Goal: Task Accomplishment & Management: Manage account settings

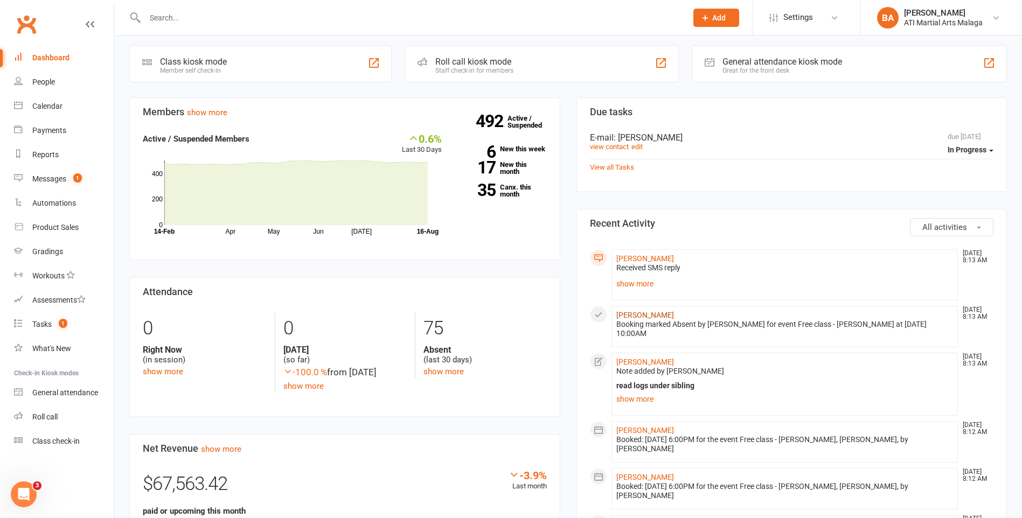
scroll to position [269, 0]
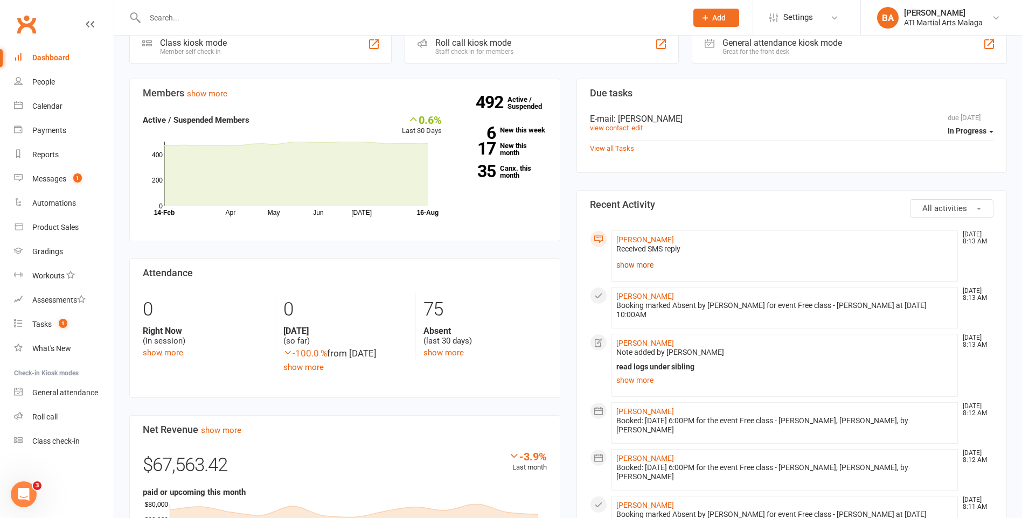
click at [634, 269] on link "show more" at bounding box center [784, 264] width 337 height 15
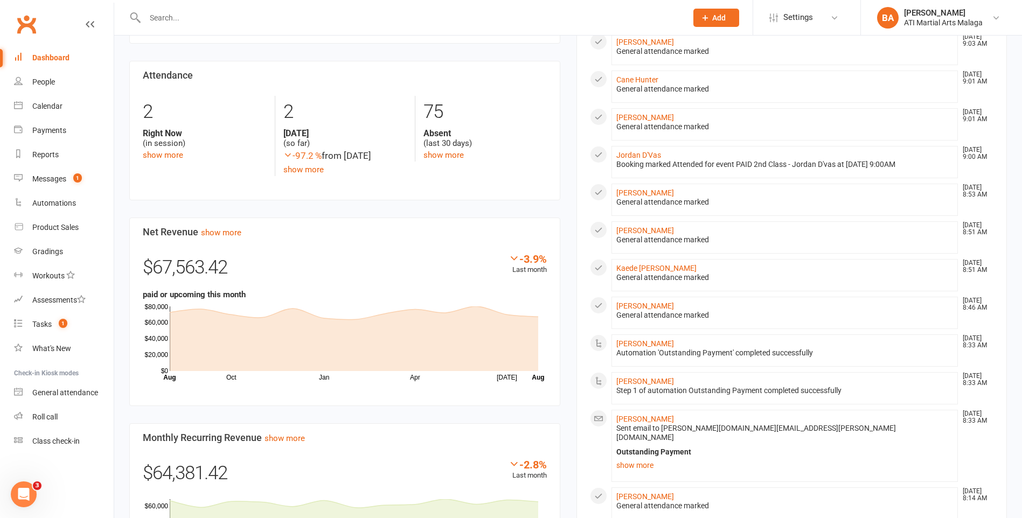
scroll to position [539, 0]
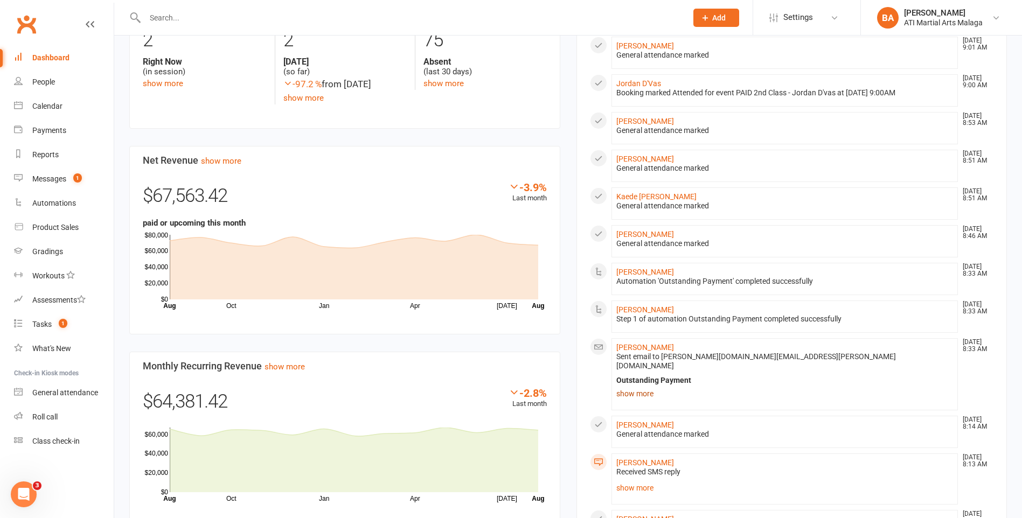
click at [636, 386] on link "show more" at bounding box center [784, 393] width 337 height 15
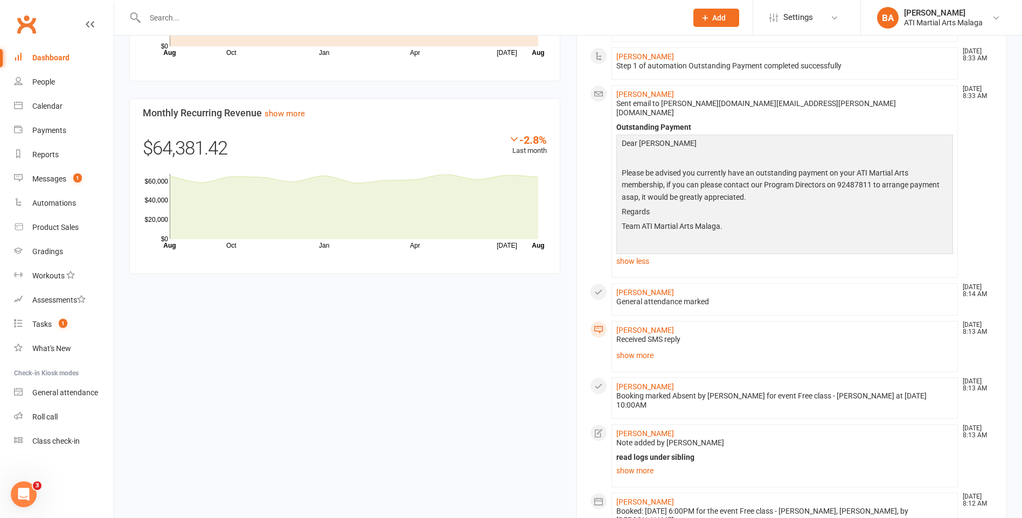
scroll to position [808, 0]
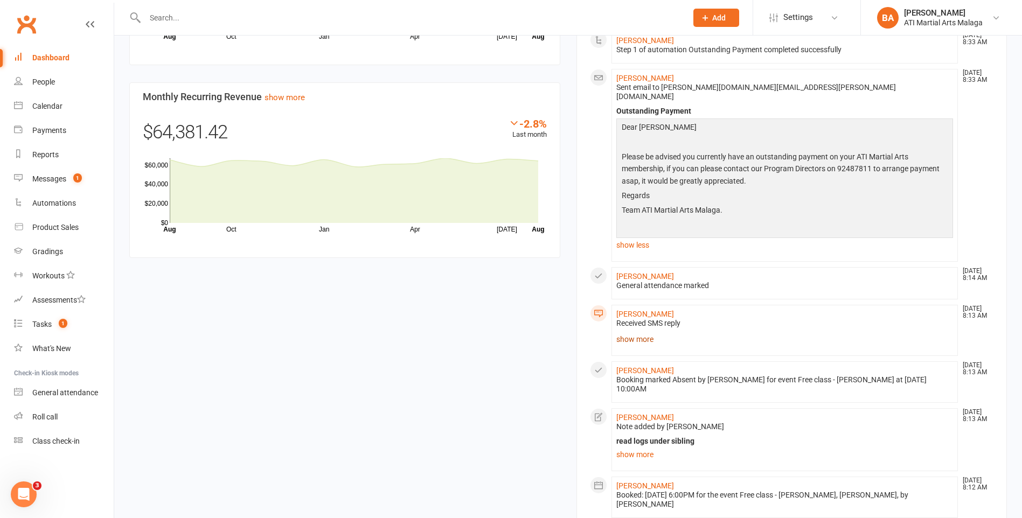
click at [629, 332] on link "show more" at bounding box center [784, 339] width 337 height 15
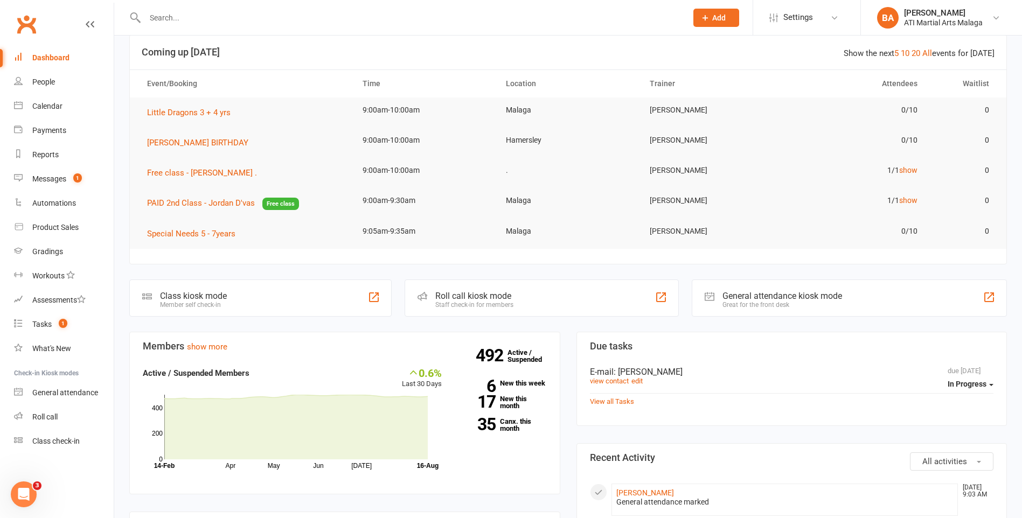
scroll to position [0, 0]
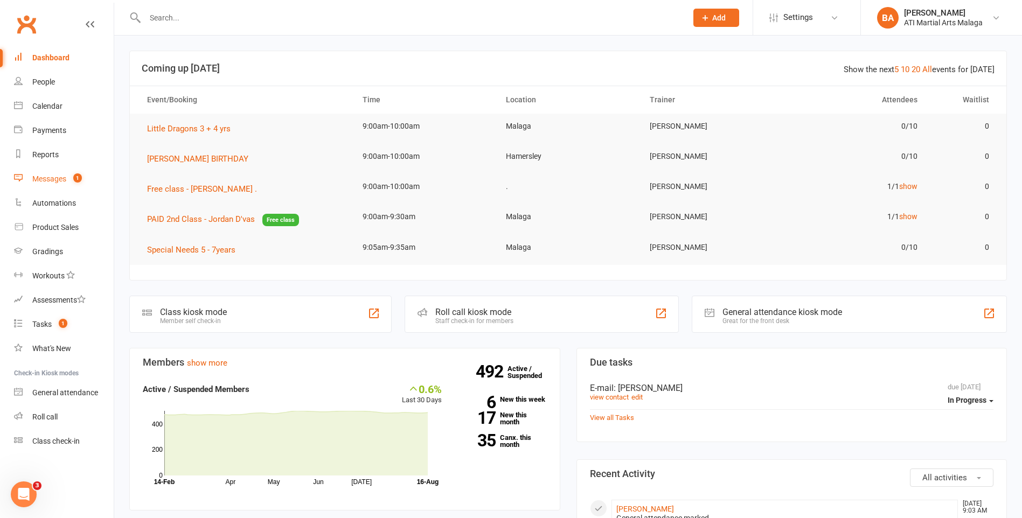
click at [38, 187] on link "Messages 1" at bounding box center [64, 179] width 100 height 24
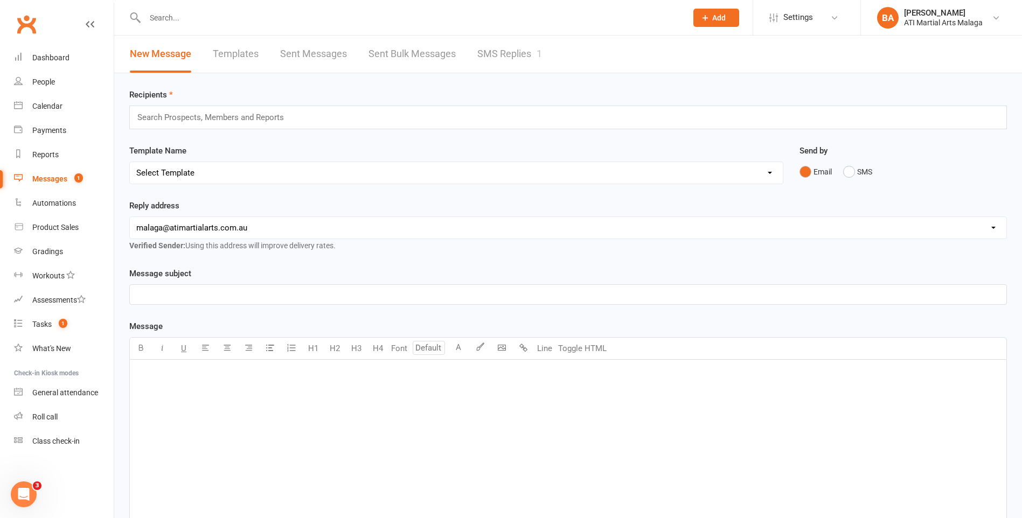
click at [481, 51] on link "SMS Replies 1" at bounding box center [509, 54] width 65 height 37
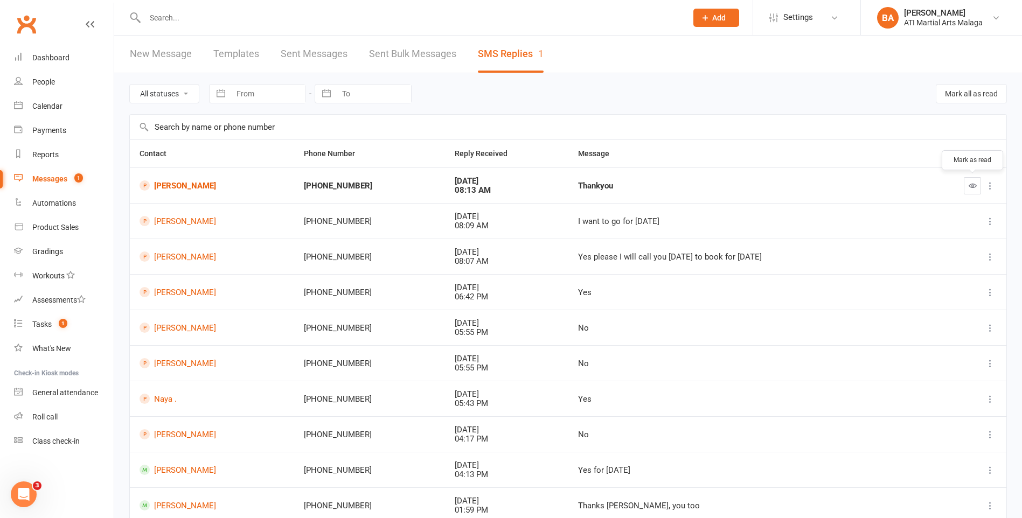
click at [966, 187] on button "button" at bounding box center [972, 185] width 17 height 17
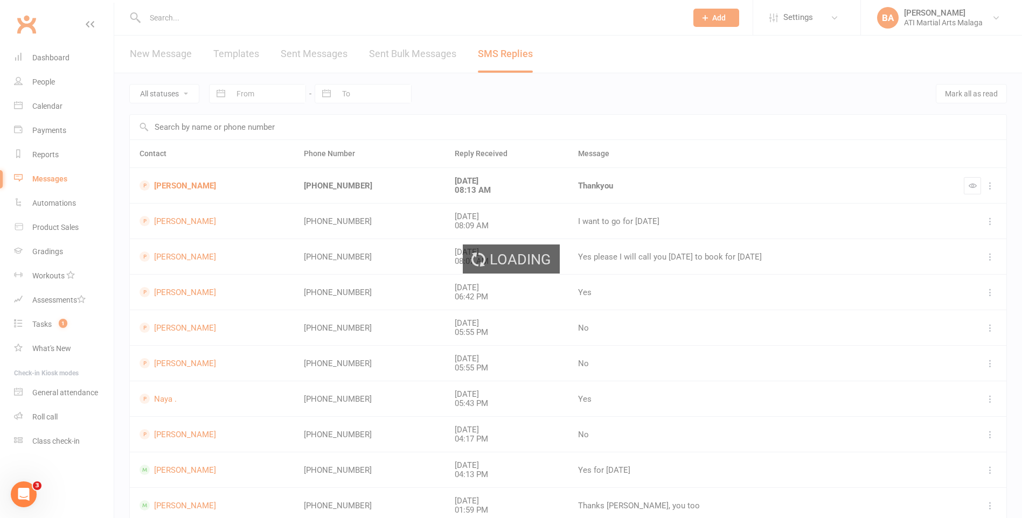
click at [53, 58] on div "Loading" at bounding box center [511, 259] width 1022 height 518
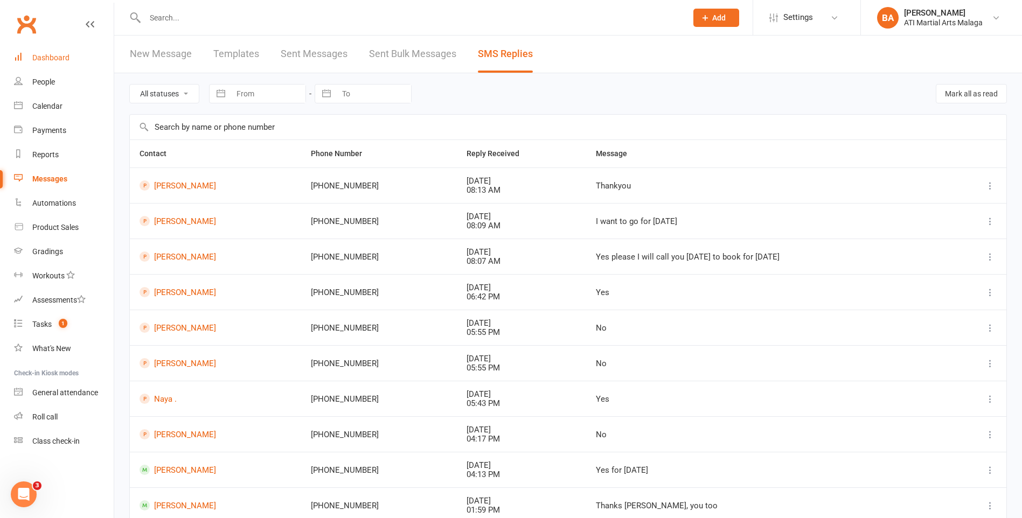
click at [58, 53] on div "Dashboard" at bounding box center [50, 57] width 37 height 9
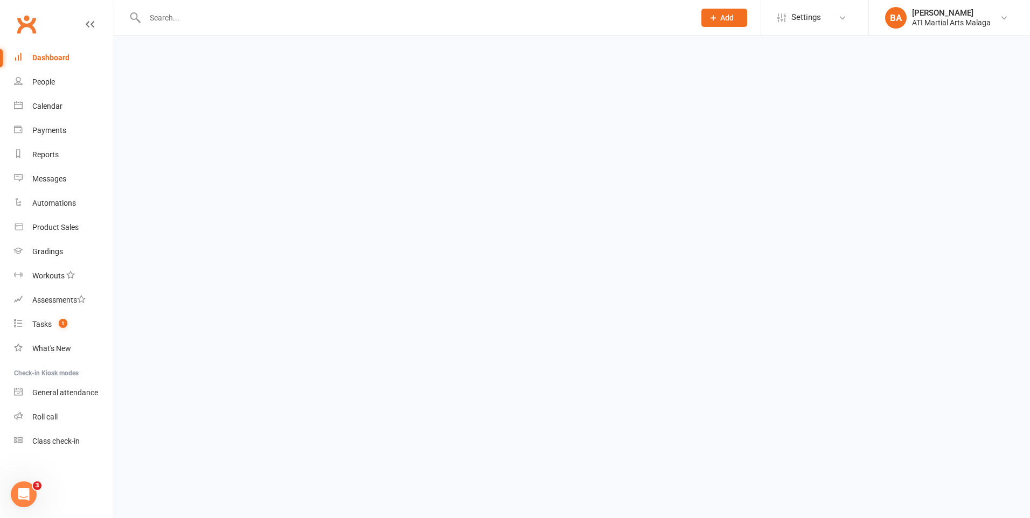
click at [58, 53] on div "Dashboard" at bounding box center [50, 57] width 37 height 9
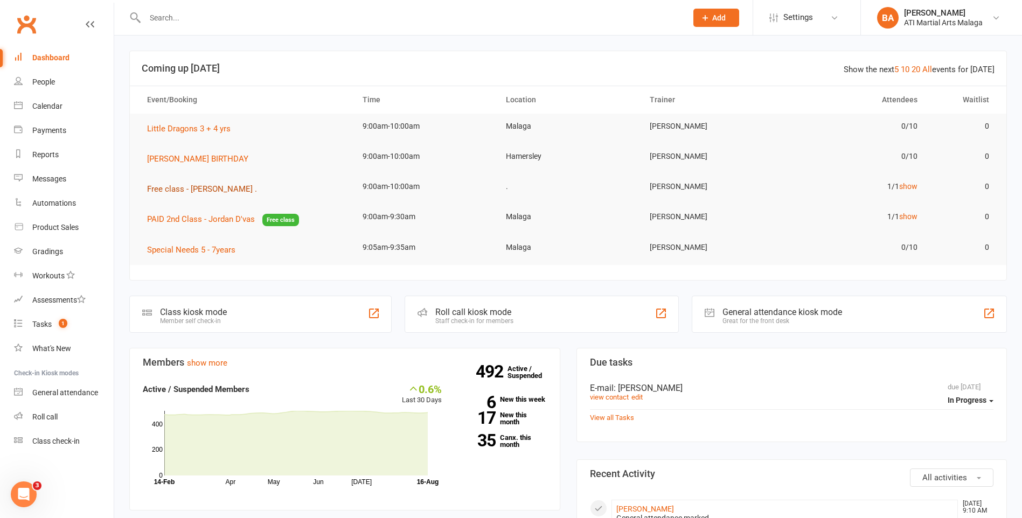
click at [192, 184] on button "Free class - [PERSON_NAME] ." at bounding box center [205, 189] width 117 height 13
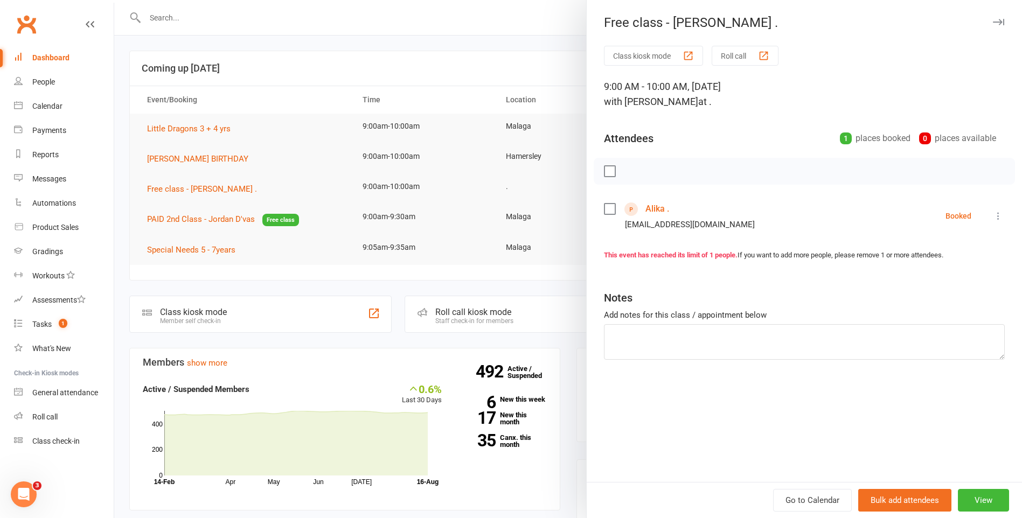
click at [651, 206] on link "Alika ." at bounding box center [657, 208] width 24 height 17
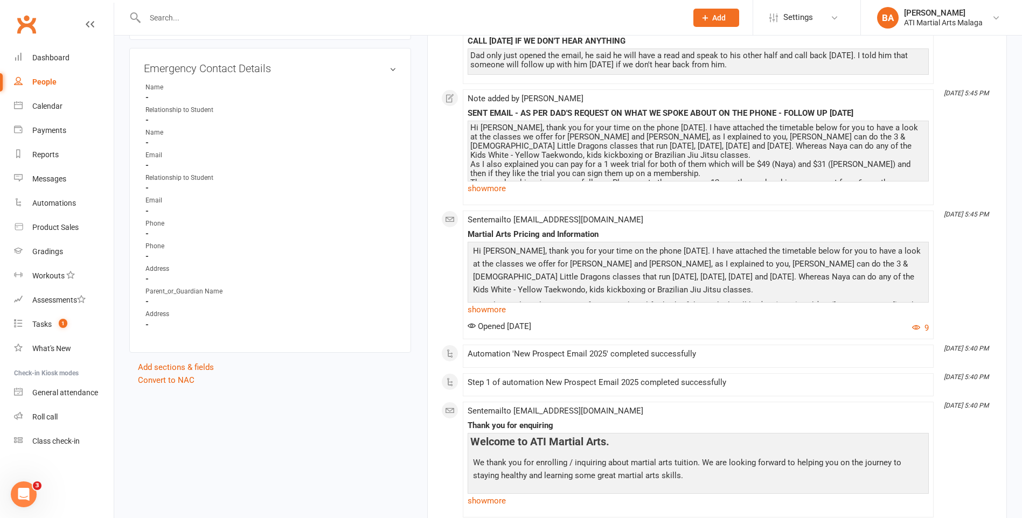
scroll to position [946, 0]
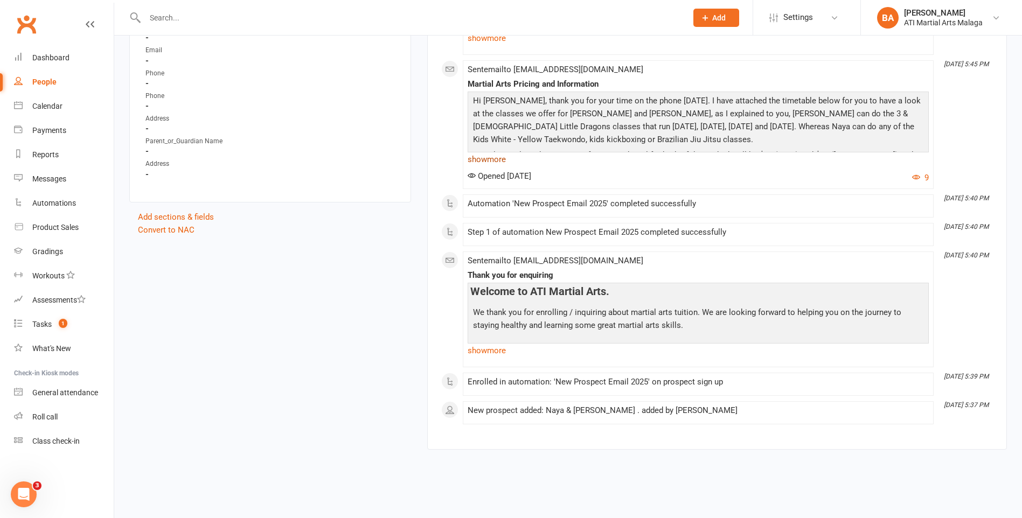
click at [478, 163] on link "show more" at bounding box center [698, 159] width 461 height 15
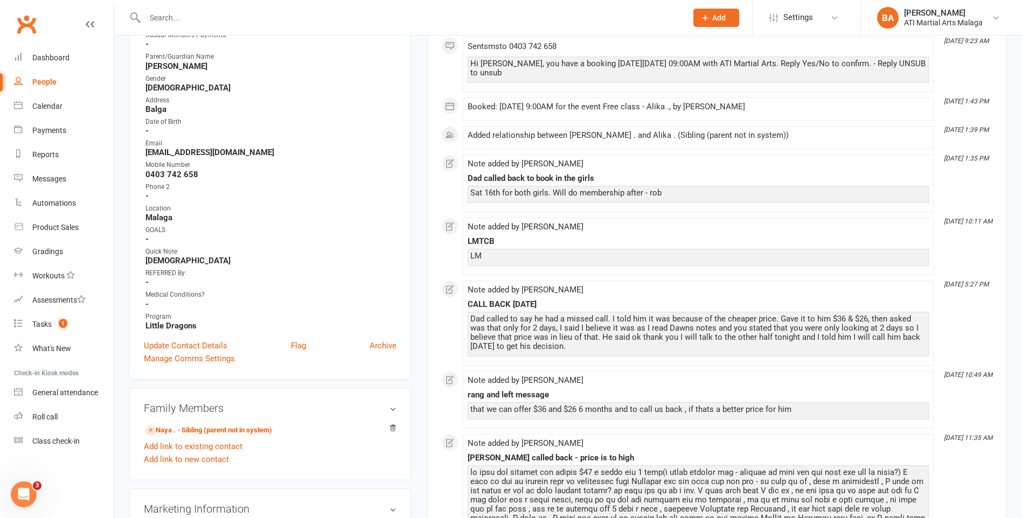
scroll to position [0, 0]
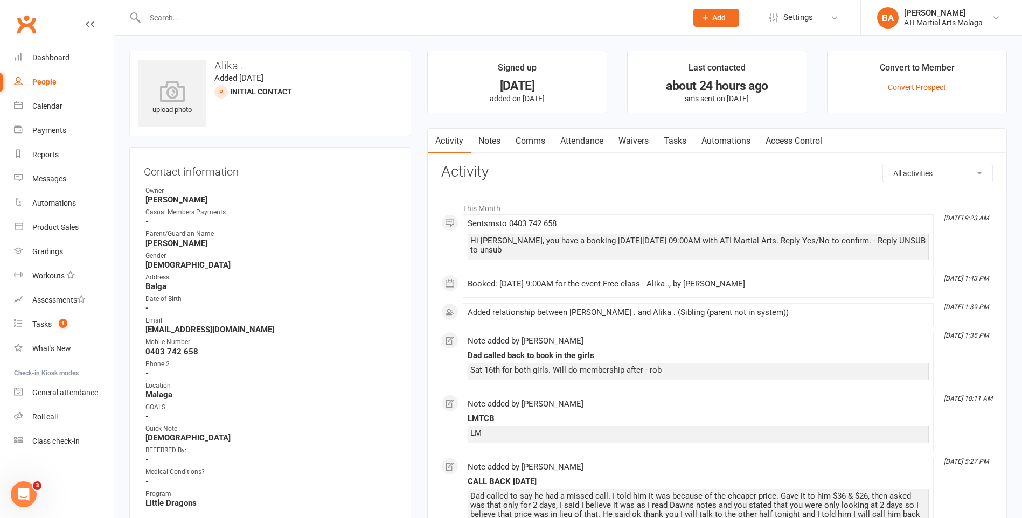
click at [483, 135] on link "Notes" at bounding box center [489, 141] width 37 height 25
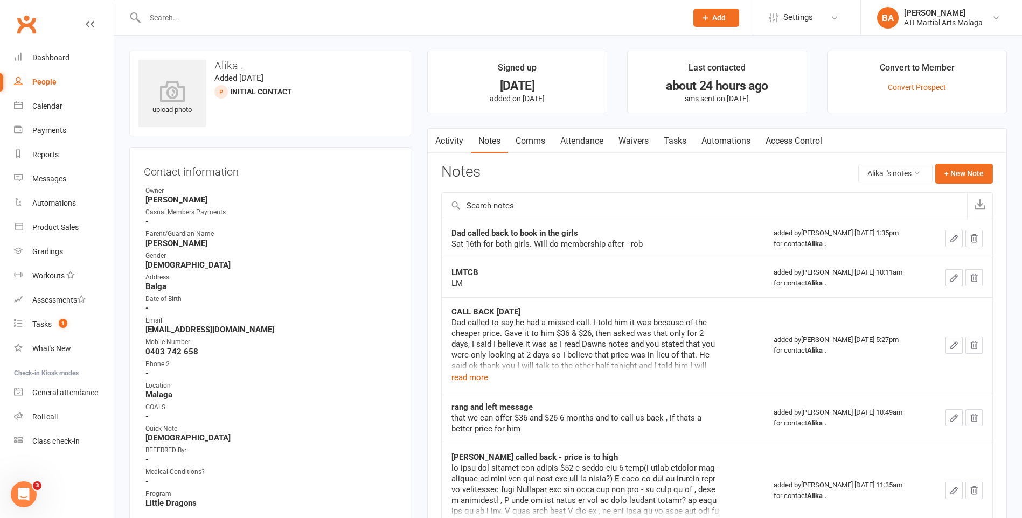
click at [459, 145] on link "Activity" at bounding box center [449, 141] width 43 height 25
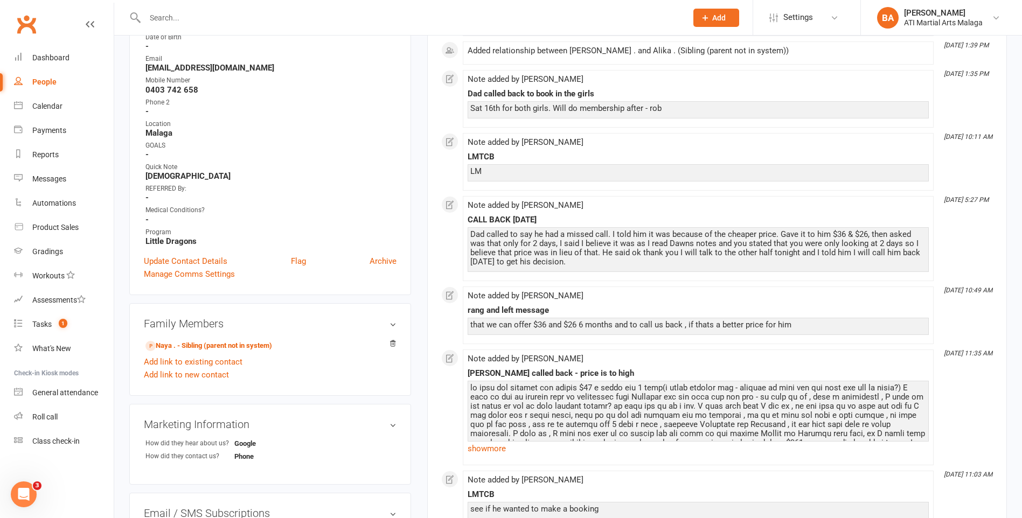
scroll to position [323, 0]
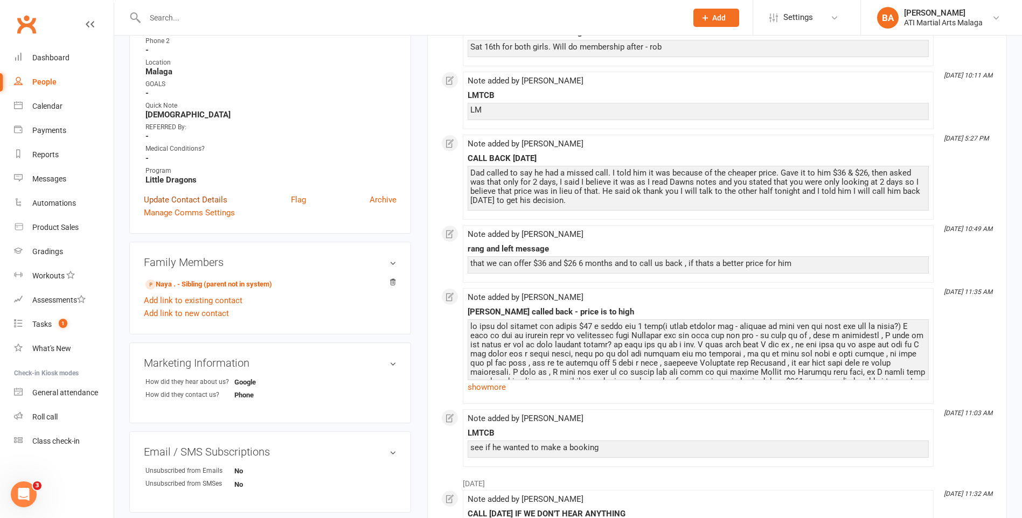
click at [192, 204] on link "Update Contact Details" at bounding box center [185, 199] width 83 height 13
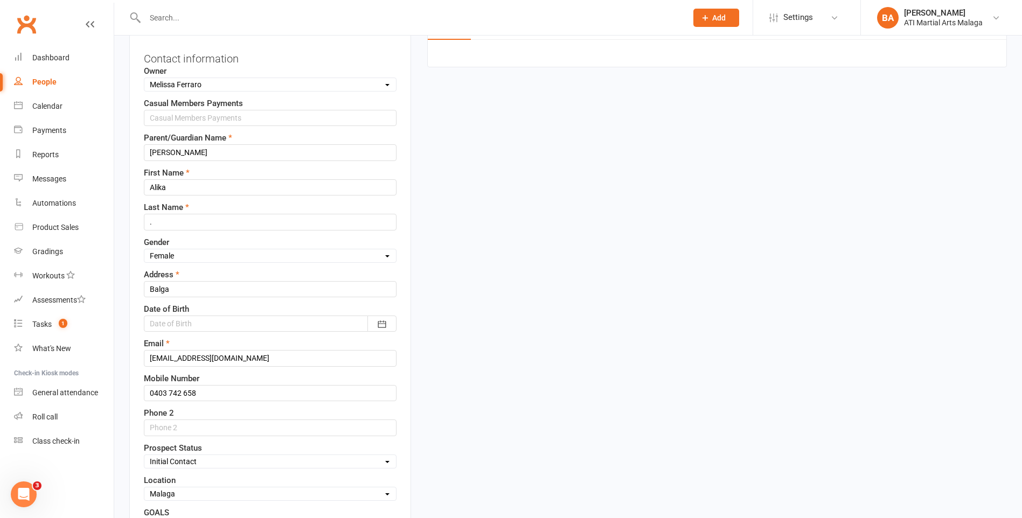
scroll to position [51, 0]
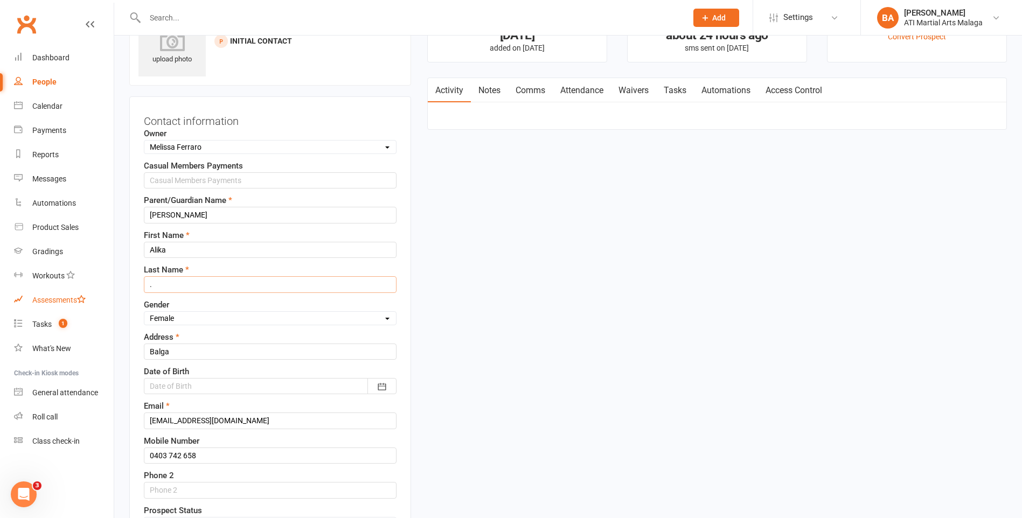
drag, startPoint x: 184, startPoint y: 287, endPoint x: 76, endPoint y: 304, distance: 109.1
type input "Chiziko"
drag, startPoint x: 227, startPoint y: 347, endPoint x: 0, endPoint y: 327, distance: 228.1
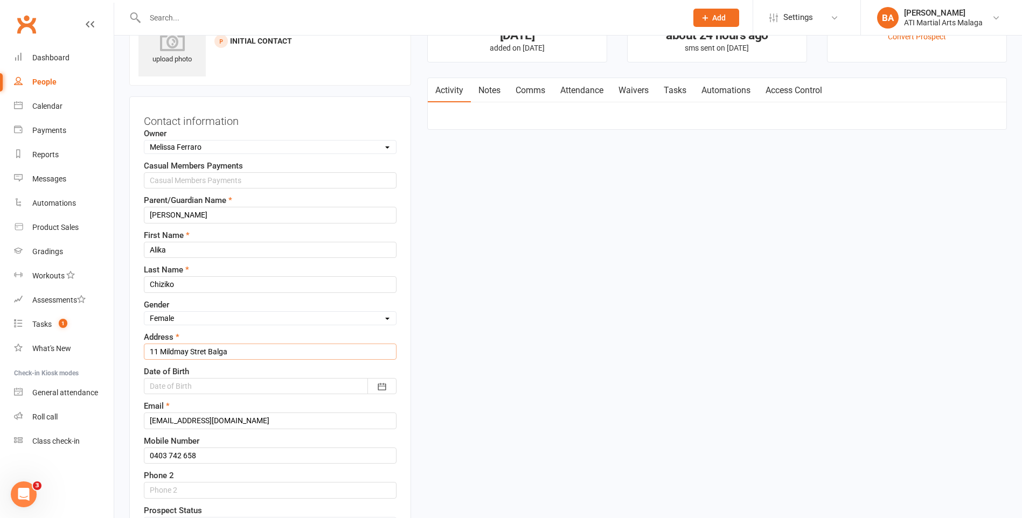
type input "11 Mildmay Stret Balga"
click at [242, 392] on div at bounding box center [270, 386] width 253 height 16
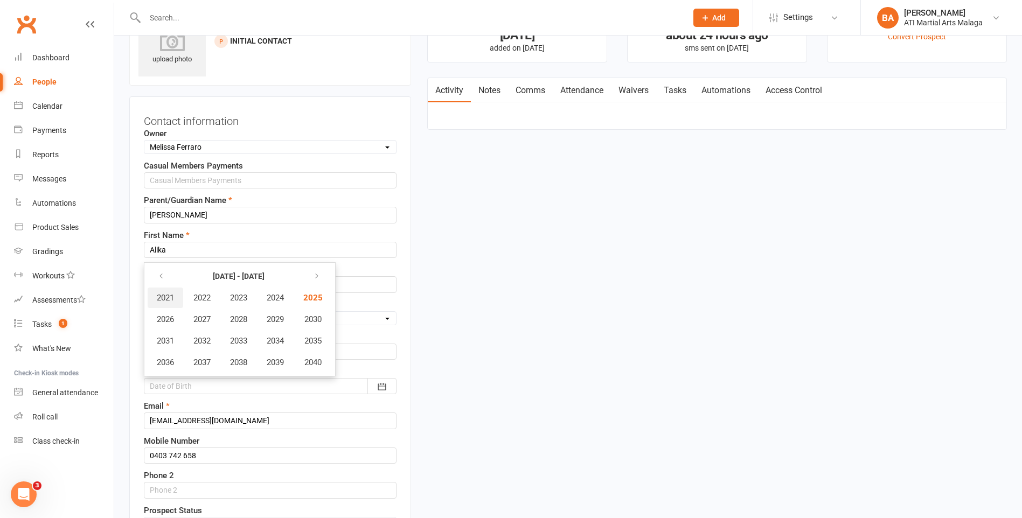
click at [170, 302] on span "2021" at bounding box center [165, 298] width 17 height 10
click at [263, 345] on button "August" at bounding box center [234, 341] width 77 height 20
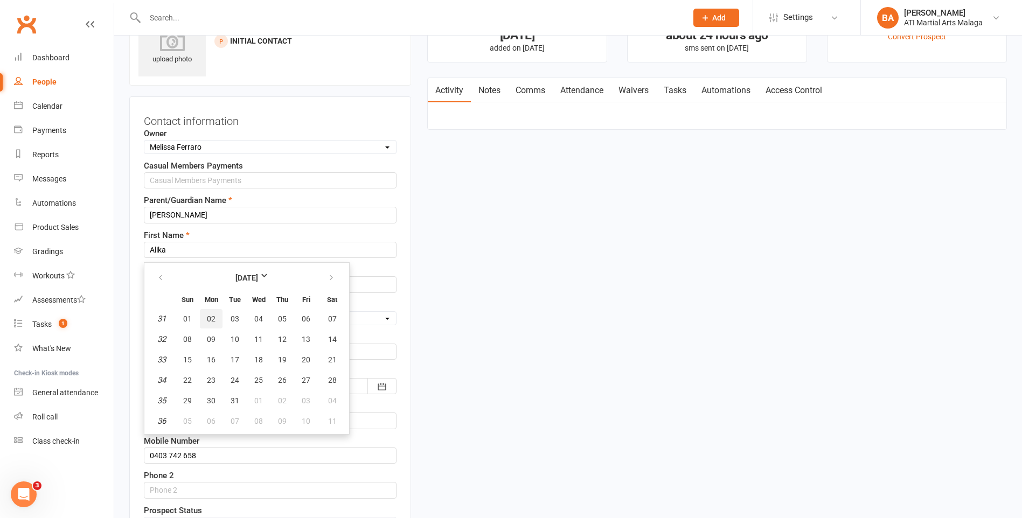
click at [209, 319] on span "02" at bounding box center [211, 319] width 9 height 9
type input "02 Aug 2021"
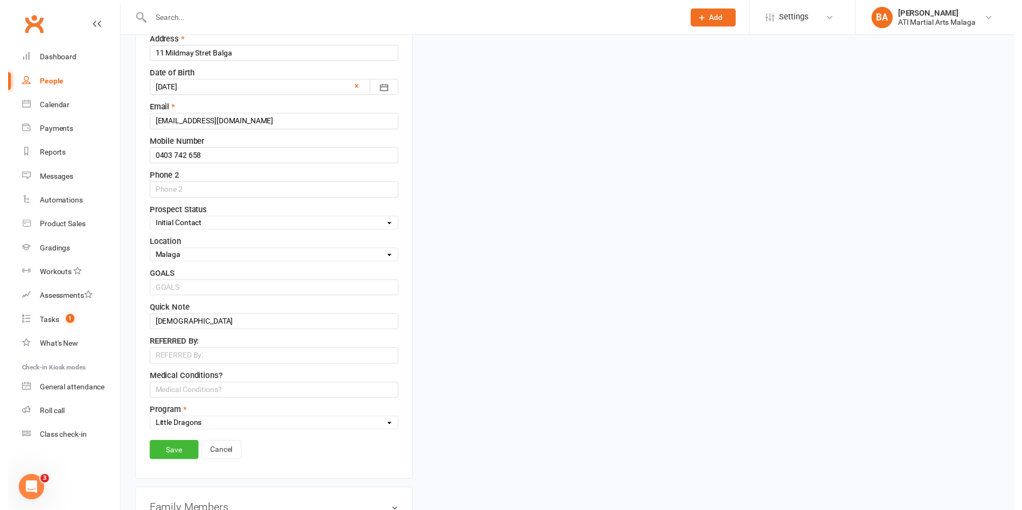
scroll to position [374, 0]
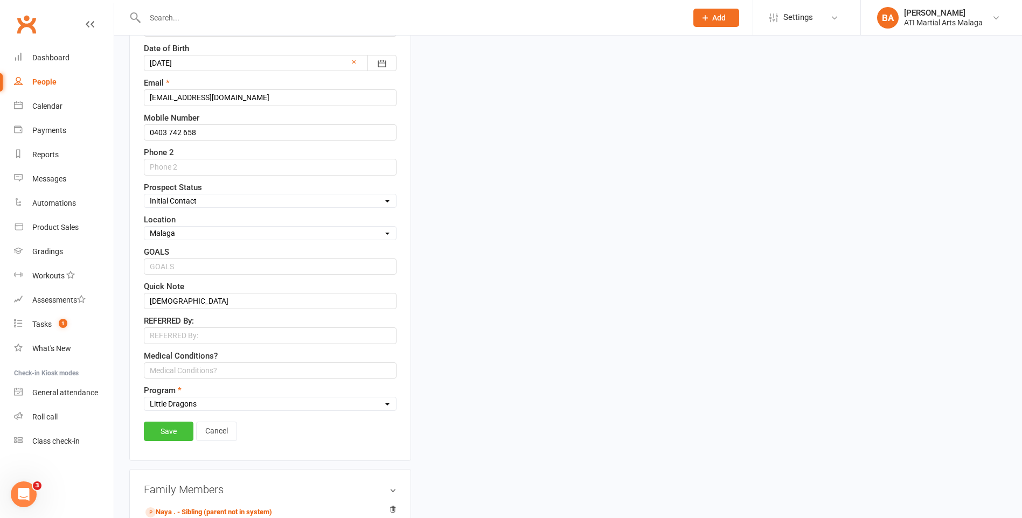
click at [181, 428] on link "Save" at bounding box center [169, 431] width 50 height 19
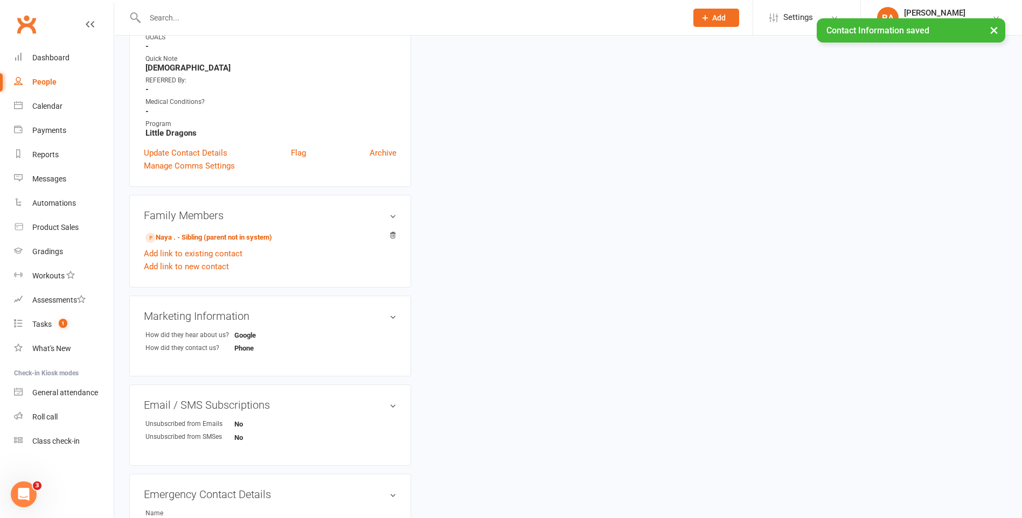
scroll to position [0, 0]
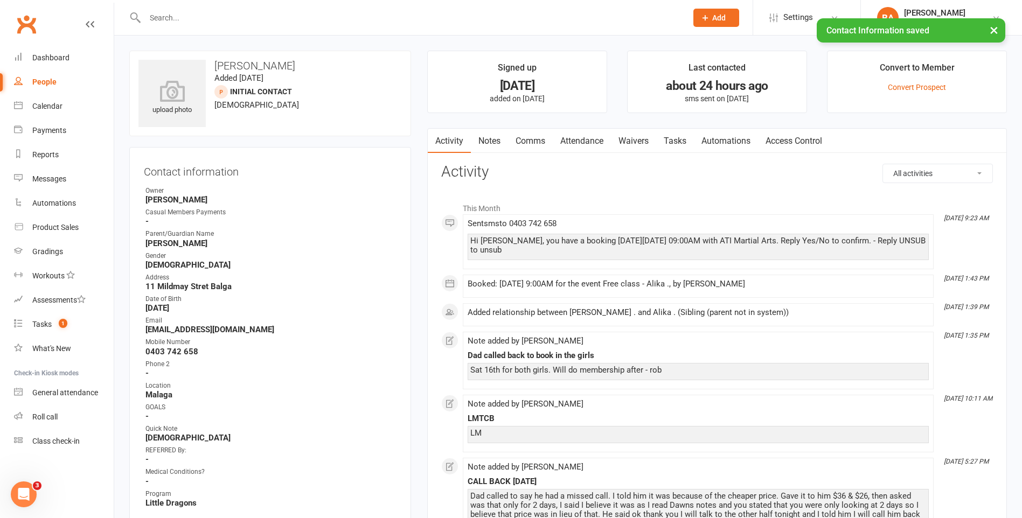
click at [587, 143] on link "Attendance" at bounding box center [582, 141] width 58 height 25
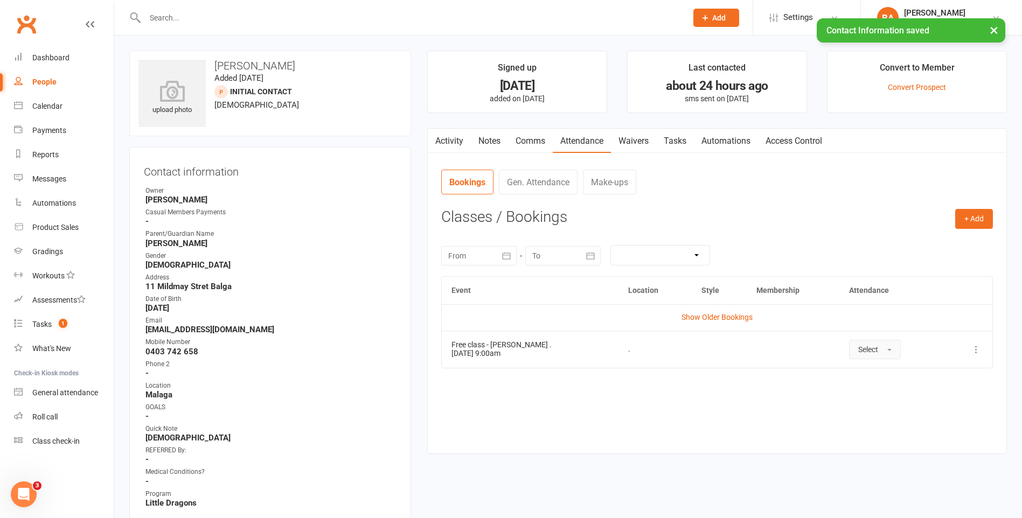
click at [858, 348] on span "Select" at bounding box center [868, 349] width 20 height 9
click at [858, 374] on span "Attended" at bounding box center [874, 374] width 32 height 10
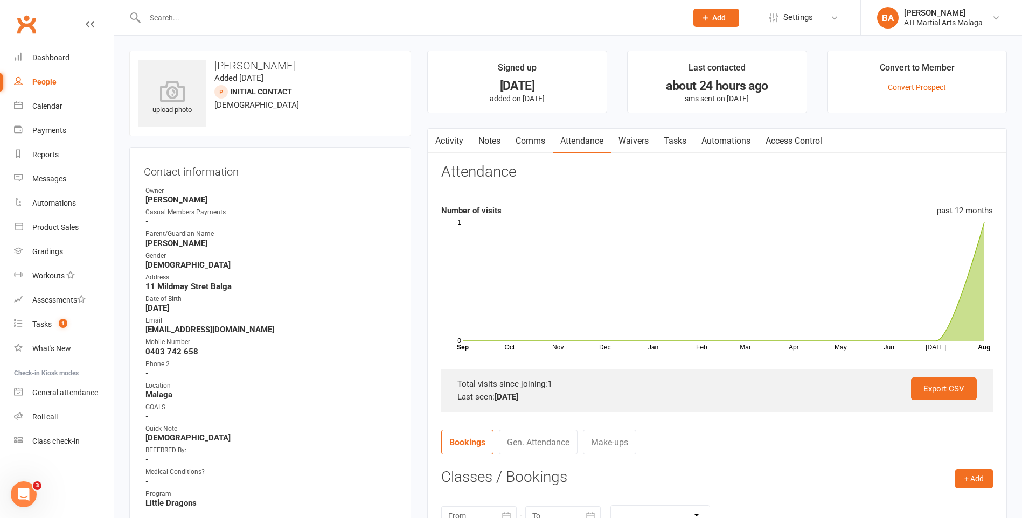
click at [485, 137] on link "Notes" at bounding box center [489, 141] width 37 height 25
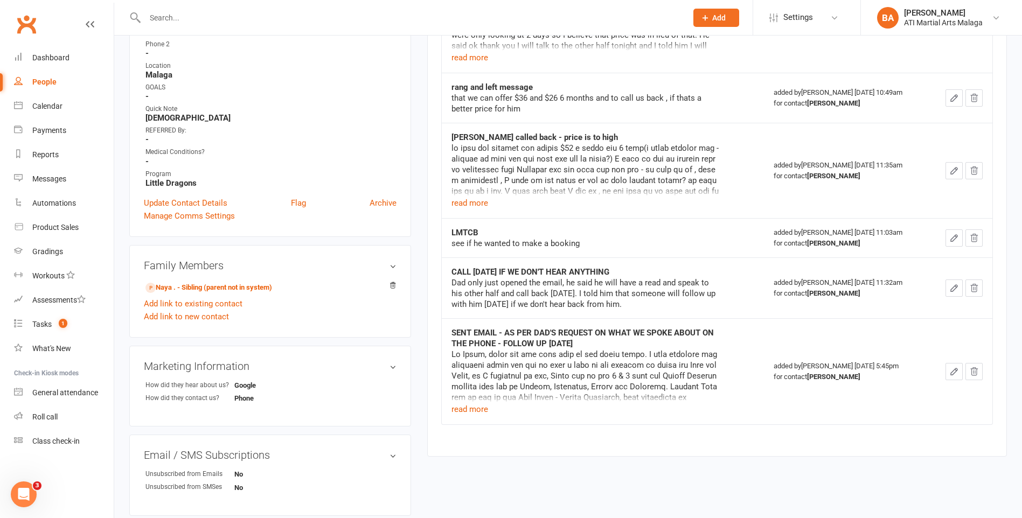
scroll to position [323, 0]
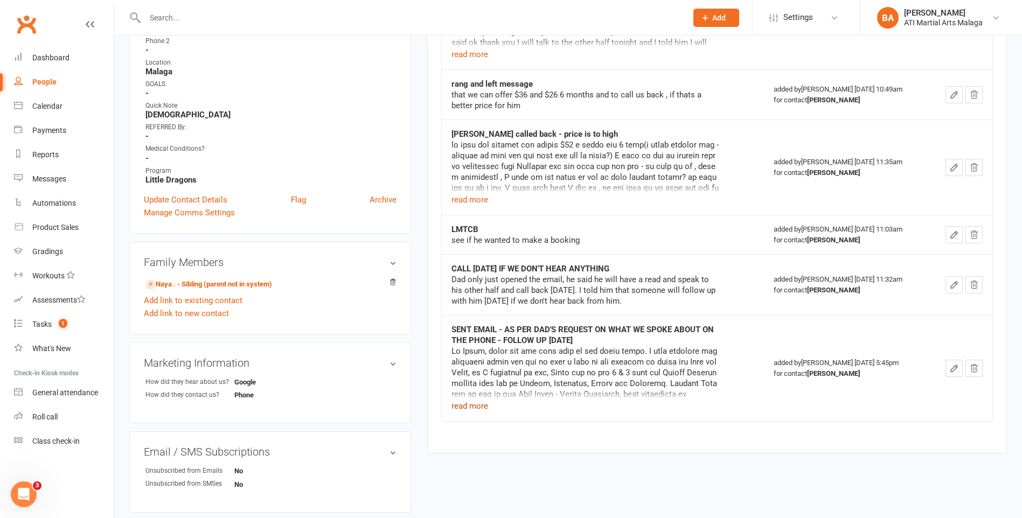
click at [460, 410] on button "read more" at bounding box center [469, 406] width 37 height 13
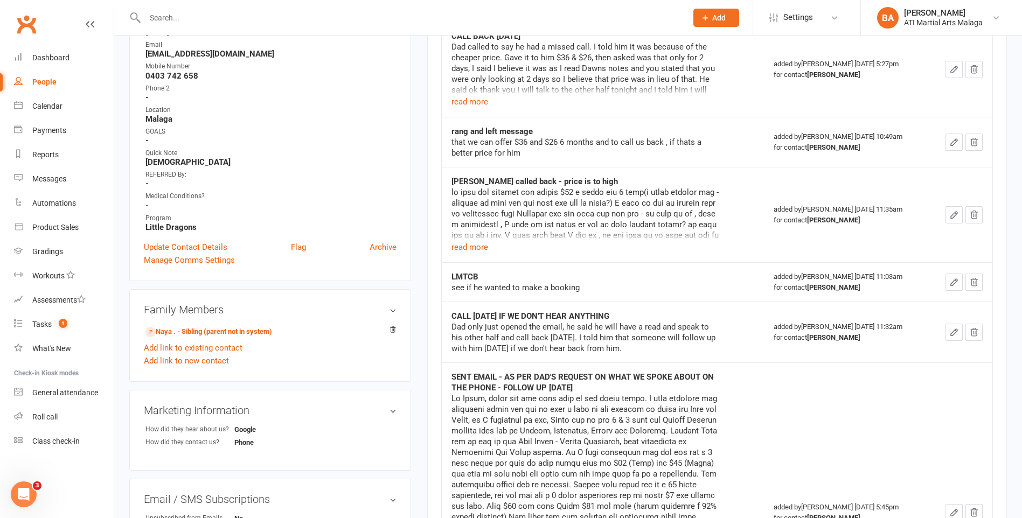
scroll to position [215, 0]
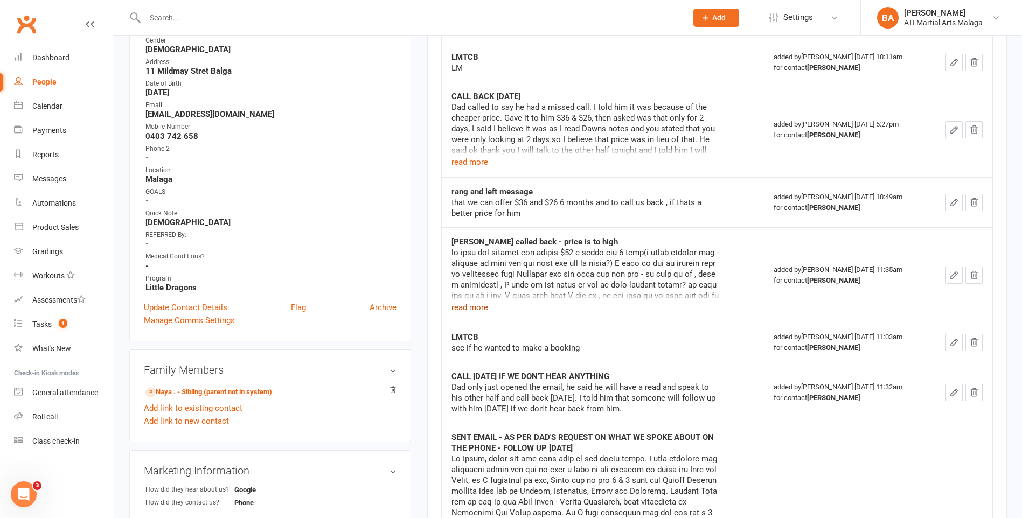
click at [459, 303] on button "read more" at bounding box center [469, 307] width 37 height 13
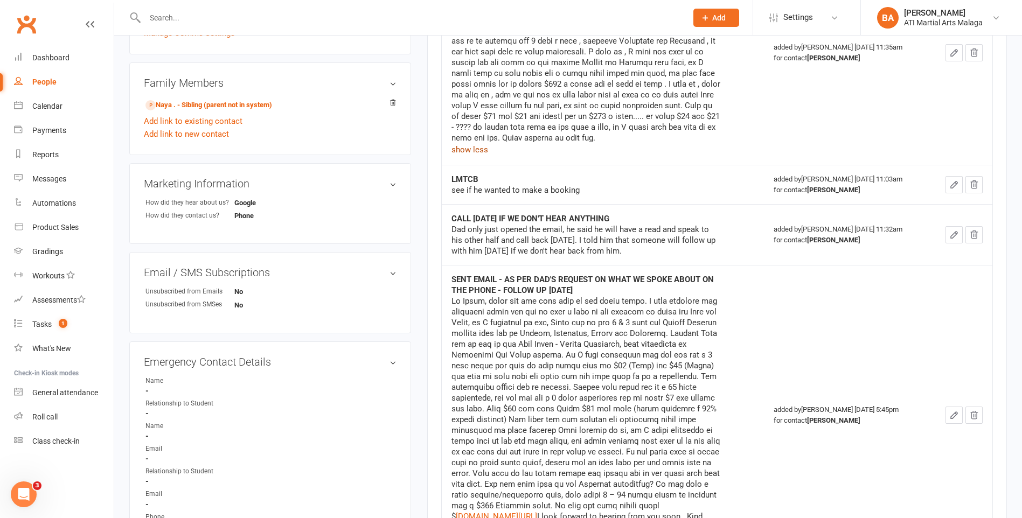
scroll to position [431, 0]
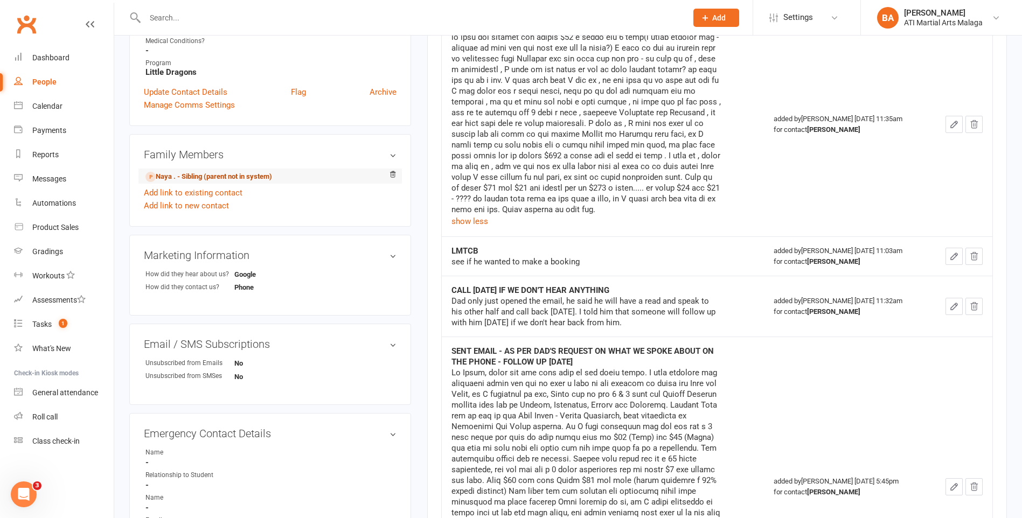
click at [187, 176] on link "Naya . - Sibling (parent not in system)" at bounding box center [208, 176] width 127 height 11
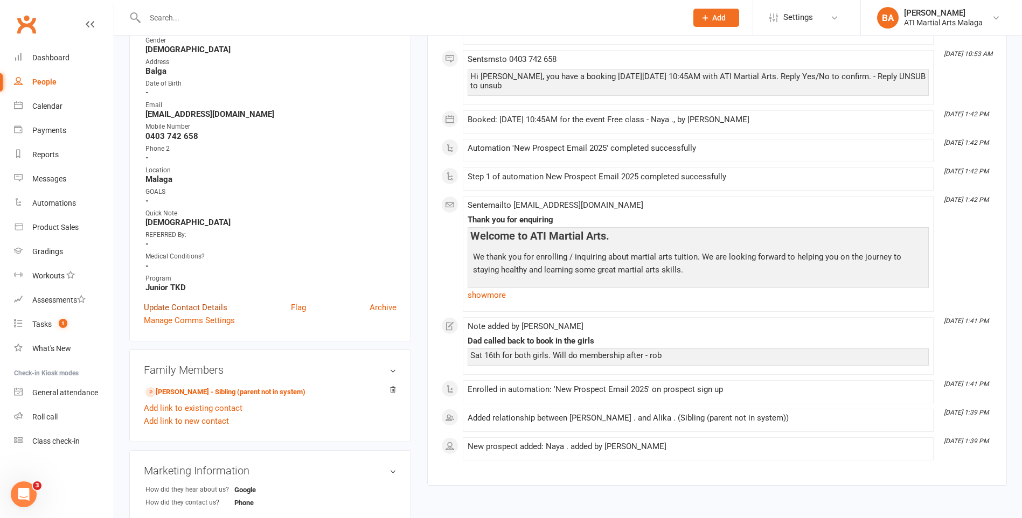
click at [189, 305] on link "Update Contact Details" at bounding box center [185, 307] width 83 height 13
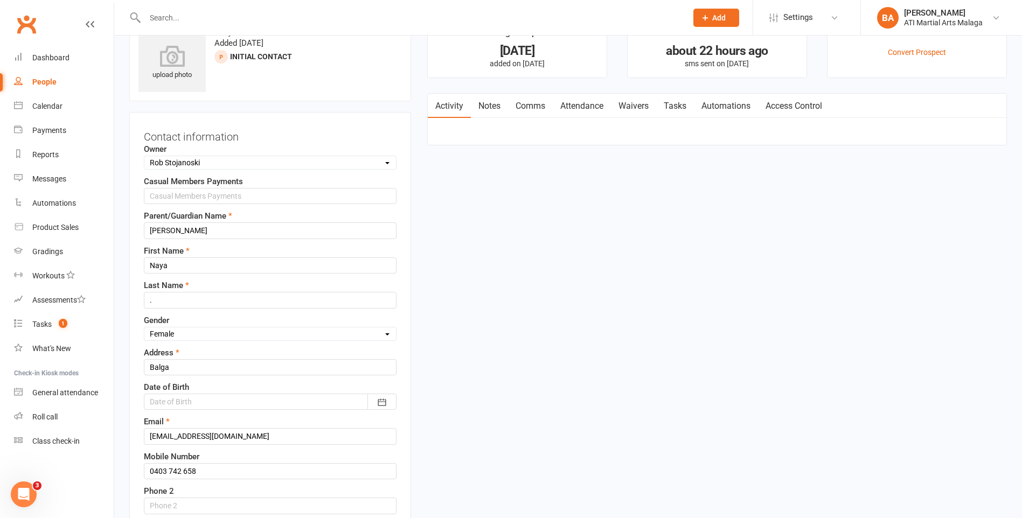
scroll to position [54, 0]
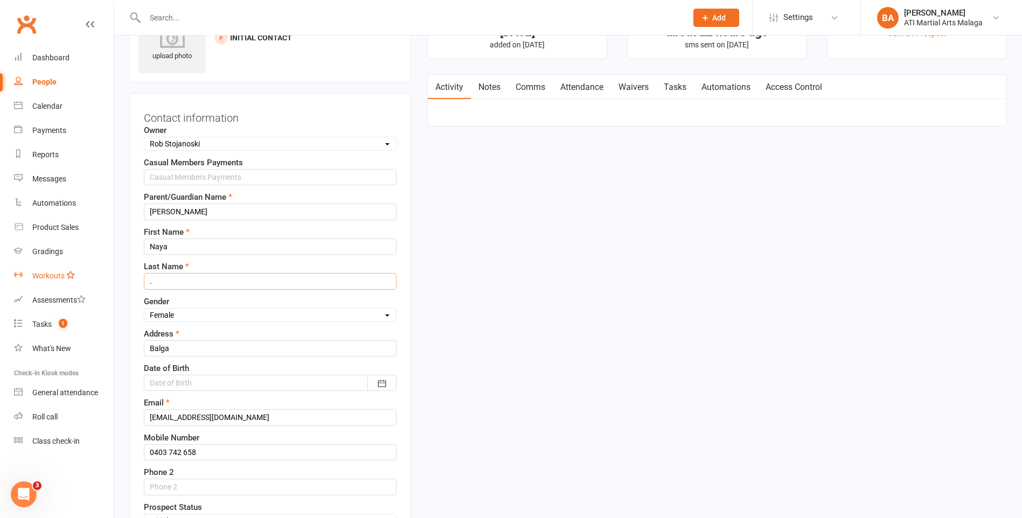
drag, startPoint x: 136, startPoint y: 290, endPoint x: 44, endPoint y: 284, distance: 92.8
type input "Chiziko"
drag, startPoint x: 236, startPoint y: 348, endPoint x: 0, endPoint y: 319, distance: 238.2
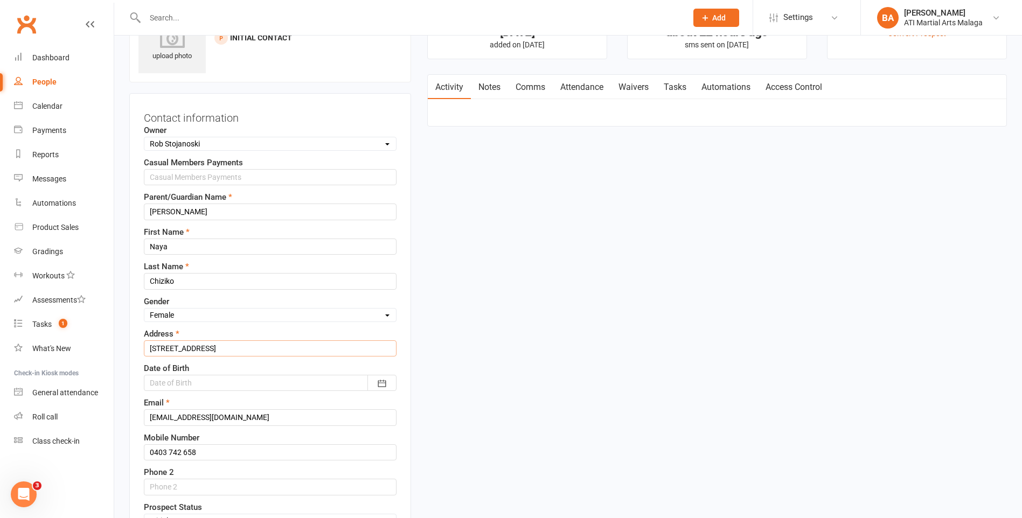
type input "11 Mildmay Street Balga"
click at [326, 390] on div at bounding box center [270, 383] width 253 height 16
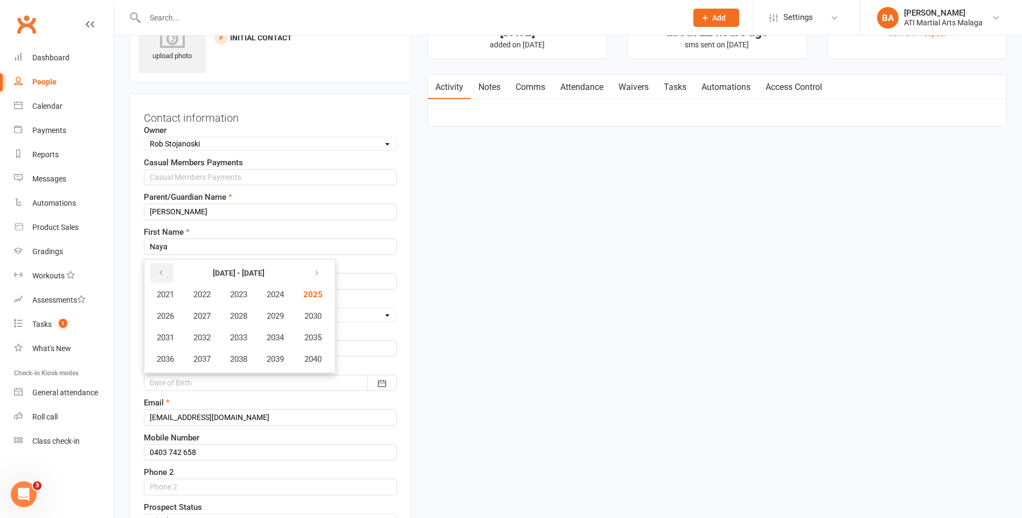
click at [163, 270] on icon "button" at bounding box center [161, 273] width 8 height 9
click at [231, 360] on button "2018" at bounding box center [239, 359] width 36 height 20
click at [301, 314] on span "June" at bounding box center [302, 316] width 17 height 10
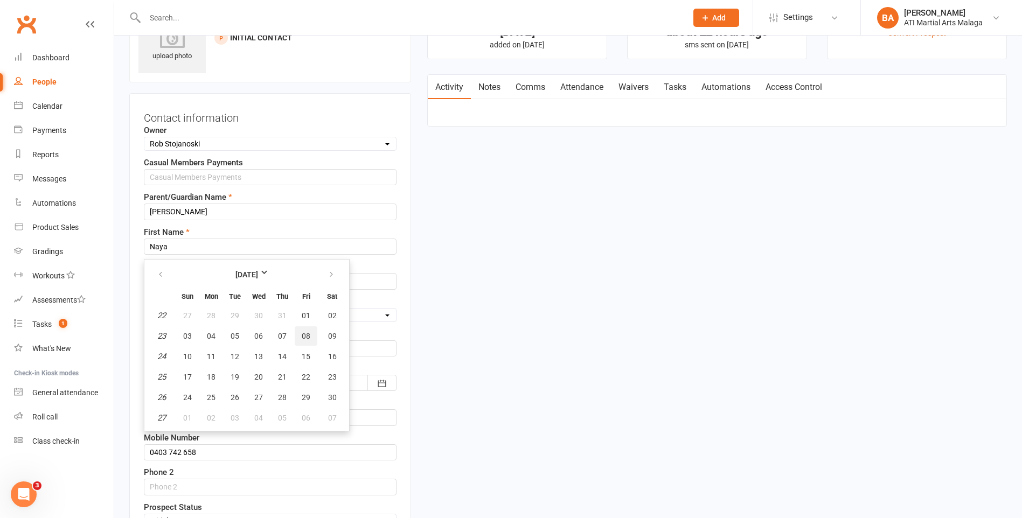
click at [299, 334] on button "08" at bounding box center [306, 335] width 23 height 19
type input "08 Jun 2018"
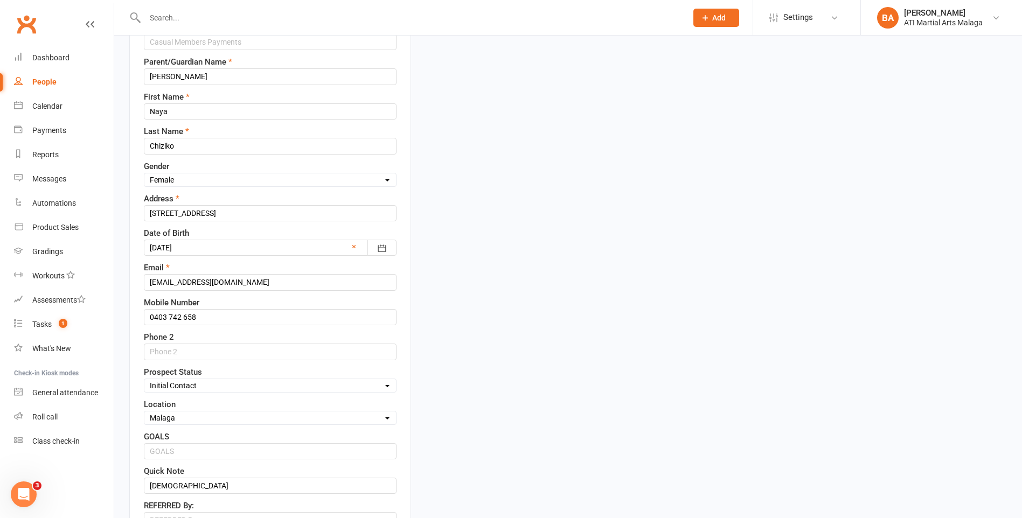
scroll to position [215, 0]
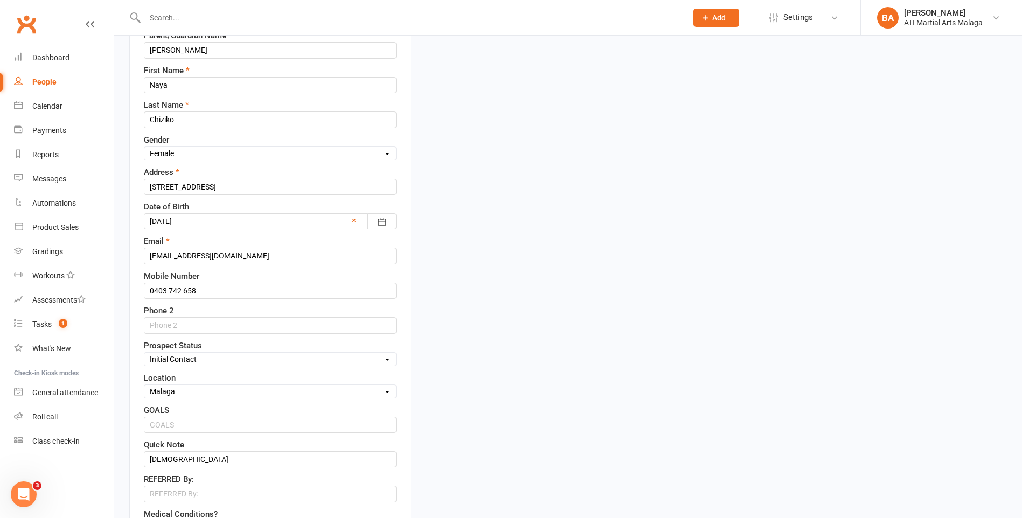
click at [225, 363] on select "Select Initial Contact Follow-up Call Satellite Lead Birthday Lead Not Ready No…" at bounding box center [270, 359] width 252 height 12
drag, startPoint x: 563, startPoint y: 350, endPoint x: 528, endPoint y: 362, distance: 37.1
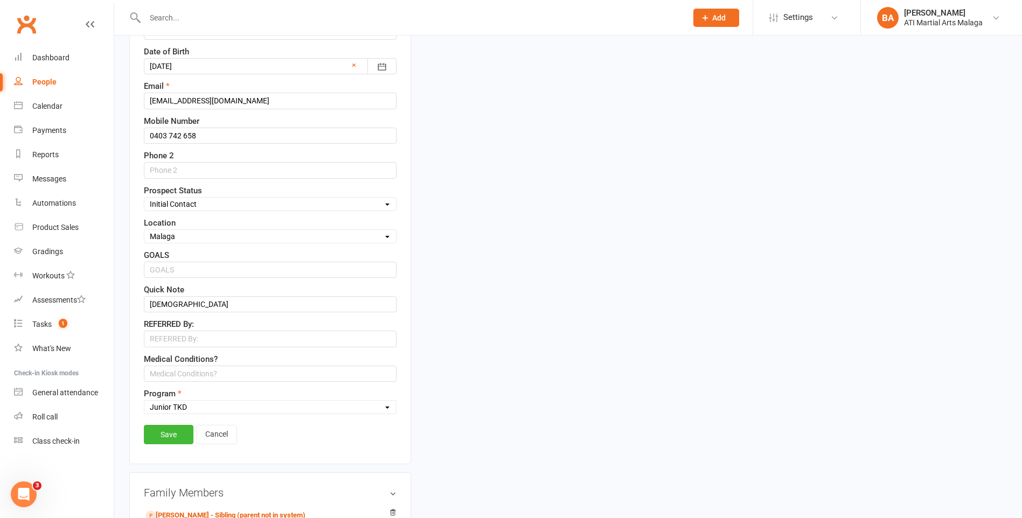
scroll to position [377, 0]
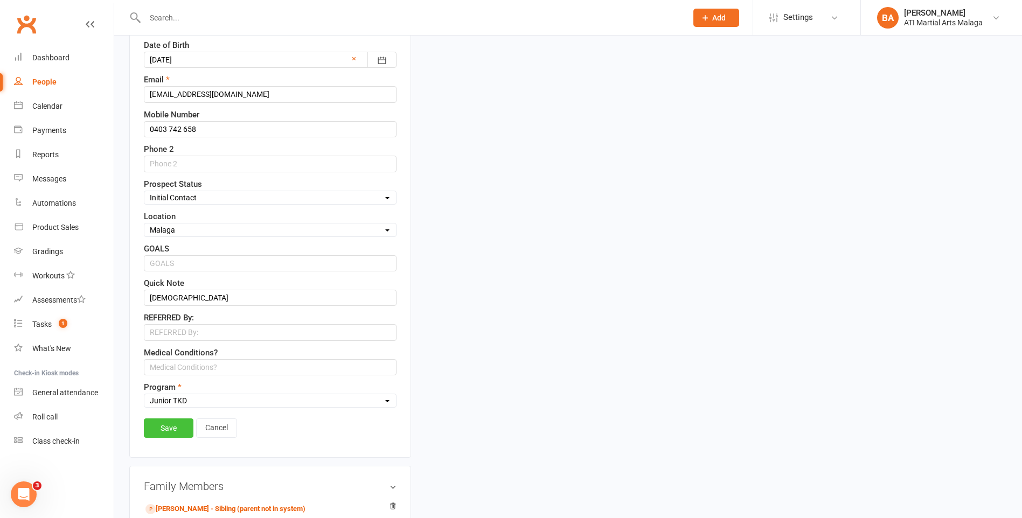
click at [164, 427] on link "Save" at bounding box center [169, 428] width 50 height 19
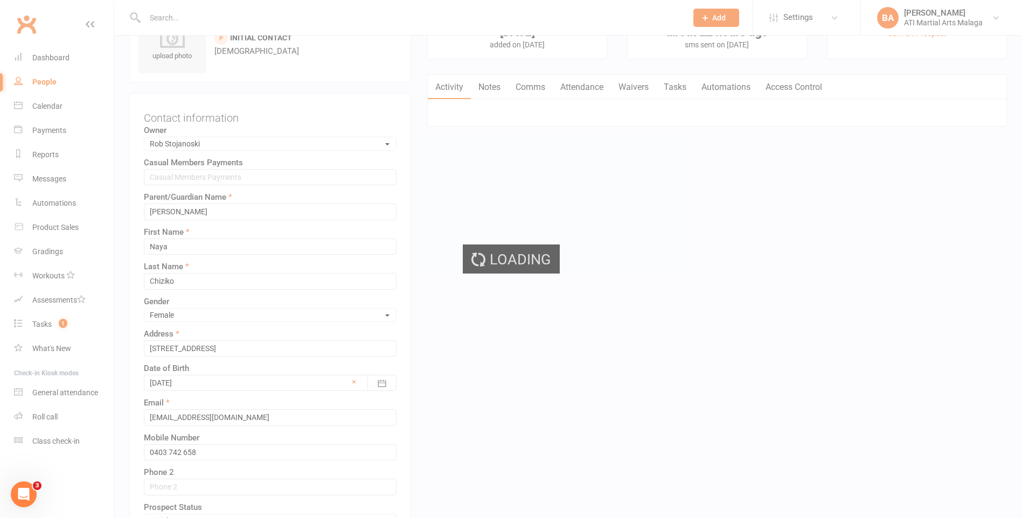
scroll to position [0, 0]
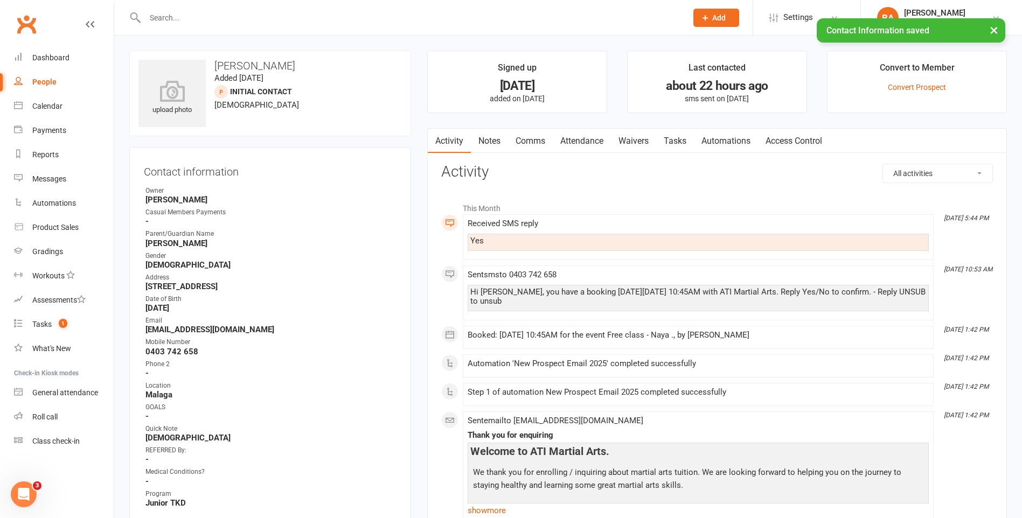
click at [594, 144] on link "Attendance" at bounding box center [582, 141] width 58 height 25
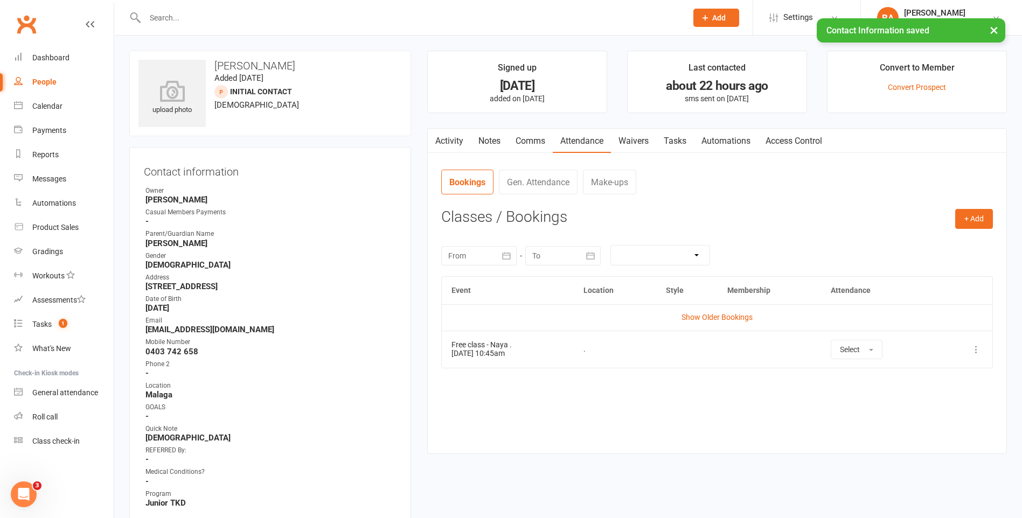
click at [828, 352] on td "Select" at bounding box center [880, 349] width 118 height 37
click at [846, 352] on span "Select" at bounding box center [850, 349] width 20 height 9
click at [852, 370] on span "Attended" at bounding box center [856, 374] width 32 height 10
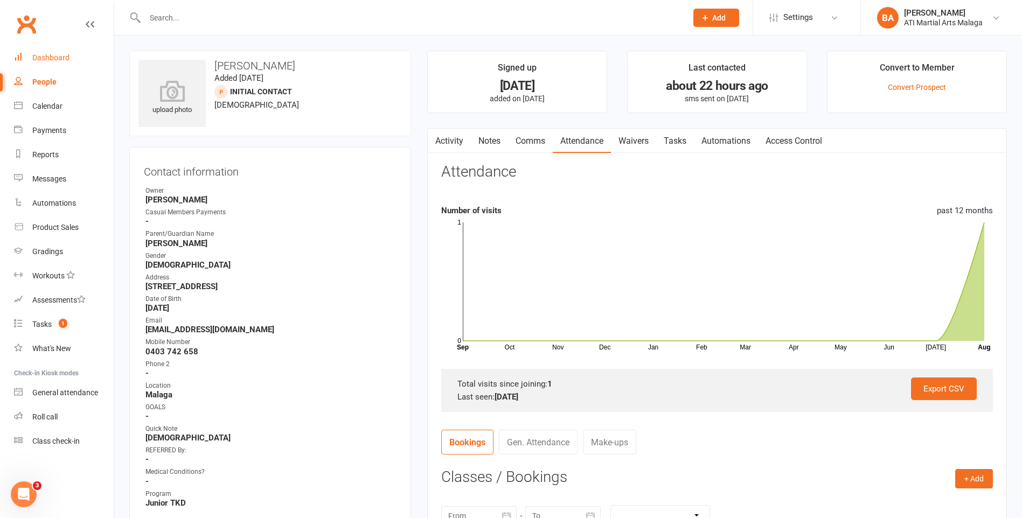
click at [44, 56] on div "Dashboard" at bounding box center [50, 57] width 37 height 9
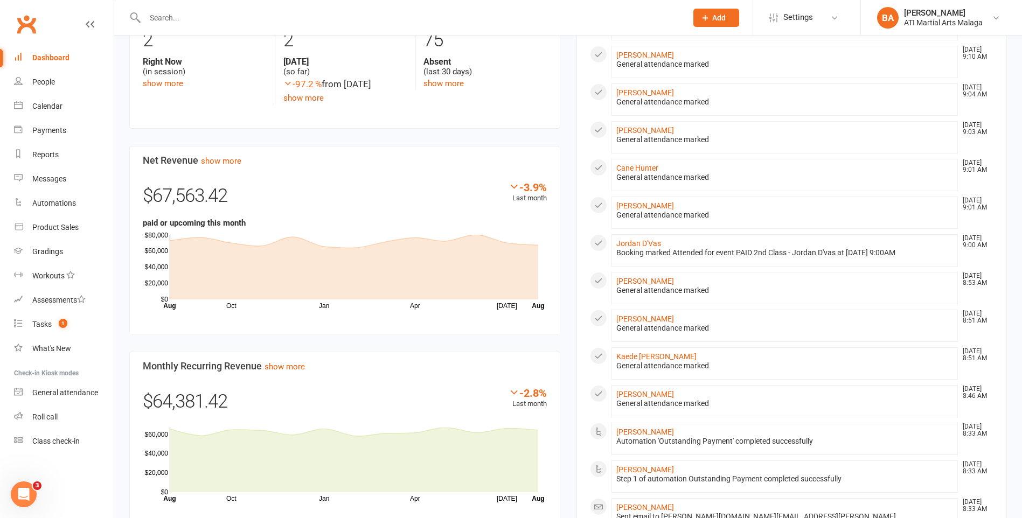
scroll to position [808, 0]
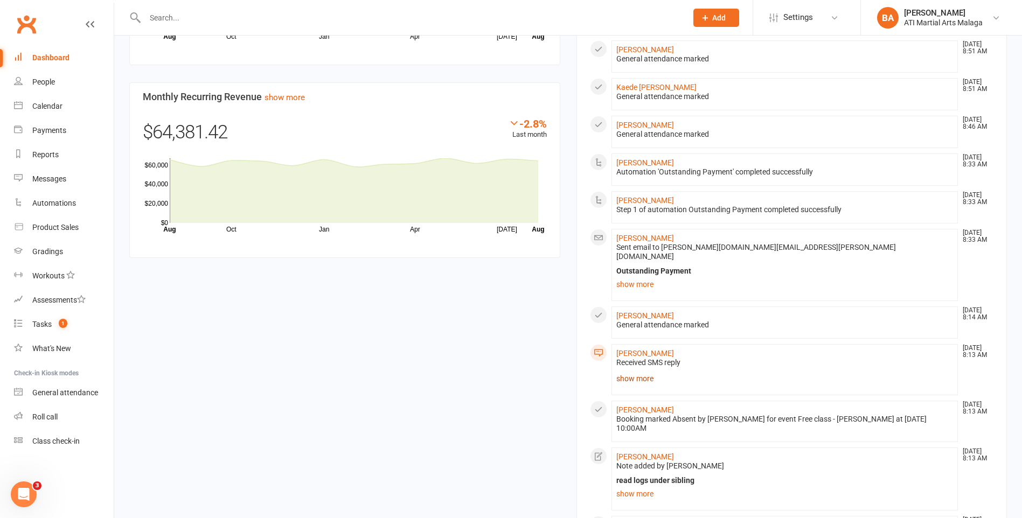
click at [648, 371] on link "show more" at bounding box center [784, 378] width 337 height 15
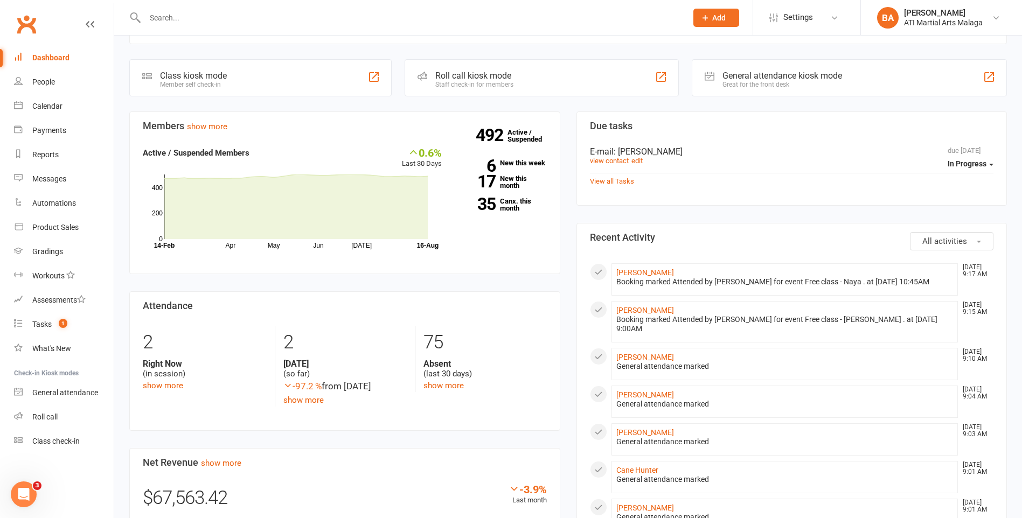
scroll to position [0, 0]
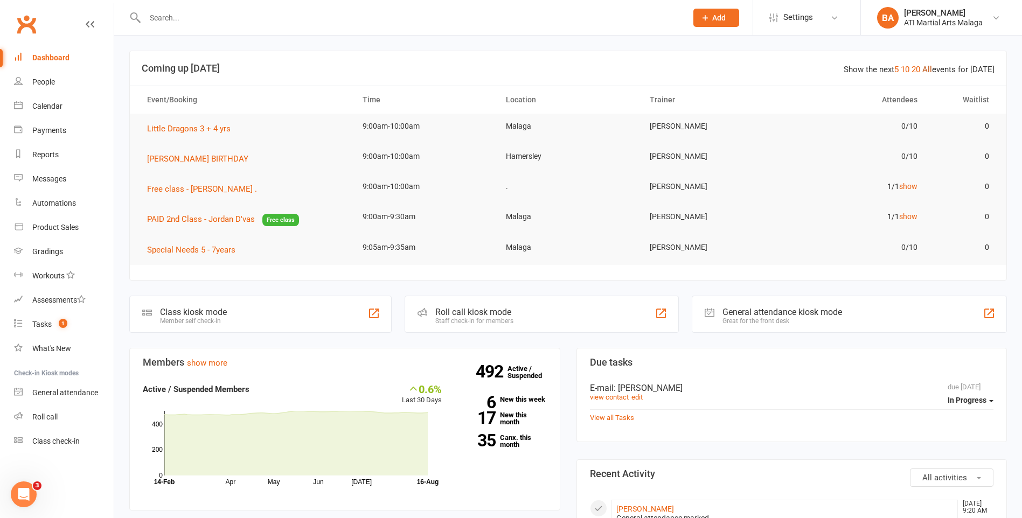
click at [930, 73] on link "All" at bounding box center [927, 70] width 10 height 10
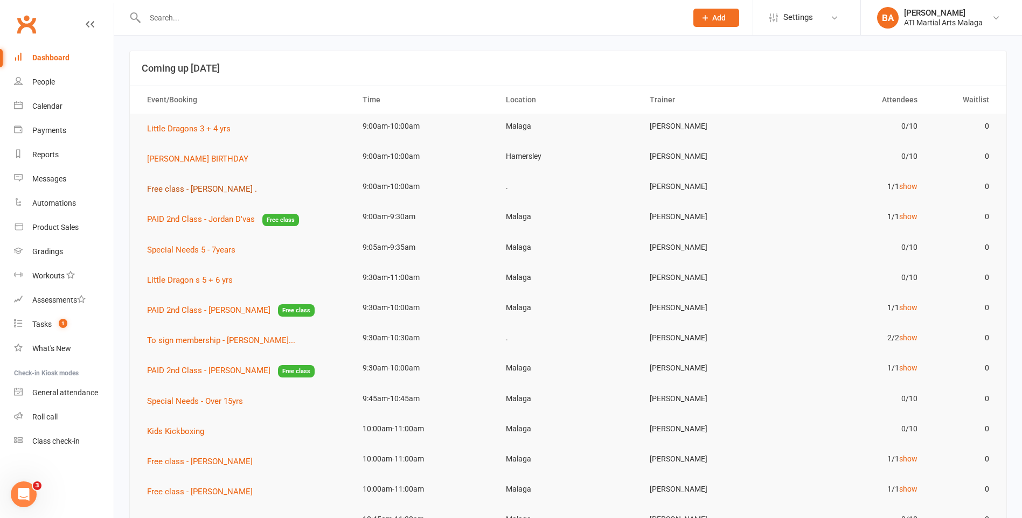
click at [196, 191] on span "Free class - [PERSON_NAME] ." at bounding box center [202, 189] width 110 height 10
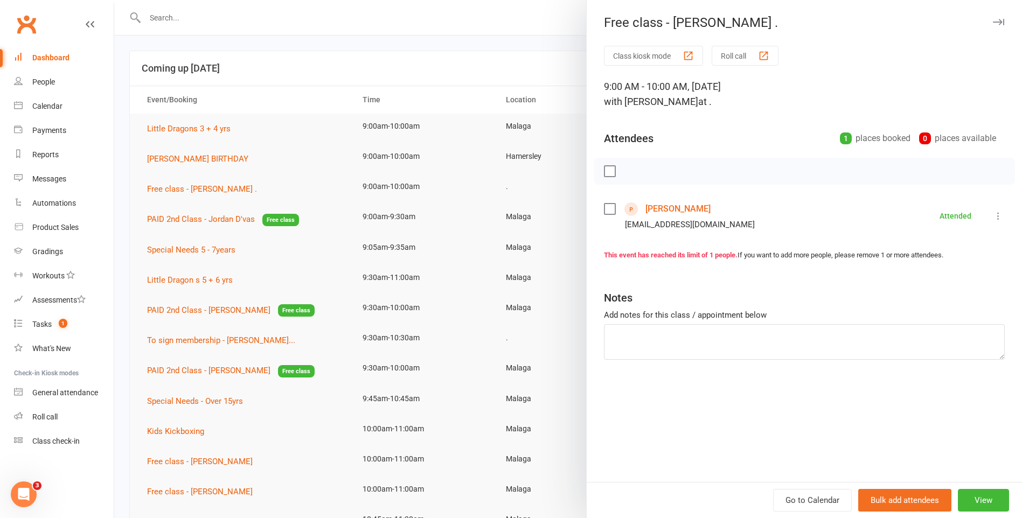
click at [266, 124] on div at bounding box center [568, 259] width 908 height 518
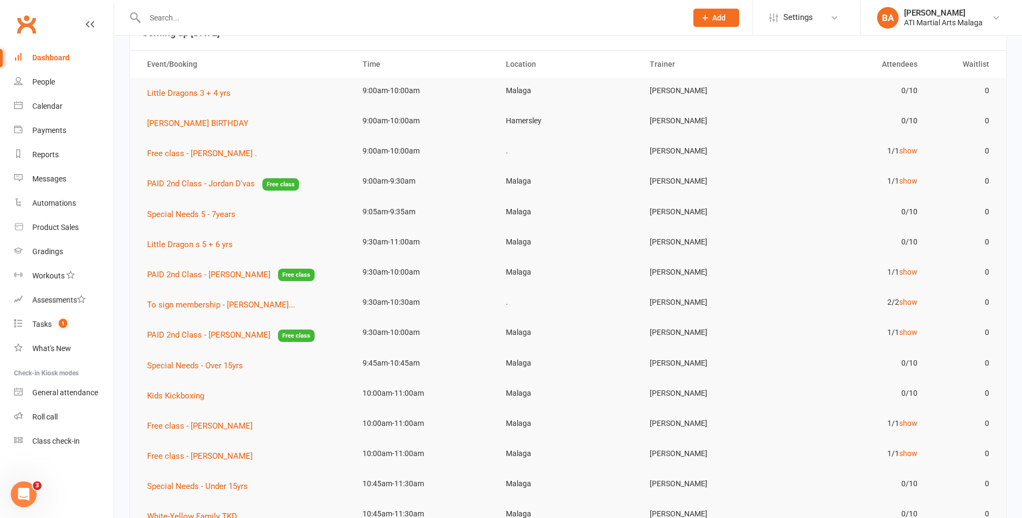
scroll to position [54, 0]
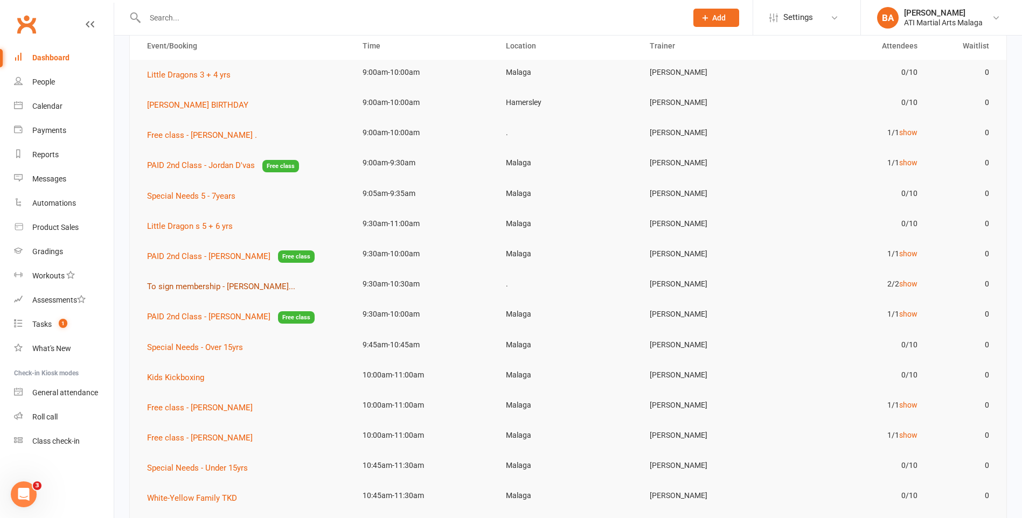
click at [262, 285] on span "To sign membership - [PERSON_NAME]..." at bounding box center [221, 287] width 148 height 10
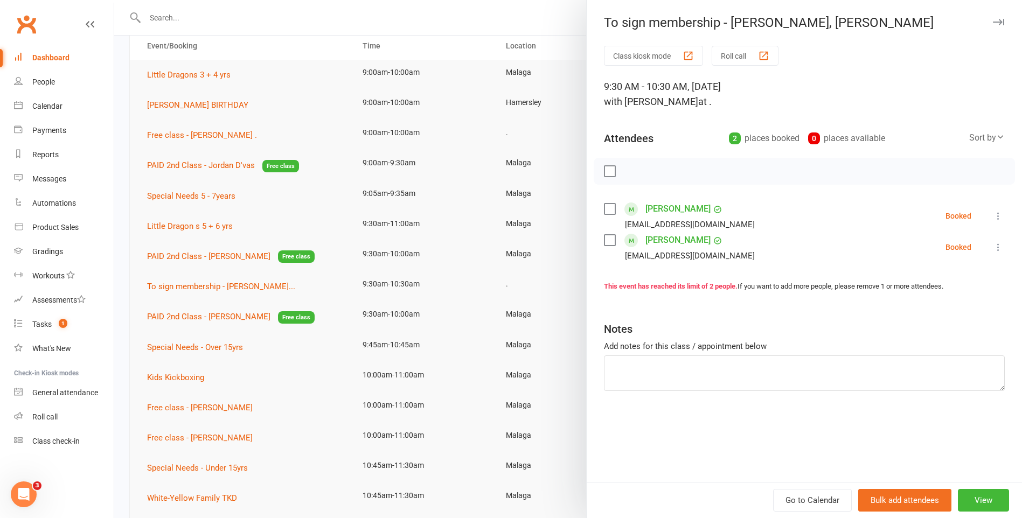
click at [338, 122] on div at bounding box center [568, 259] width 908 height 518
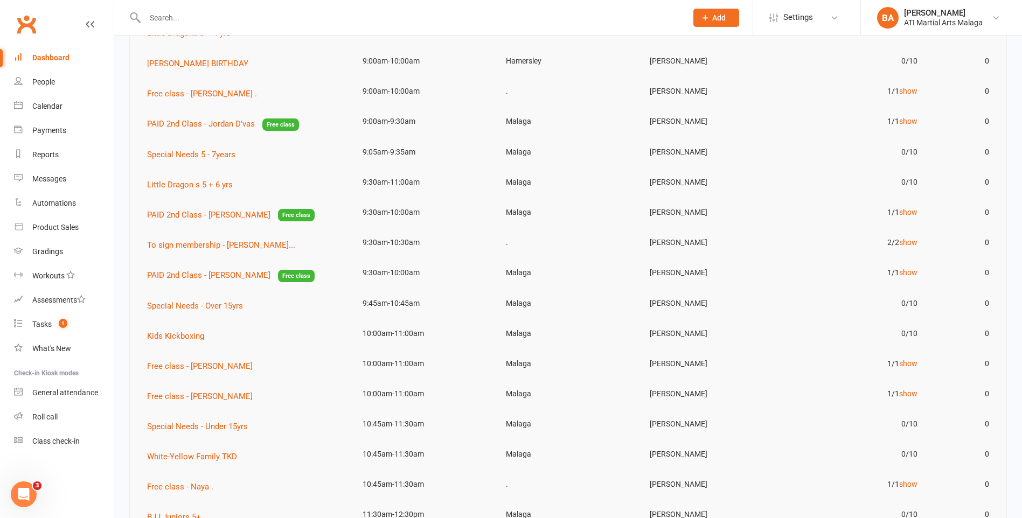
scroll to position [162, 0]
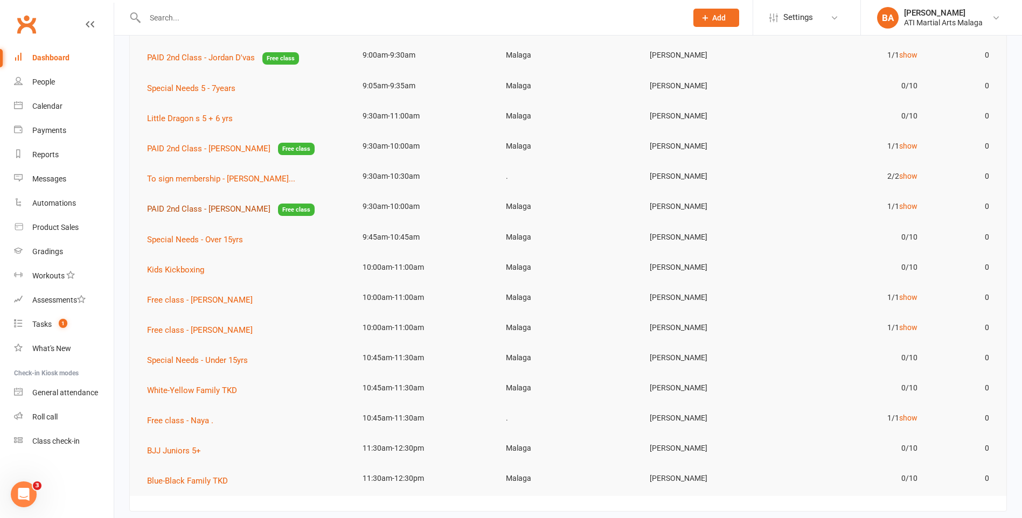
click at [211, 214] on span "PAID 2nd Class - [PERSON_NAME]" at bounding box center [208, 209] width 123 height 10
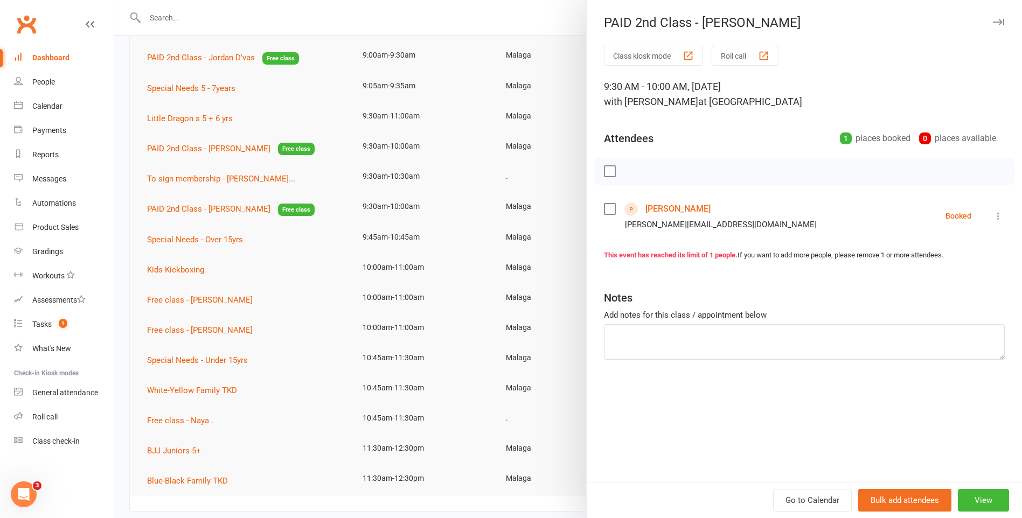
click at [650, 208] on link "[PERSON_NAME]" at bounding box center [677, 208] width 65 height 17
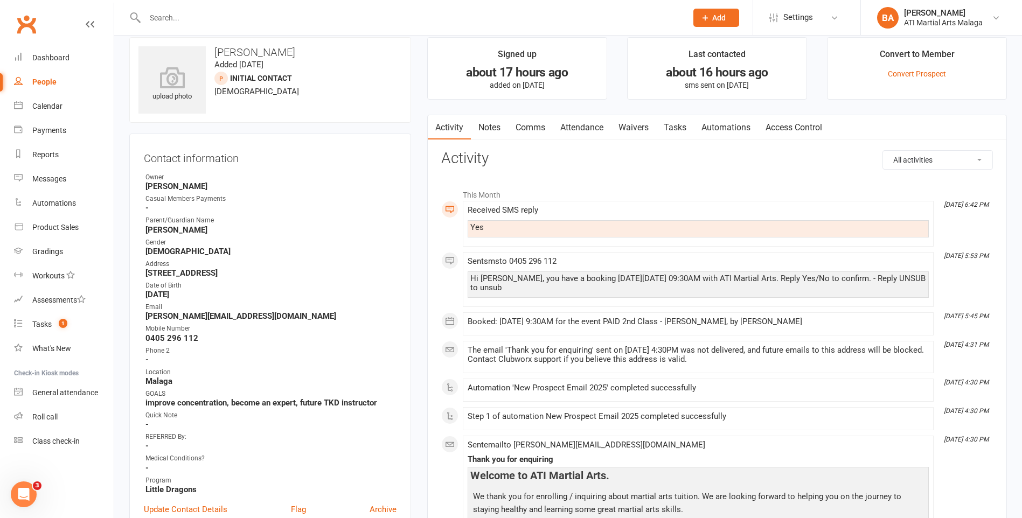
scroll to position [11, 0]
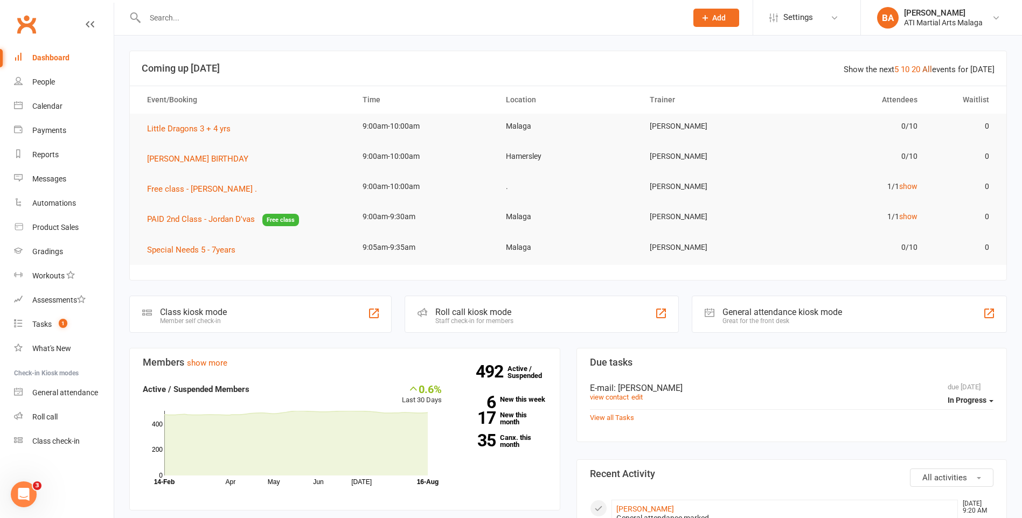
click at [926, 71] on link "All" at bounding box center [927, 70] width 10 height 10
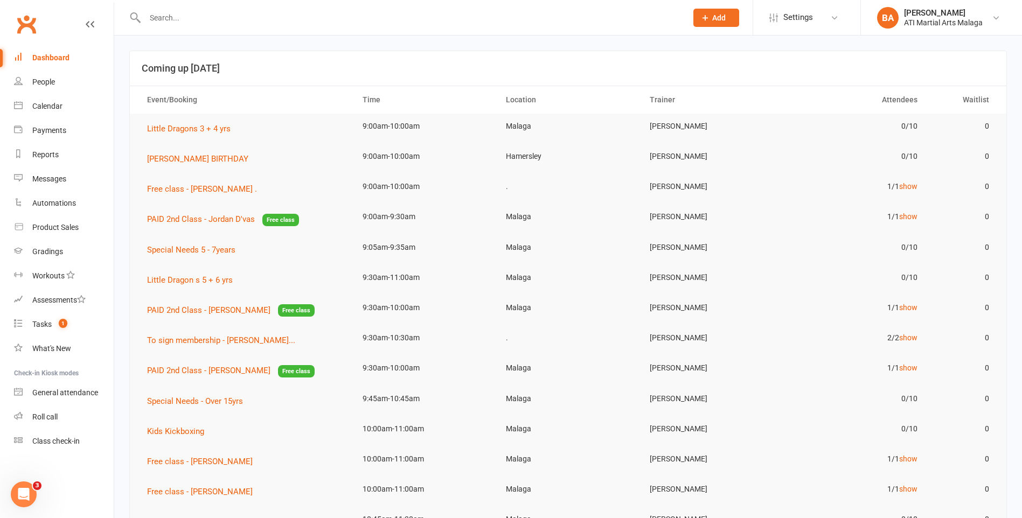
click at [359, 20] on input "text" at bounding box center [411, 17] width 538 height 15
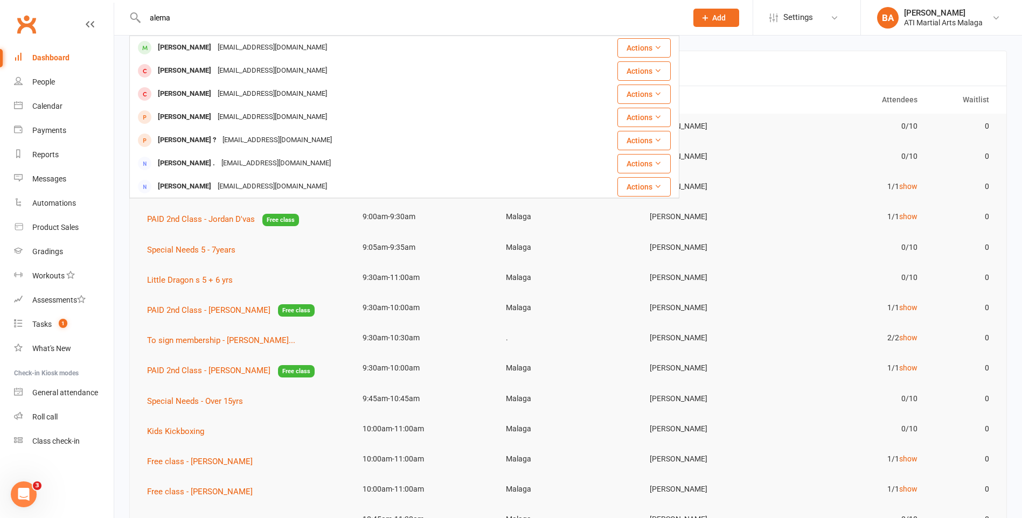
type input "alema"
click at [327, 48] on div "Alema Bilajac leyla_2010@live.com" at bounding box center [351, 48] width 442 height 22
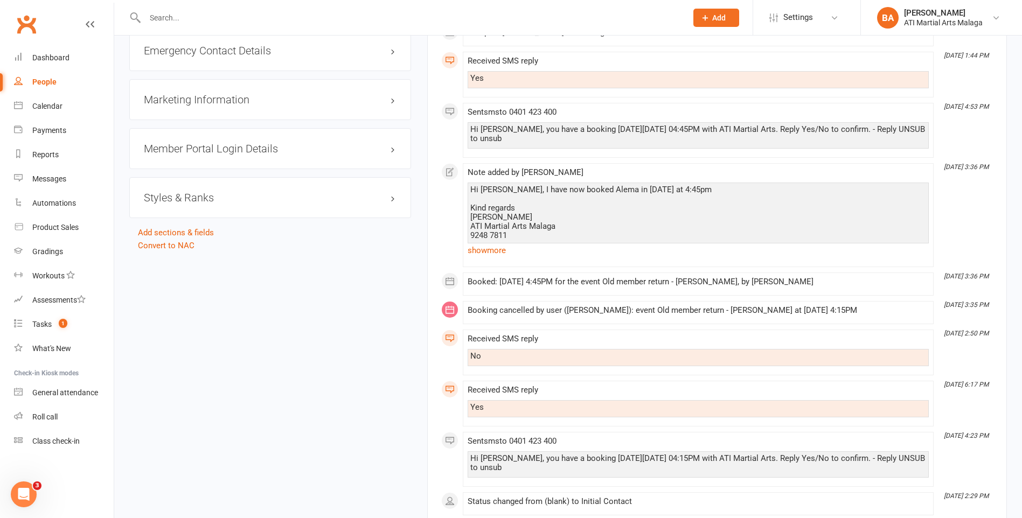
scroll to position [1347, 0]
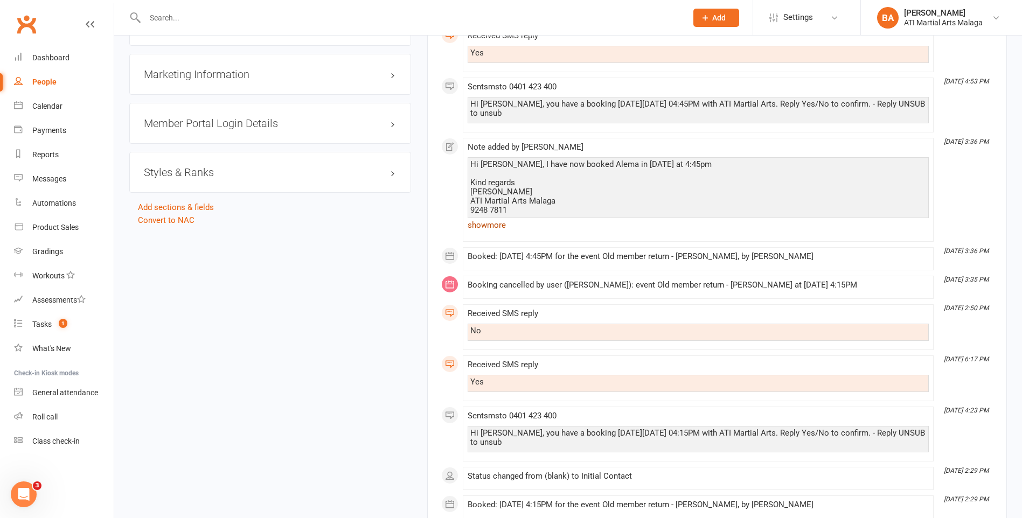
click at [491, 228] on link "show more" at bounding box center [698, 225] width 461 height 15
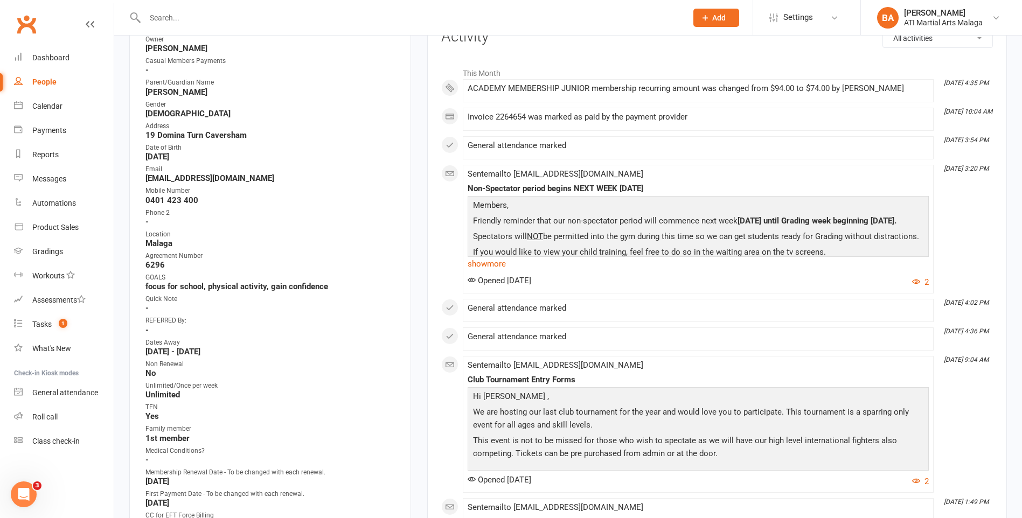
scroll to position [0, 0]
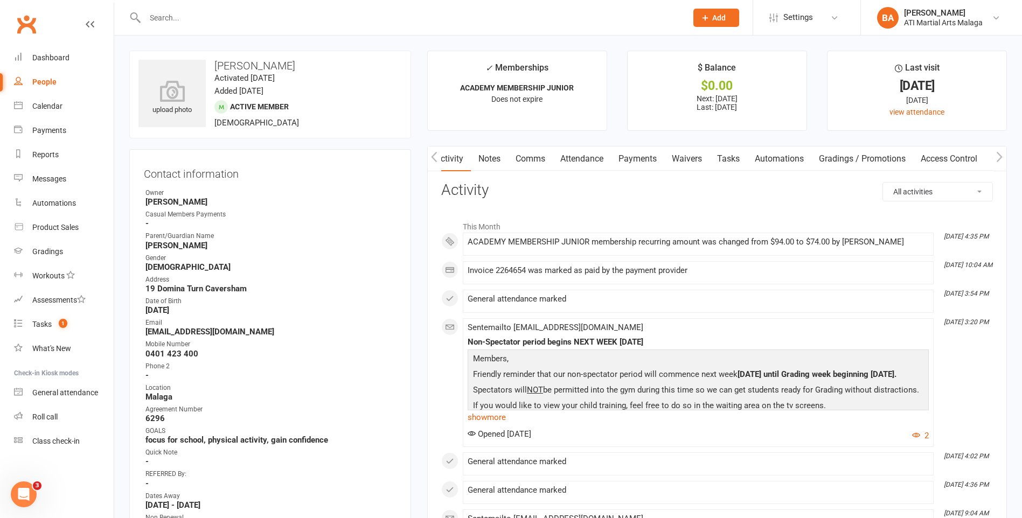
click at [495, 157] on link "Notes" at bounding box center [489, 159] width 37 height 25
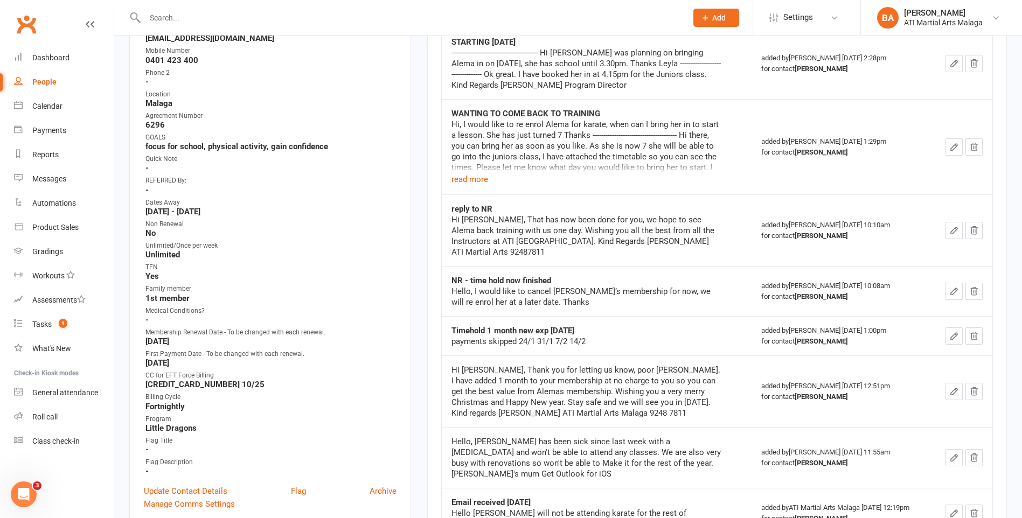
scroll to position [269, 0]
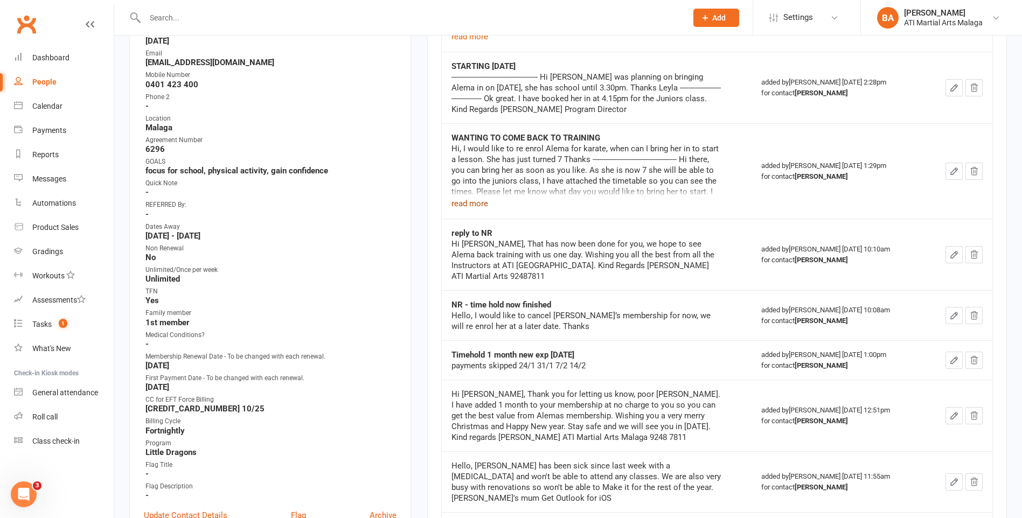
click at [486, 207] on div "Hi, I would like to re enrol Alema for karate, when can I bring her in to start…" at bounding box center [585, 176] width 269 height 67
click at [478, 208] on button "read more" at bounding box center [469, 203] width 37 height 13
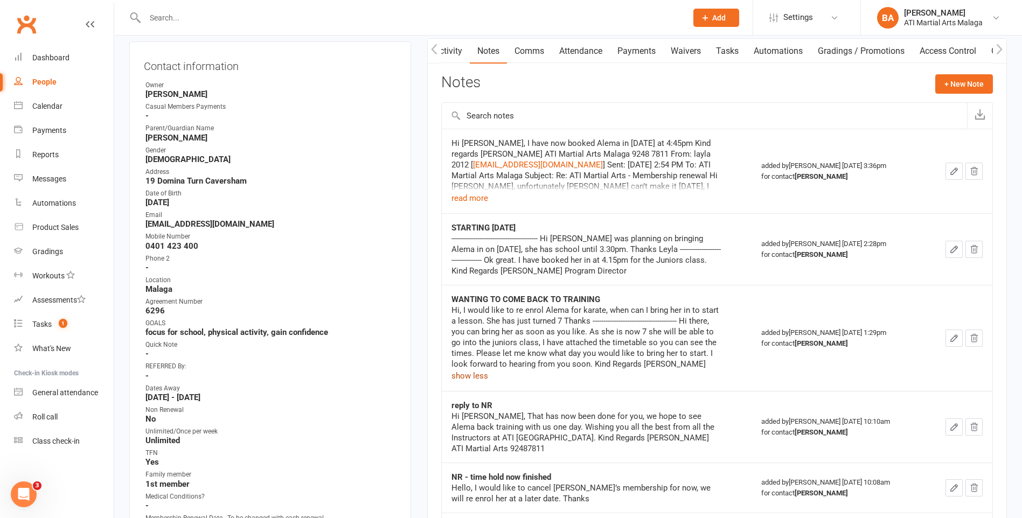
scroll to position [0, 0]
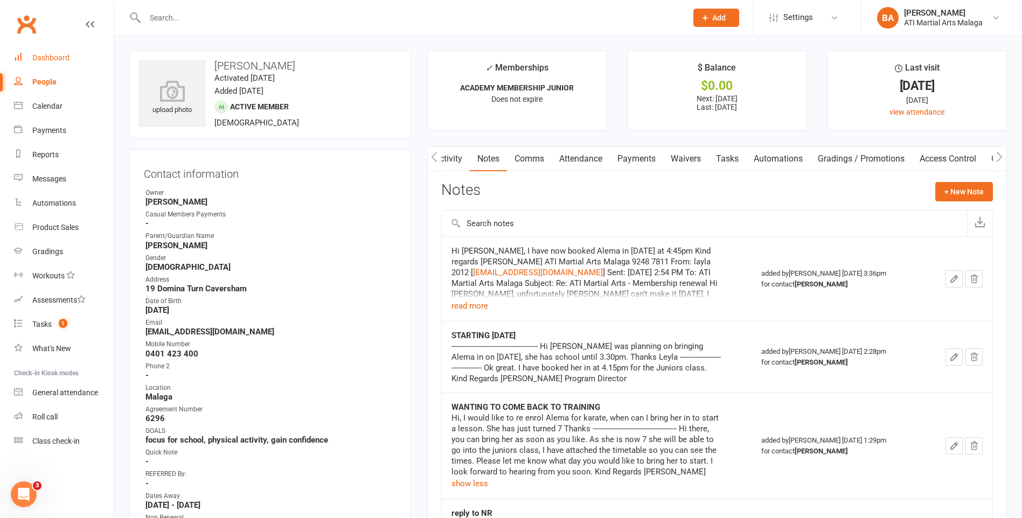
click at [39, 59] on div "Dashboard" at bounding box center [50, 57] width 37 height 9
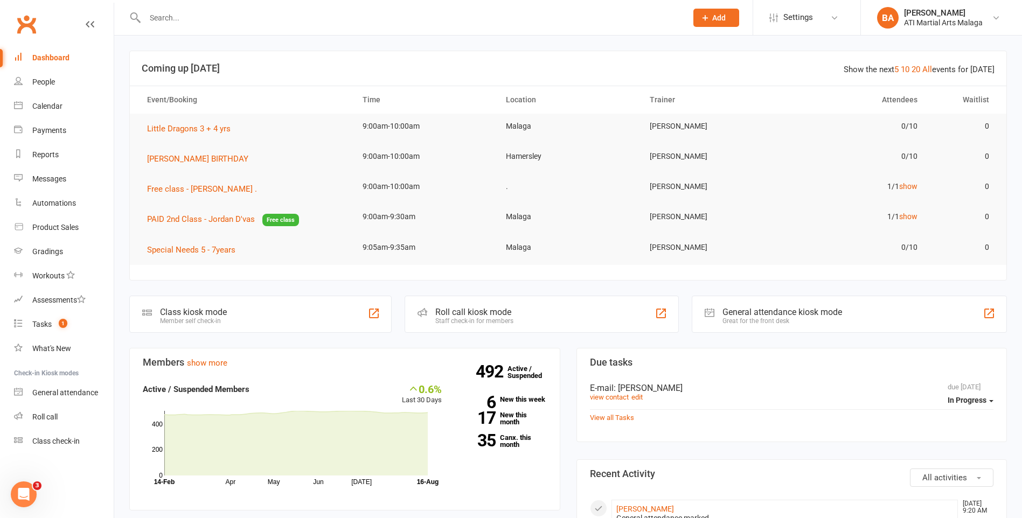
click at [213, 25] on div at bounding box center [404, 17] width 550 height 35
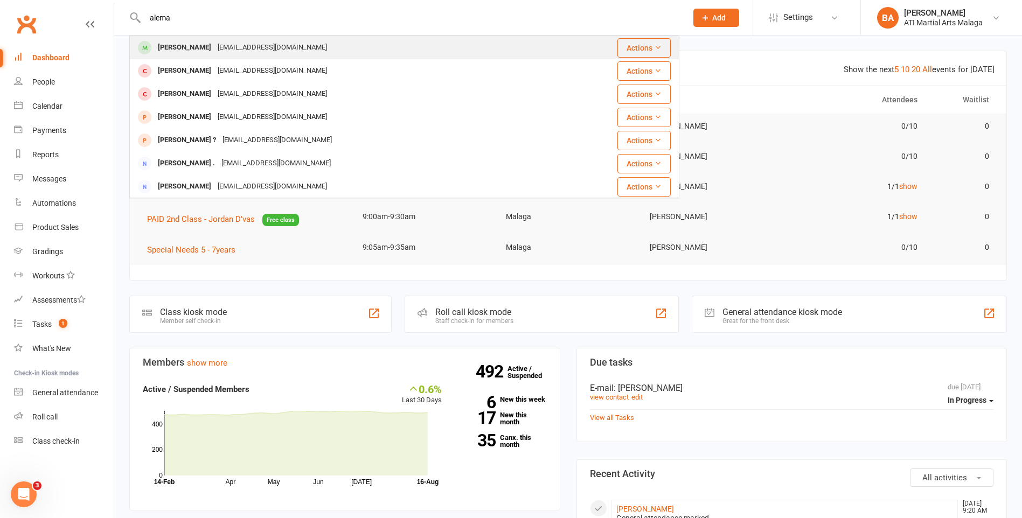
type input "alema"
click at [214, 55] on div "leyla_2010@live.com" at bounding box center [272, 48] width 116 height 16
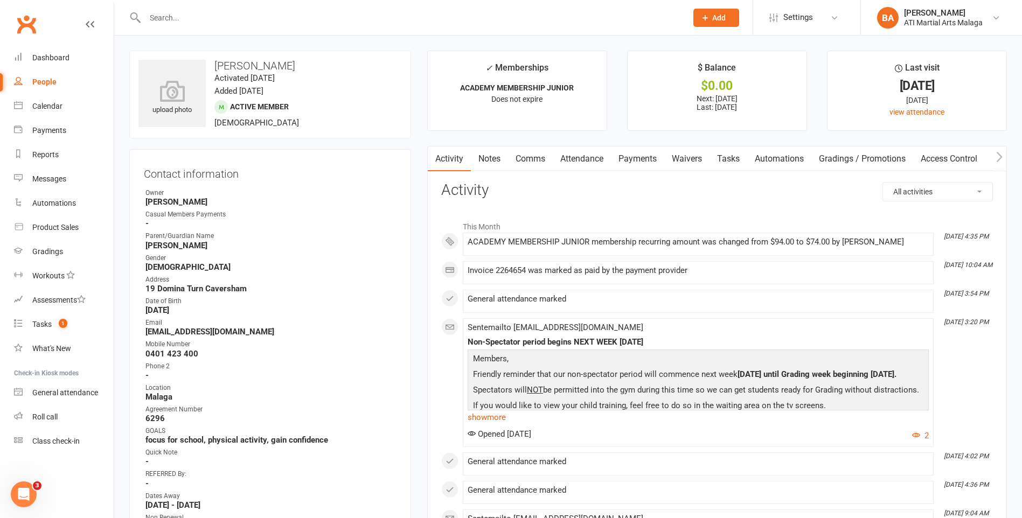
click at [64, 44] on div "Clubworx" at bounding box center [57, 31] width 114 height 40
click at [61, 64] on link "Dashboard" at bounding box center [64, 58] width 100 height 24
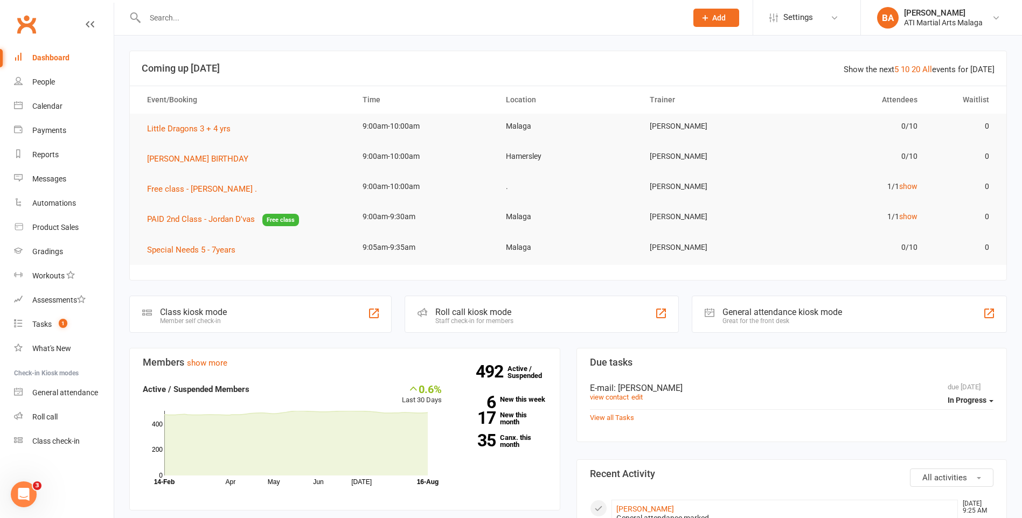
click at [924, 66] on div "Show the next 5 10 20 All events for today" at bounding box center [918, 69] width 151 height 13
click at [929, 66] on link "All" at bounding box center [927, 70] width 10 height 10
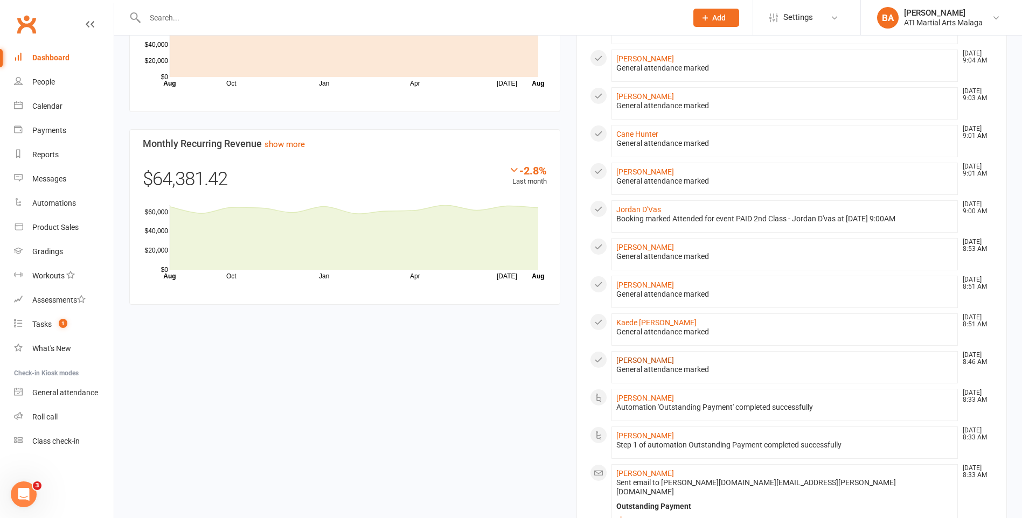
scroll to position [1262, 0]
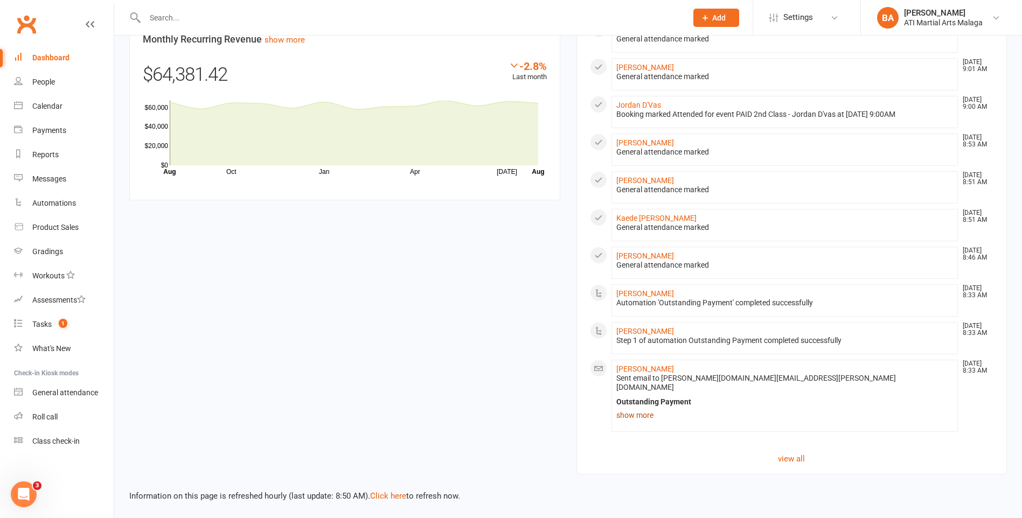
click at [631, 410] on link "show more" at bounding box center [784, 415] width 337 height 15
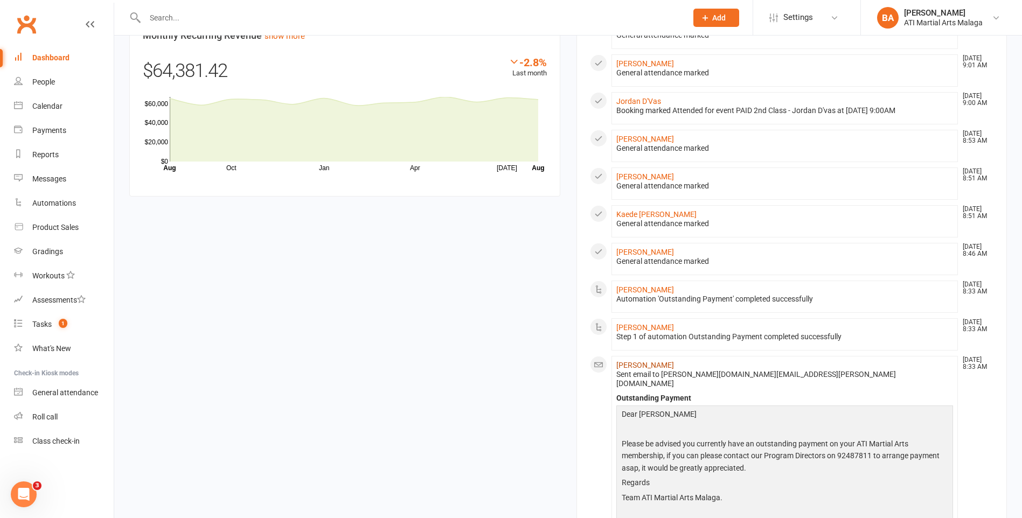
click at [642, 369] on link "Bailey Mcdonald" at bounding box center [645, 365] width 58 height 9
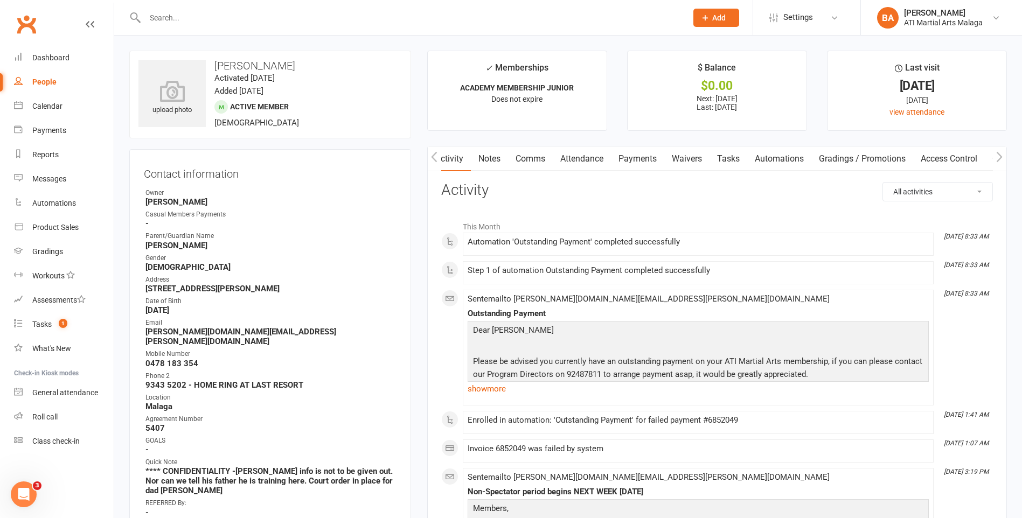
click at [493, 164] on link "Notes" at bounding box center [489, 159] width 37 height 25
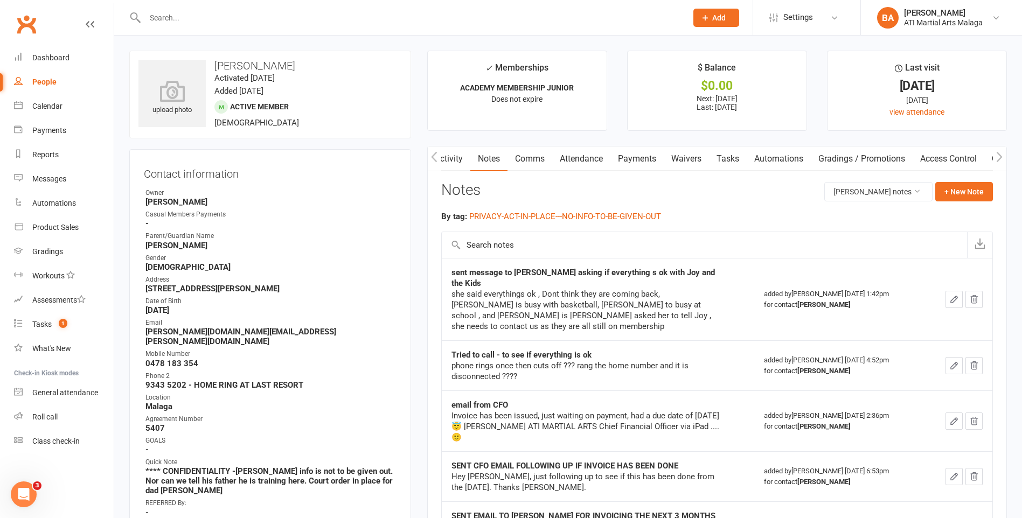
click at [449, 164] on link "Activity" at bounding box center [448, 159] width 43 height 25
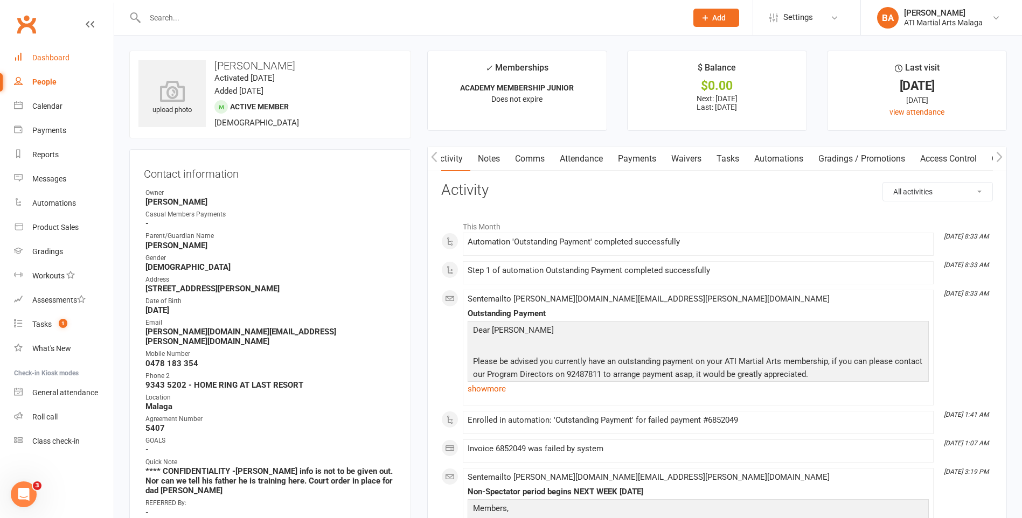
click at [80, 61] on link "Dashboard" at bounding box center [64, 58] width 100 height 24
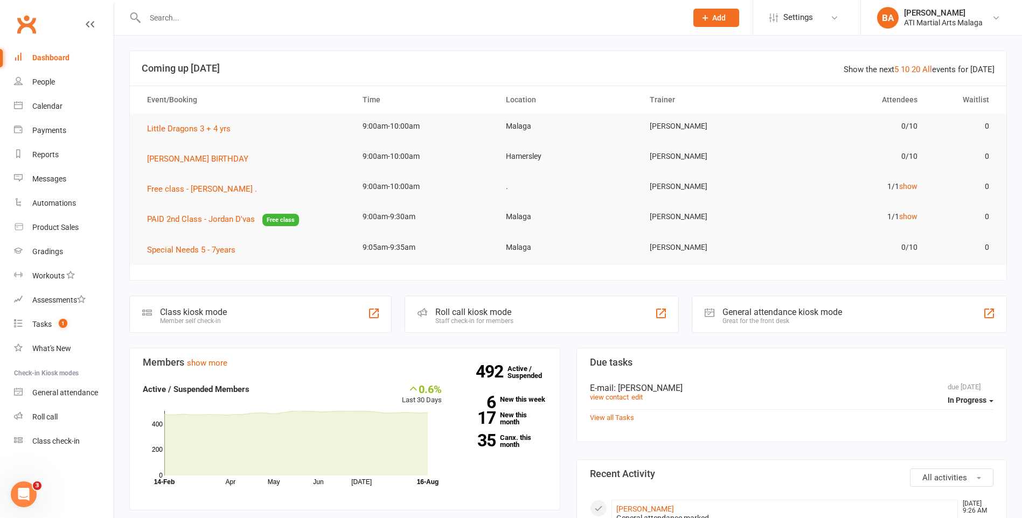
click at [427, 28] on div at bounding box center [404, 17] width 550 height 35
click at [426, 23] on input "text" at bounding box center [411, 17] width 538 height 15
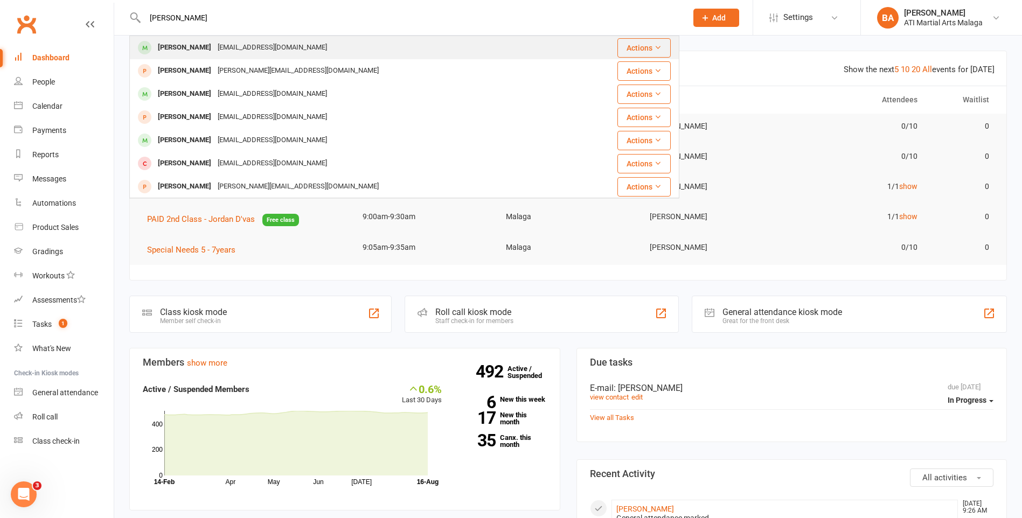
type input "lilly jones"
click at [259, 44] on div "re_c_boy@hotmail.com" at bounding box center [272, 48] width 116 height 16
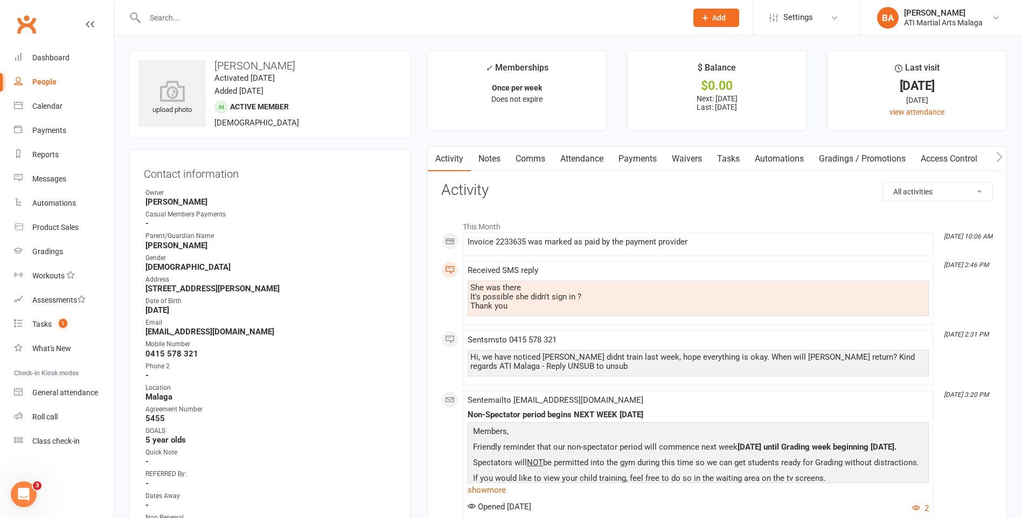
click at [168, 19] on input "text" at bounding box center [411, 17] width 538 height 15
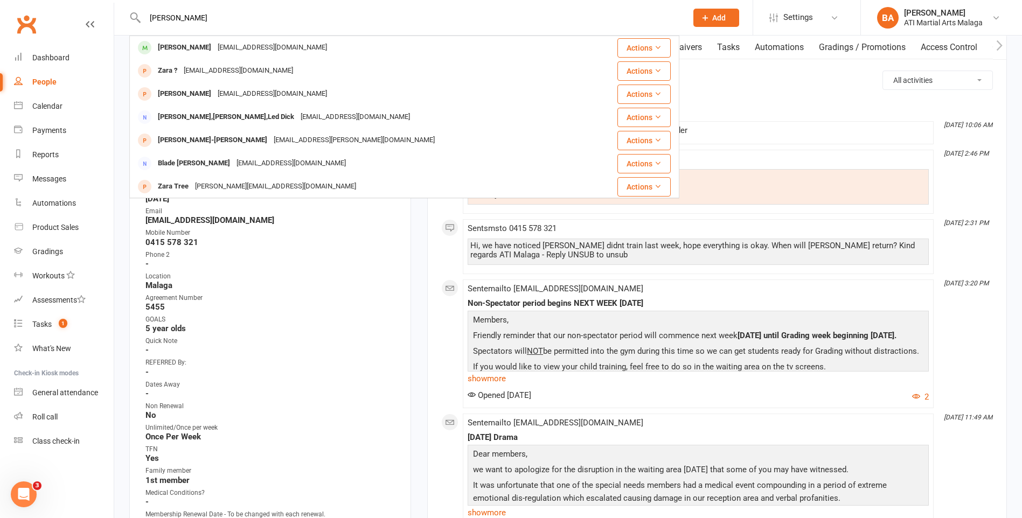
scroll to position [269, 0]
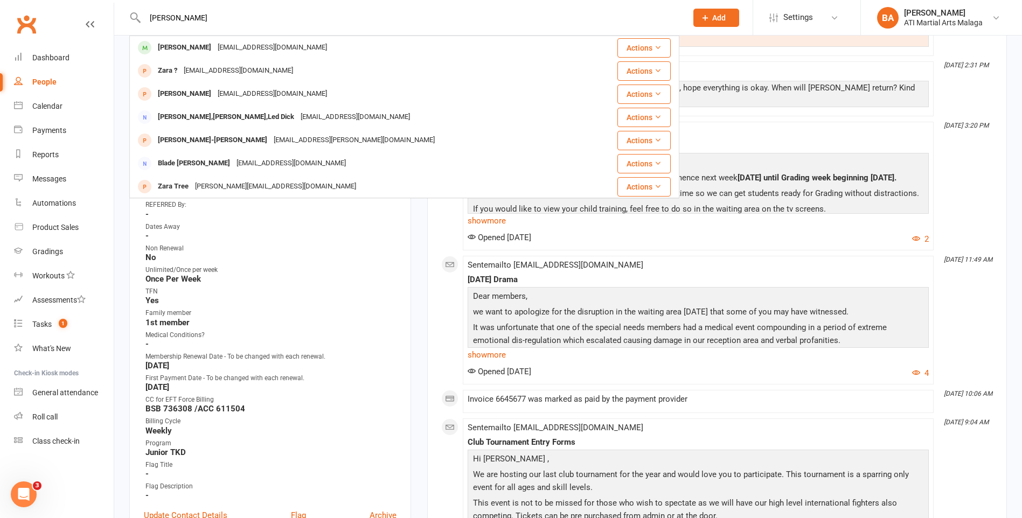
type input "zara newton"
click at [328, 340] on strong "-" at bounding box center [270, 344] width 251 height 10
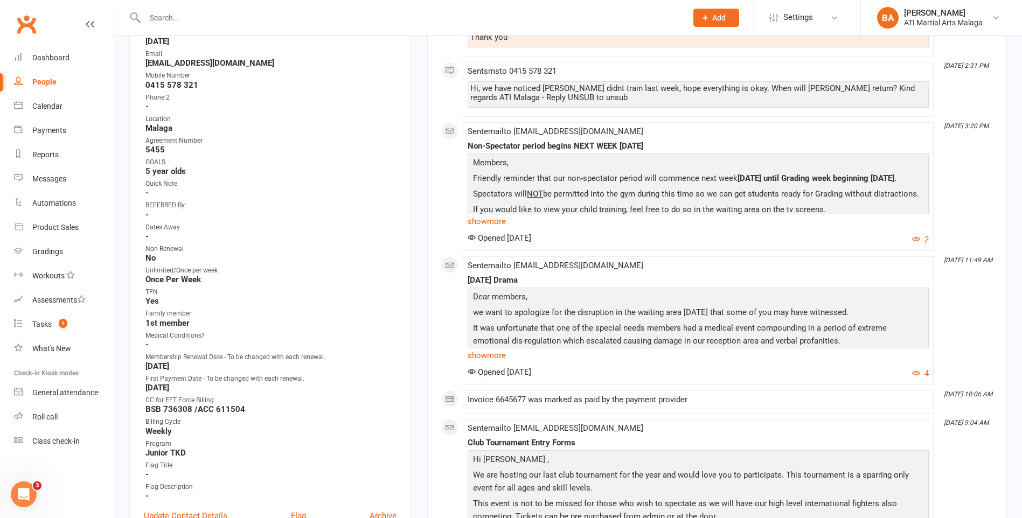
scroll to position [0, 0]
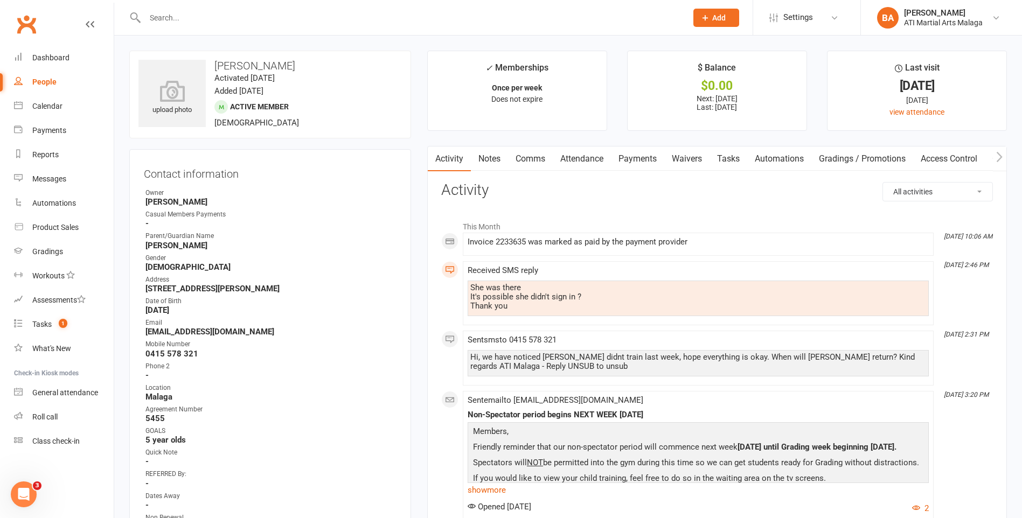
click at [648, 163] on link "Payments" at bounding box center [637, 159] width 53 height 25
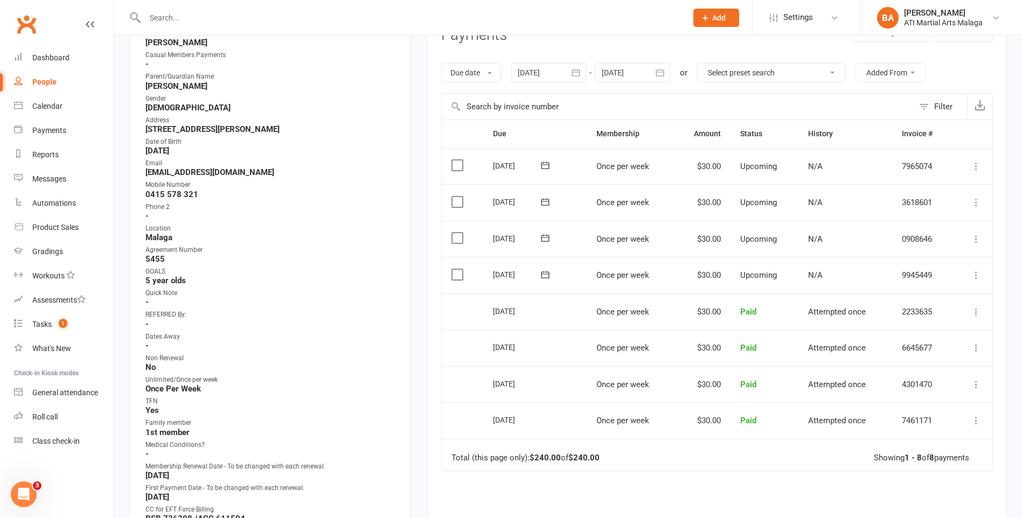
scroll to position [162, 0]
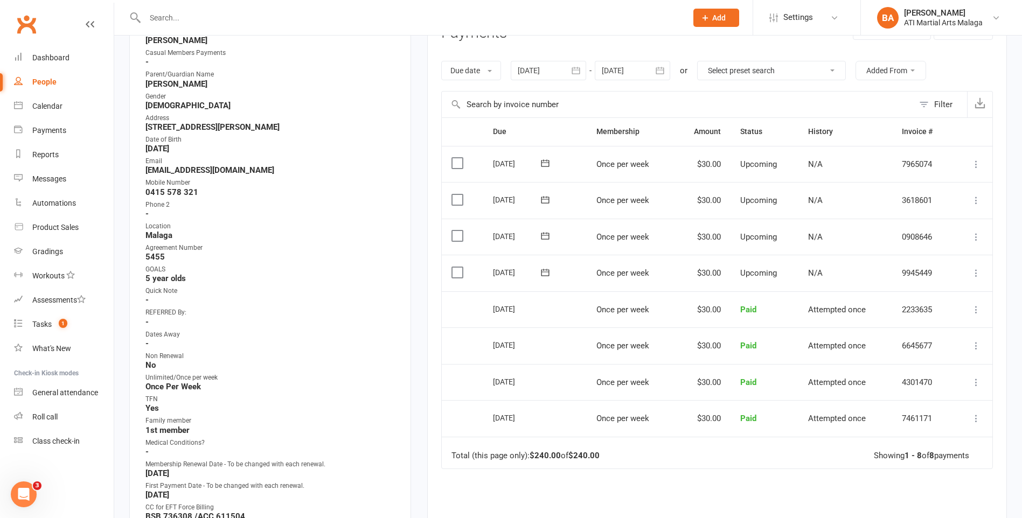
click at [376, 217] on strong "-" at bounding box center [270, 214] width 251 height 10
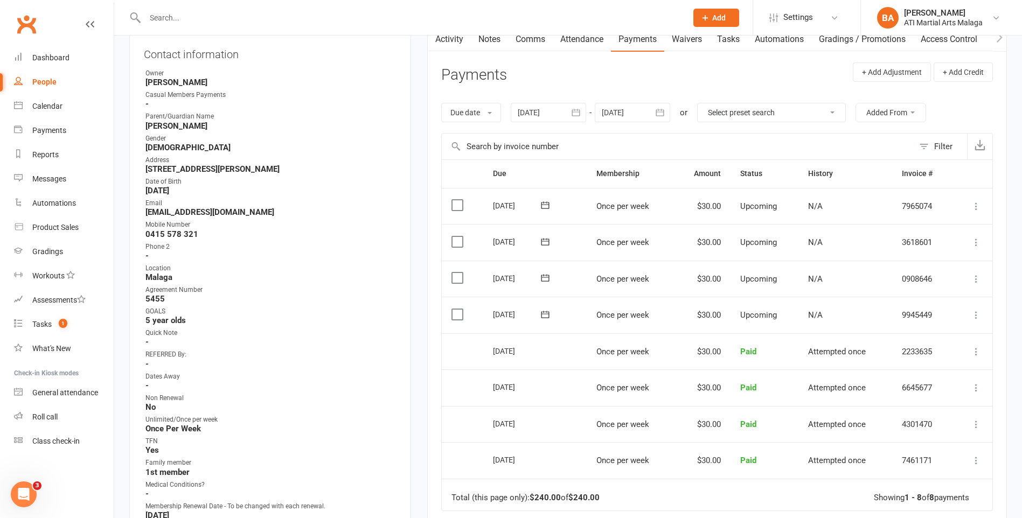
scroll to position [108, 0]
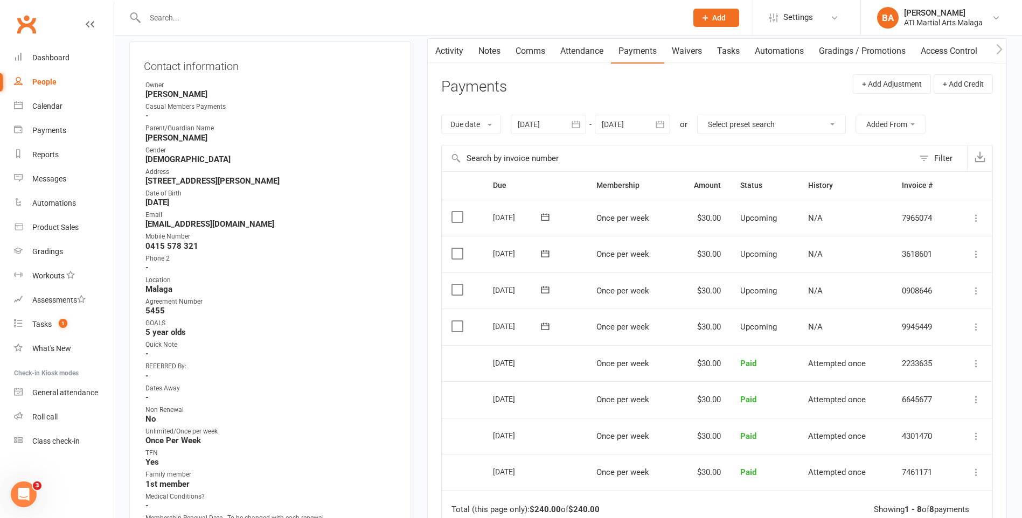
click at [609, 120] on div at bounding box center [632, 124] width 75 height 19
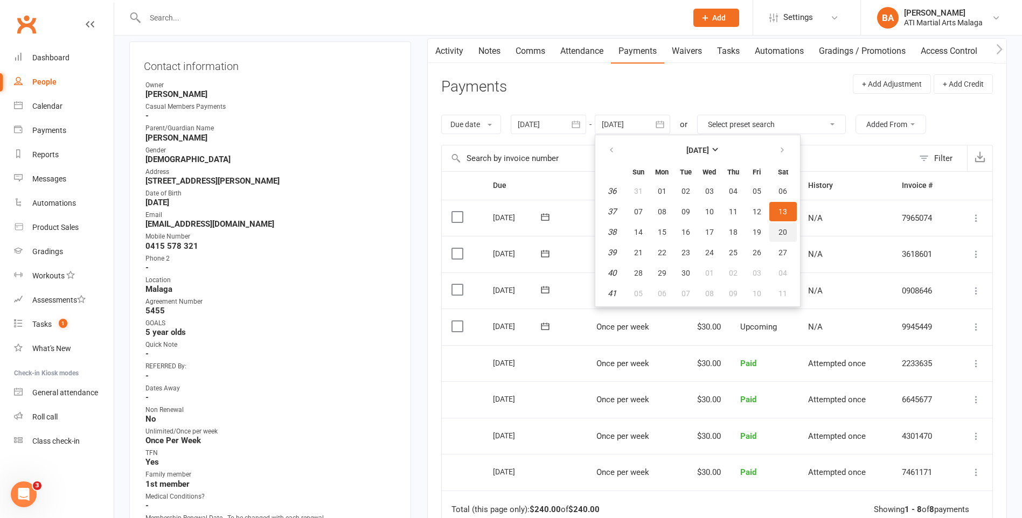
drag, startPoint x: 789, startPoint y: 229, endPoint x: 747, endPoint y: 231, distance: 42.0
click at [788, 229] on button "20" at bounding box center [782, 231] width 27 height 19
type input "20 Sep 2025"
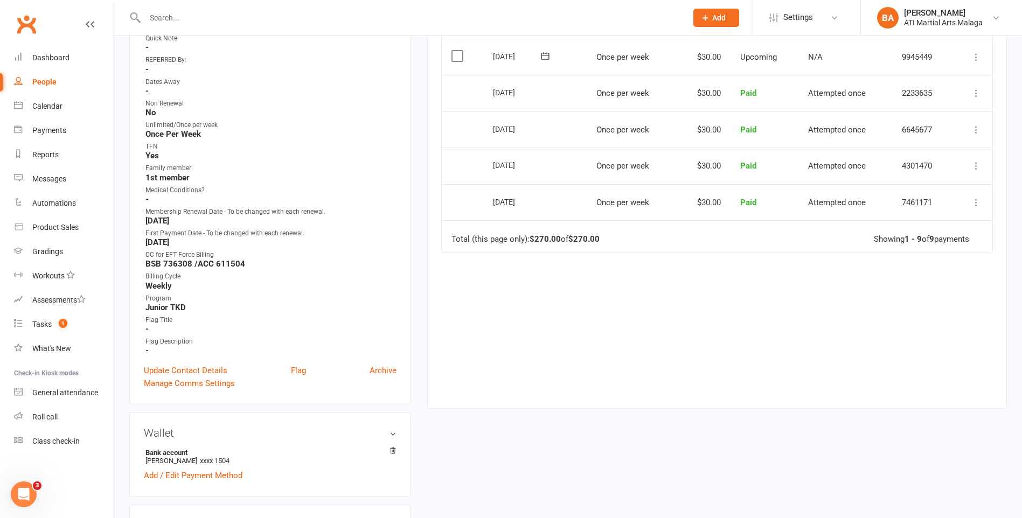
scroll to position [485, 0]
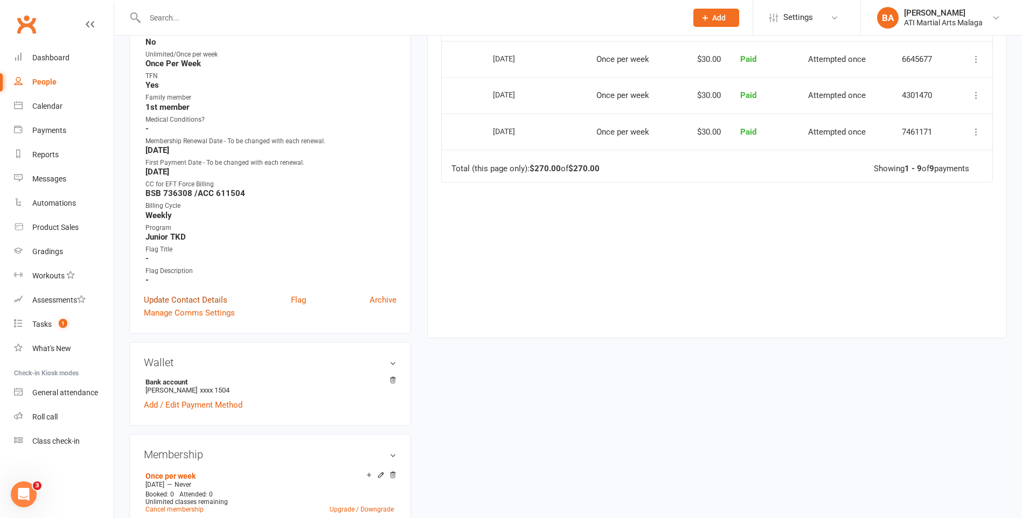
click at [177, 298] on link "Update Contact Details" at bounding box center [185, 300] width 83 height 13
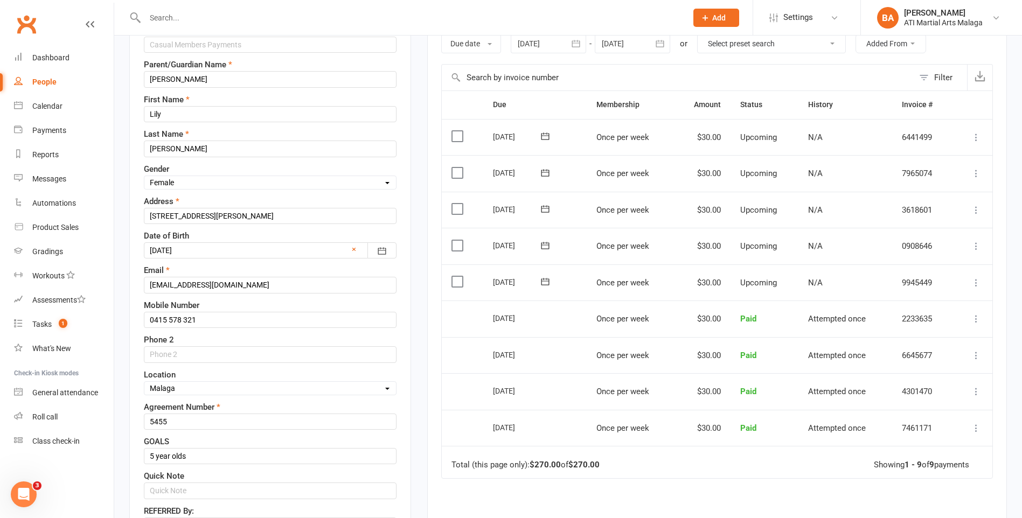
scroll to position [212, 0]
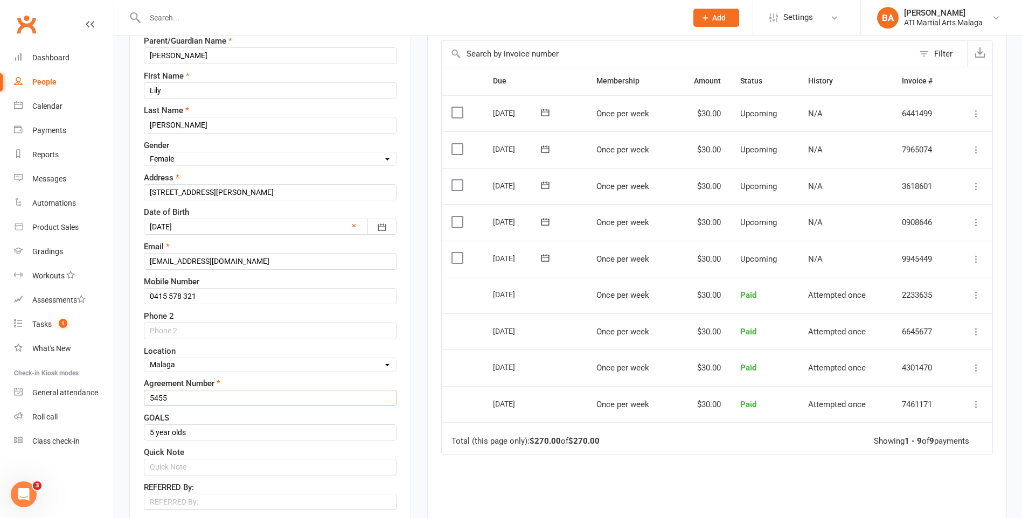
drag, startPoint x: 186, startPoint y: 397, endPoint x: 0, endPoint y: 416, distance: 186.8
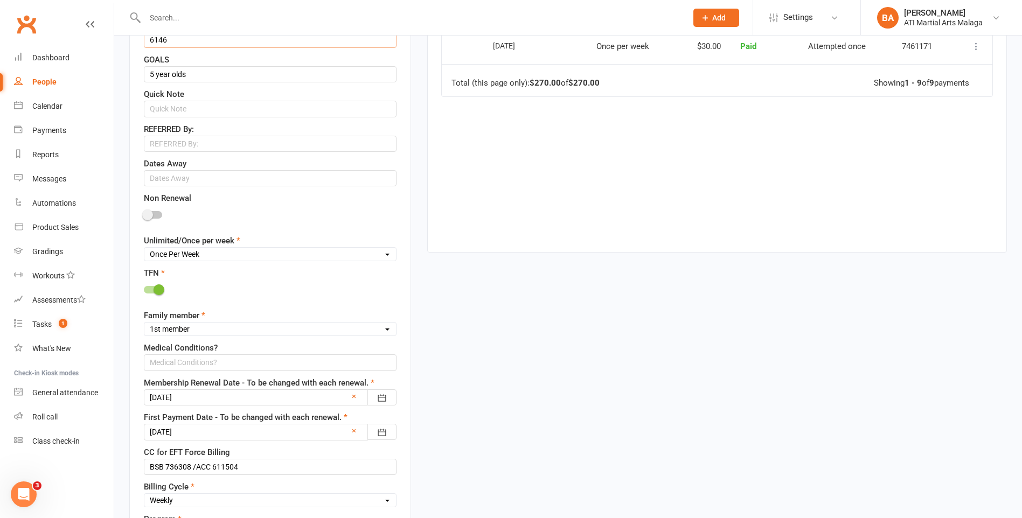
scroll to position [589, 0]
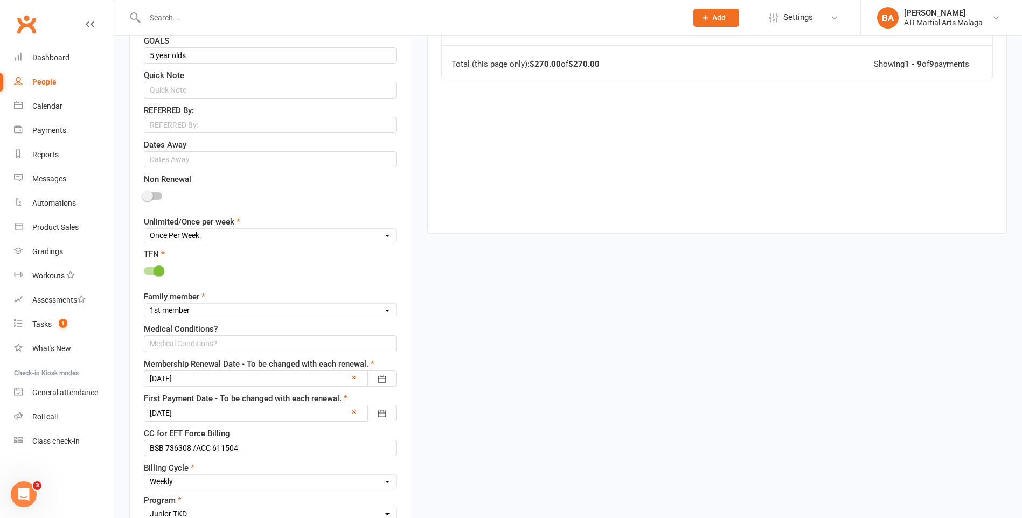
type input "6146"
click at [227, 379] on div at bounding box center [270, 379] width 253 height 16
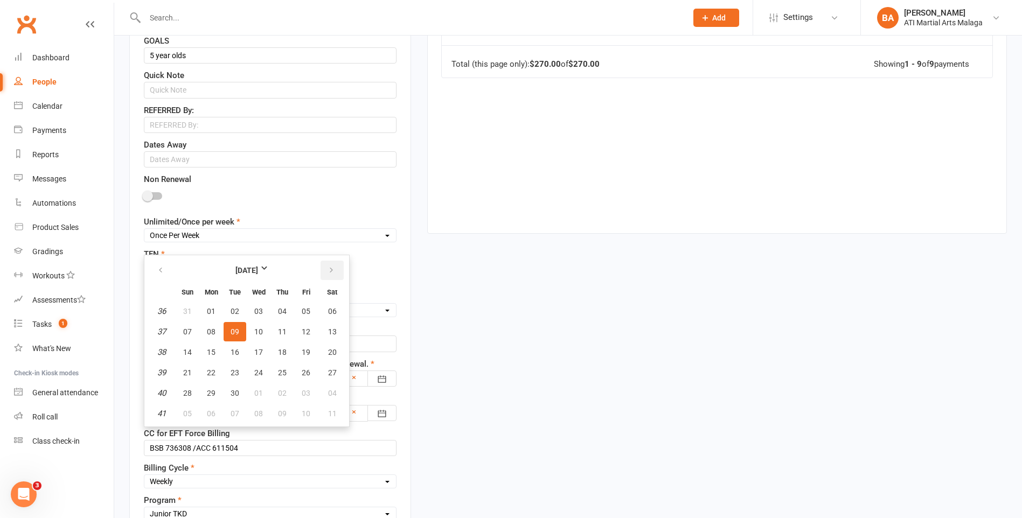
click at [325, 269] on button "button" at bounding box center [331, 270] width 23 height 19
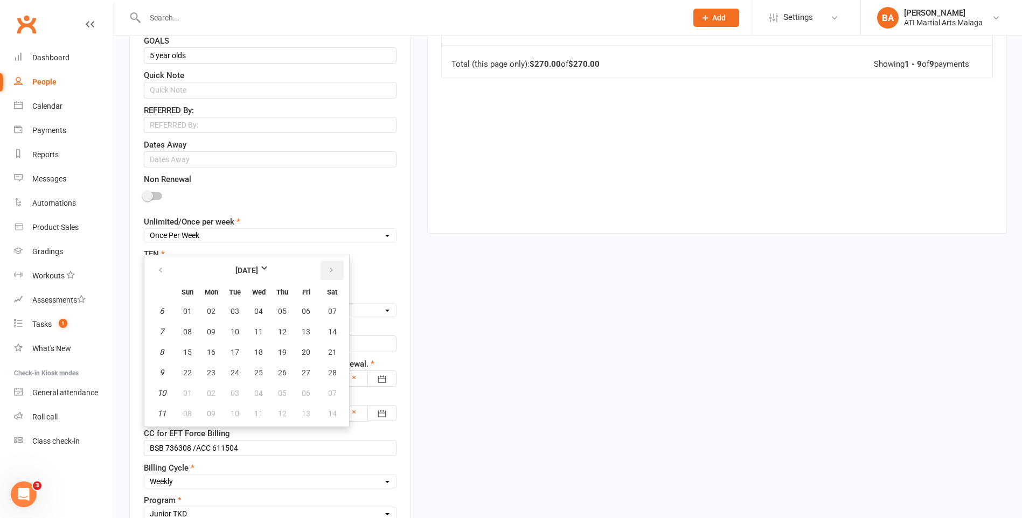
click at [325, 269] on button "button" at bounding box center [331, 270] width 23 height 19
click at [235, 335] on span "10" at bounding box center [235, 331] width 9 height 9
type input "10 Mar 2026"
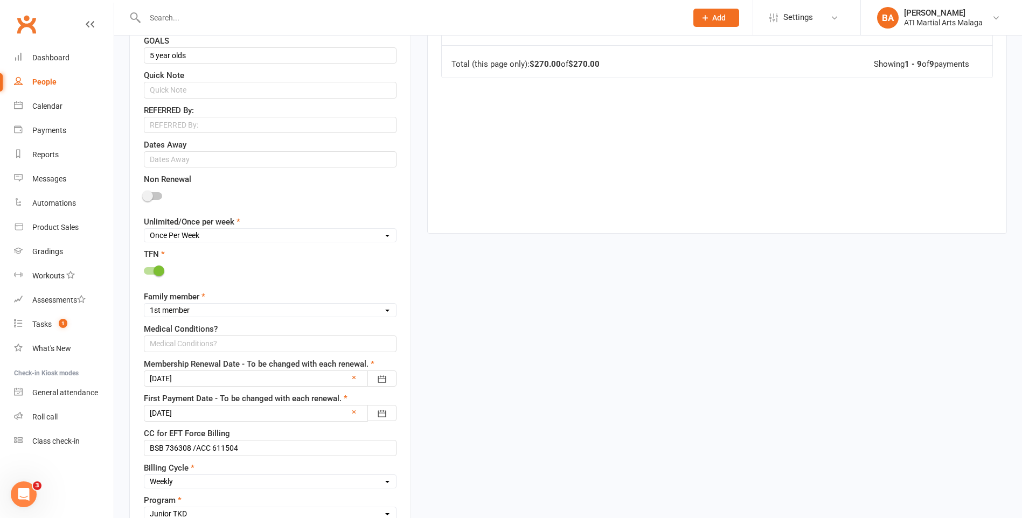
click at [241, 416] on div at bounding box center [270, 413] width 253 height 16
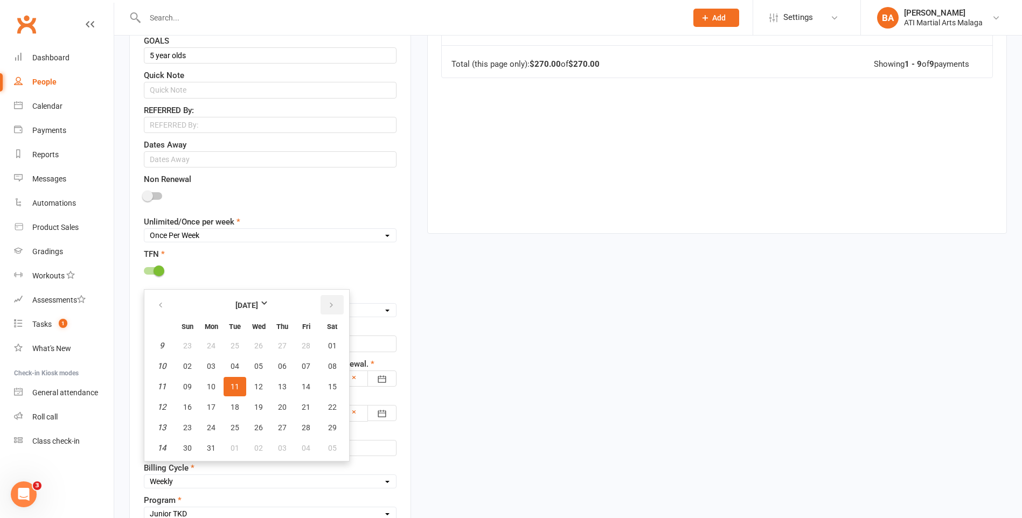
click at [326, 302] on button "button" at bounding box center [331, 304] width 23 height 19
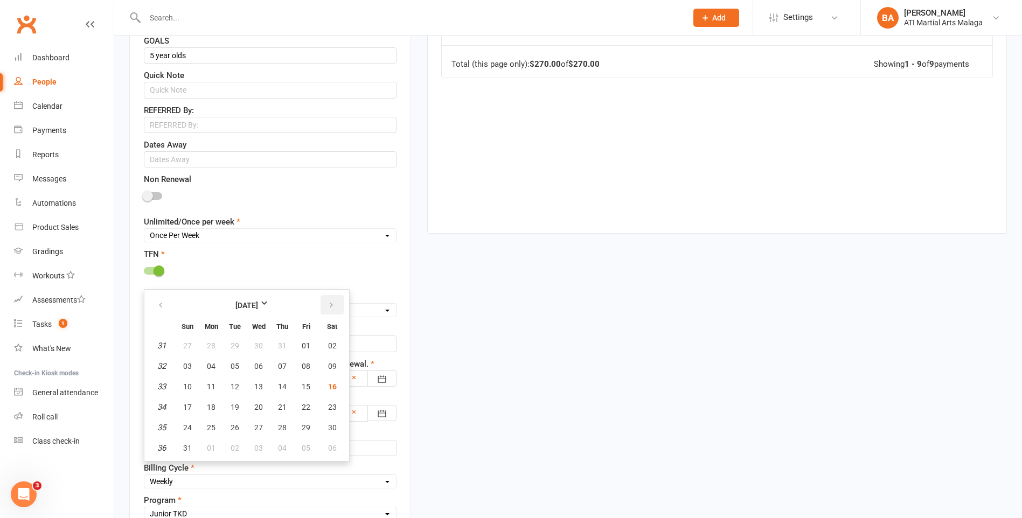
click at [326, 302] on button "button" at bounding box center [331, 304] width 23 height 19
click at [239, 386] on button "16" at bounding box center [235, 386] width 23 height 19
type input "16 Sep 2025"
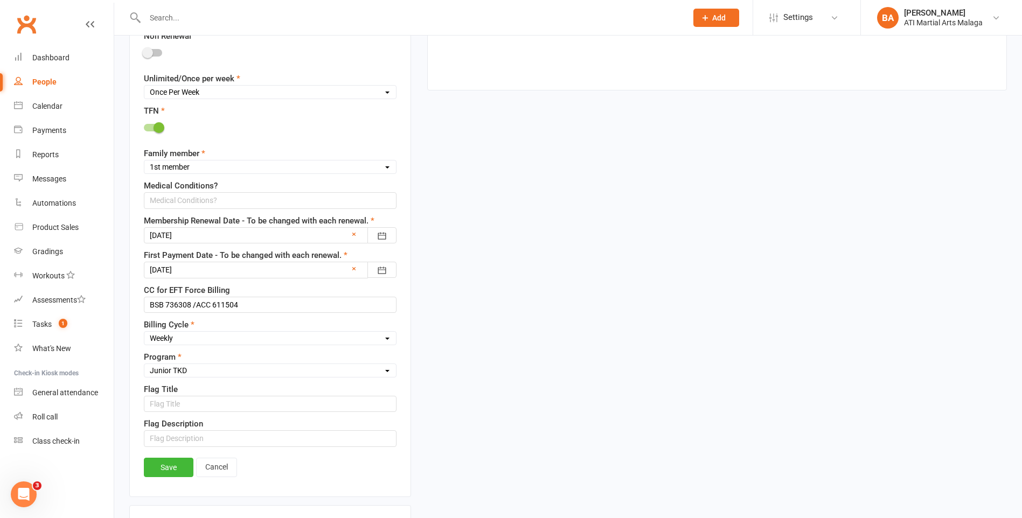
scroll to position [751, 0]
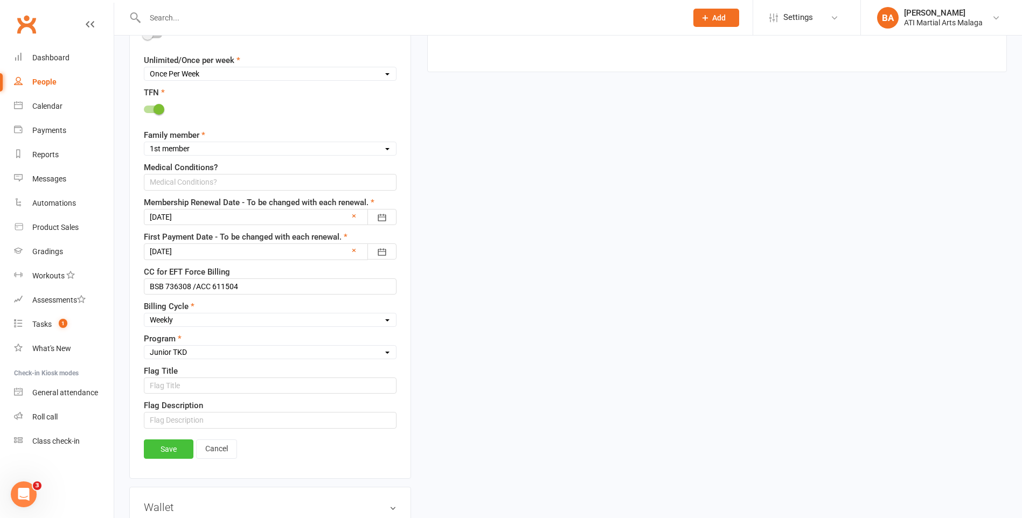
click at [169, 452] on link "Save" at bounding box center [169, 449] width 50 height 19
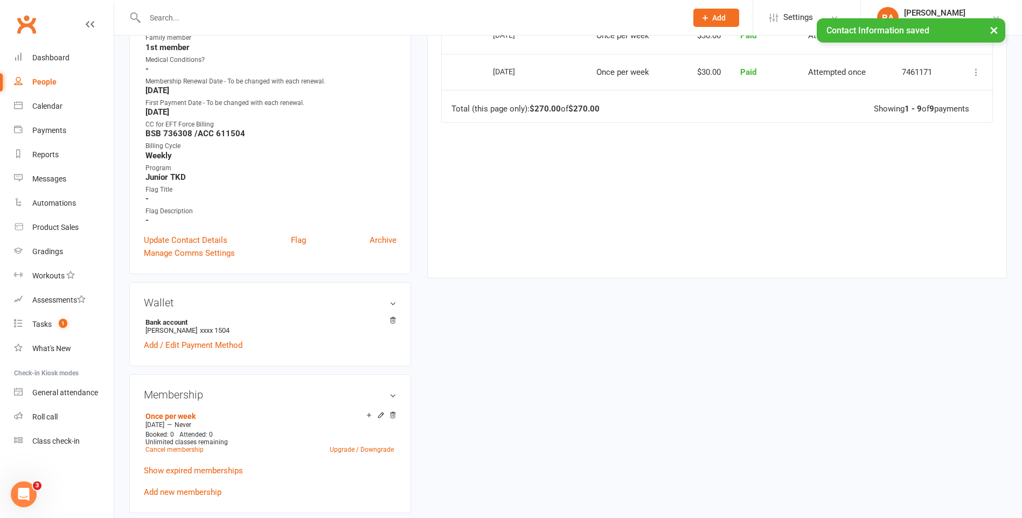
scroll to position [700, 0]
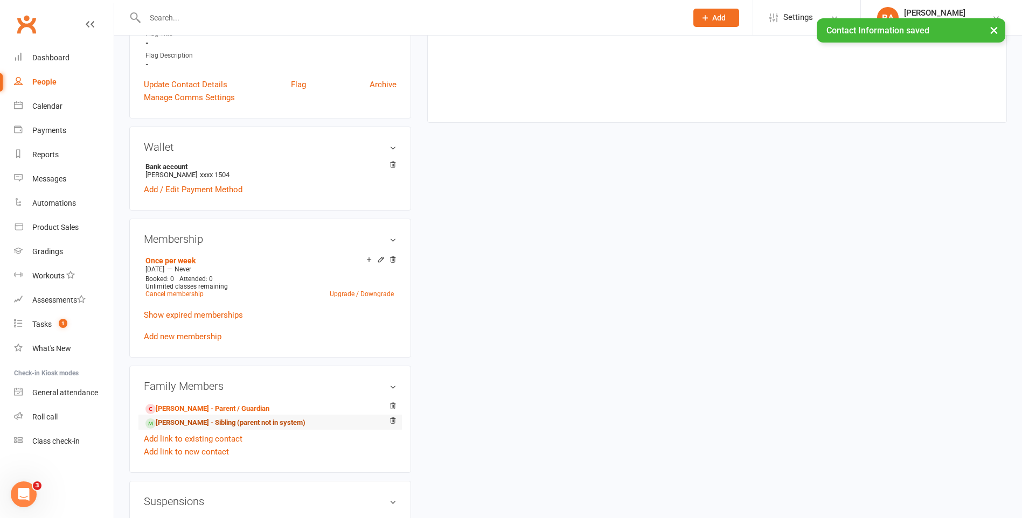
click at [173, 424] on link "Elsie Jones - Sibling (parent not in system)" at bounding box center [225, 422] width 160 height 11
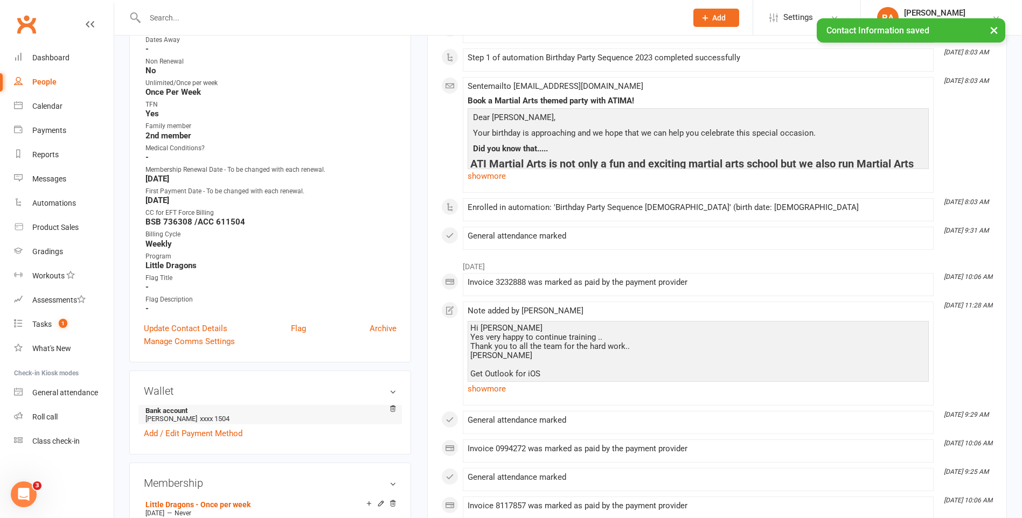
scroll to position [539, 0]
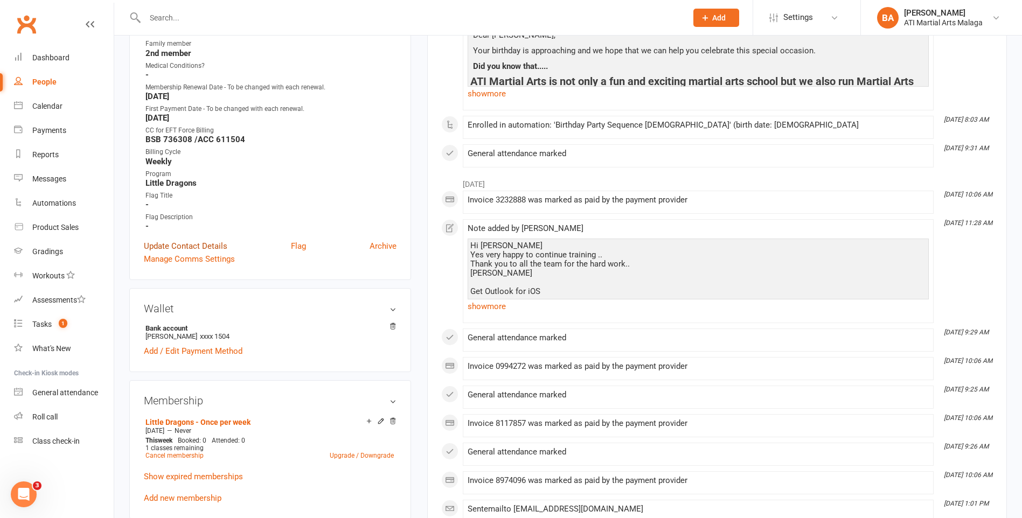
click at [185, 246] on link "Update Contact Details" at bounding box center [185, 246] width 83 height 13
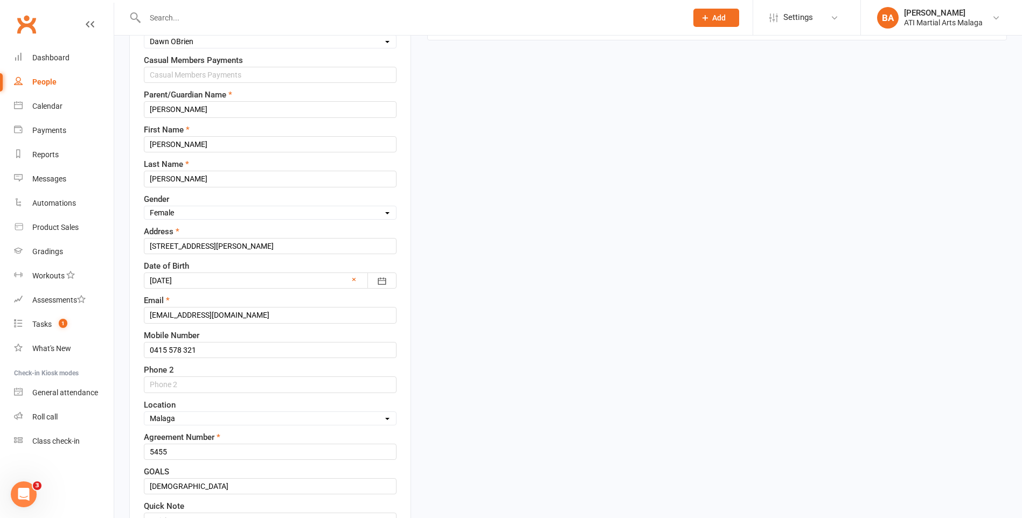
scroll to position [212, 0]
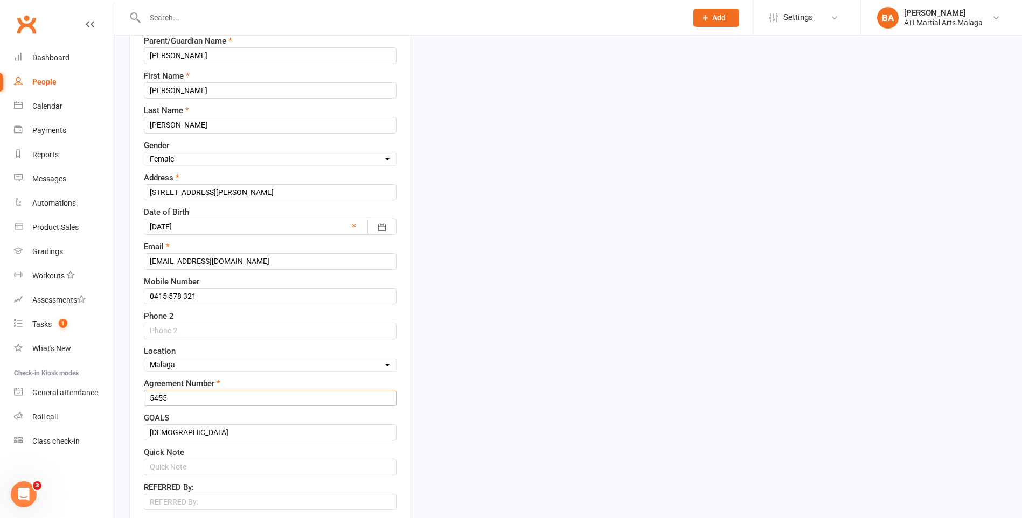
drag, startPoint x: 187, startPoint y: 404, endPoint x: 192, endPoint y: 391, distance: 13.8
click at [187, 398] on input "5455" at bounding box center [270, 398] width 253 height 16
drag, startPoint x: 188, startPoint y: 395, endPoint x: 0, endPoint y: 394, distance: 188.0
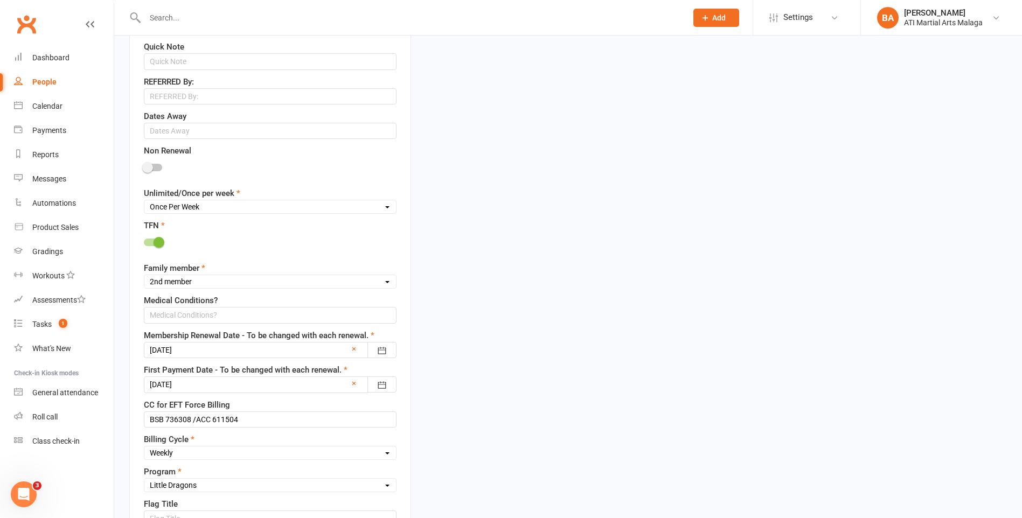
scroll to position [643, 0]
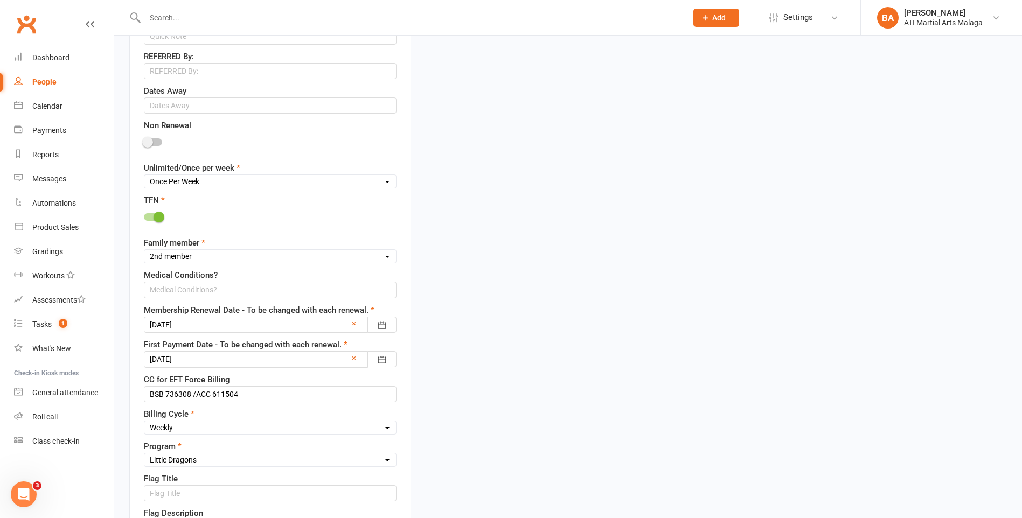
type input "6146"
click at [214, 337] on div "Owner Select Owner Rodney Lockyer Tony Curtis Benjamin Argus ATI Martial Arts M…" at bounding box center [270, 37] width 253 height 1000
click at [220, 332] on div at bounding box center [270, 325] width 253 height 16
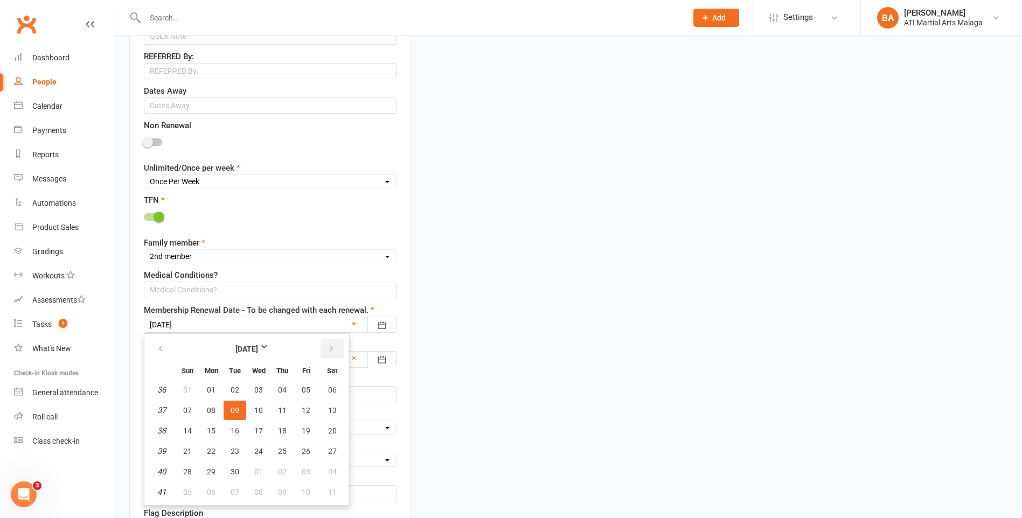
click at [325, 350] on button "button" at bounding box center [331, 348] width 23 height 19
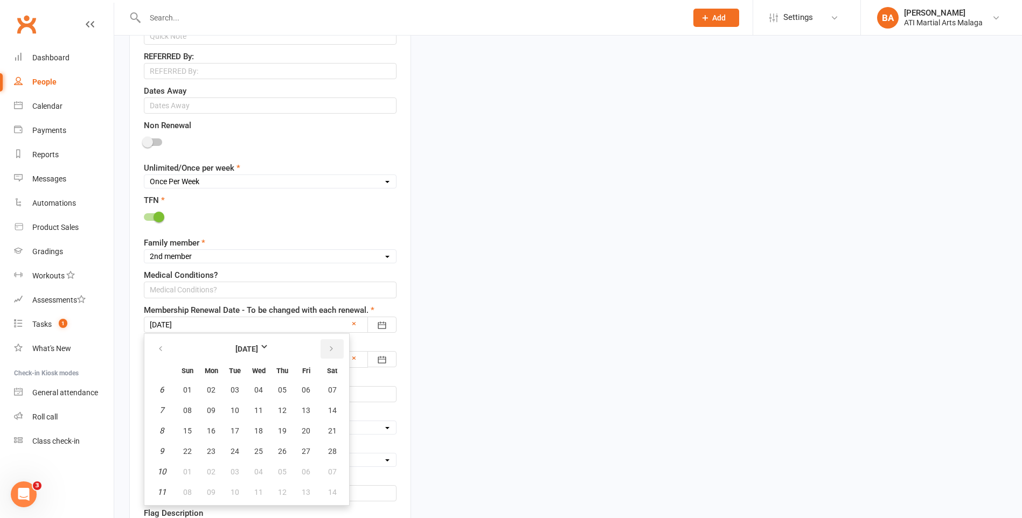
click at [325, 350] on button "button" at bounding box center [331, 348] width 23 height 19
click at [233, 411] on span "10" at bounding box center [235, 410] width 9 height 9
type input "10 Mar 2026"
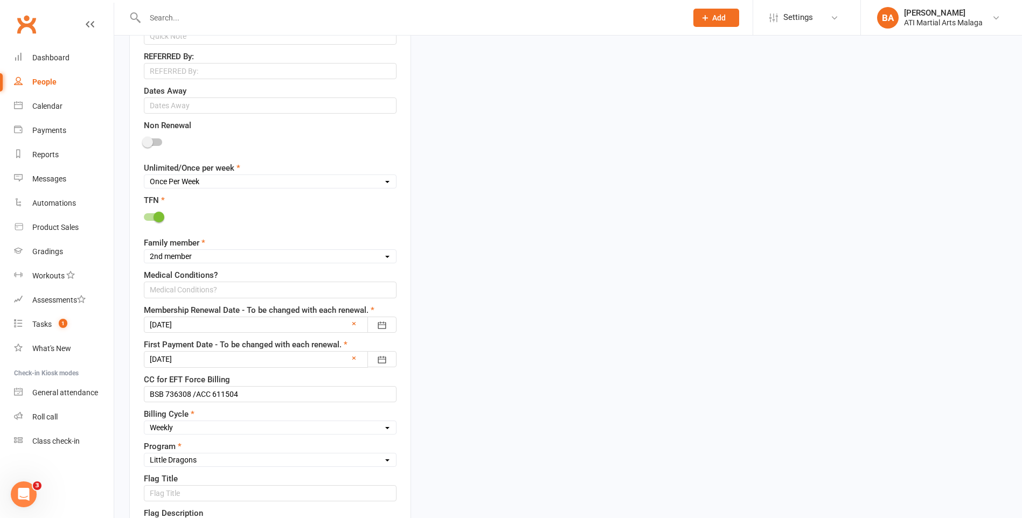
click at [299, 345] on label "First Payment Date - To be changed with each renewal." at bounding box center [246, 344] width 204 height 13
click at [297, 354] on div at bounding box center [270, 359] width 253 height 16
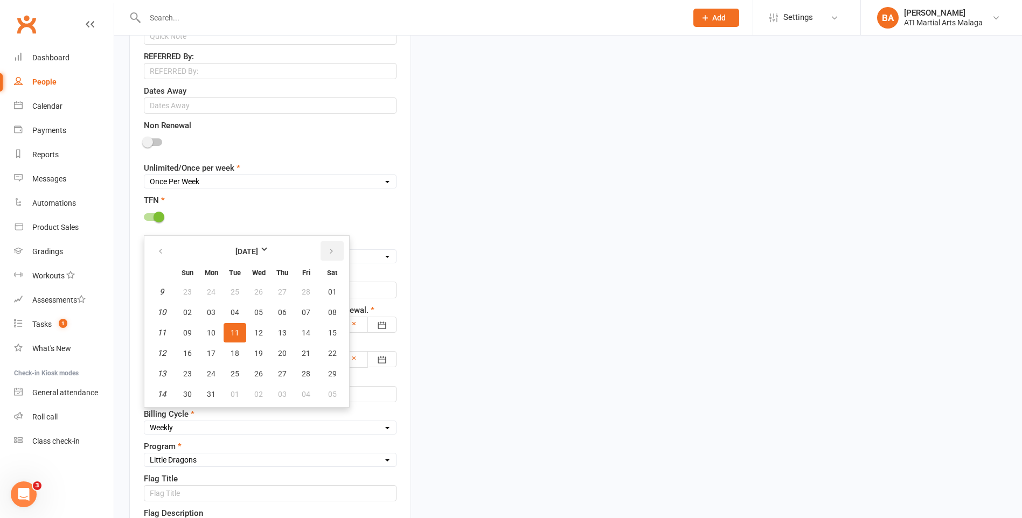
click at [331, 250] on icon "button" at bounding box center [331, 251] width 8 height 9
click at [331, 251] on icon "button" at bounding box center [331, 251] width 8 height 9
click at [330, 251] on icon "button" at bounding box center [331, 251] width 8 height 9
click at [330, 250] on icon "button" at bounding box center [331, 251] width 8 height 9
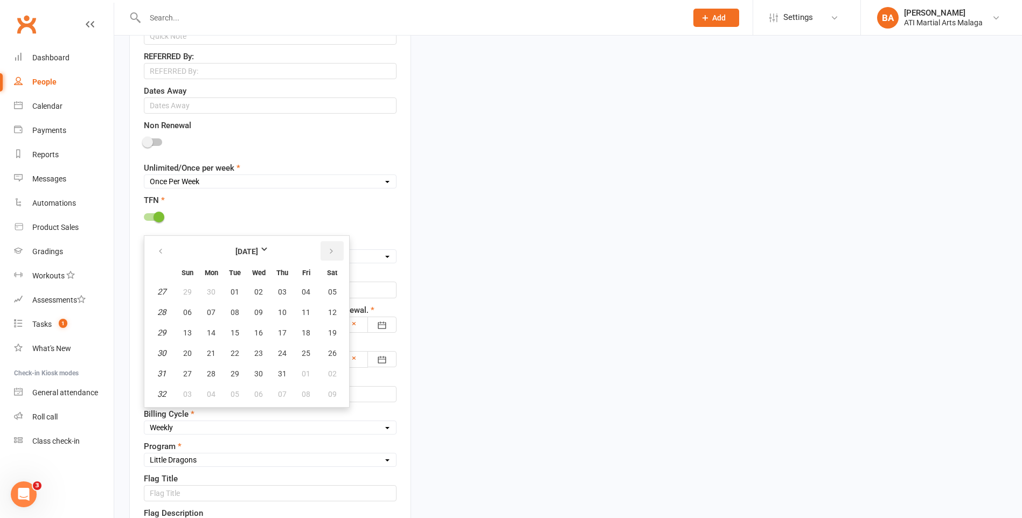
click at [330, 250] on icon "button" at bounding box center [331, 251] width 8 height 9
click at [163, 254] on icon "button" at bounding box center [161, 251] width 8 height 9
click at [236, 337] on span "16" at bounding box center [235, 333] width 9 height 9
type input "16 Sep 2025"
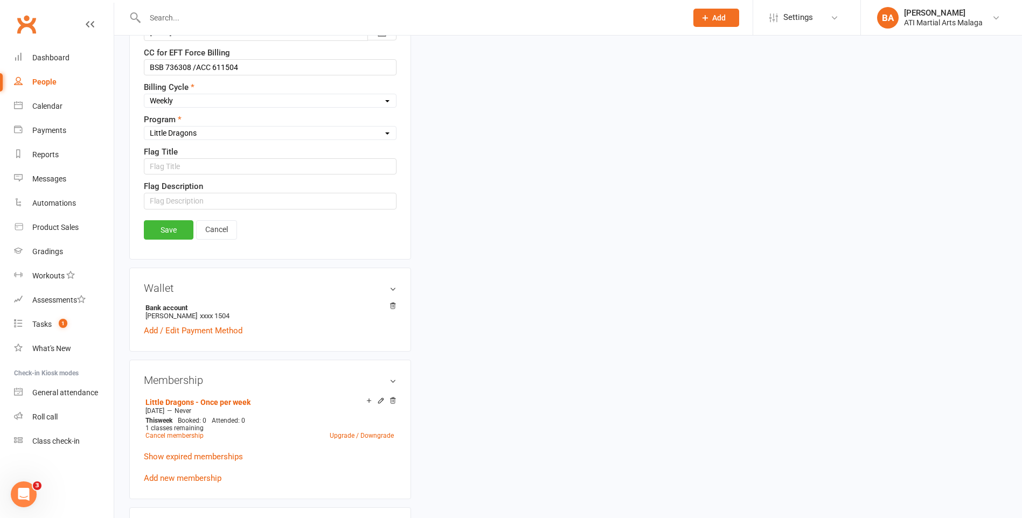
scroll to position [805, 0]
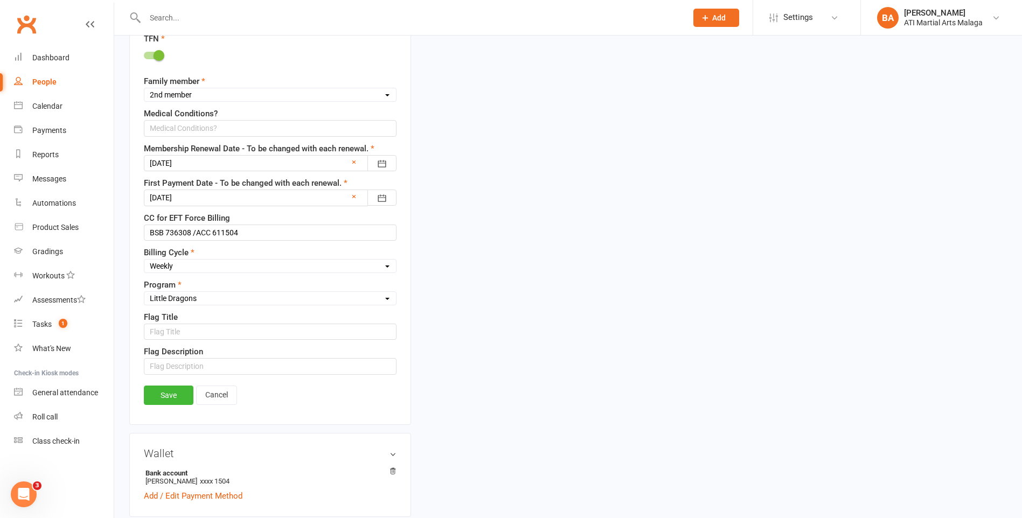
click at [166, 394] on link "Save" at bounding box center [169, 395] width 50 height 19
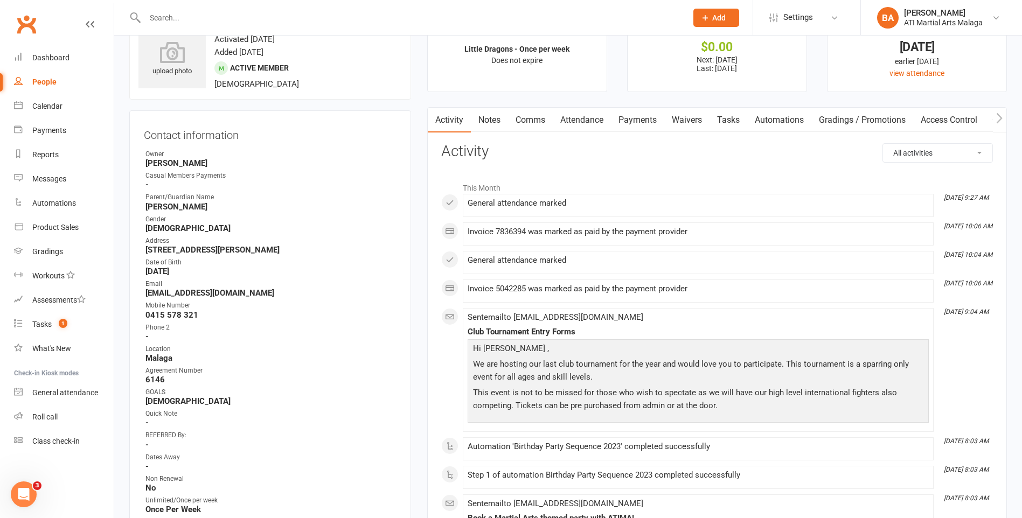
scroll to position [0, 0]
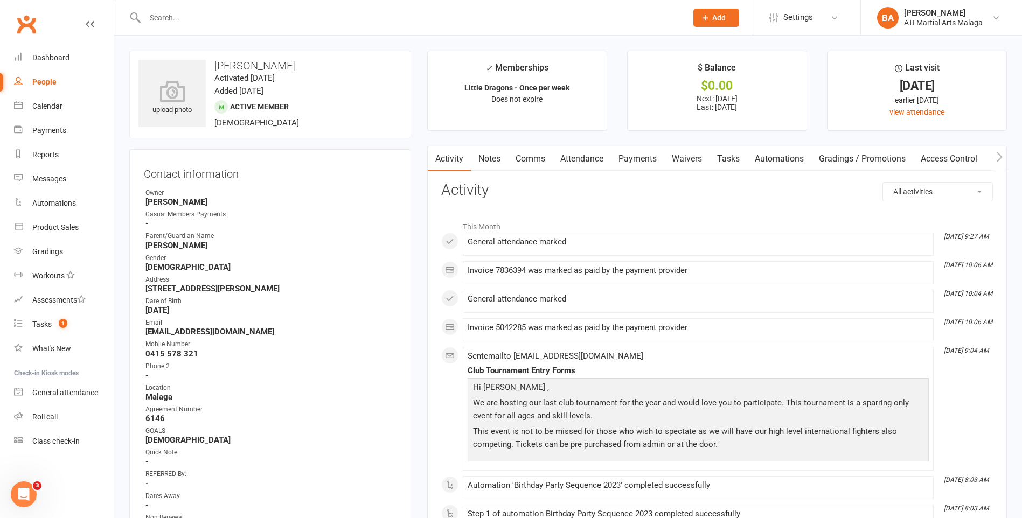
click at [493, 165] on link "Notes" at bounding box center [489, 159] width 37 height 25
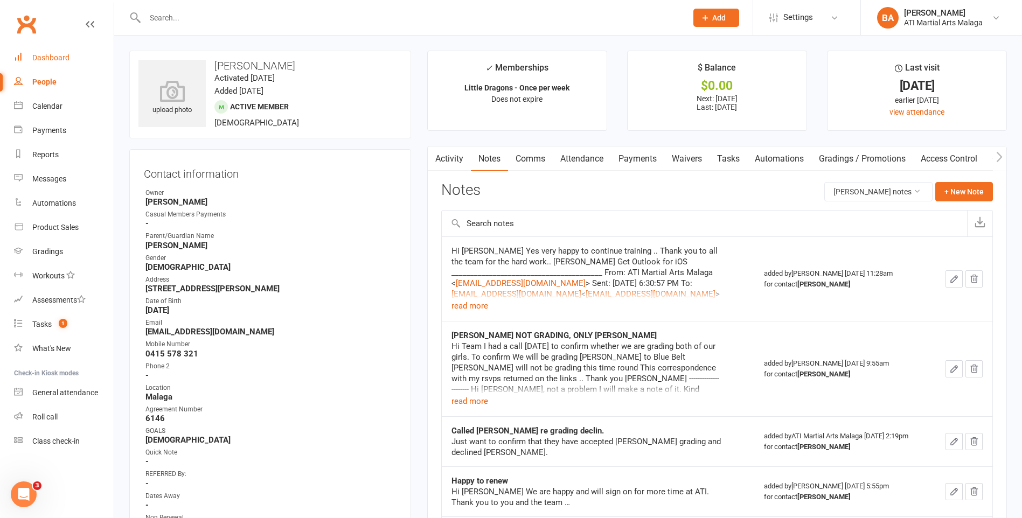
click at [30, 52] on link "Dashboard" at bounding box center [64, 58] width 100 height 24
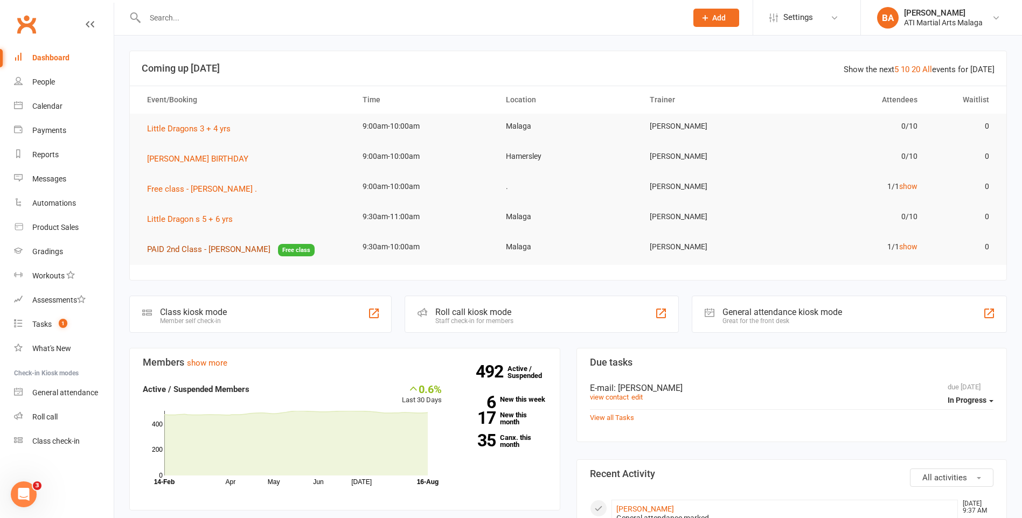
click at [231, 244] on button "PAID 2nd Class - Stirling Leslie Free class" at bounding box center [231, 249] width 168 height 13
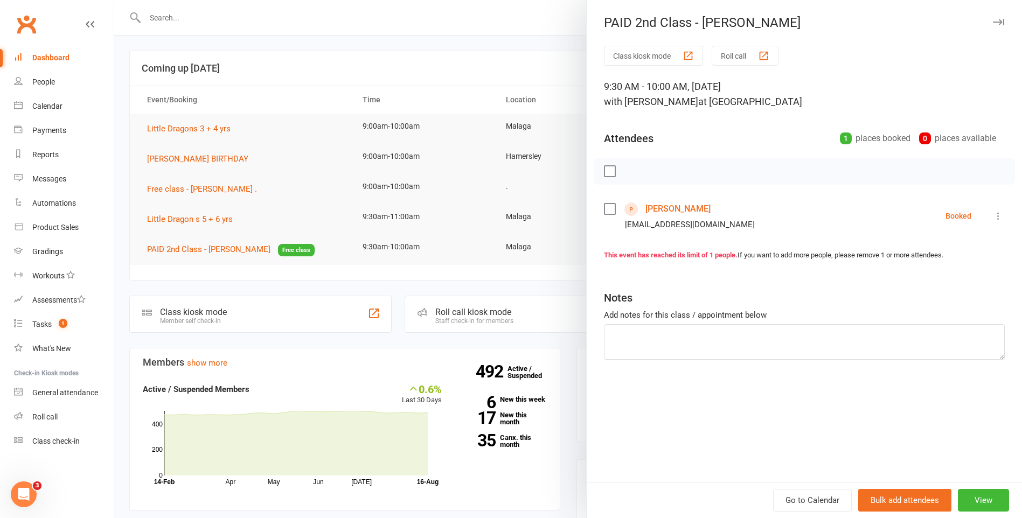
click at [660, 205] on link "[PERSON_NAME]" at bounding box center [677, 208] width 65 height 17
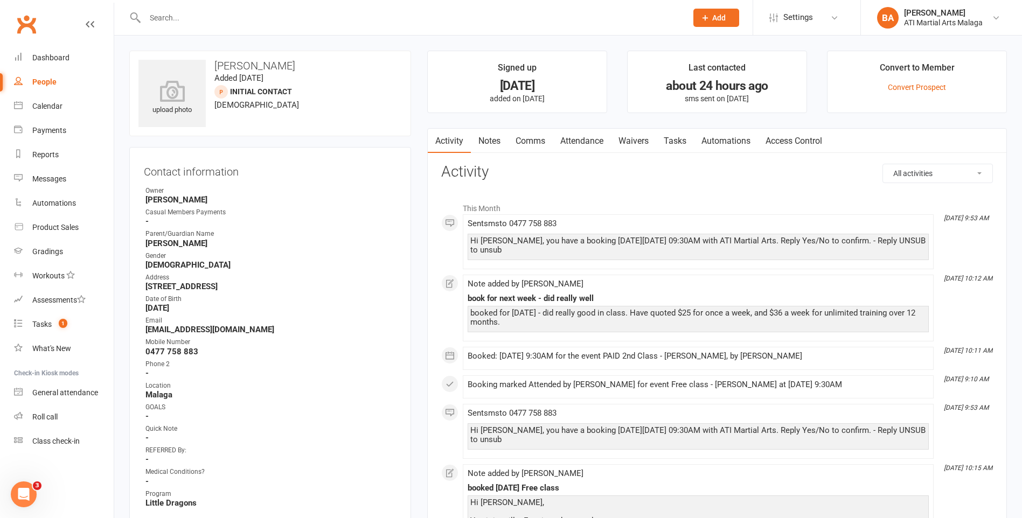
click at [525, 143] on link "Comms" at bounding box center [530, 141] width 45 height 25
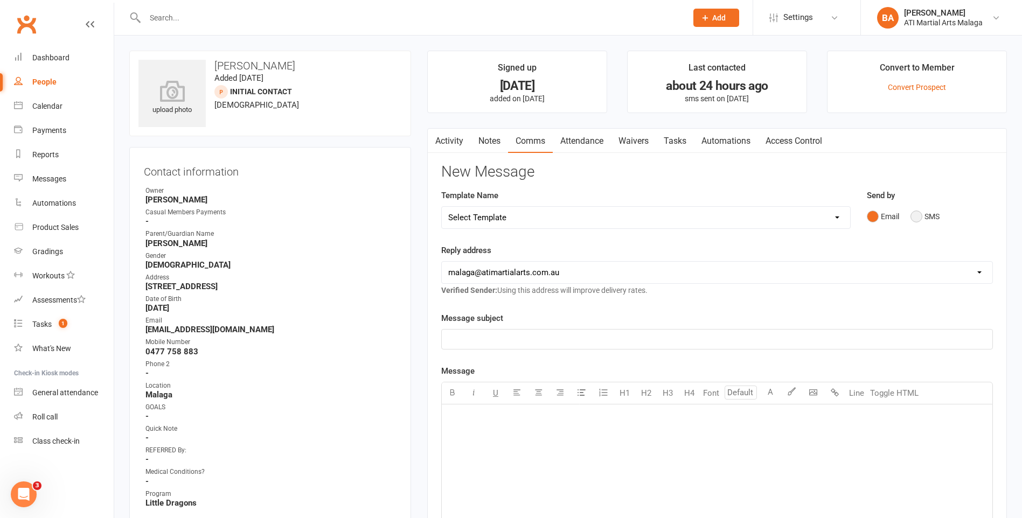
click at [924, 213] on button "SMS" at bounding box center [924, 216] width 29 height 20
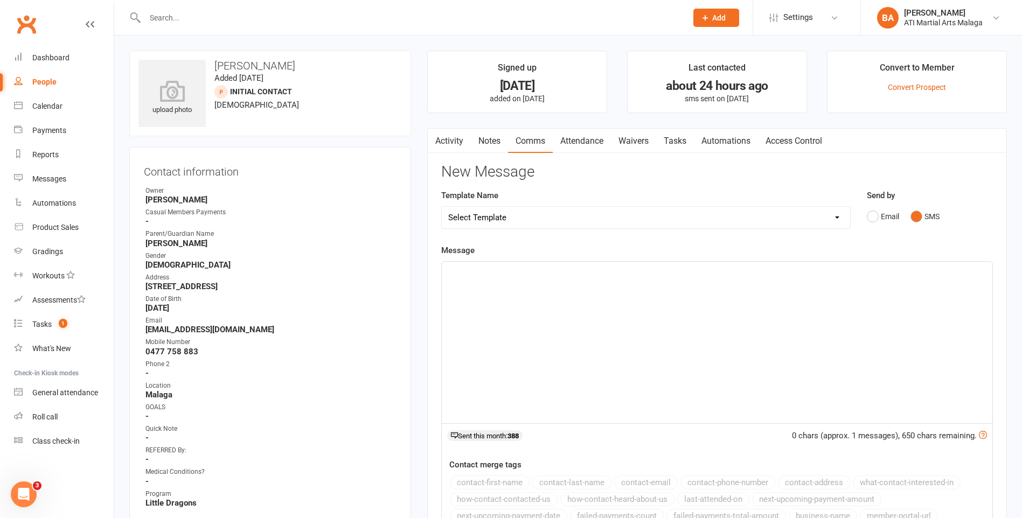
click at [645, 299] on div "﻿" at bounding box center [717, 343] width 550 height 162
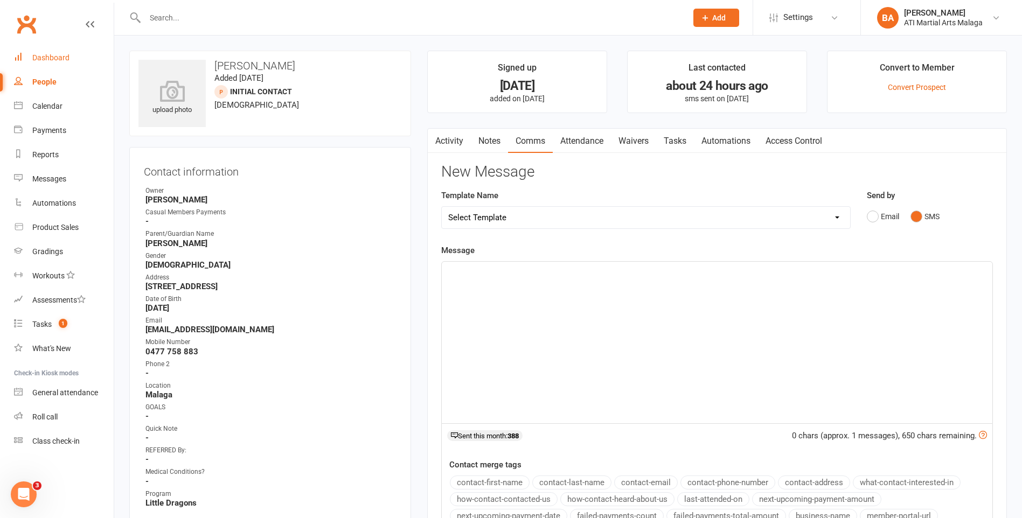
click at [60, 64] on link "Dashboard" at bounding box center [64, 58] width 100 height 24
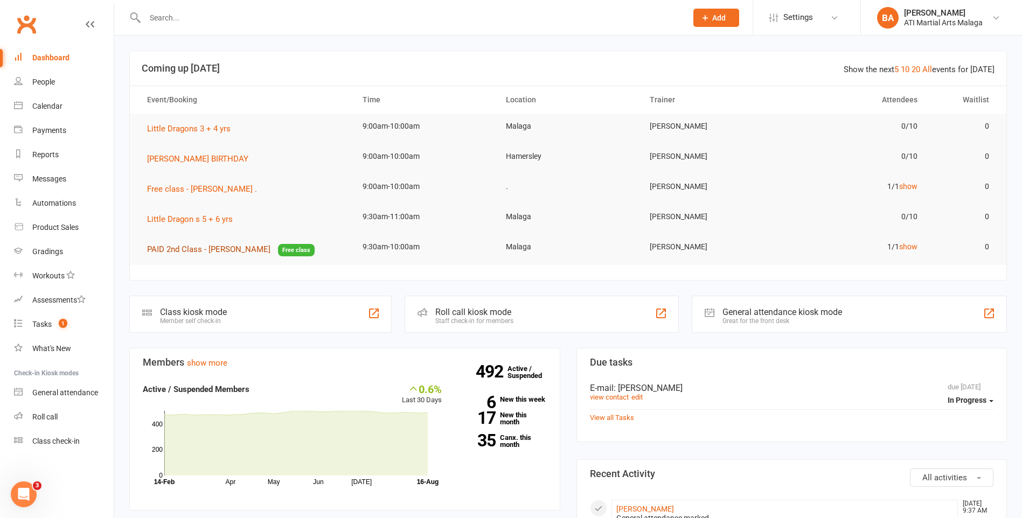
click at [215, 251] on span "PAID 2nd Class - [PERSON_NAME]" at bounding box center [208, 250] width 123 height 10
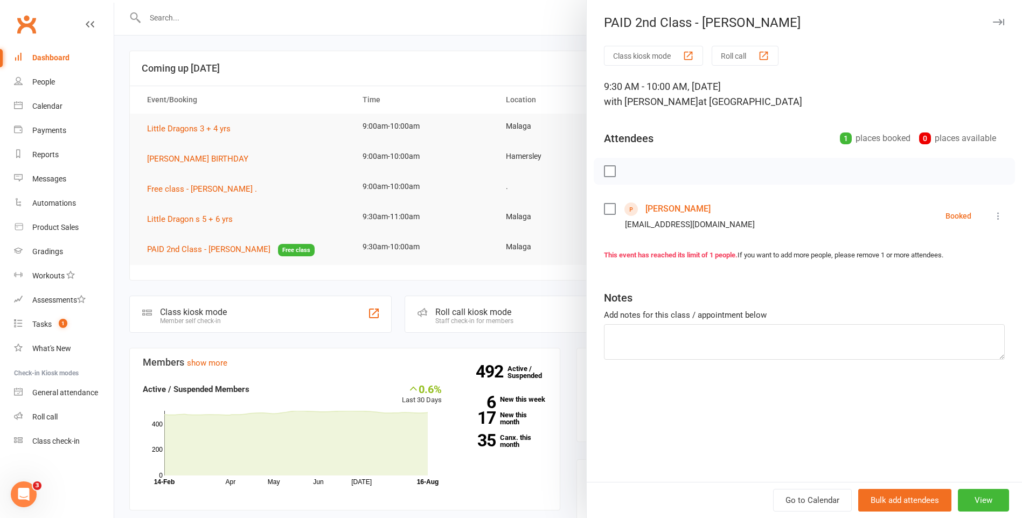
click at [670, 206] on link "[PERSON_NAME]" at bounding box center [677, 208] width 65 height 17
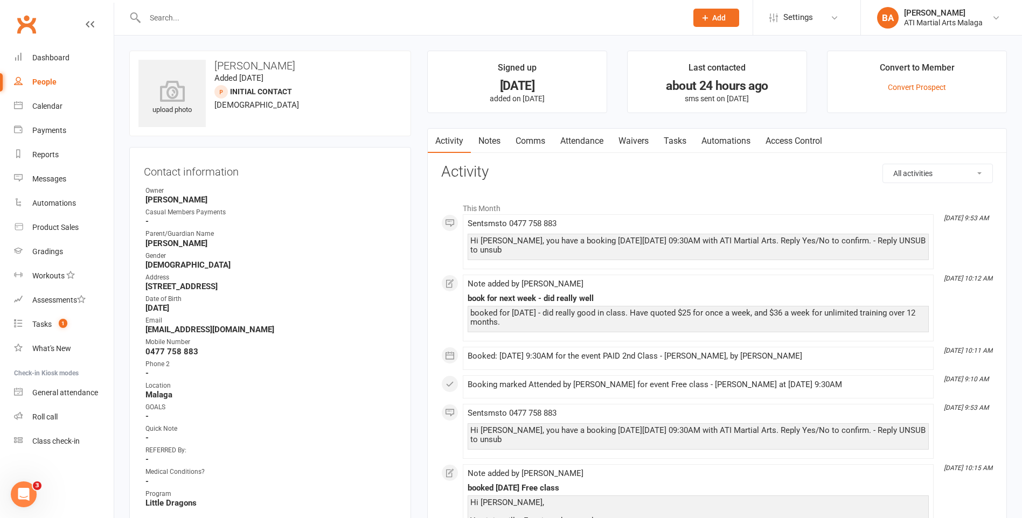
click at [598, 146] on link "Attendance" at bounding box center [582, 141] width 58 height 25
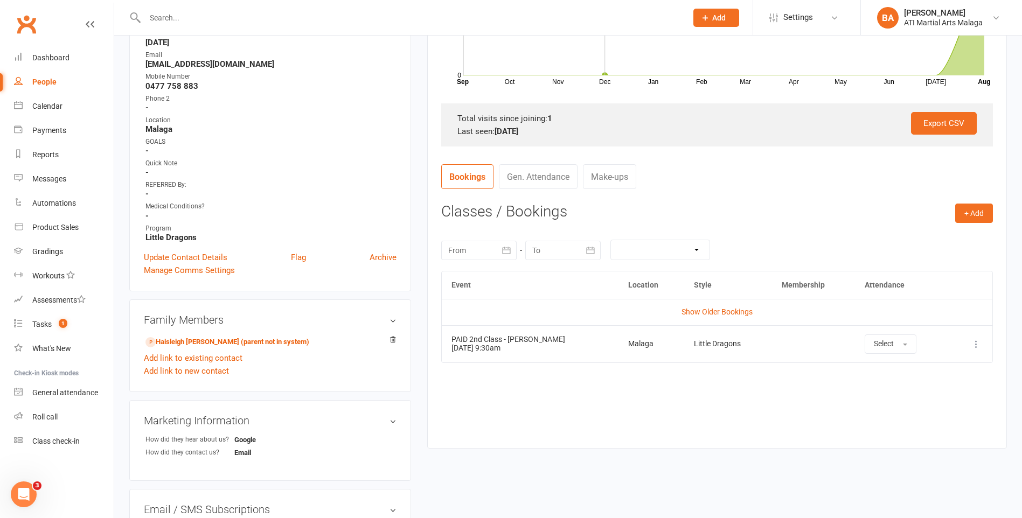
scroll to position [269, 0]
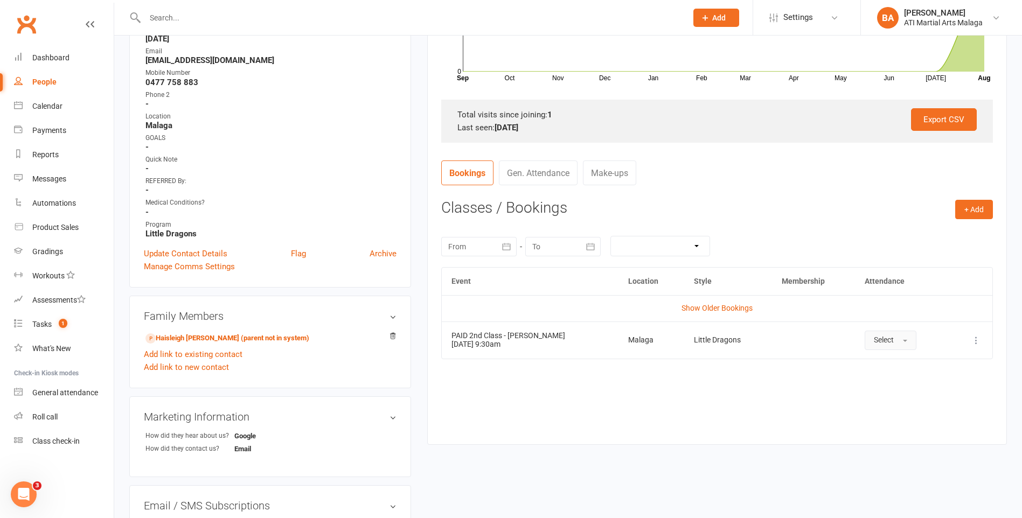
click at [896, 335] on button "Select" at bounding box center [890, 340] width 52 height 19
click at [882, 365] on span "Attended" at bounding box center [890, 365] width 32 height 10
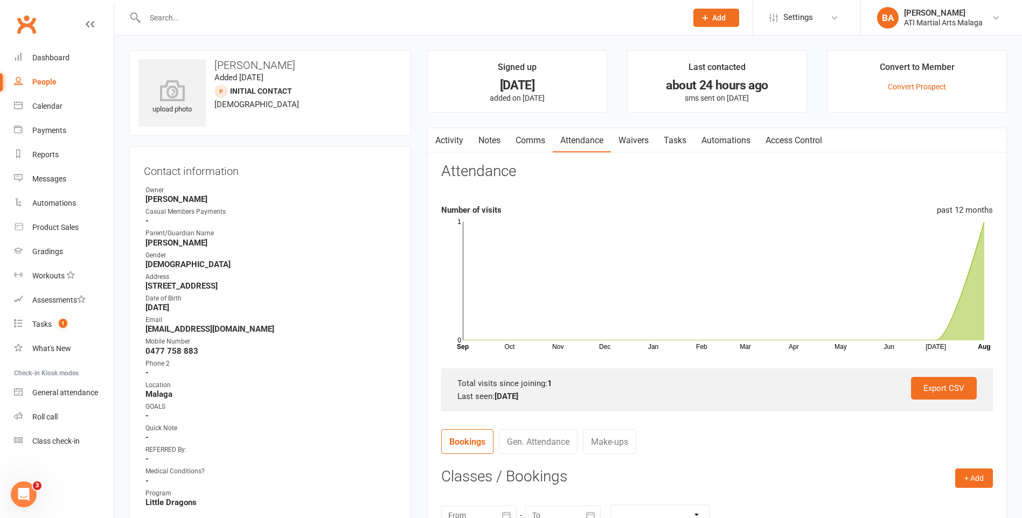
scroll to position [0, 0]
click at [38, 62] on div "Dashboard" at bounding box center [50, 57] width 37 height 9
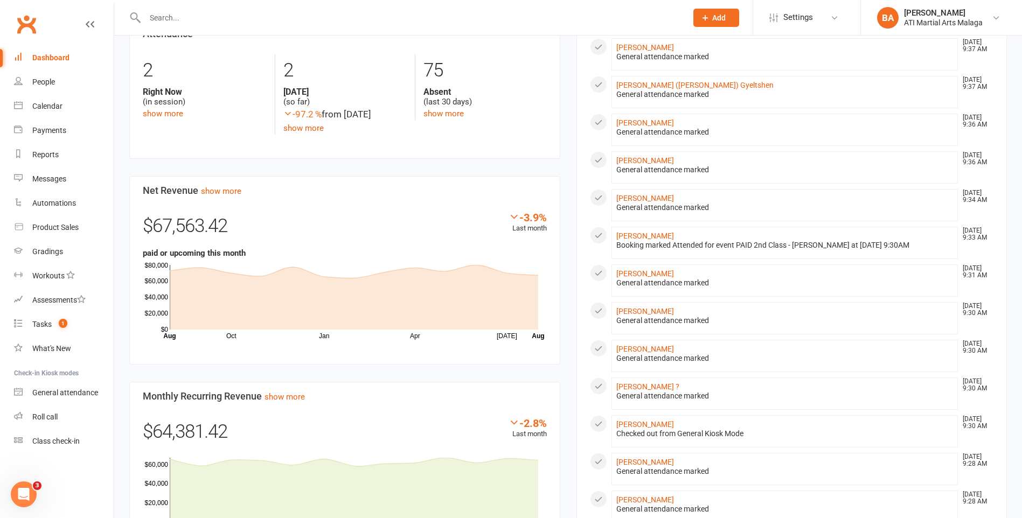
scroll to position [539, 0]
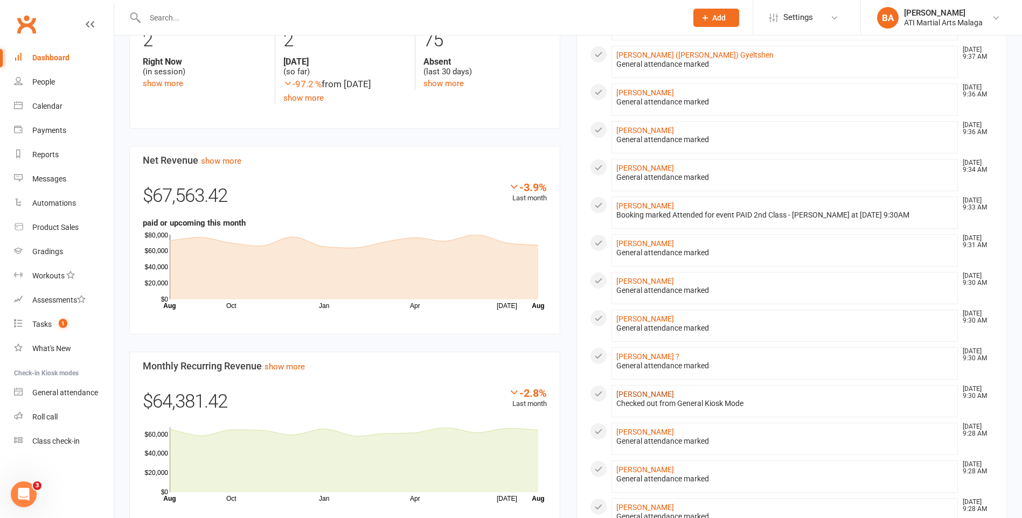
click at [634, 395] on link "John Le" at bounding box center [645, 394] width 58 height 9
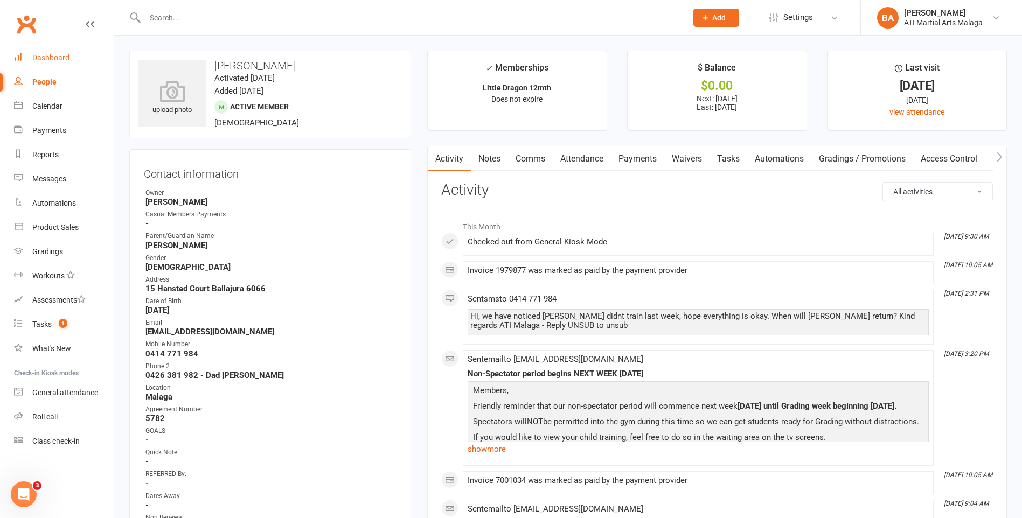
click at [52, 62] on link "Dashboard" at bounding box center [64, 58] width 100 height 24
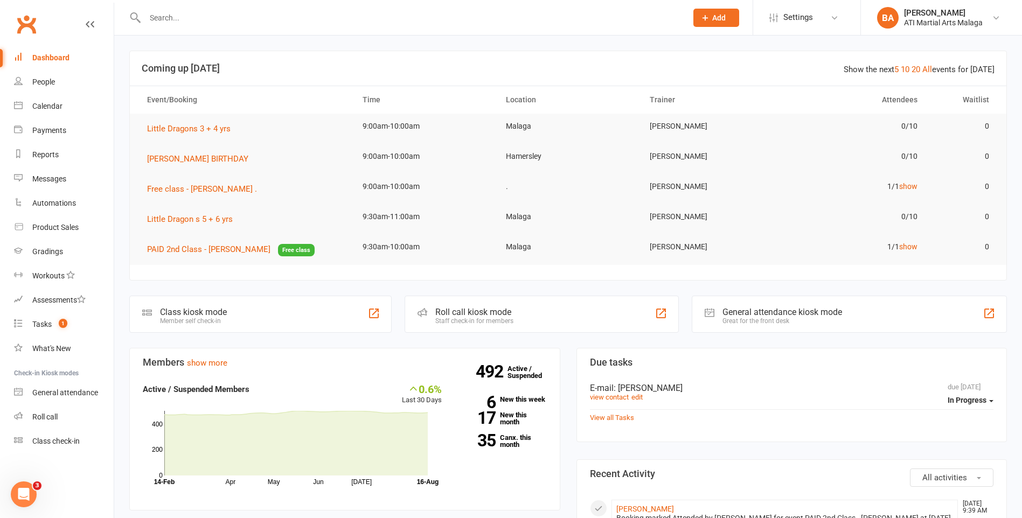
click at [163, 16] on input "text" at bounding box center [411, 17] width 538 height 15
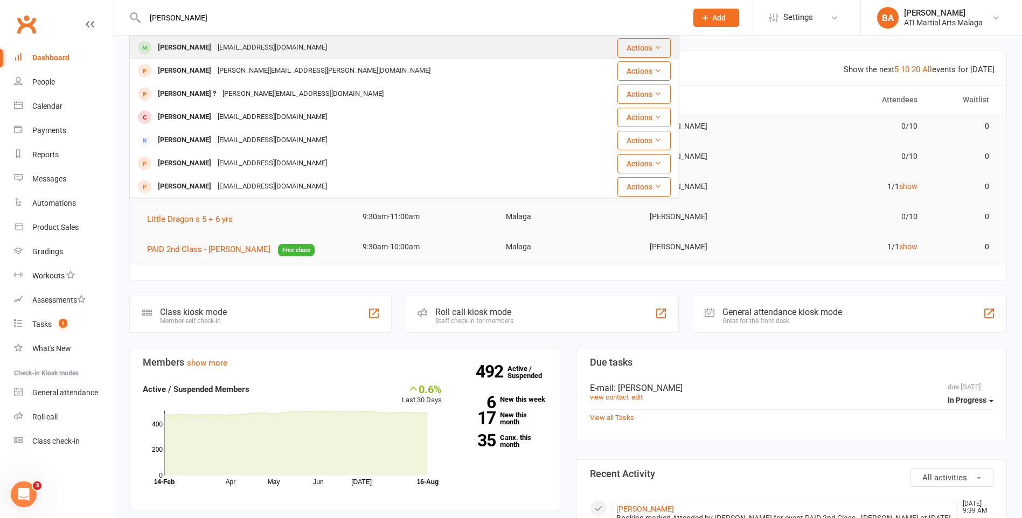
type input "collen qu"
click at [175, 38] on div "Colleen Quiroz jin.quiroz23@yahoo.com.au" at bounding box center [358, 48] width 456 height 22
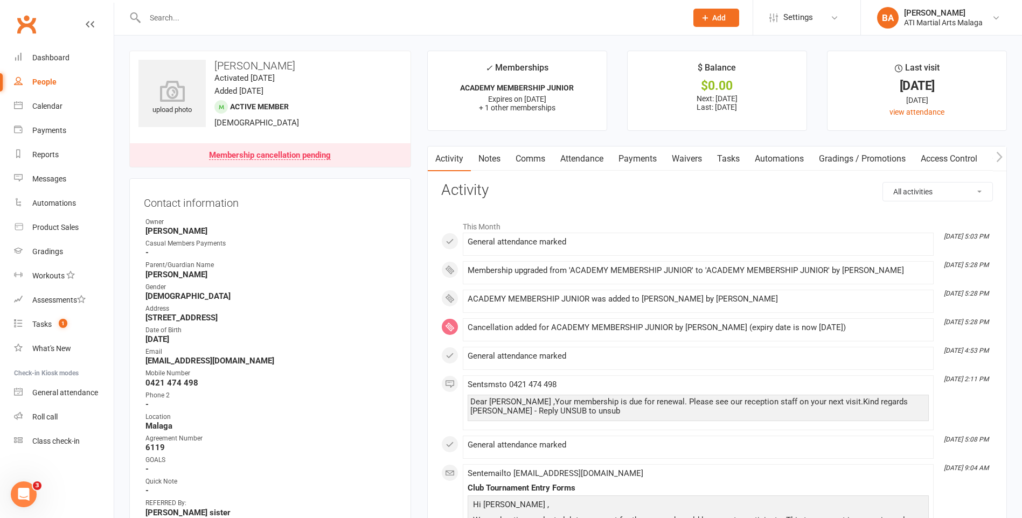
click at [195, 19] on input "text" at bounding box center [411, 17] width 538 height 15
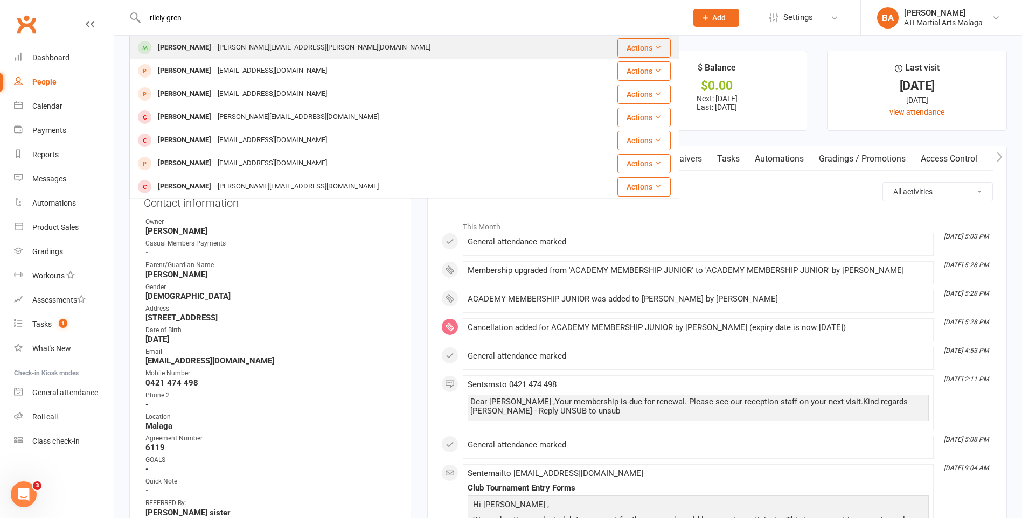
type input "rilely gren"
click at [186, 53] on div "[PERSON_NAME]" at bounding box center [185, 48] width 60 height 16
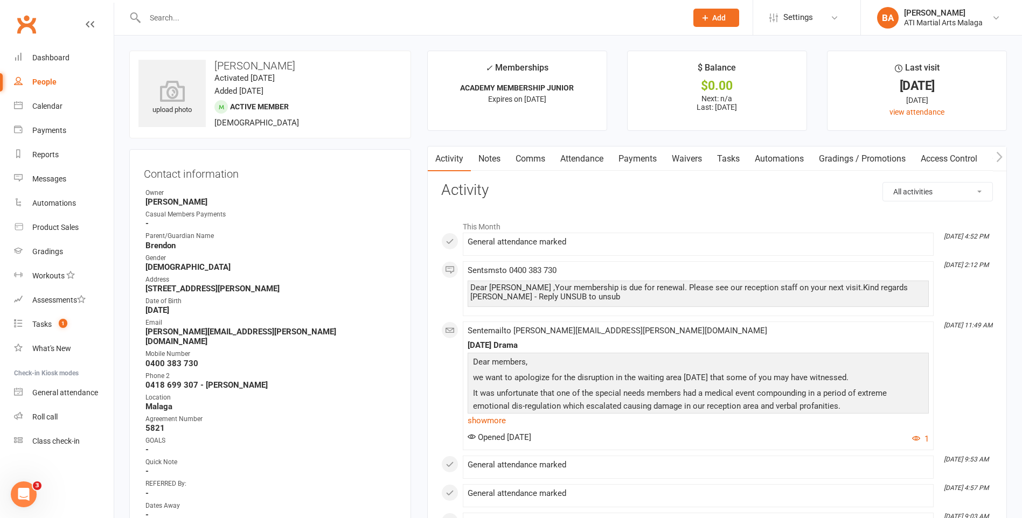
click at [198, 22] on input "text" at bounding box center [411, 17] width 538 height 15
type input "c"
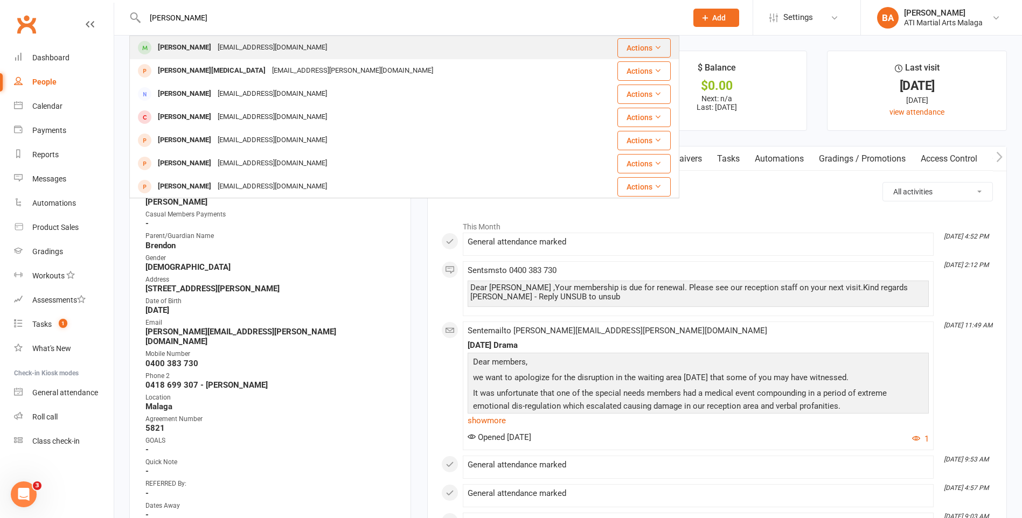
type input "joseph wilkin"
click at [297, 53] on div "Joseph Wilkin fredndesi@gmail.com" at bounding box center [358, 48] width 457 height 22
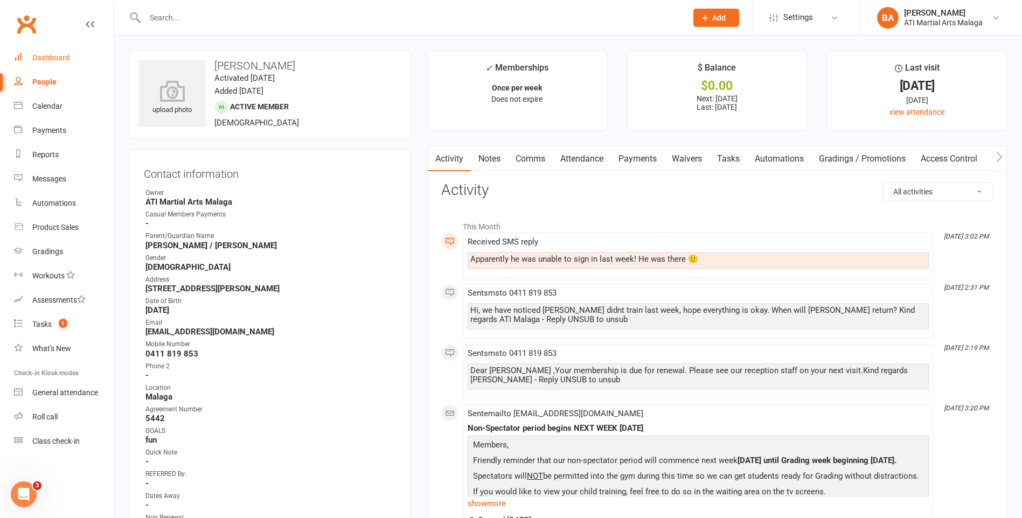
click at [75, 59] on link "Dashboard" at bounding box center [64, 58] width 100 height 24
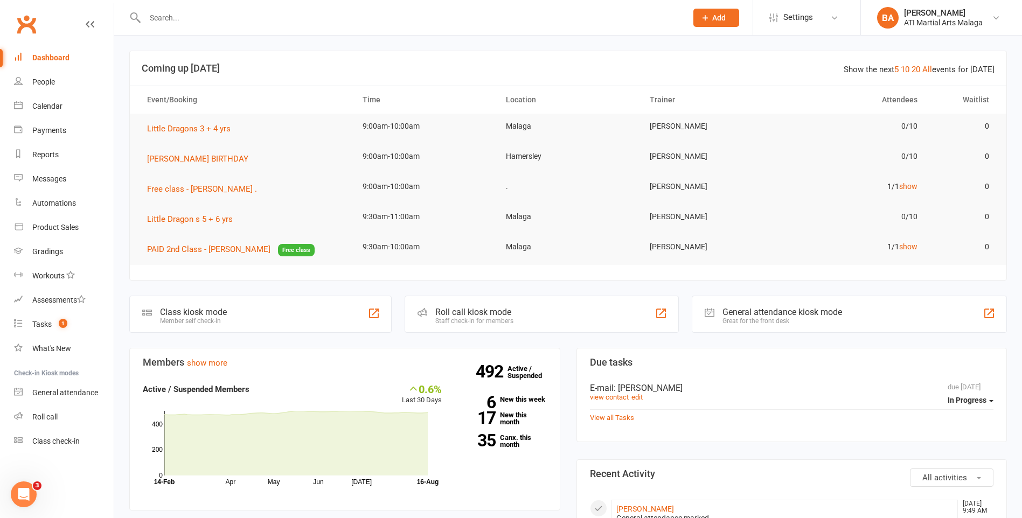
click at [201, 25] on input "text" at bounding box center [411, 17] width 538 height 15
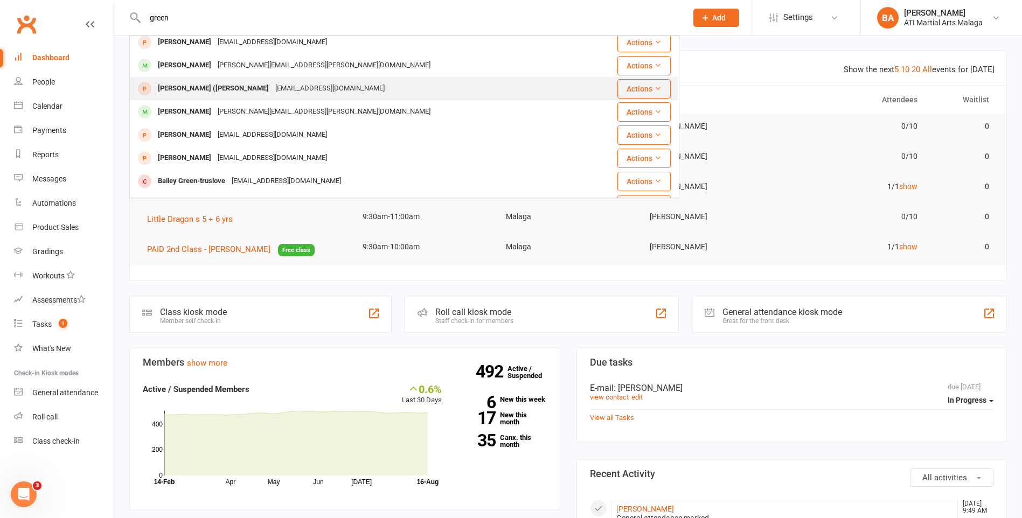
scroll to position [215, 0]
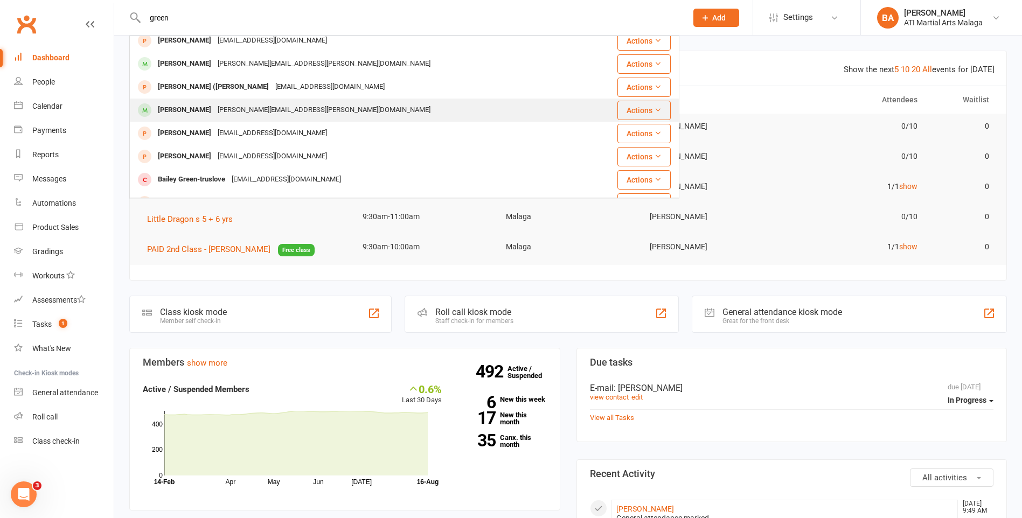
type input "green"
click at [220, 114] on div "[PERSON_NAME][EMAIL_ADDRESS][PERSON_NAME][DOMAIN_NAME]" at bounding box center [323, 110] width 219 height 16
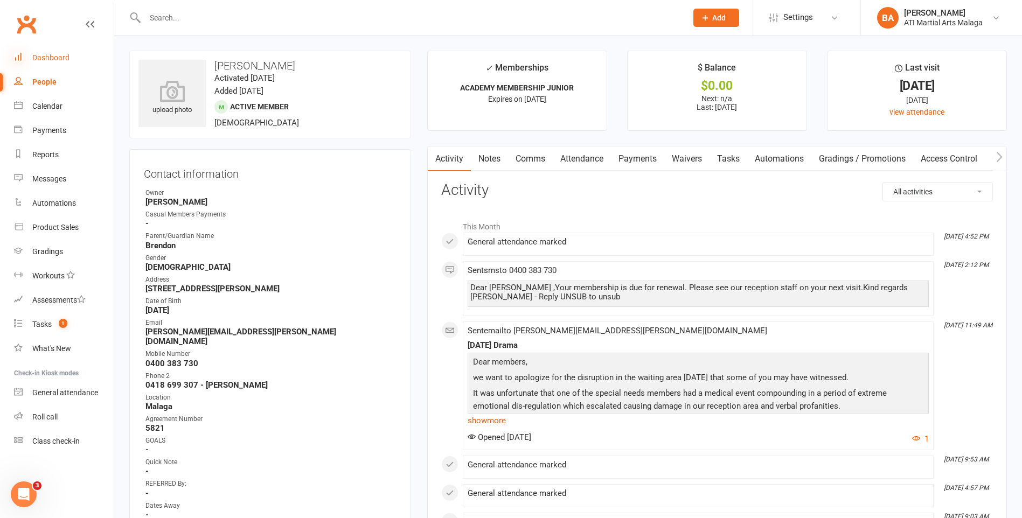
click at [20, 53] on icon at bounding box center [18, 56] width 9 height 9
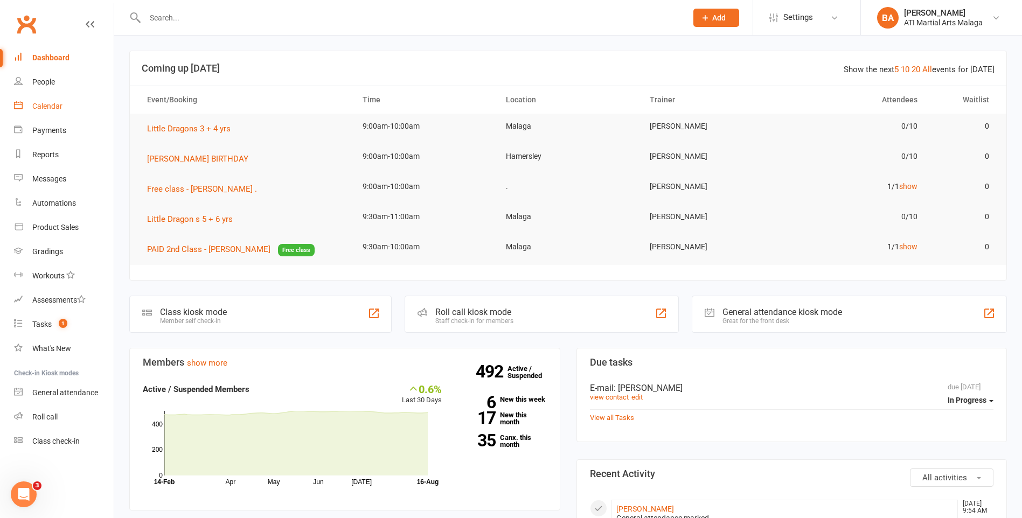
click at [43, 104] on div "Calendar" at bounding box center [47, 106] width 30 height 9
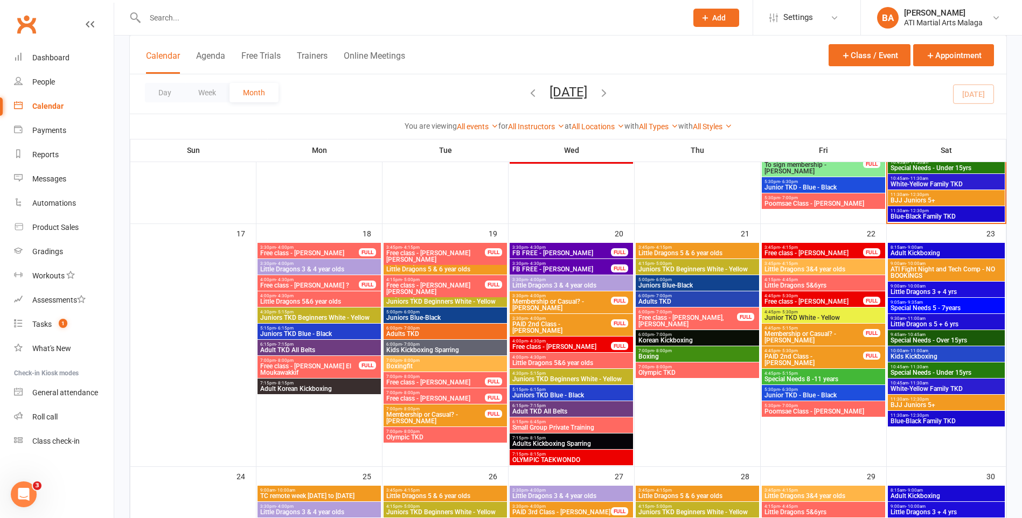
scroll to position [1131, 0]
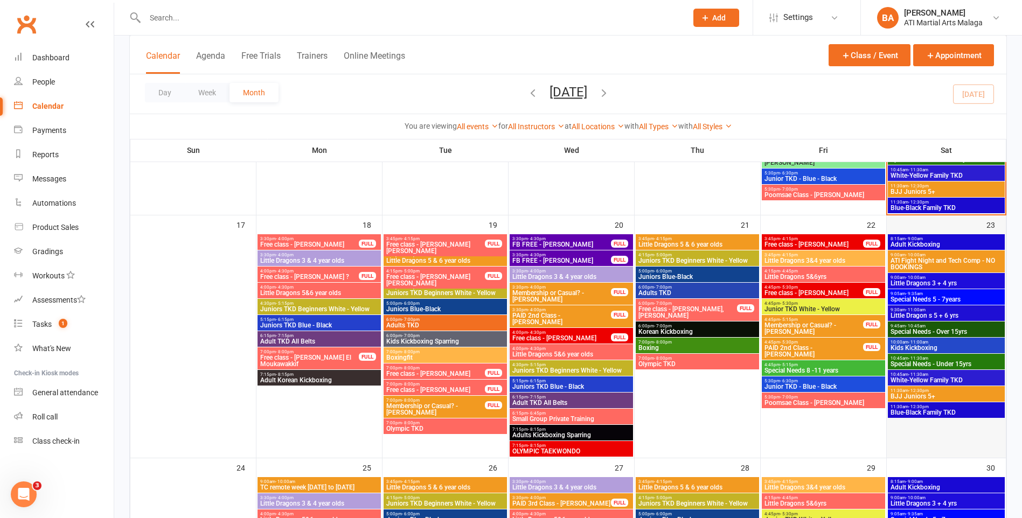
click at [937, 222] on div "23" at bounding box center [946, 336] width 119 height 242
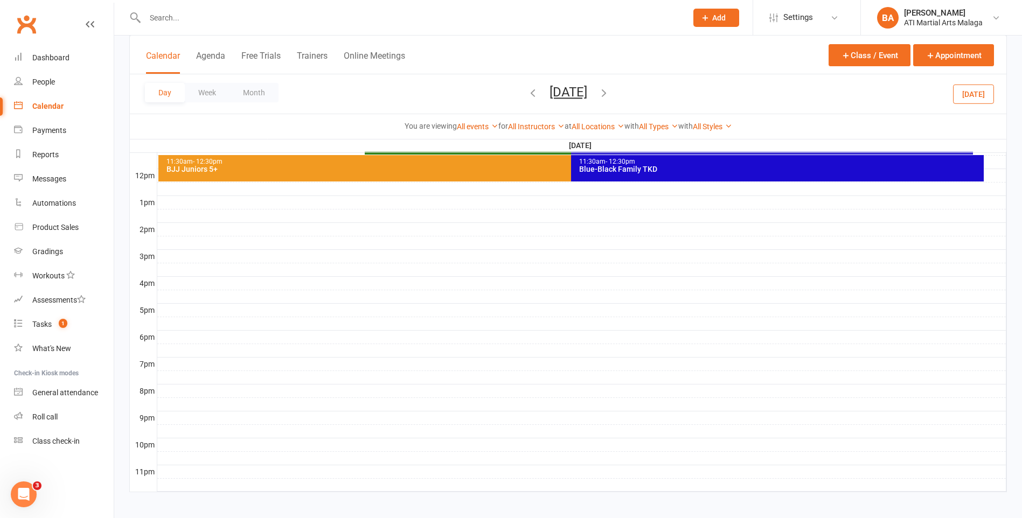
scroll to position [104, 0]
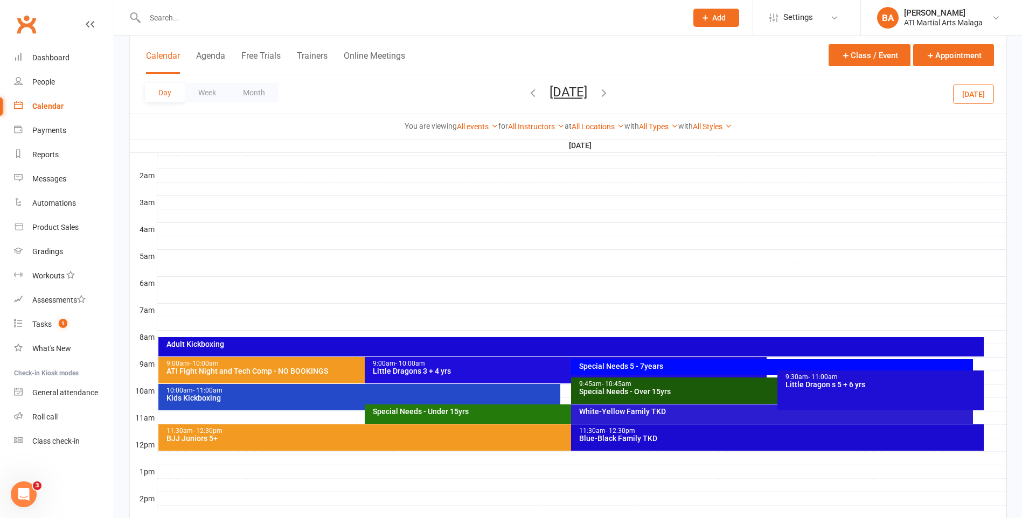
click at [610, 98] on icon "button" at bounding box center [604, 93] width 12 height 12
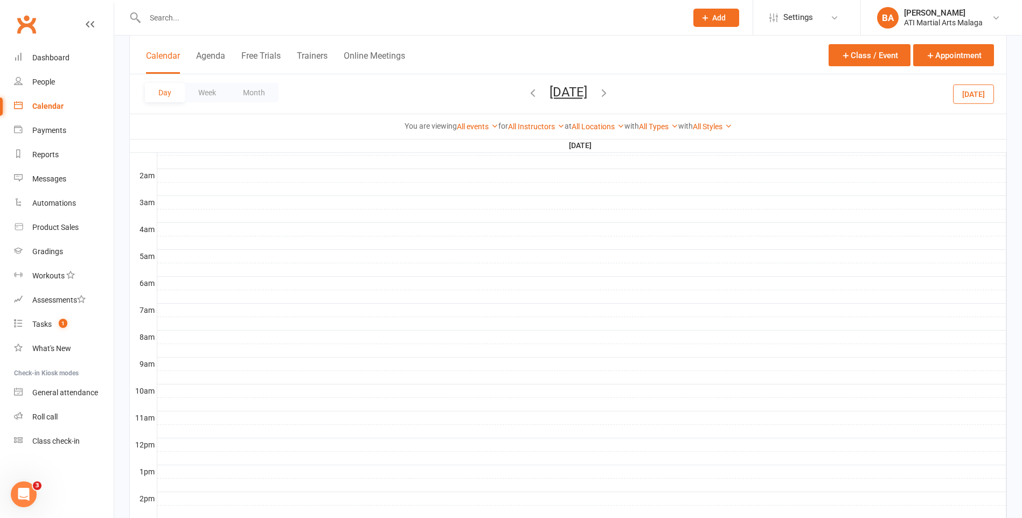
click at [610, 90] on icon "button" at bounding box center [604, 93] width 12 height 12
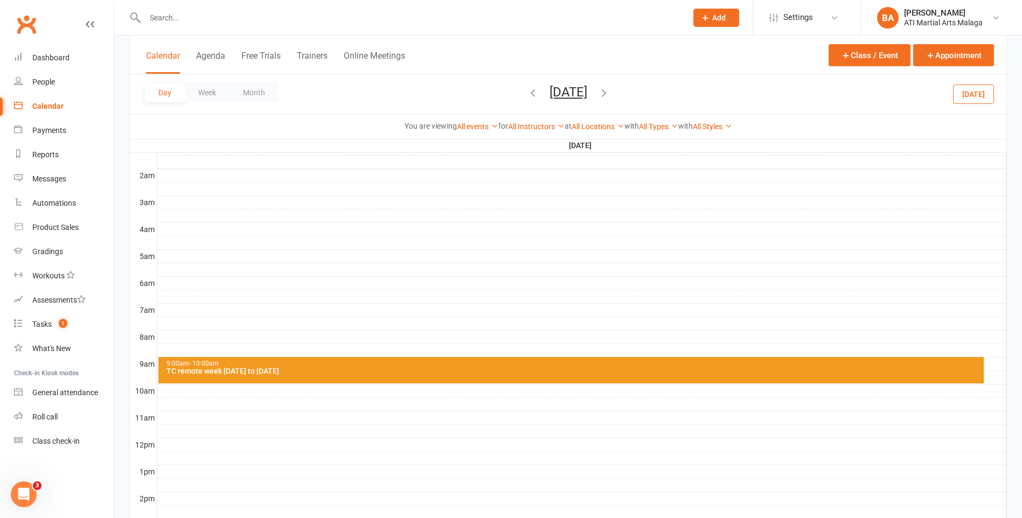
click at [610, 94] on icon "button" at bounding box center [604, 93] width 12 height 12
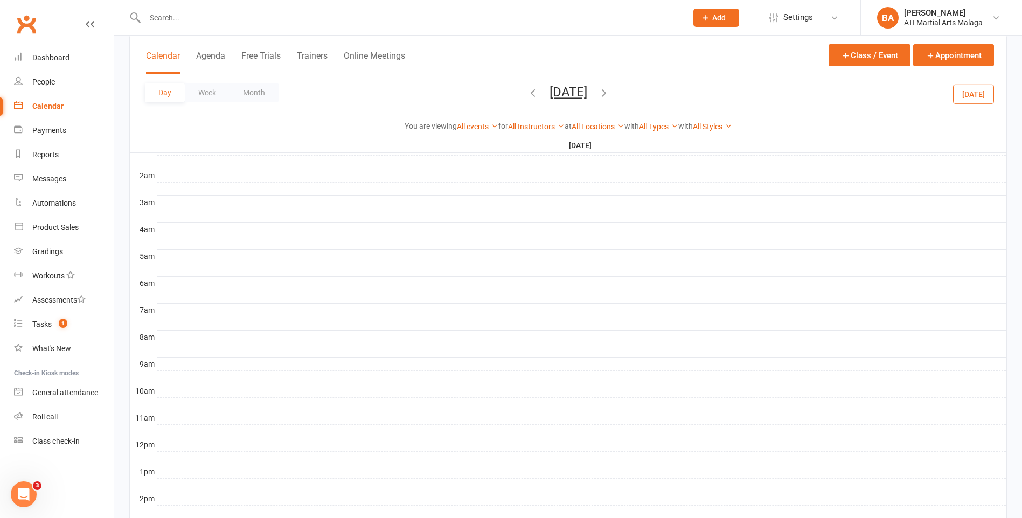
click at [610, 94] on icon "button" at bounding box center [604, 93] width 12 height 12
click at [598, 94] on span "[DATE] [DATE] Sun Mon Tue Wed Thu Fri Sat 27 28 29 30 31 01 02 03 04 05 06 07 0…" at bounding box center [568, 94] width 59 height 19
click at [610, 97] on icon "button" at bounding box center [604, 93] width 12 height 12
click at [610, 93] on icon "button" at bounding box center [604, 93] width 12 height 12
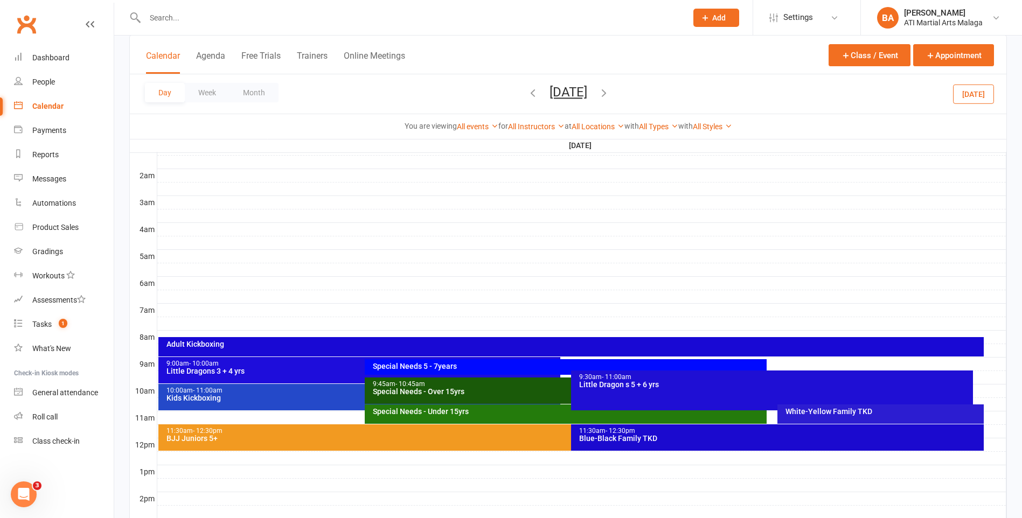
click at [539, 93] on span "[DATE] [DATE] Sun Mon Tue Wed Thu Fri Sat 27 28 29 30 31 01 02 03 04 05 06 07 0…" at bounding box center [568, 94] width 59 height 19
click at [527, 93] on icon "button" at bounding box center [533, 93] width 12 height 12
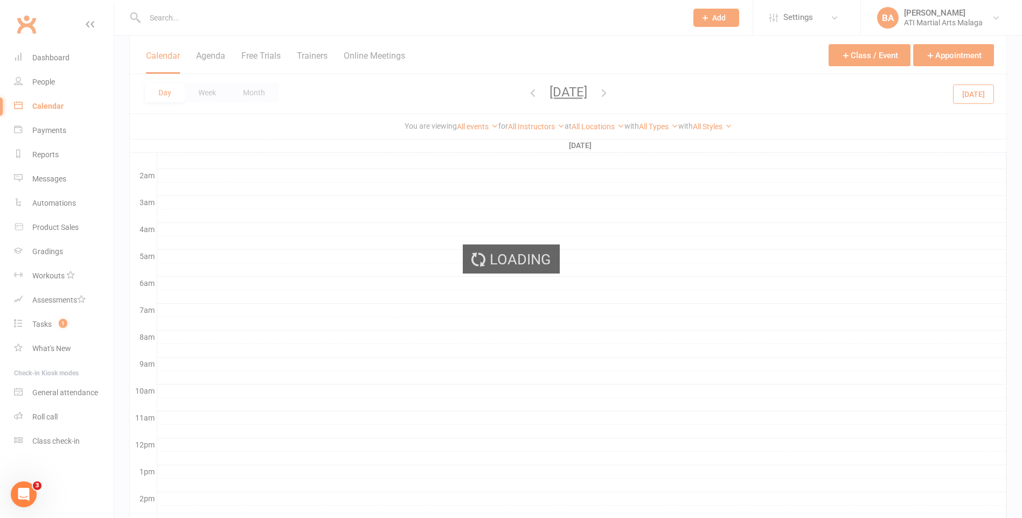
click at [485, 94] on div "Day Week Month [DATE] [DATE] Sun Mon Tue Wed Thu Fri Sat 27 28 29 30 31 01 02 0…" at bounding box center [568, 93] width 876 height 39
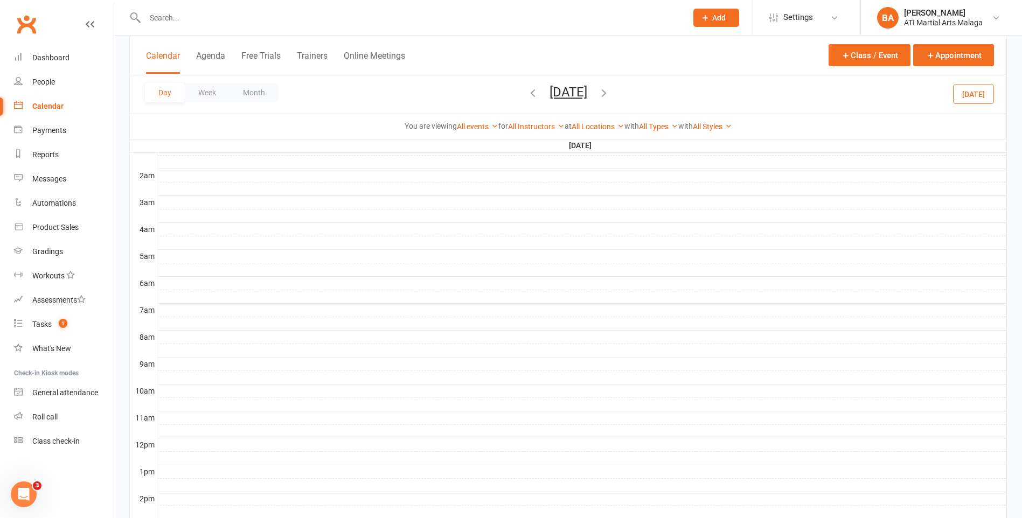
click at [527, 94] on icon "button" at bounding box center [533, 93] width 12 height 12
click at [539, 94] on span "[DATE] [DATE] Sun Mon Tue Wed Thu Fri Sat 27 28 29 30 31 01 02 03 04 05 06 07 0…" at bounding box center [568, 94] width 59 height 19
click at [527, 94] on icon "button" at bounding box center [533, 93] width 12 height 12
click at [539, 94] on span "[DATE] [DATE] Sun Mon Tue Wed Thu Fri Sat 27 28 29 30 31 01 02 03 04 05 06 07 0…" at bounding box center [568, 94] width 59 height 19
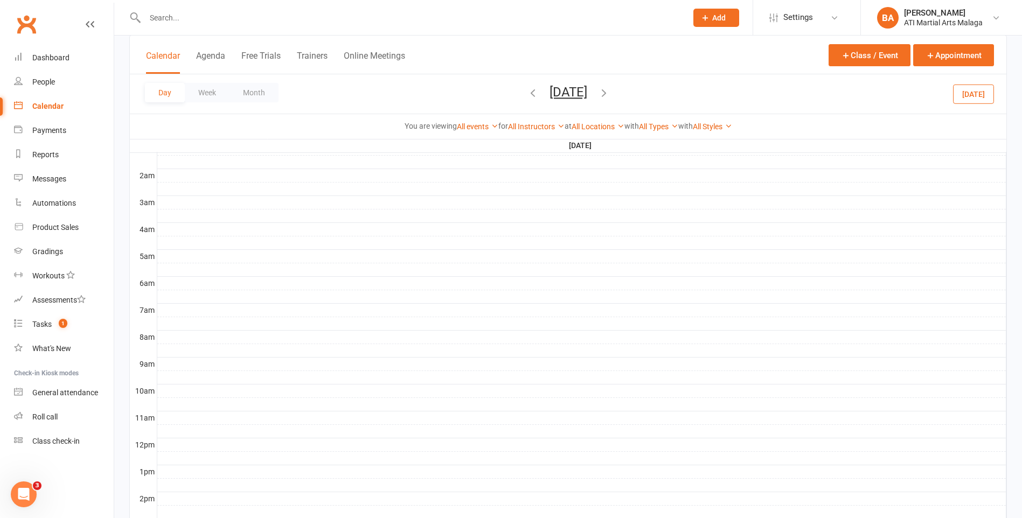
click at [527, 95] on icon "button" at bounding box center [533, 93] width 12 height 12
click at [527, 93] on icon "button" at bounding box center [533, 93] width 12 height 12
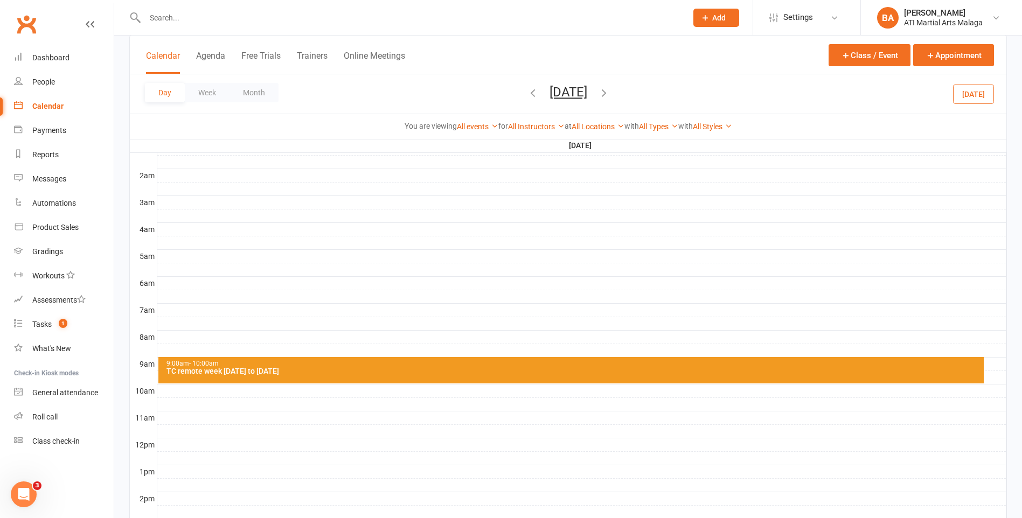
click at [527, 93] on icon "button" at bounding box center [533, 93] width 12 height 12
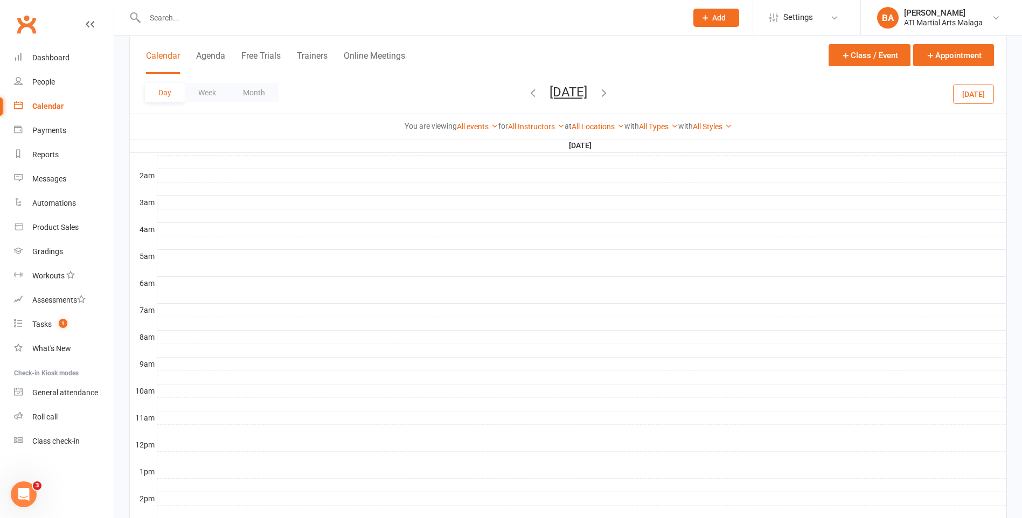
click at [527, 93] on icon "button" at bounding box center [533, 93] width 12 height 12
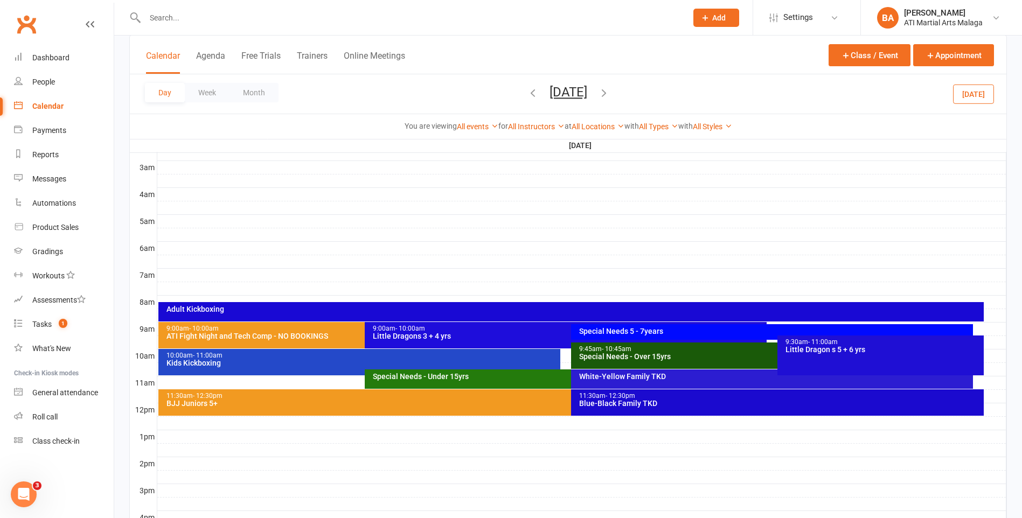
scroll to position [158, 0]
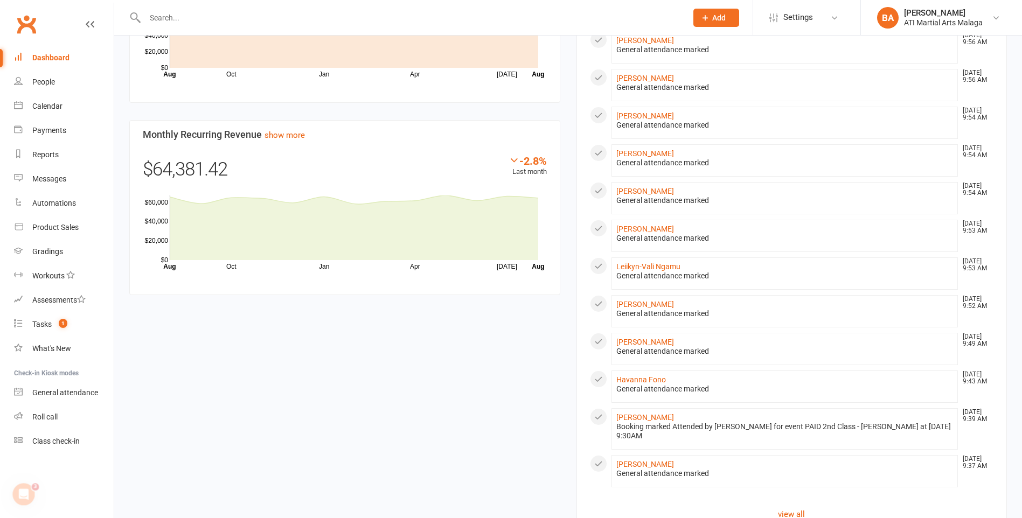
scroll to position [839, 0]
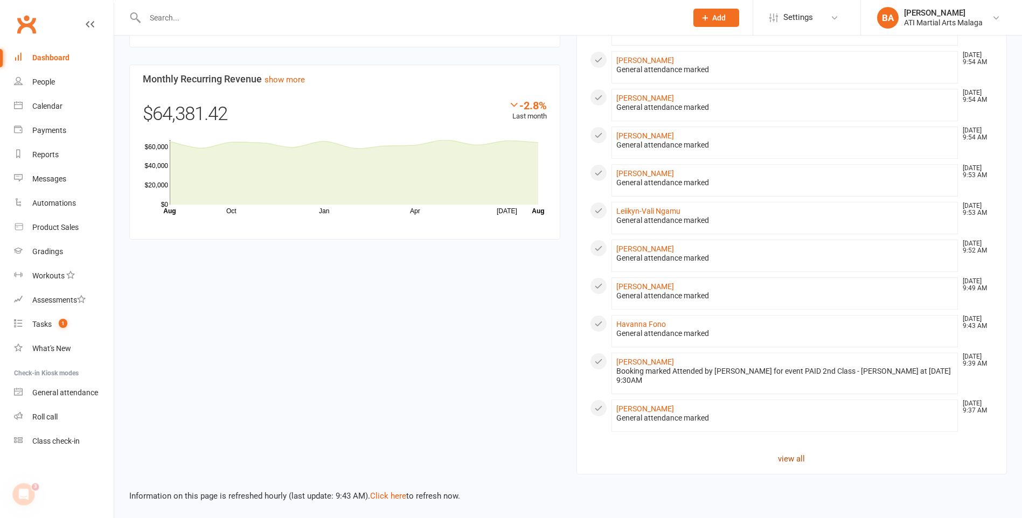
click at [792, 461] on link "view all" at bounding box center [792, 458] width 404 height 13
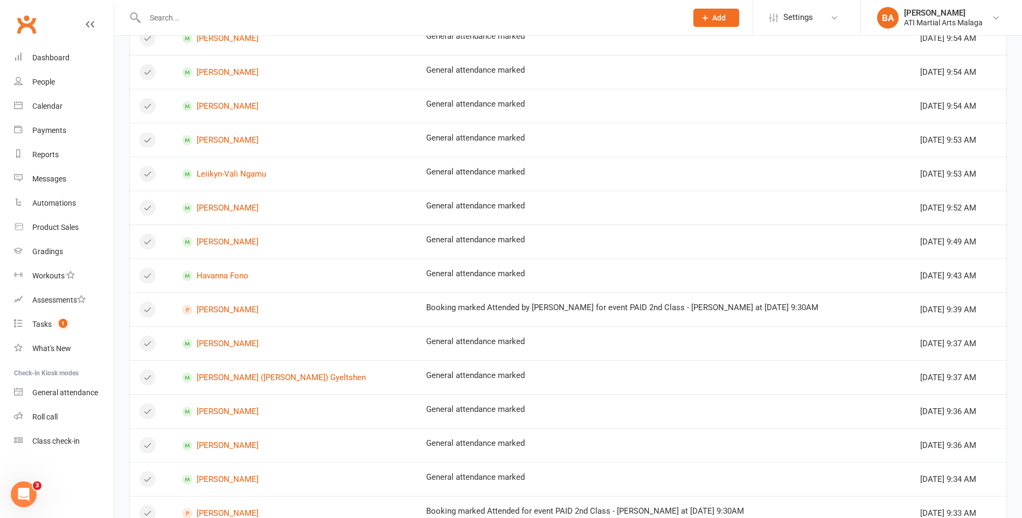
scroll to position [527, 0]
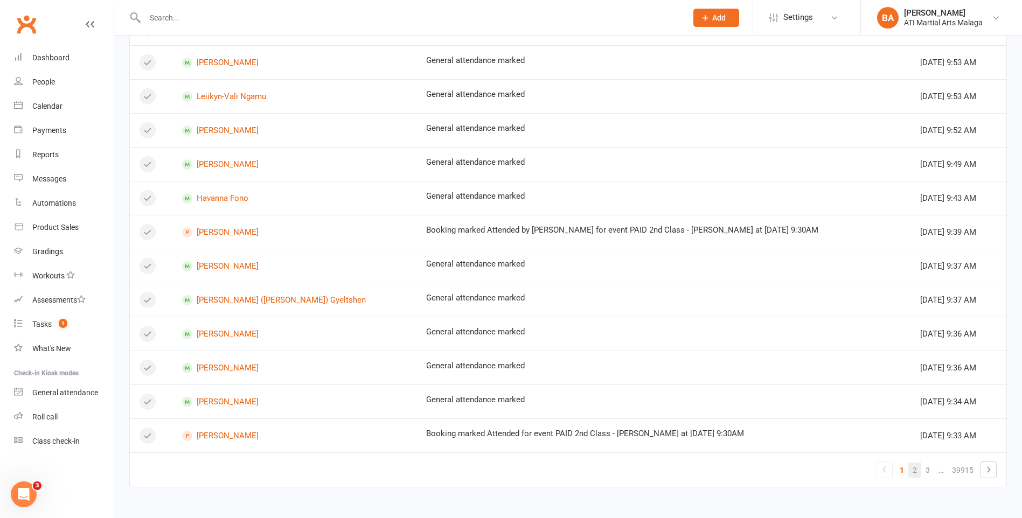
click at [912, 470] on link "2" at bounding box center [914, 470] width 13 height 15
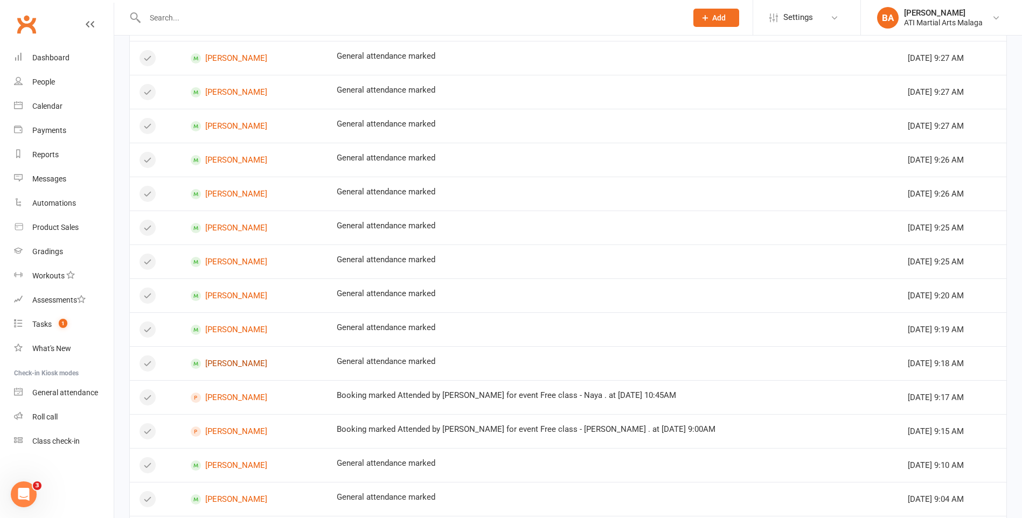
scroll to position [365, 0]
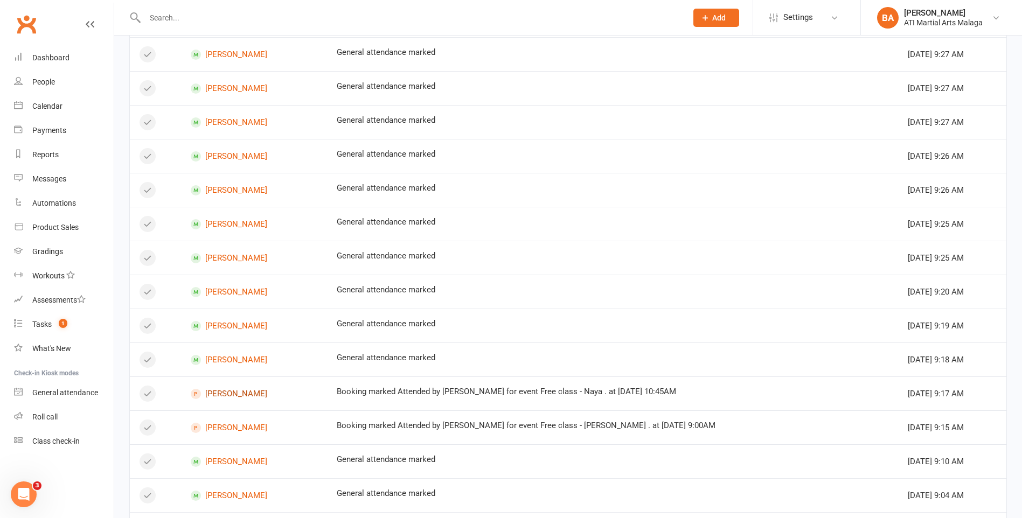
click at [225, 395] on link "[PERSON_NAME]" at bounding box center [254, 394] width 127 height 10
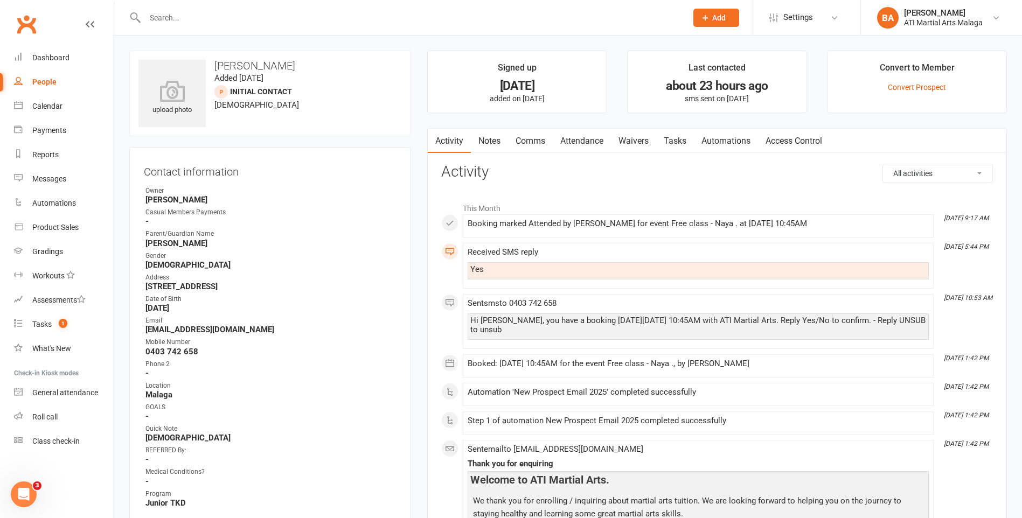
click at [500, 151] on link "Notes" at bounding box center [489, 141] width 37 height 25
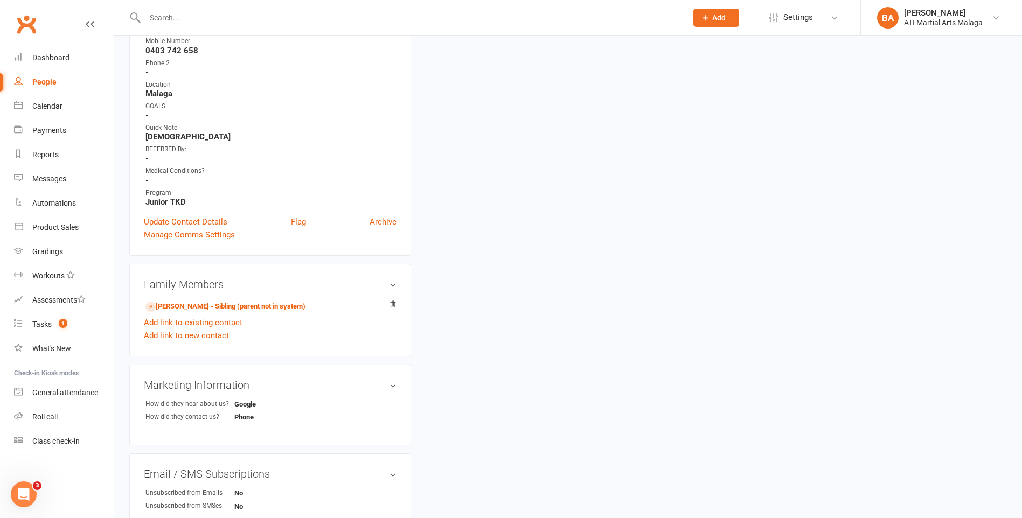
scroll to position [323, 0]
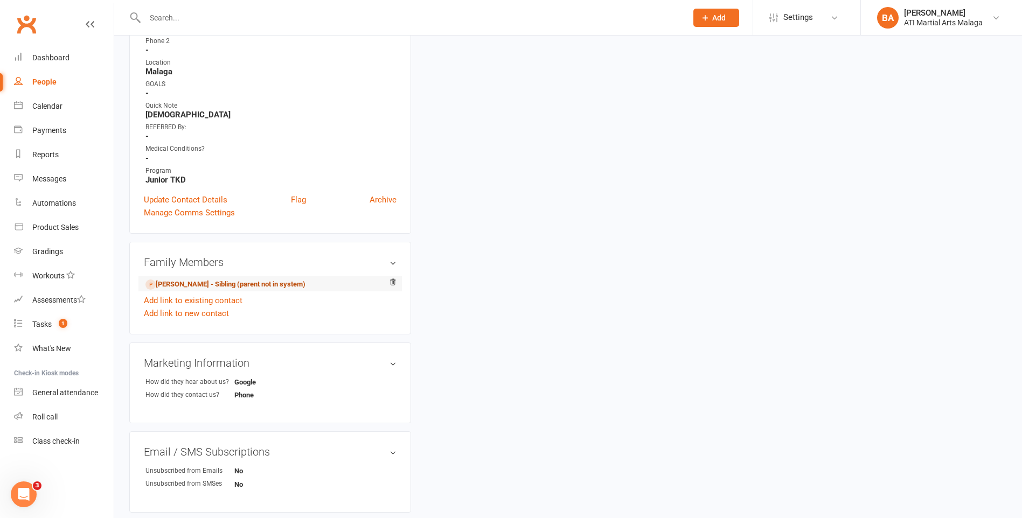
click at [224, 284] on link "[PERSON_NAME] - Sibling (parent not in system)" at bounding box center [225, 284] width 160 height 11
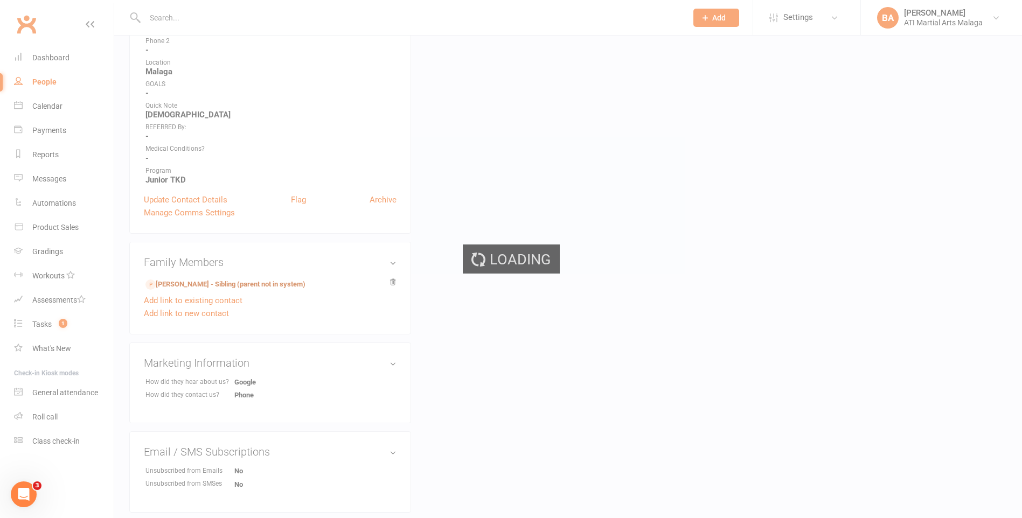
scroll to position [54, 0]
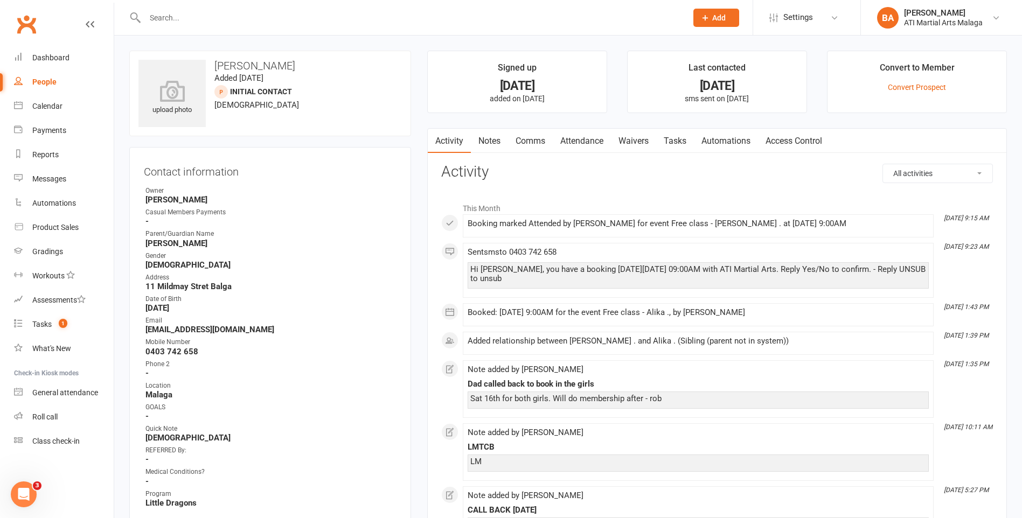
click at [488, 134] on link "Notes" at bounding box center [489, 141] width 37 height 25
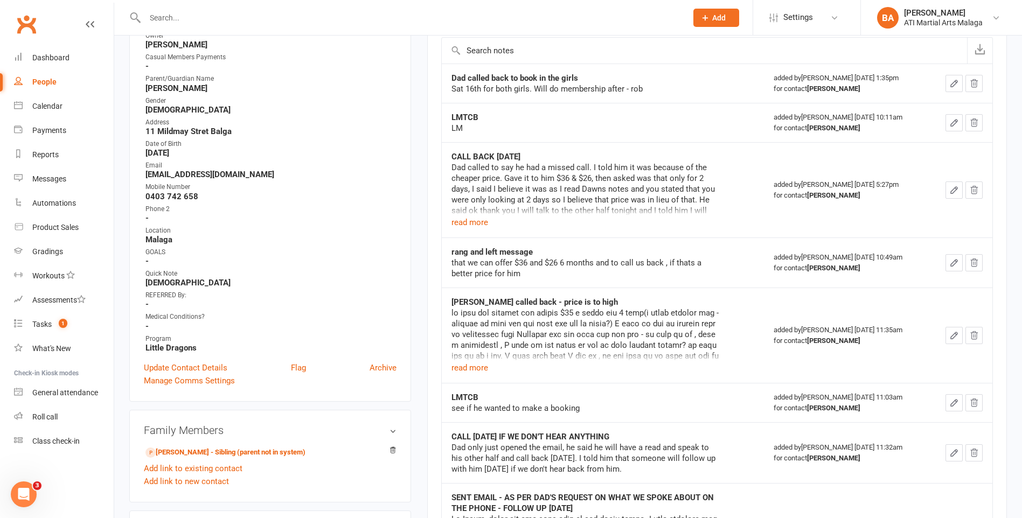
scroll to position [162, 0]
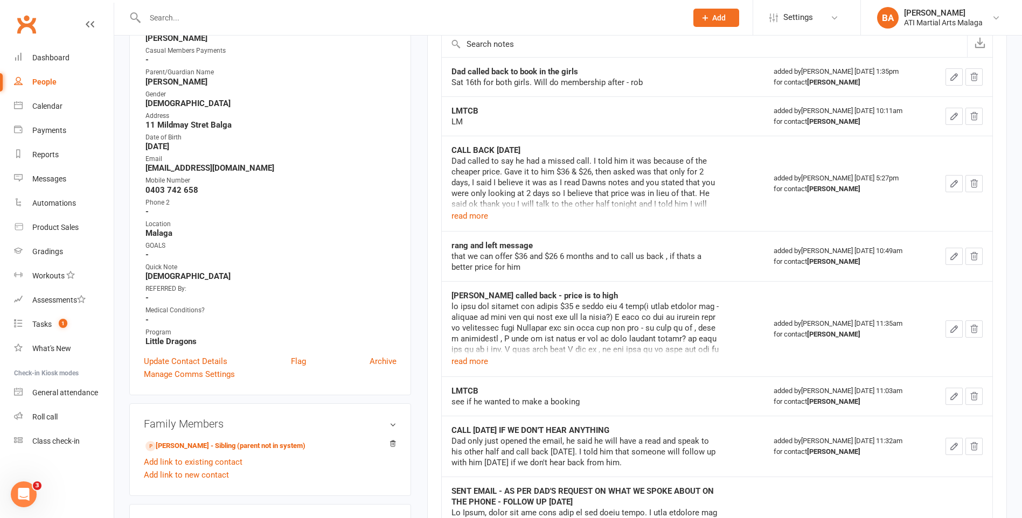
click at [461, 206] on div "Dad called to say he had a missed call. I told him it was because of the cheape…" at bounding box center [585, 183] width 269 height 54
click at [469, 216] on button "read more" at bounding box center [469, 216] width 37 height 13
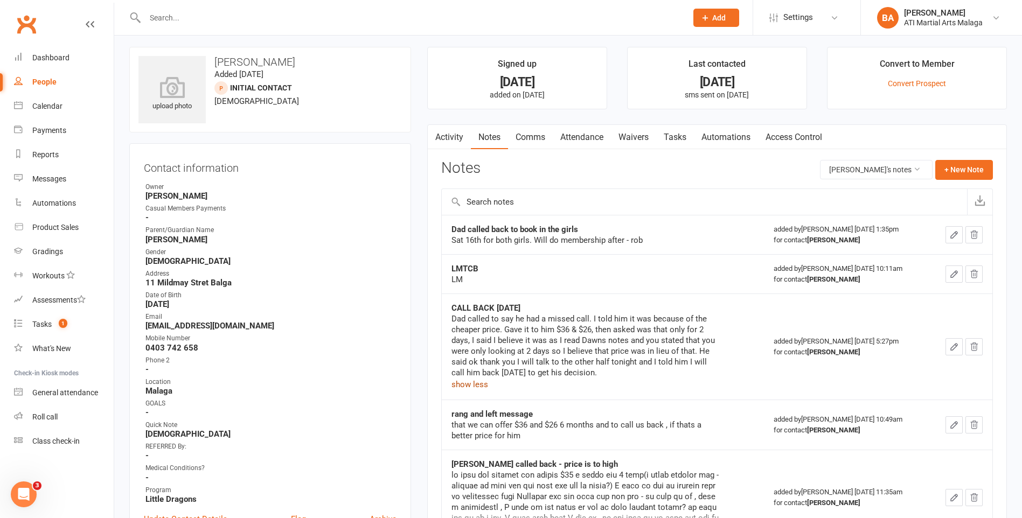
scroll to position [0, 0]
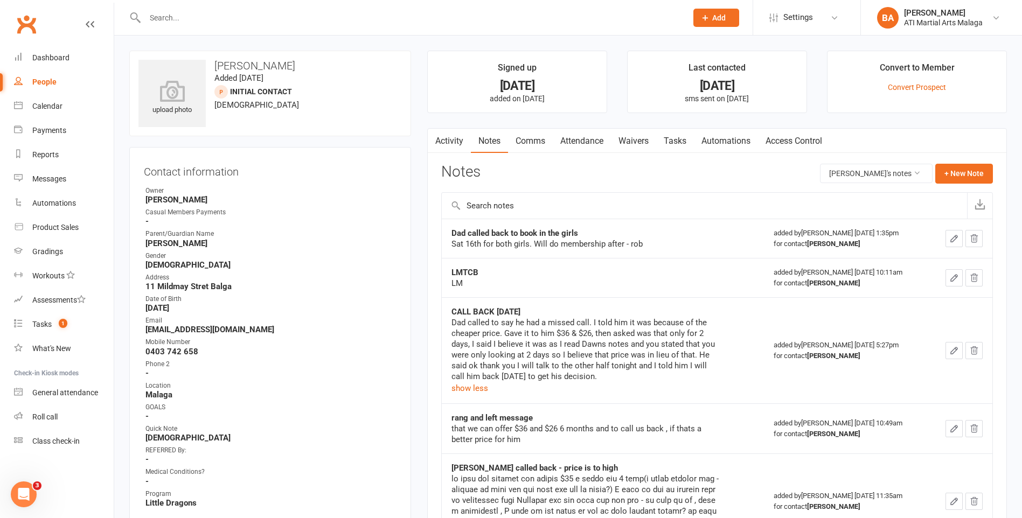
click at [221, 17] on input "text" at bounding box center [411, 17] width 538 height 15
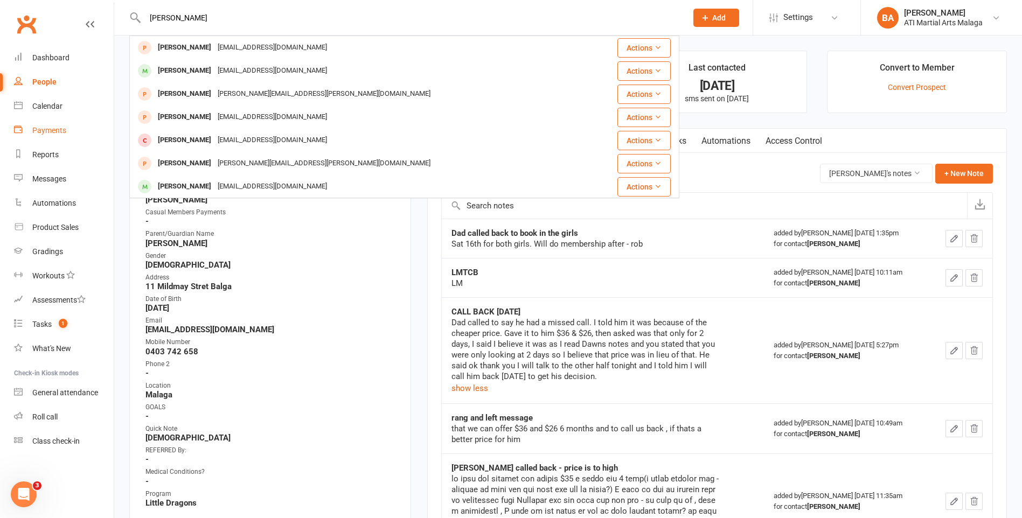
type input "james hunt"
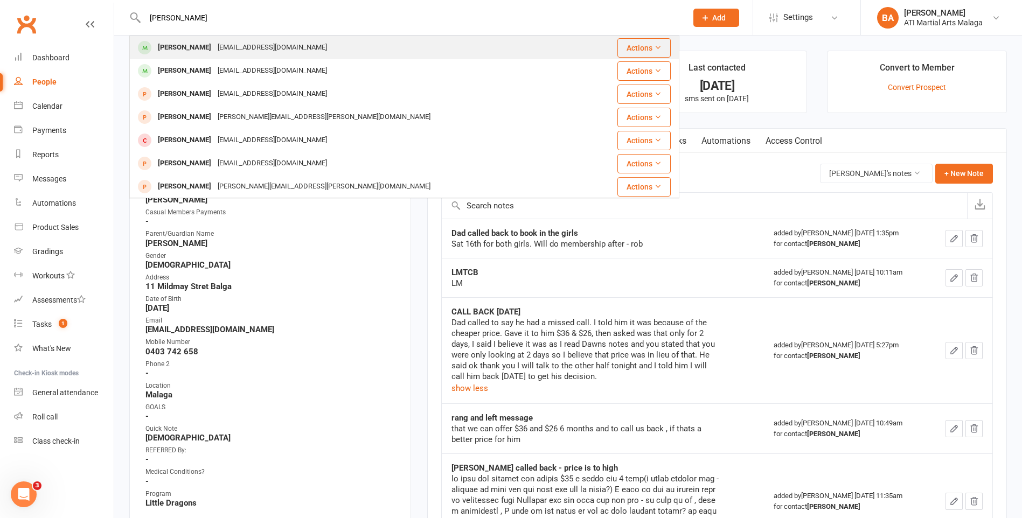
click at [219, 47] on div "tinamckay48@gmail.com" at bounding box center [272, 48] width 116 height 16
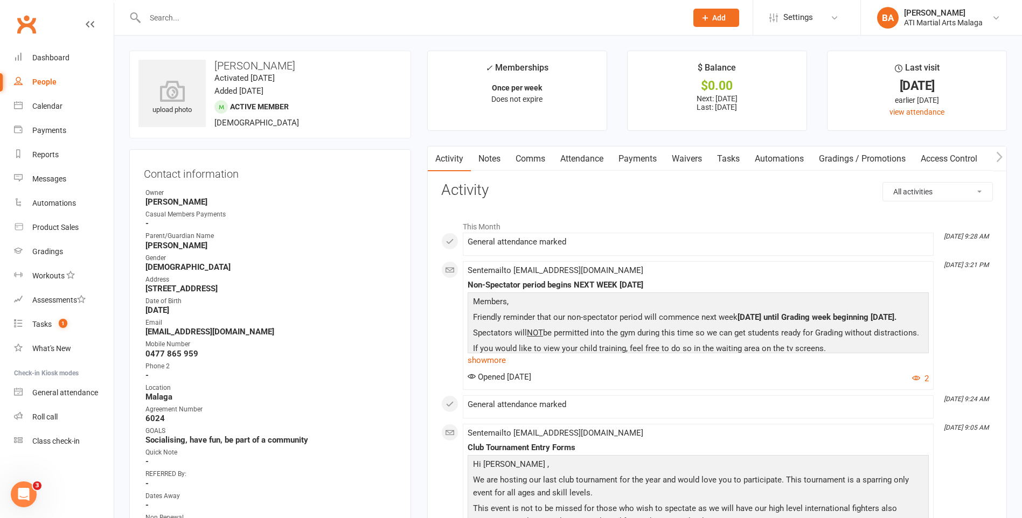
click at [32, 24] on link "Clubworx" at bounding box center [26, 24] width 27 height 27
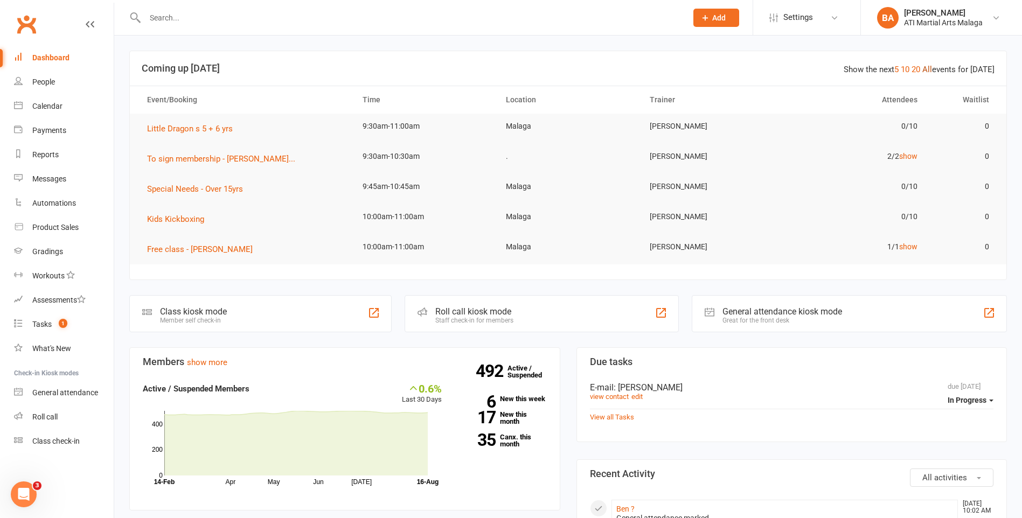
click at [931, 69] on link "All" at bounding box center [927, 70] width 10 height 10
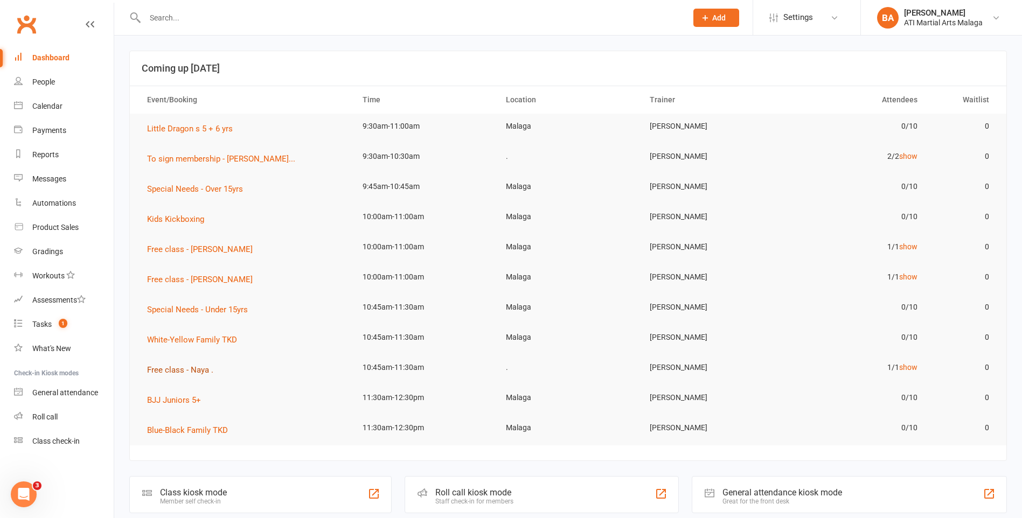
click at [200, 375] on span "Free class - Naya ." at bounding box center [180, 370] width 66 height 10
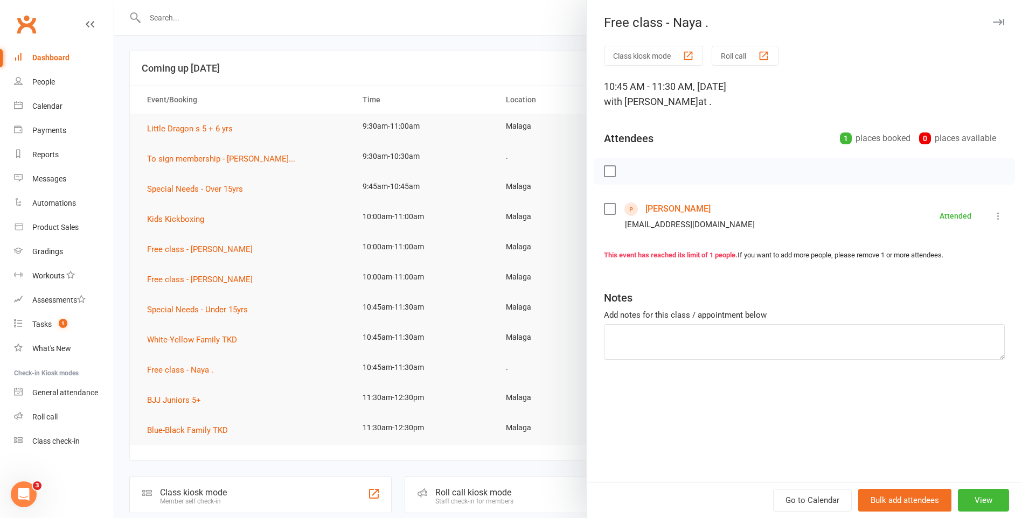
click at [685, 205] on link "[PERSON_NAME]" at bounding box center [677, 208] width 65 height 17
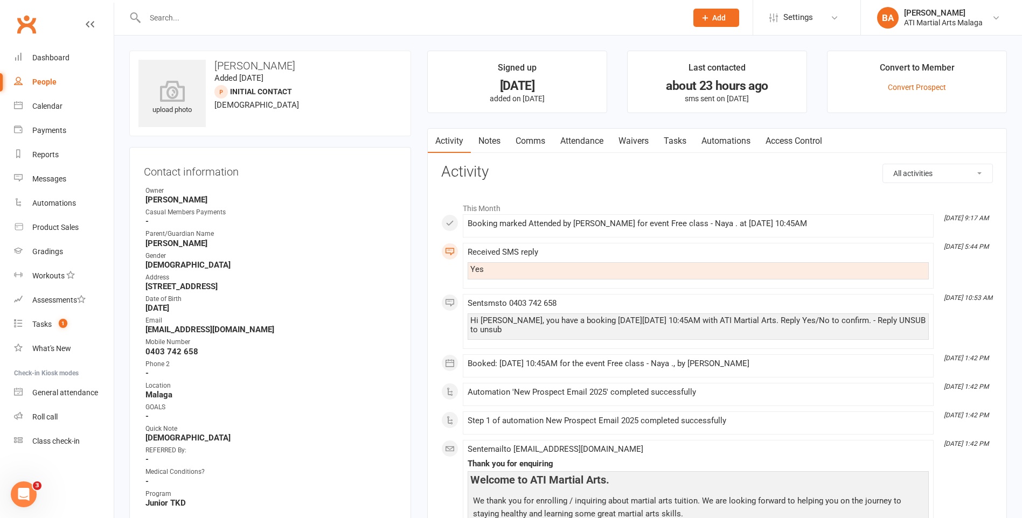
click at [476, 137] on link "Notes" at bounding box center [489, 141] width 37 height 25
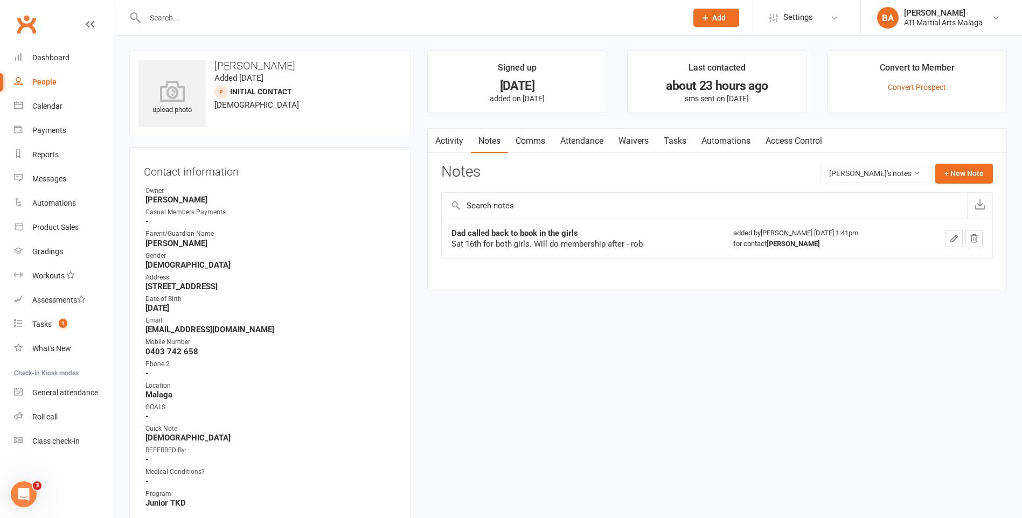
click at [440, 133] on button "button" at bounding box center [434, 141] width 13 height 24
click at [622, 145] on link "Waivers" at bounding box center [633, 141] width 45 height 25
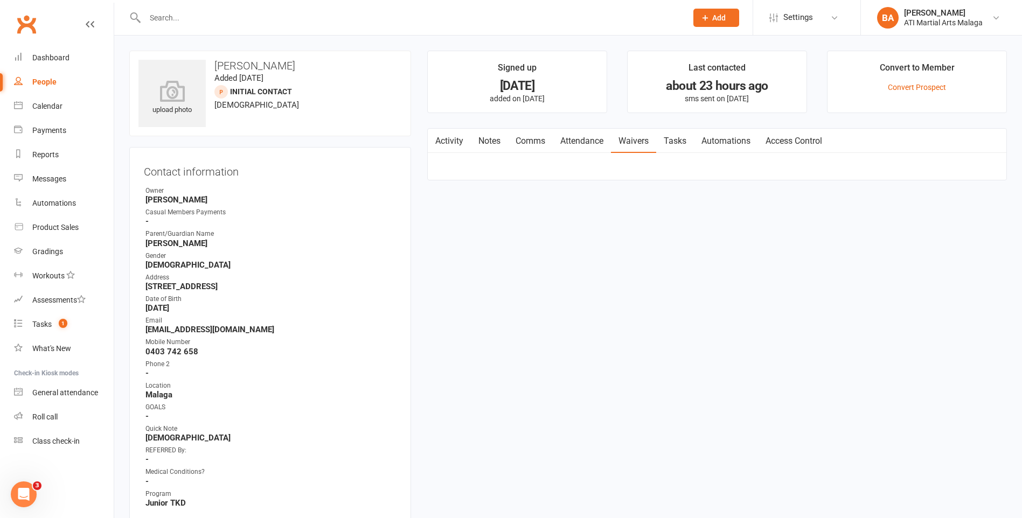
click at [599, 144] on link "Attendance" at bounding box center [582, 141] width 58 height 25
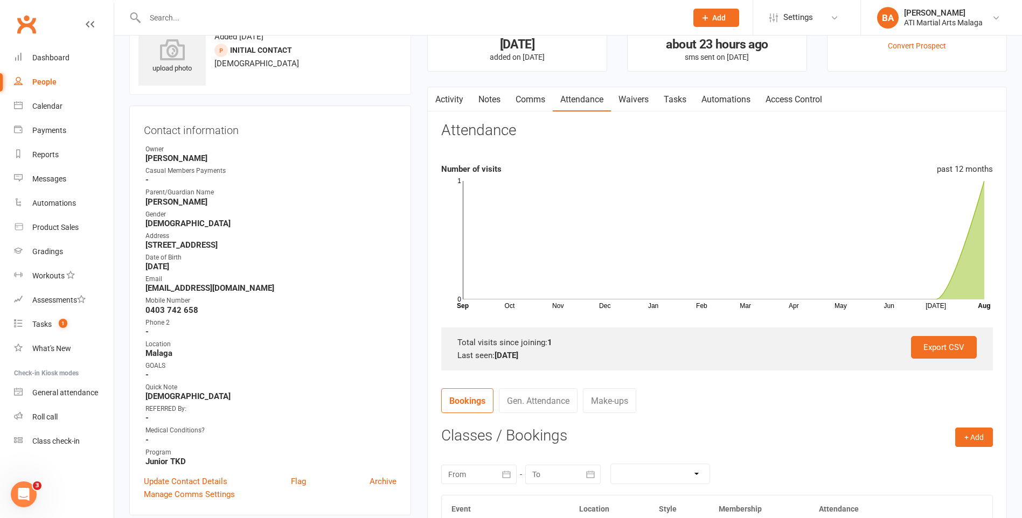
scroll to position [54, 0]
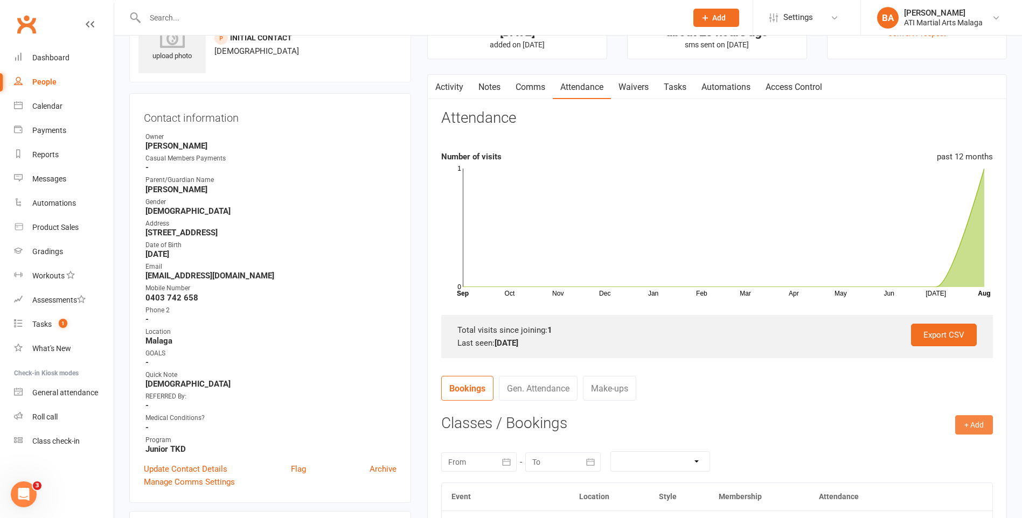
click at [961, 424] on button "+ Add" at bounding box center [974, 424] width 38 height 19
click at [940, 465] on link "Add Appointment" at bounding box center [938, 471] width 107 height 22
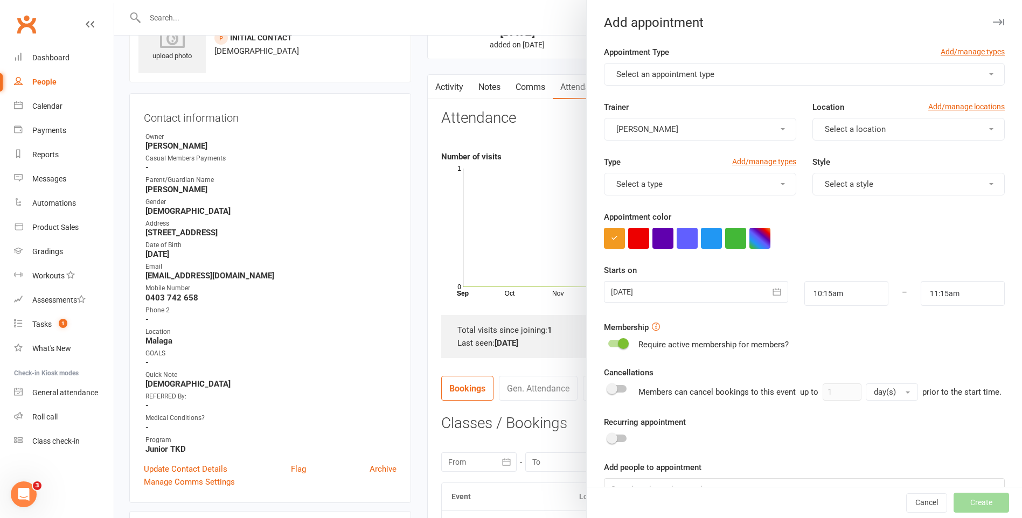
click at [702, 65] on div "Appointment Type Add/manage types Select an appointment type" at bounding box center [804, 66] width 401 height 40
drag, startPoint x: 700, startPoint y: 66, endPoint x: 687, endPoint y: 75, distance: 15.4
click at [687, 74] on span "Select an appointment type" at bounding box center [665, 74] width 98 height 10
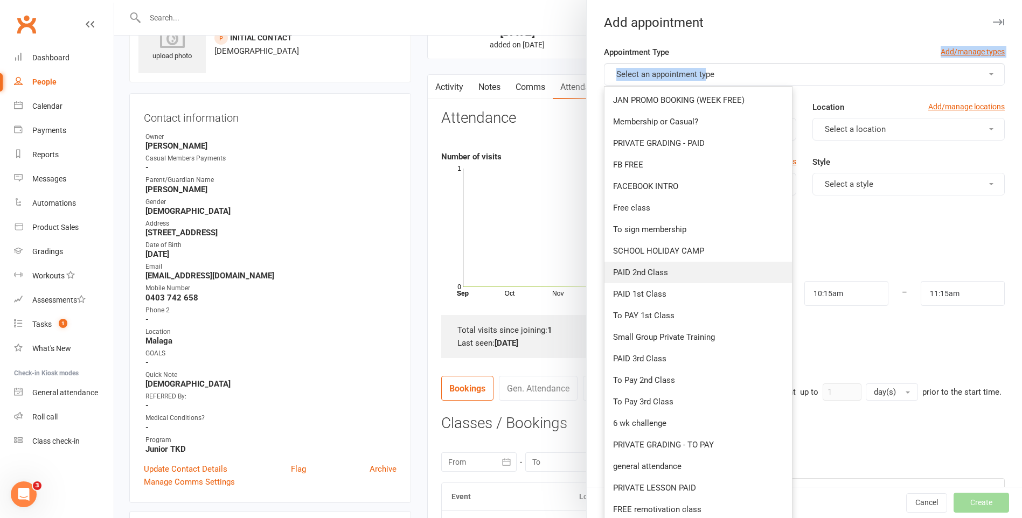
click at [668, 273] on link "PAID 2nd Class" at bounding box center [697, 273] width 187 height 22
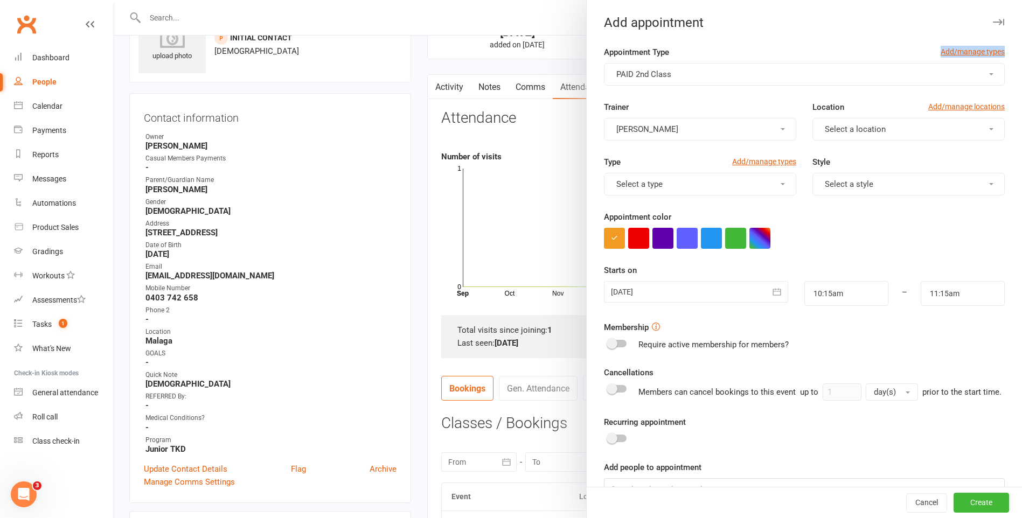
click at [737, 132] on button "[PERSON_NAME]" at bounding box center [700, 129] width 192 height 23
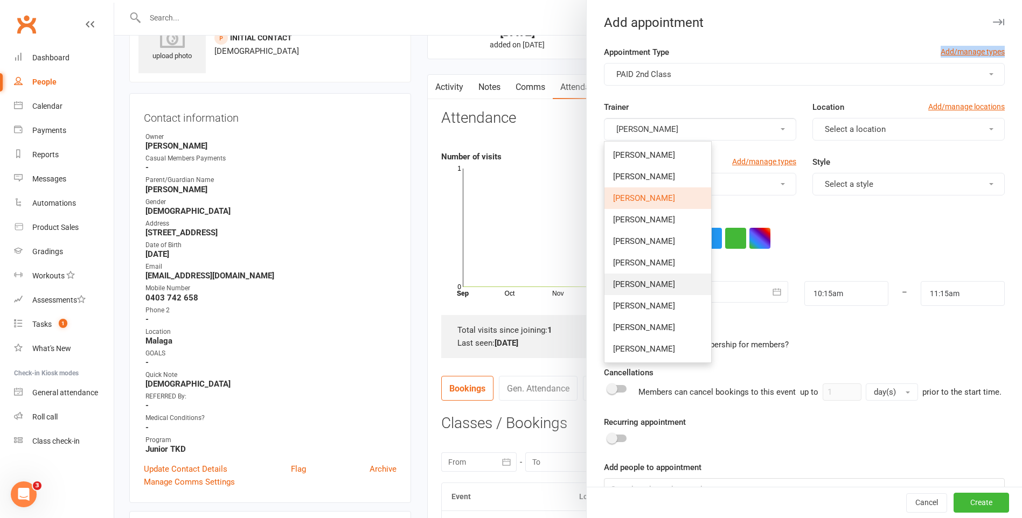
click at [659, 285] on span "[PERSON_NAME]" at bounding box center [644, 285] width 62 height 10
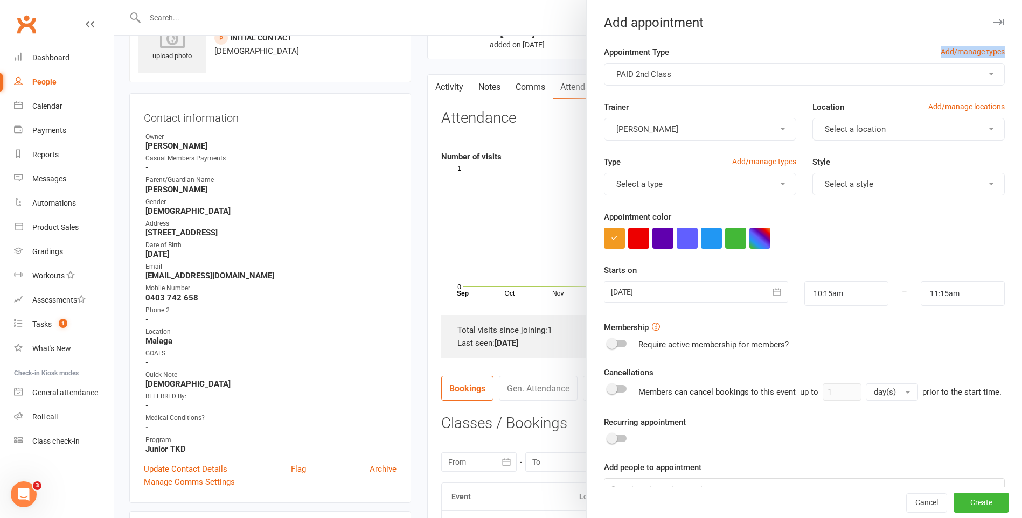
click at [883, 125] on button "Select a location" at bounding box center [908, 129] width 192 height 23
drag, startPoint x: 847, startPoint y: 176, endPoint x: 766, endPoint y: 192, distance: 82.5
click at [846, 177] on link "Malaga" at bounding box center [866, 177] width 107 height 22
click at [750, 193] on button "Select a type" at bounding box center [700, 184] width 192 height 23
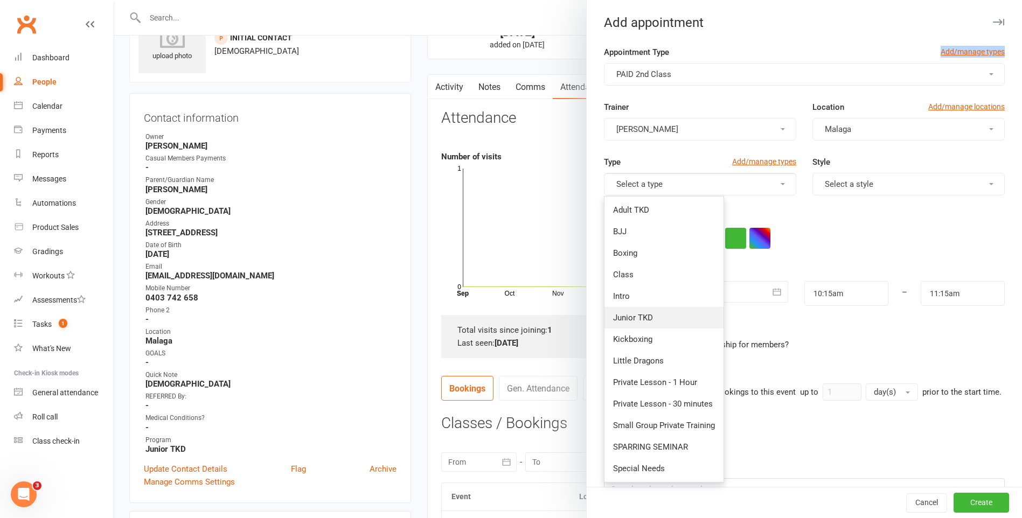
click at [663, 318] on link "Junior TKD" at bounding box center [663, 318] width 119 height 22
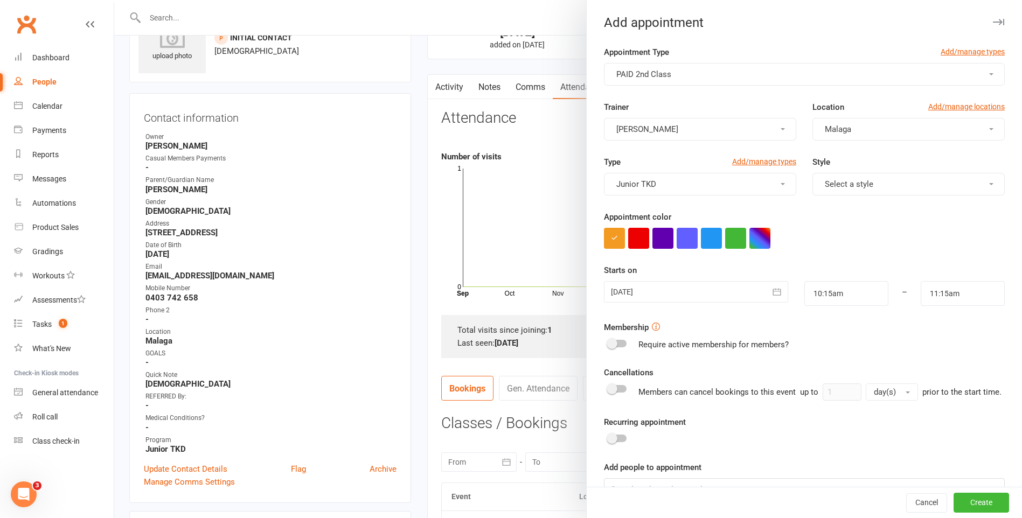
click at [923, 164] on div "Style Select a style" at bounding box center [908, 176] width 208 height 40
click at [912, 181] on button "Select a style" at bounding box center [908, 184] width 192 height 23
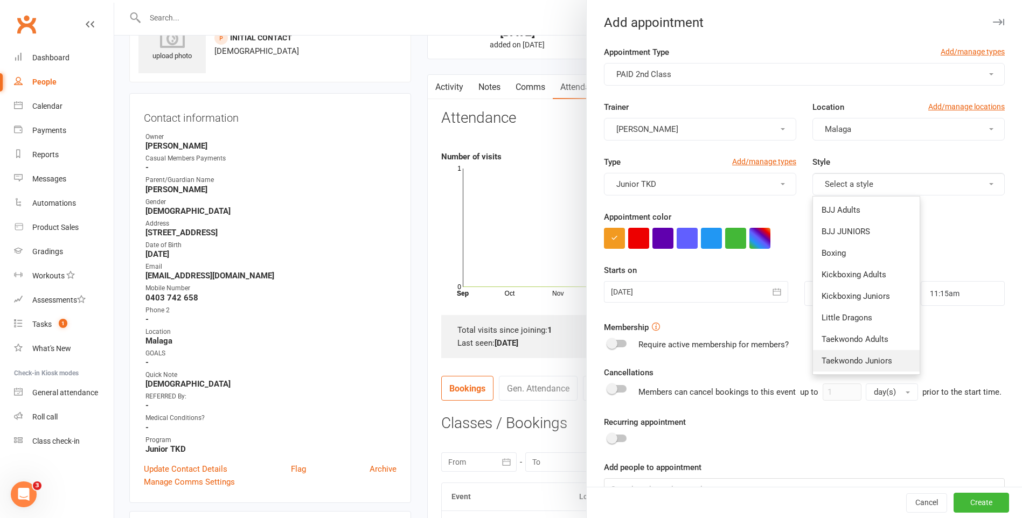
click at [861, 356] on span "Taekwondo Juniors" at bounding box center [856, 361] width 71 height 10
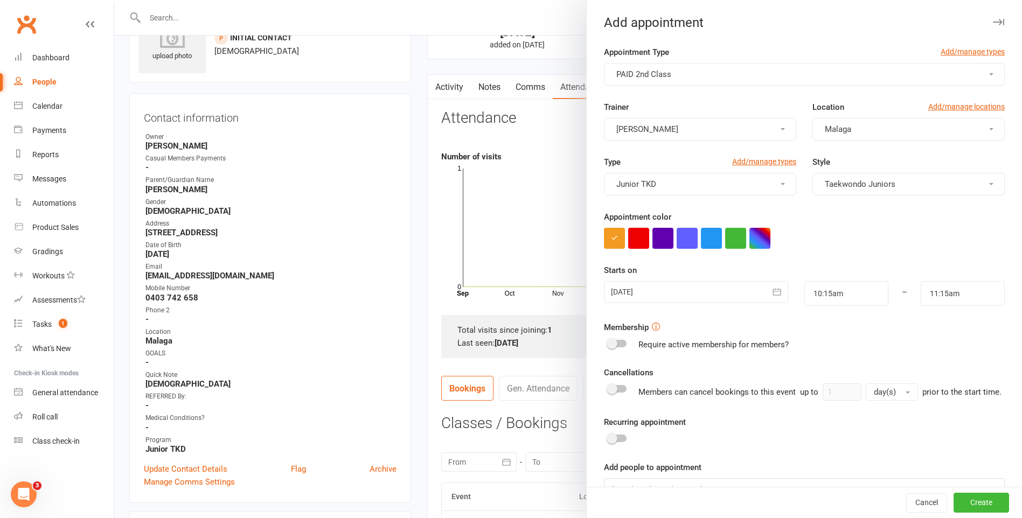
click at [691, 298] on div at bounding box center [696, 292] width 184 height 22
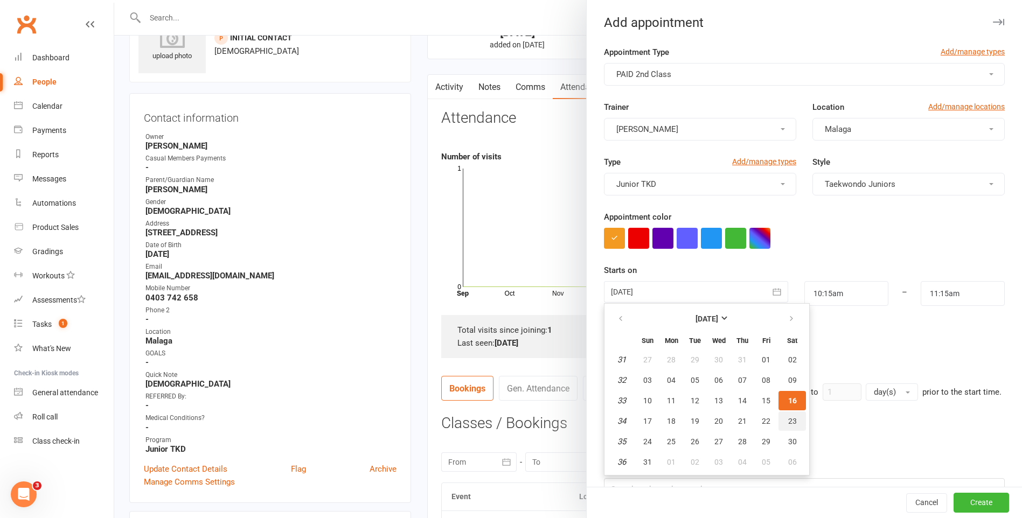
click at [791, 423] on span "23" at bounding box center [792, 421] width 9 height 9
type input "[DATE]"
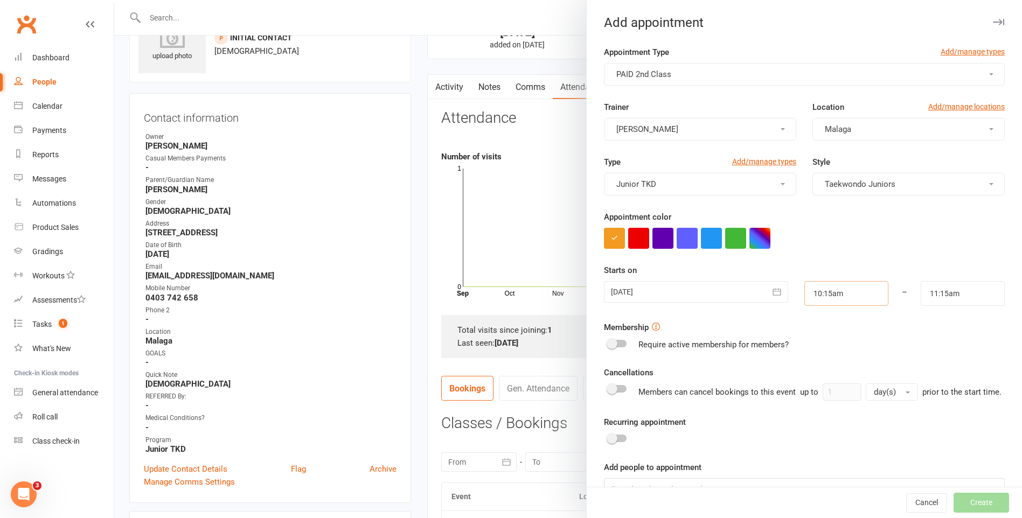
click at [849, 292] on input "10:15am" at bounding box center [846, 293] width 84 height 25
type input "10:45am"
click at [824, 366] on li "10:45am" at bounding box center [831, 363] width 52 height 16
drag, startPoint x: 934, startPoint y: 294, endPoint x: 940, endPoint y: 305, distance: 12.8
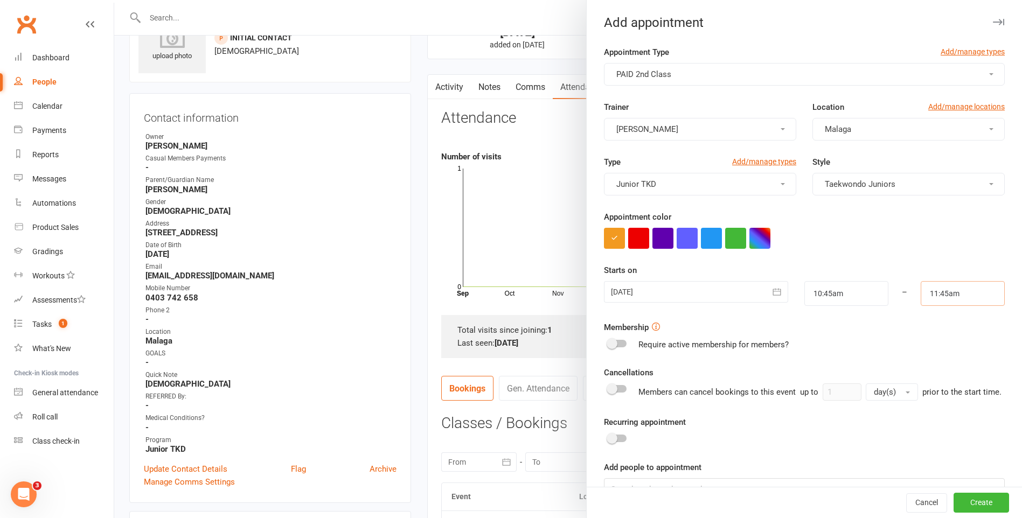
click at [935, 298] on input "11:45am" at bounding box center [963, 293] width 84 height 25
type input "11:30am"
drag, startPoint x: 939, startPoint y: 313, endPoint x: 925, endPoint y: 316, distance: 14.3
click at [939, 313] on li "11:30am" at bounding box center [947, 314] width 52 height 16
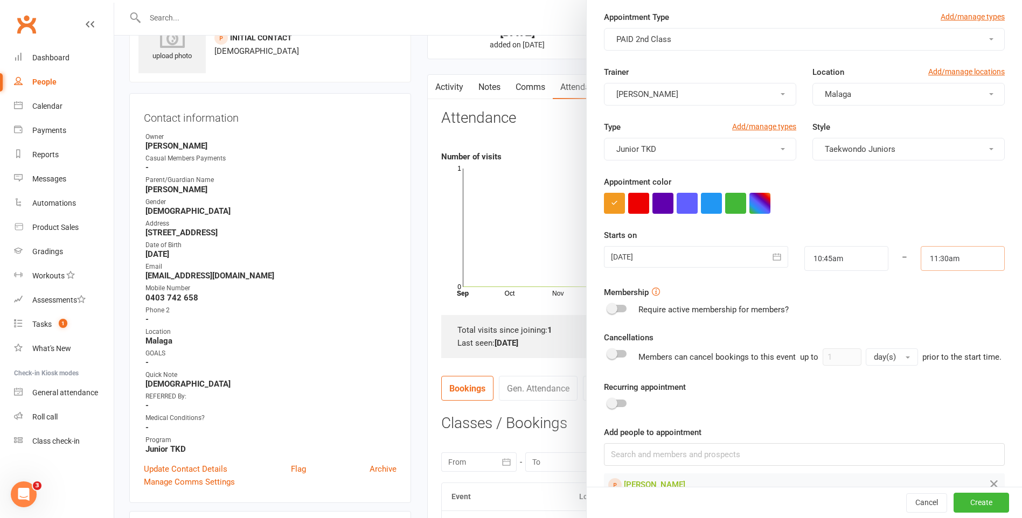
scroll to position [0, 0]
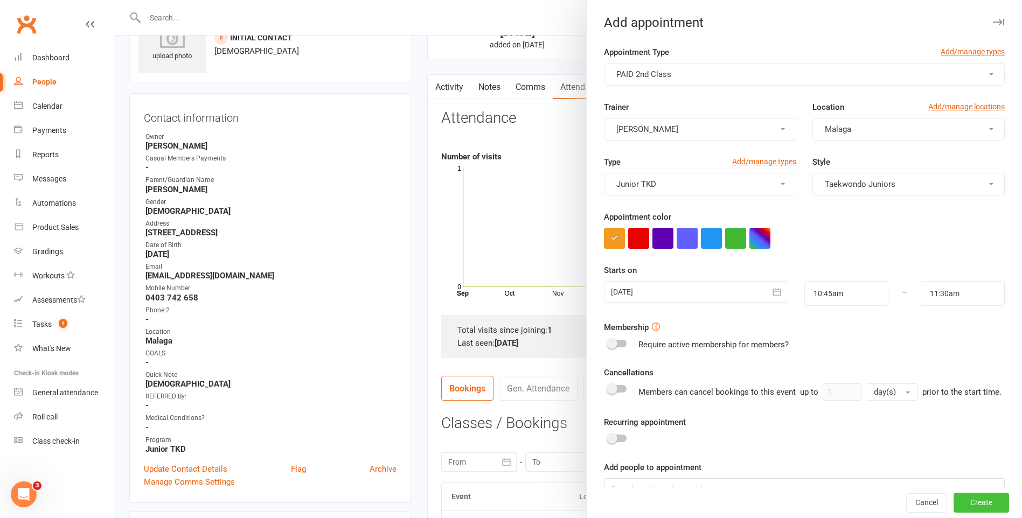
click at [959, 507] on button "Create" at bounding box center [980, 502] width 55 height 19
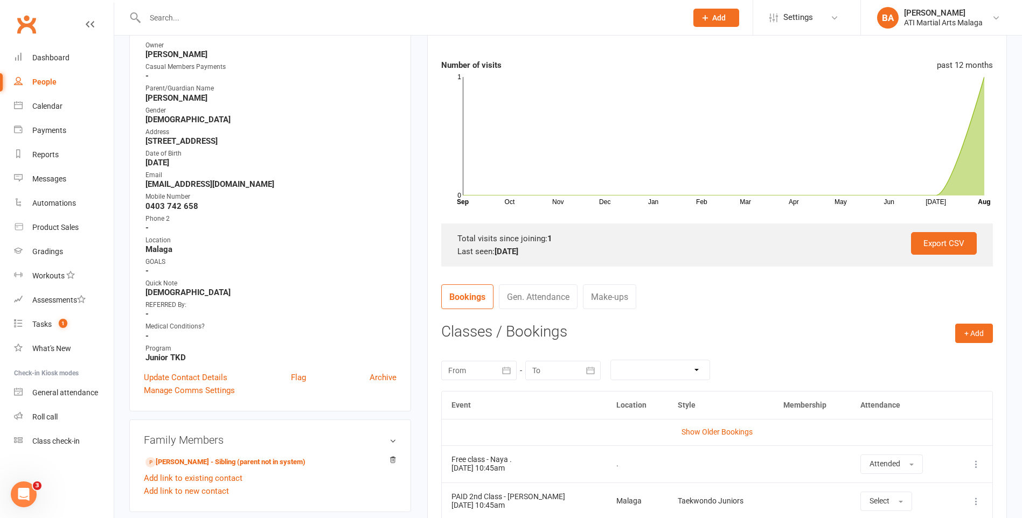
scroll to position [215, 0]
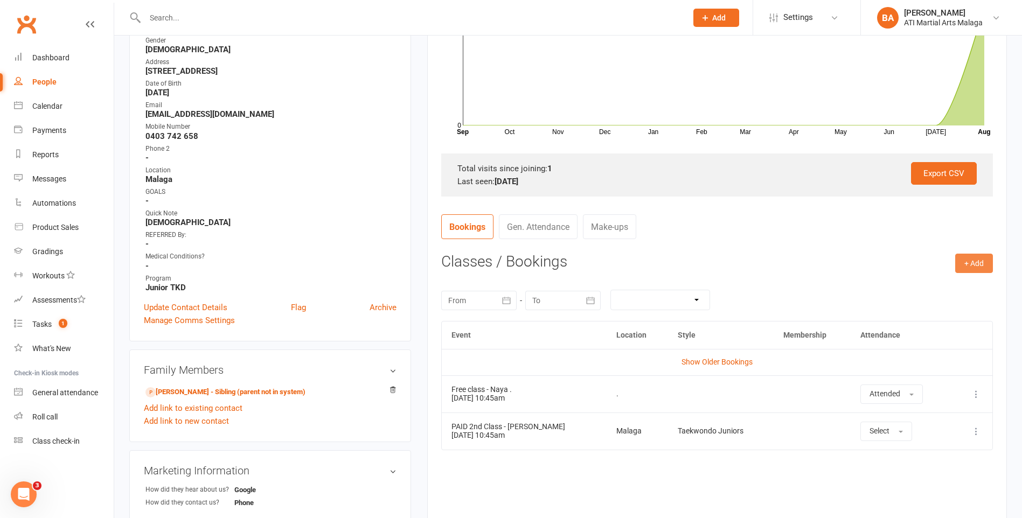
click at [984, 271] on button "+ Add" at bounding box center [974, 263] width 38 height 19
click at [951, 318] on link "Add Appointment" at bounding box center [938, 309] width 107 height 22
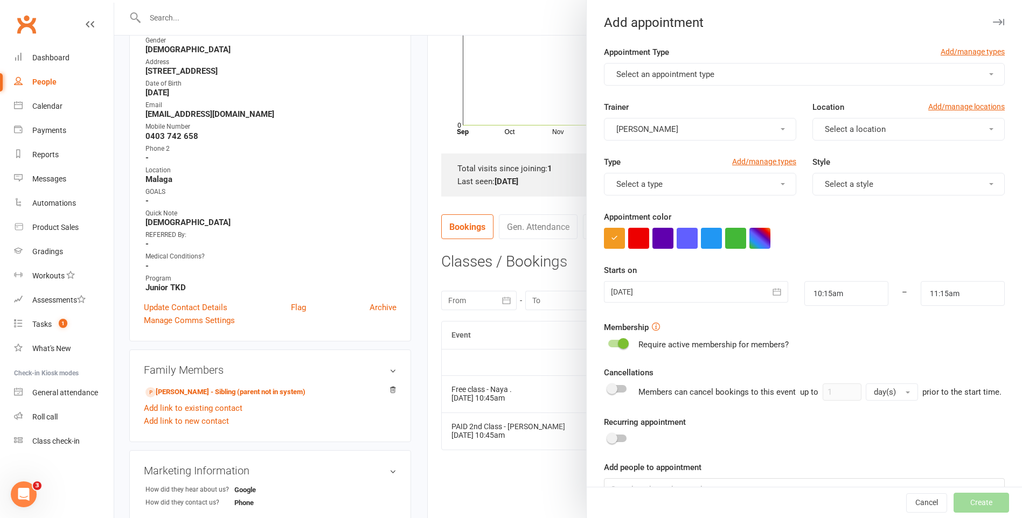
click at [751, 66] on button "Select an appointment type" at bounding box center [804, 74] width 401 height 23
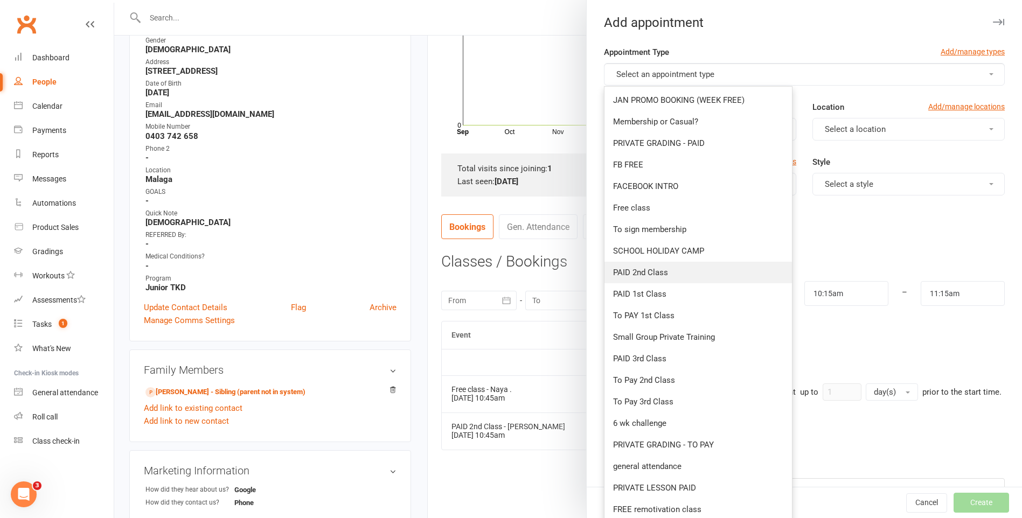
click at [680, 270] on link "PAID 2nd Class" at bounding box center [697, 273] width 187 height 22
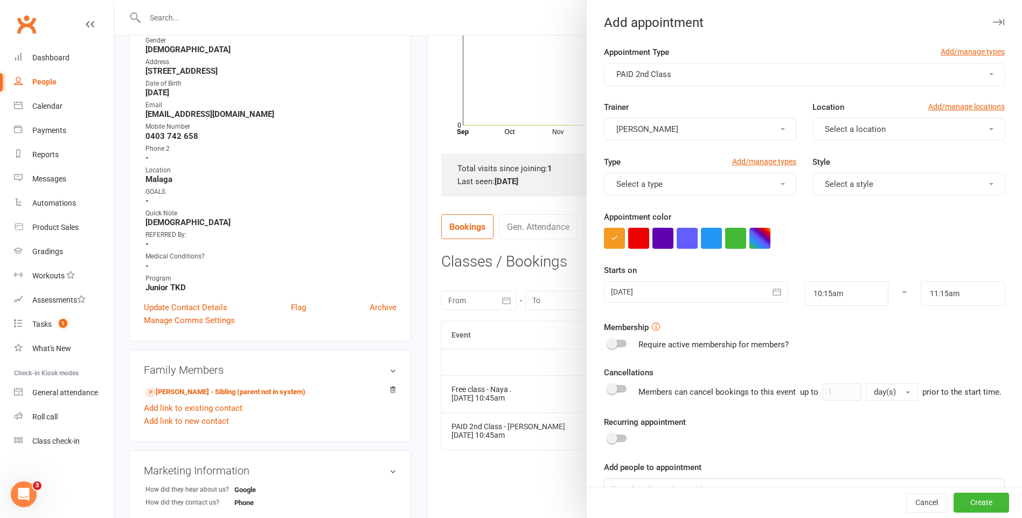
click at [845, 136] on button "Select a location" at bounding box center [908, 129] width 192 height 23
drag, startPoint x: 832, startPoint y: 183, endPoint x: 778, endPoint y: 187, distance: 54.6
click at [832, 182] on link "Malaga" at bounding box center [866, 177] width 107 height 22
click at [735, 192] on button "Select a type" at bounding box center [700, 184] width 192 height 23
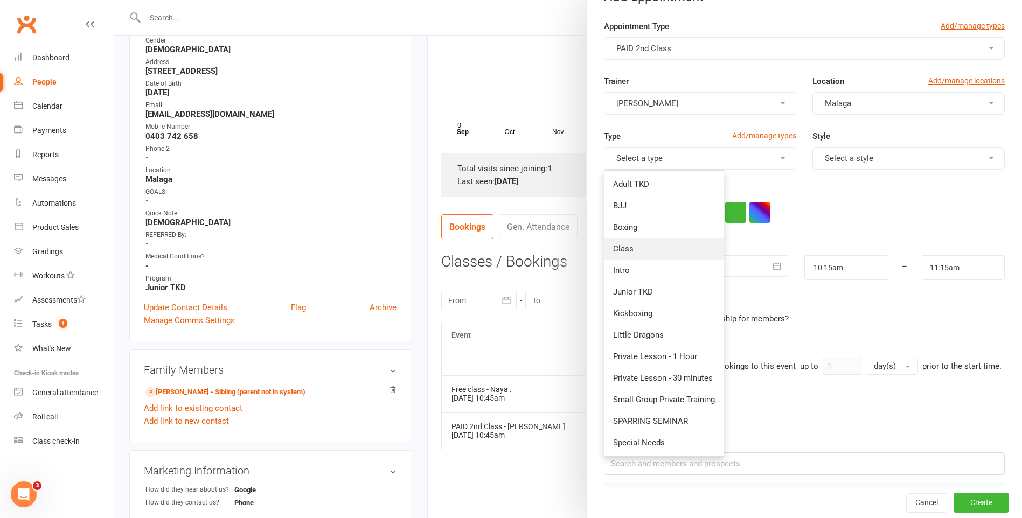
scroll to position [0, 0]
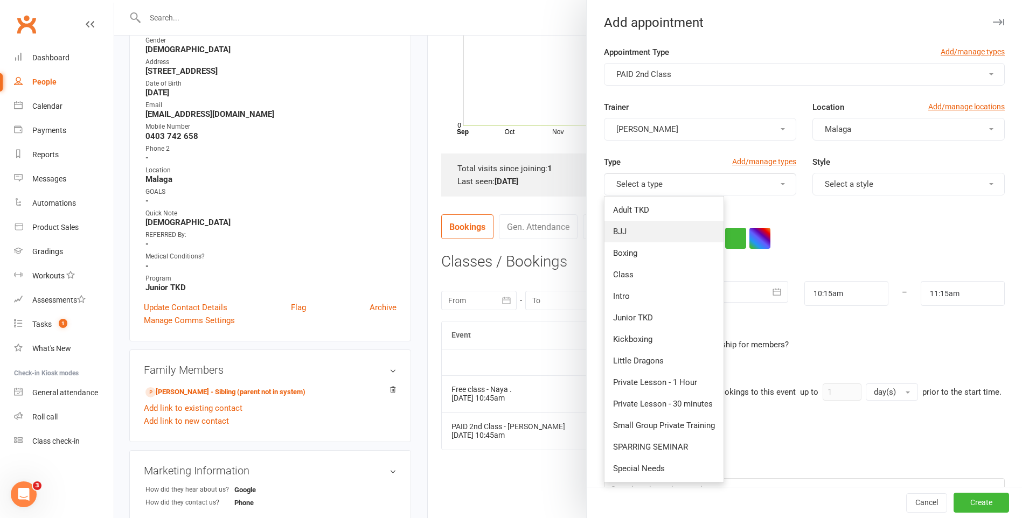
click at [675, 229] on link "BJJ" at bounding box center [663, 232] width 119 height 22
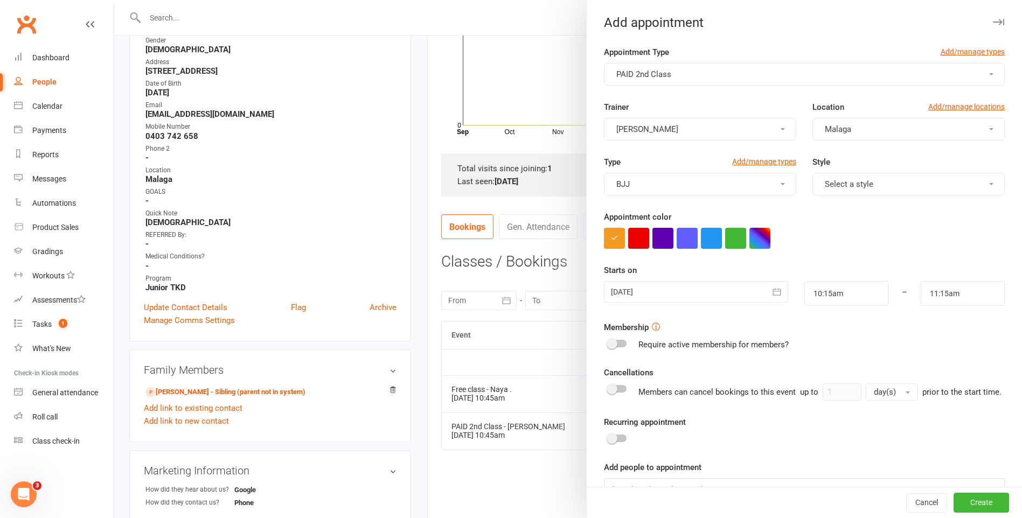
click at [914, 173] on div "Style Select a style" at bounding box center [908, 176] width 208 height 40
drag, startPoint x: 912, startPoint y: 179, endPoint x: 903, endPoint y: 193, distance: 17.5
click at [903, 193] on button "Select a style" at bounding box center [908, 184] width 192 height 23
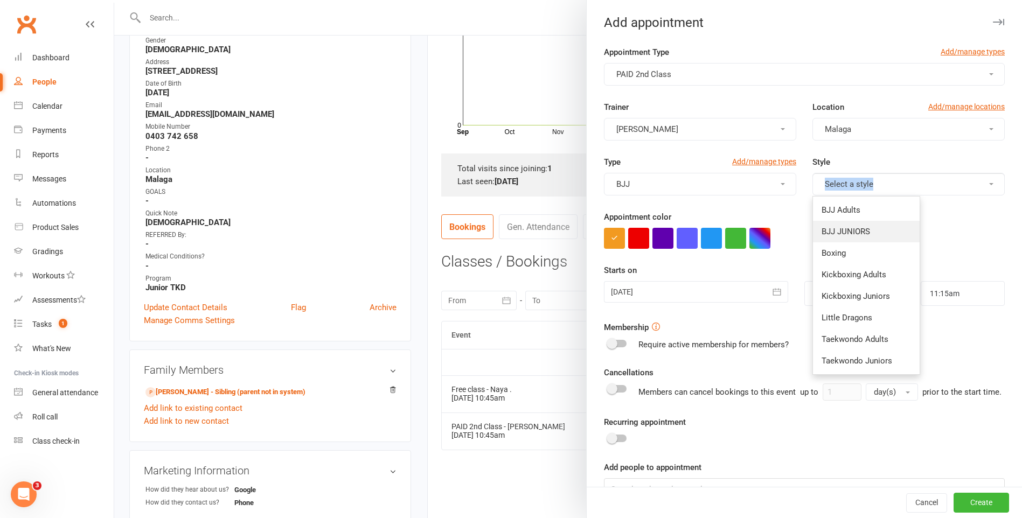
click at [860, 231] on span "BJJ JUNIORS" at bounding box center [845, 232] width 48 height 10
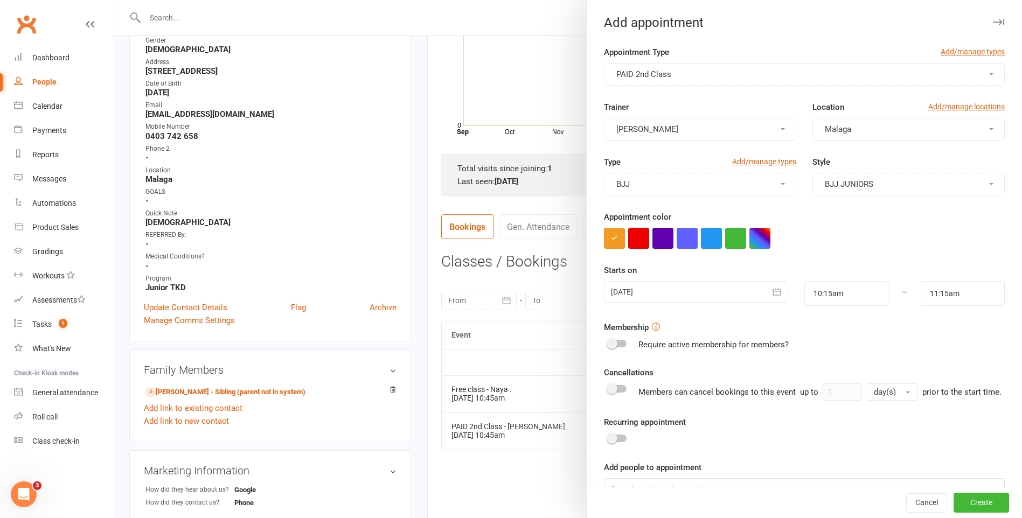
click at [897, 226] on div "Appointment color" at bounding box center [804, 230] width 401 height 38
click at [730, 301] on div at bounding box center [696, 292] width 184 height 22
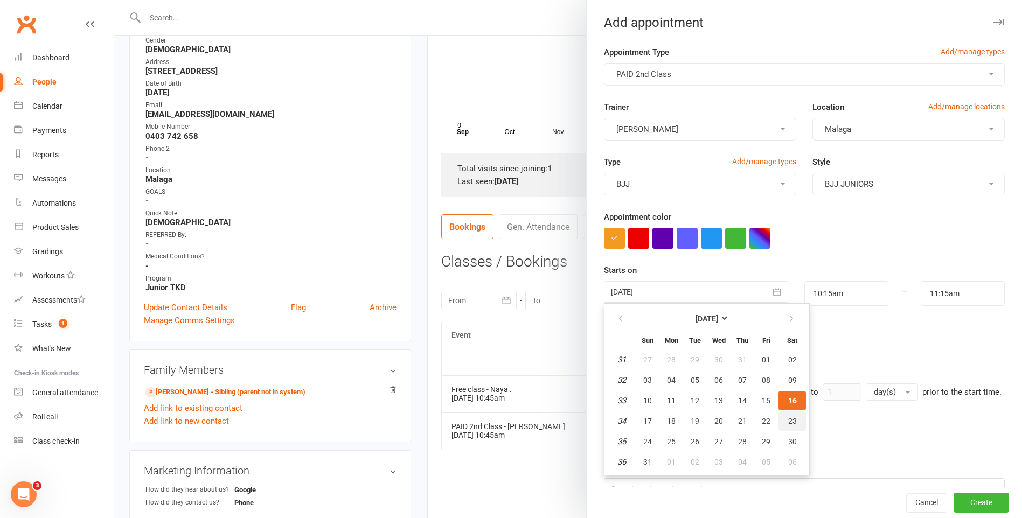
click at [792, 422] on button "23" at bounding box center [791, 421] width 27 height 19
type input "[DATE]"
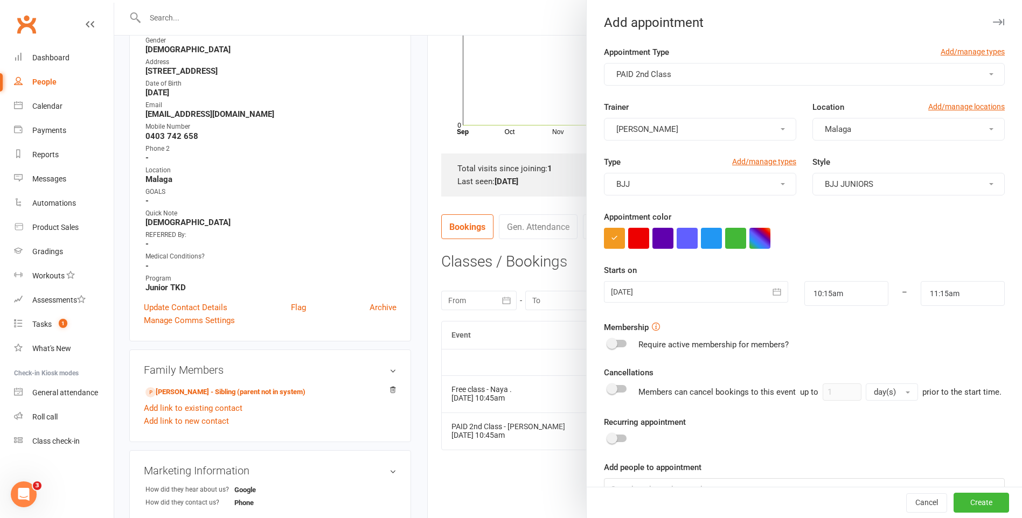
click at [696, 282] on div at bounding box center [696, 292] width 184 height 22
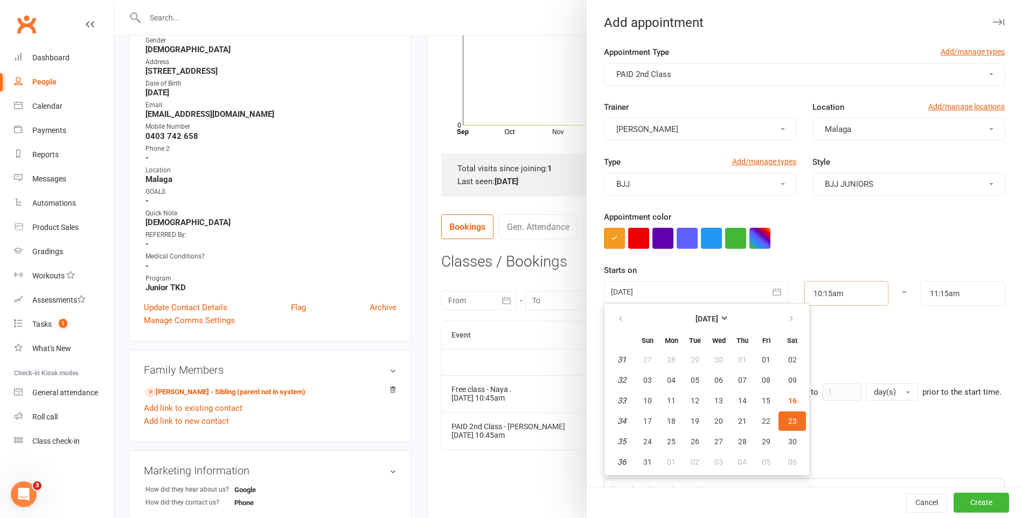
drag, startPoint x: 847, startPoint y: 295, endPoint x: 851, endPoint y: 327, distance: 33.1
click at [847, 296] on input "10:15am" at bounding box center [846, 293] width 84 height 25
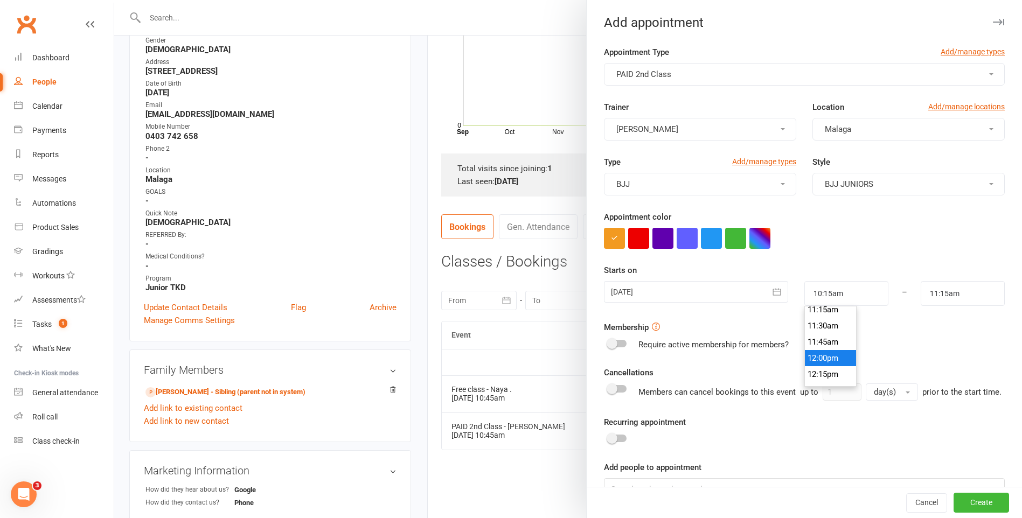
scroll to position [733, 0]
type input "11:30am"
type input "12:30pm"
click at [818, 325] on li "11:30am" at bounding box center [831, 325] width 52 height 16
click at [970, 500] on button "Create" at bounding box center [980, 502] width 55 height 19
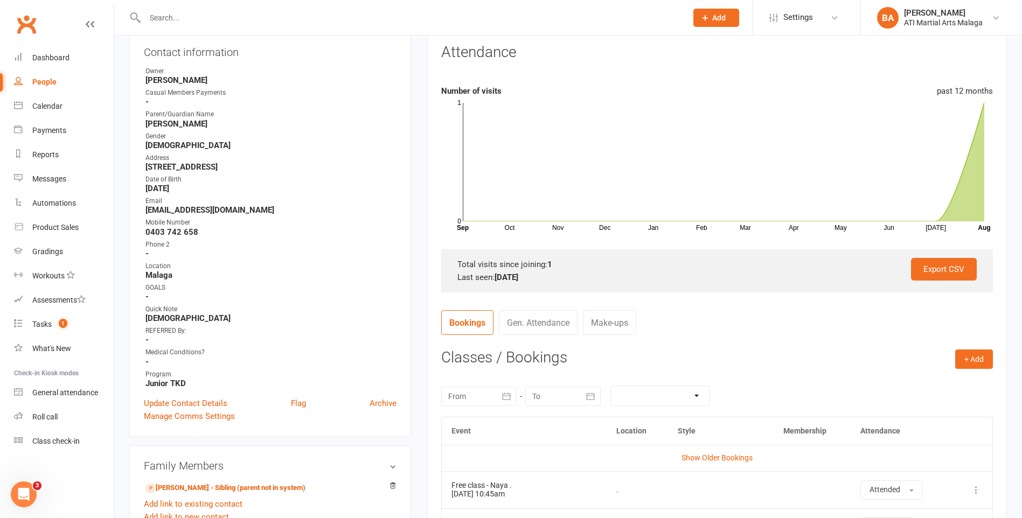
scroll to position [0, 0]
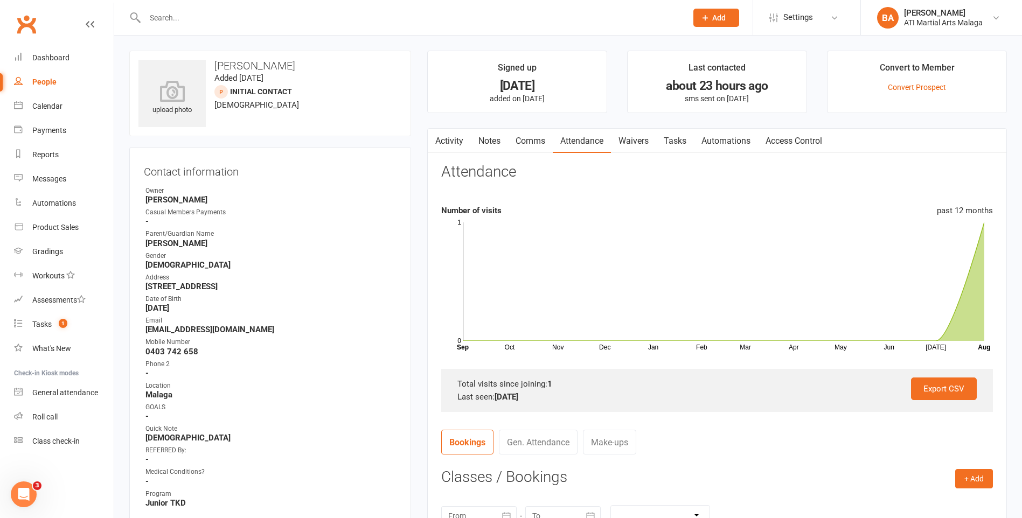
click at [473, 137] on link "Notes" at bounding box center [489, 141] width 37 height 25
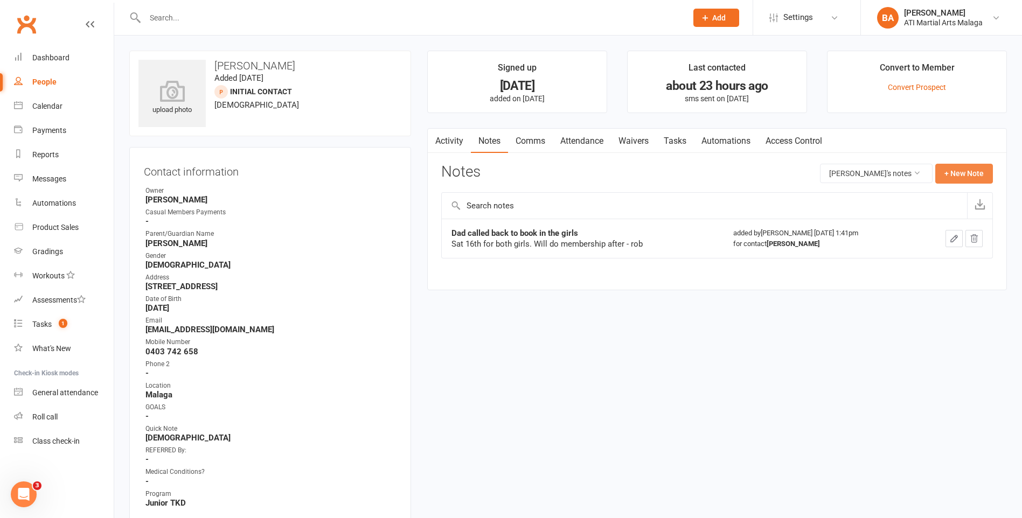
click at [972, 165] on button "+ New Note" at bounding box center [964, 173] width 58 height 19
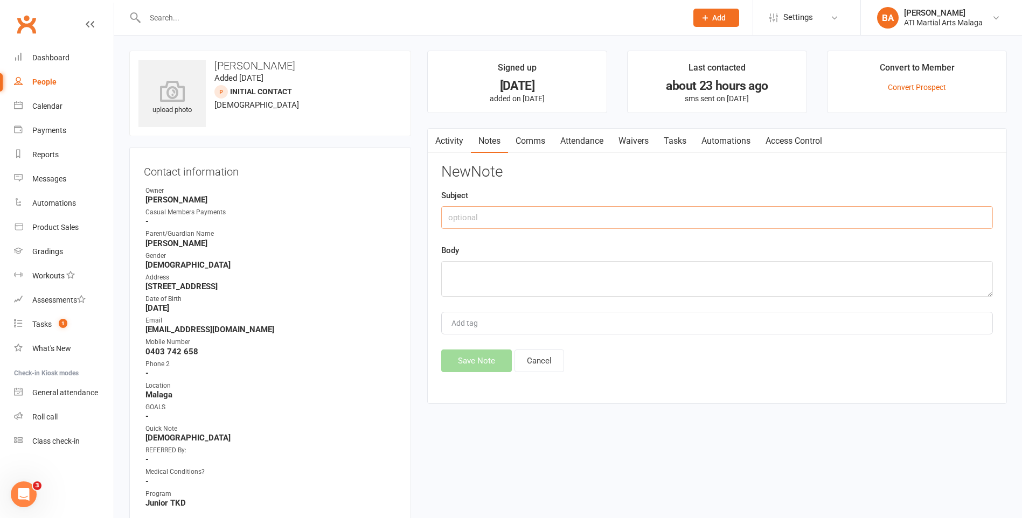
click at [701, 227] on input "text" at bounding box center [717, 217] width 552 height 23
type input "booked for the tkd and bjj class"
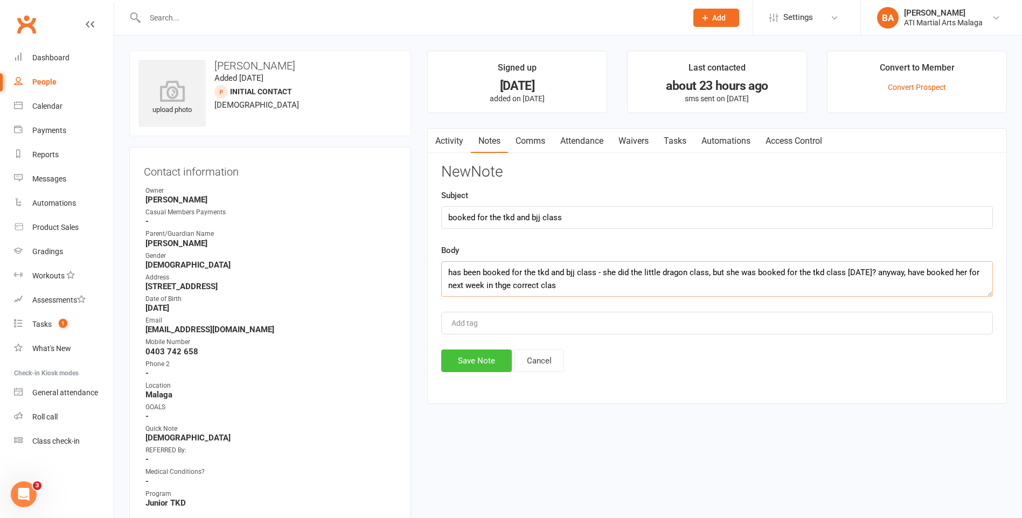
type textarea "has been booked for the tkd and bjj class - she did the little dragon class, bu…"
click at [490, 365] on button "Save Note" at bounding box center [476, 361] width 71 height 23
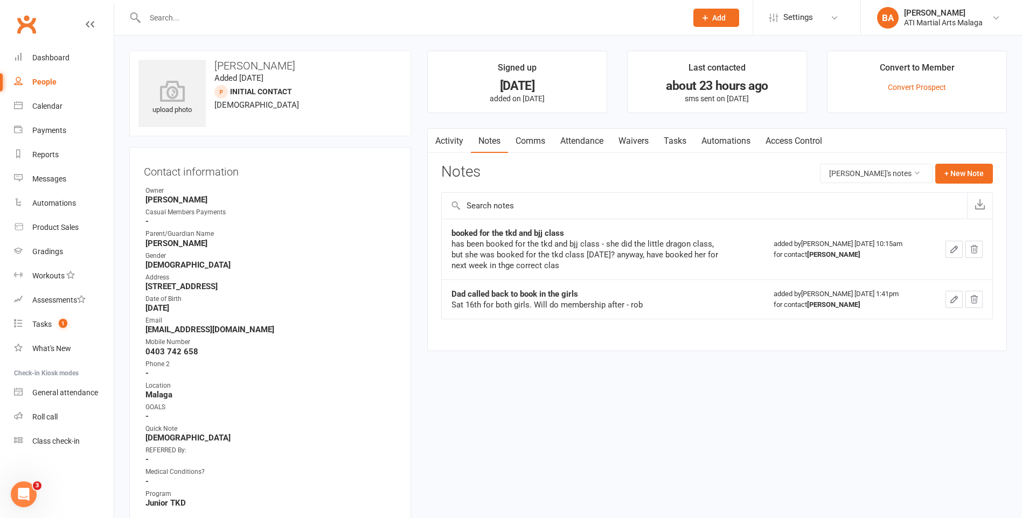
click at [250, 12] on input "text" at bounding box center [411, 17] width 538 height 15
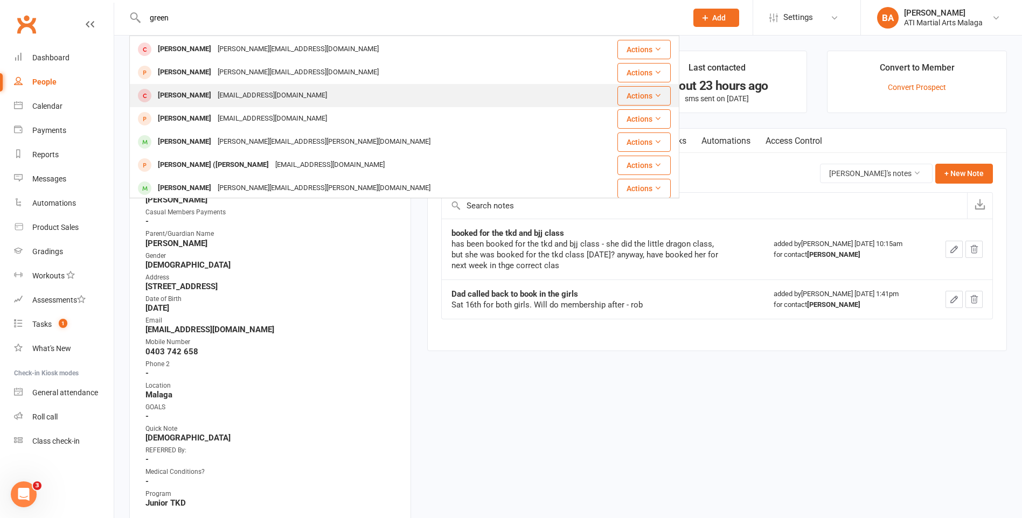
scroll to position [162, 0]
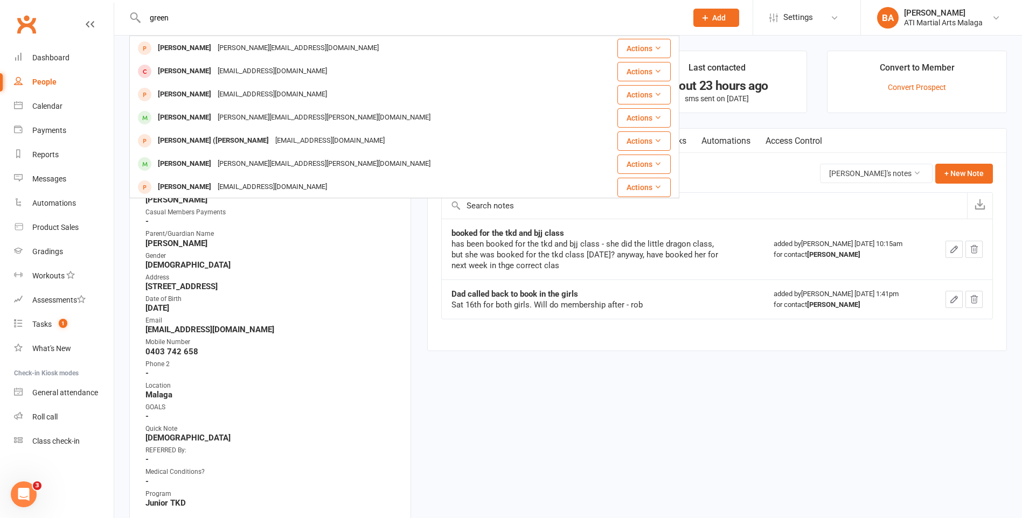
type input "green"
click at [244, 162] on div "lisa.verdon@bigpond.com" at bounding box center [323, 164] width 219 height 16
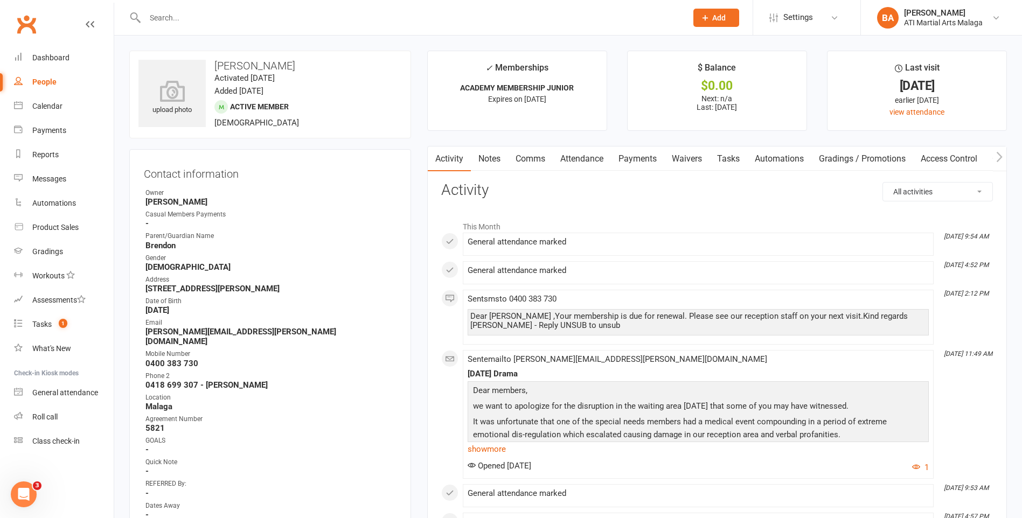
click at [489, 161] on link "Notes" at bounding box center [489, 159] width 37 height 25
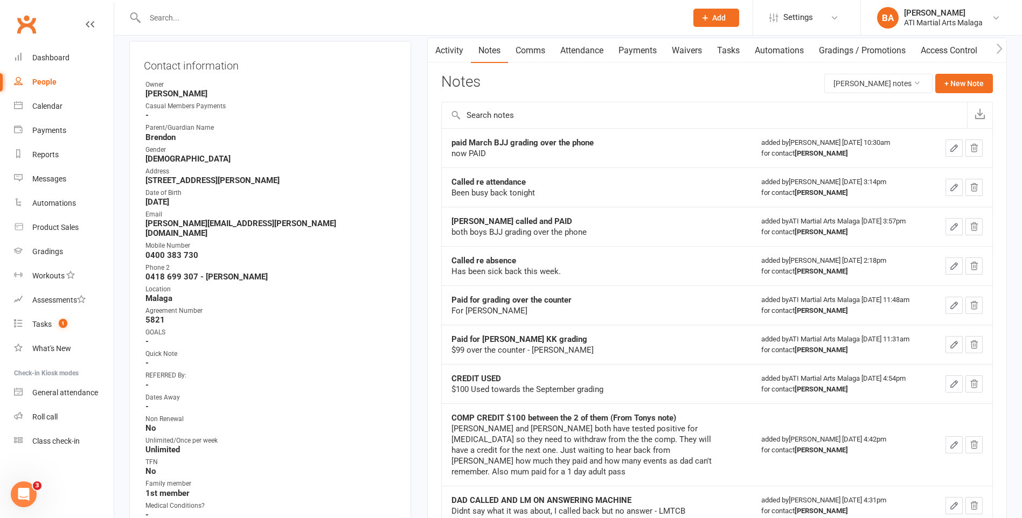
scroll to position [323, 0]
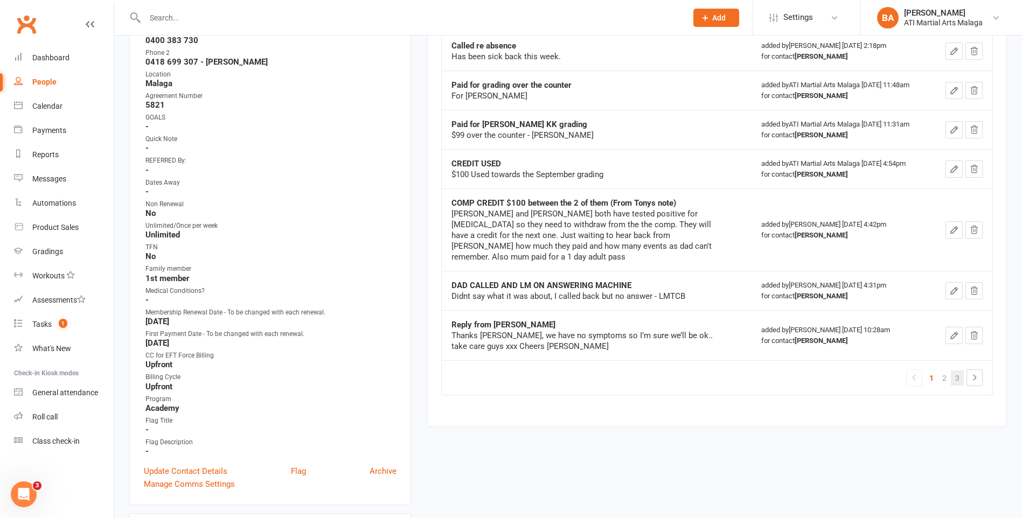
click at [958, 373] on link "3" at bounding box center [957, 378] width 13 height 15
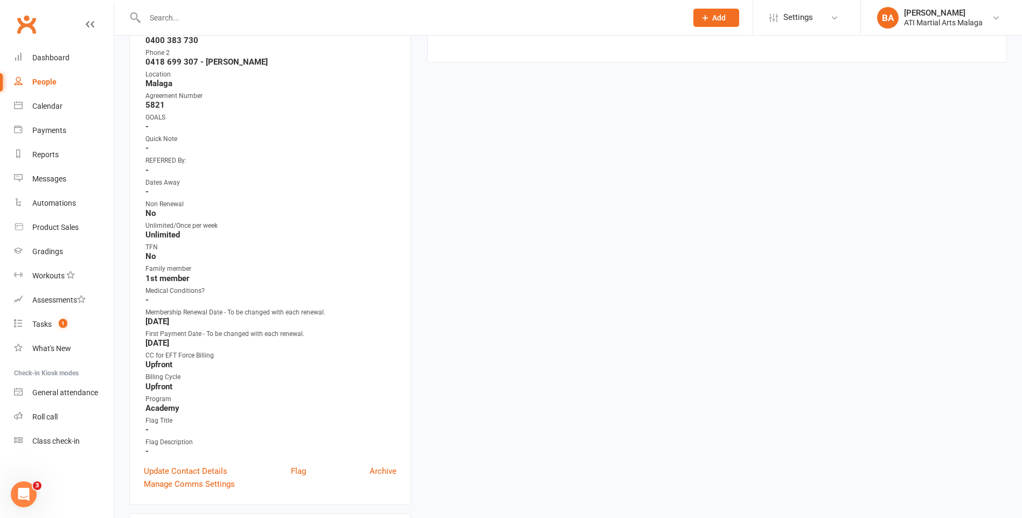
click at [963, 361] on div "upload photo Riley Green Activated 15 August, 2018 Added 8 August, 2018 Active …" at bounding box center [568, 488] width 894 height 1522
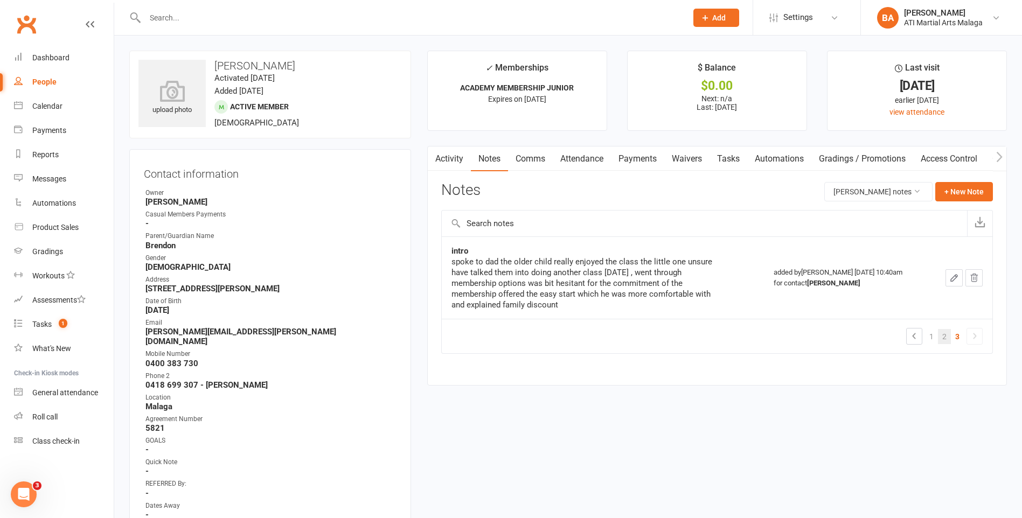
click at [942, 338] on link "2" at bounding box center [944, 336] width 13 height 15
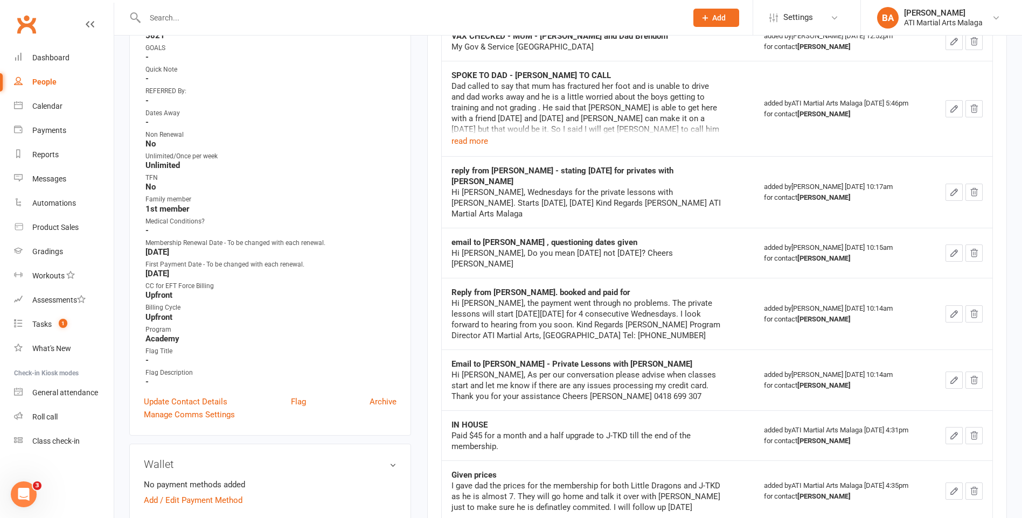
scroll to position [377, 0]
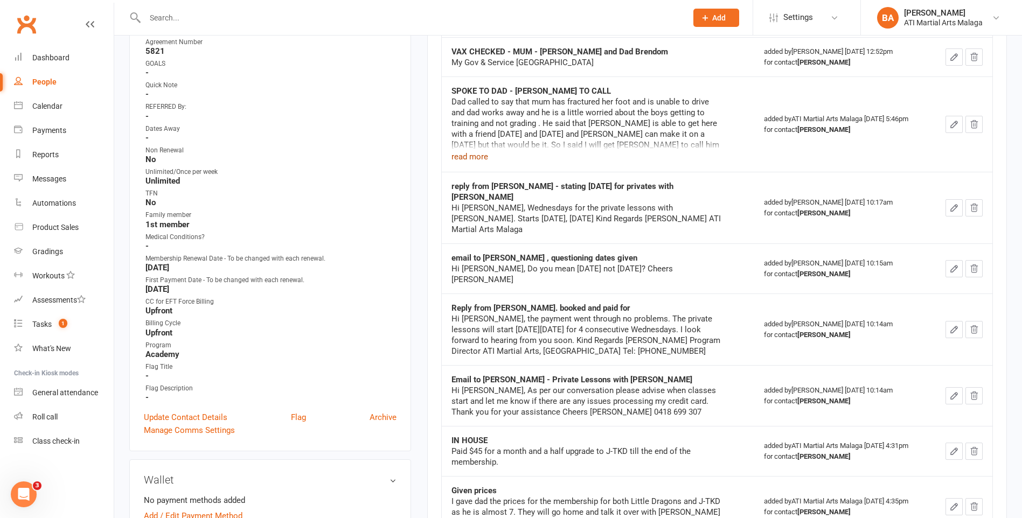
click at [478, 150] on button "read more" at bounding box center [469, 156] width 37 height 13
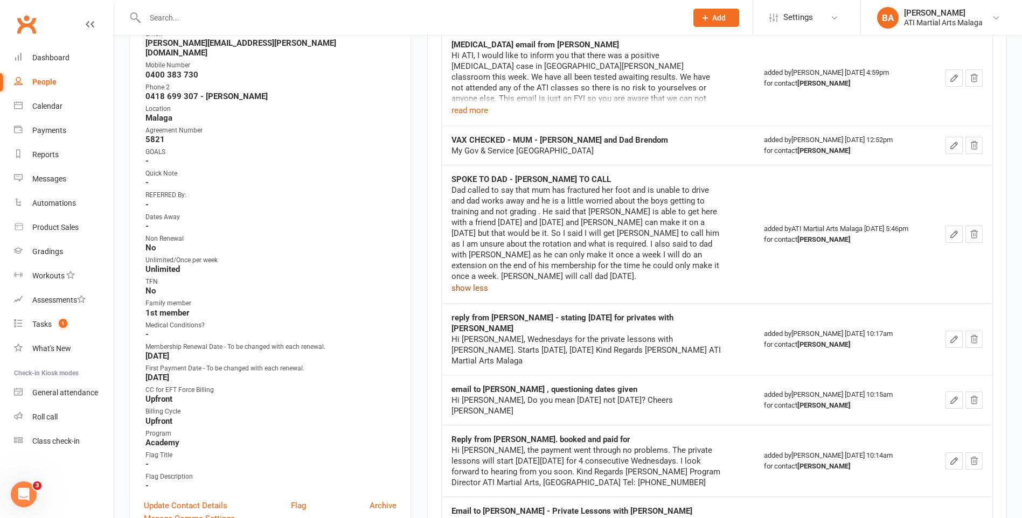
scroll to position [215, 0]
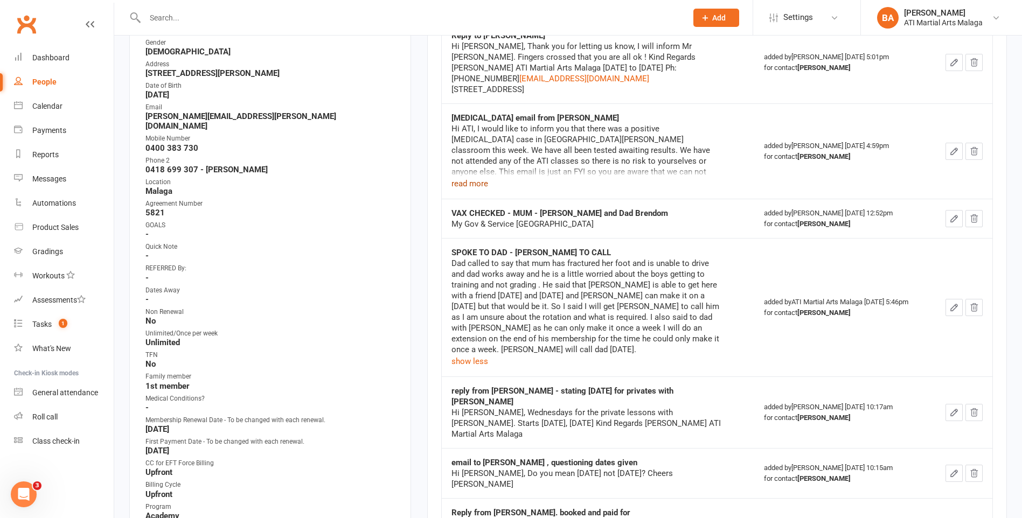
click at [476, 177] on button "read more" at bounding box center [469, 183] width 37 height 13
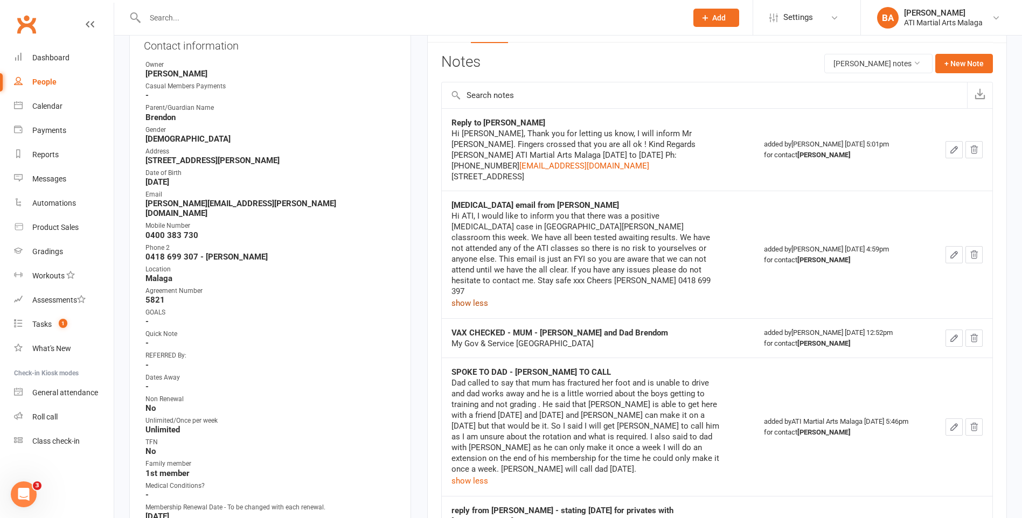
scroll to position [117, 0]
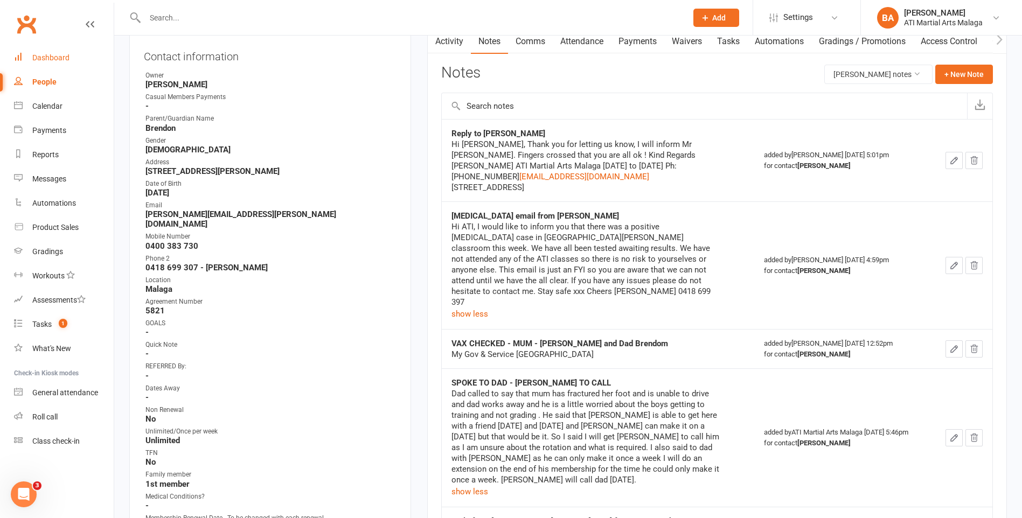
click at [48, 49] on link "Dashboard" at bounding box center [64, 58] width 100 height 24
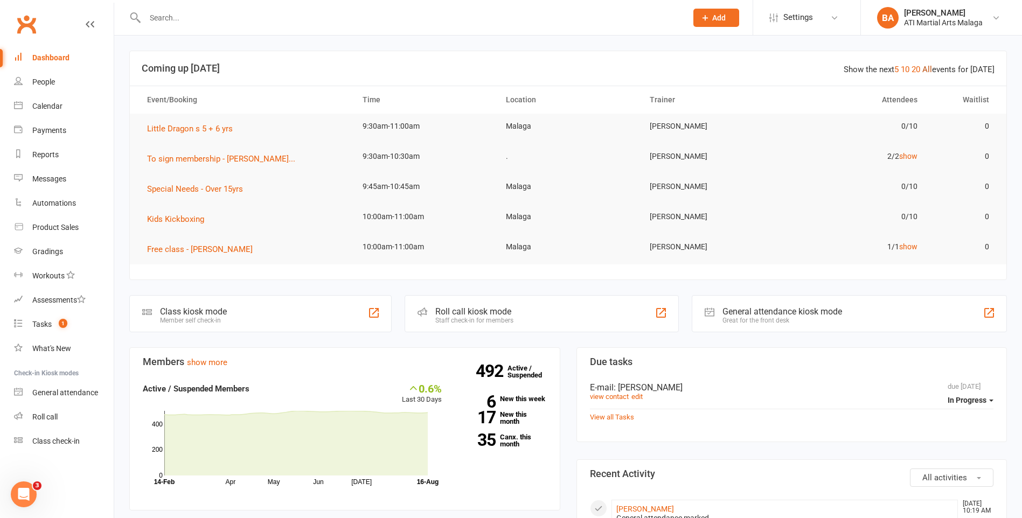
click at [931, 69] on link "All" at bounding box center [927, 70] width 10 height 10
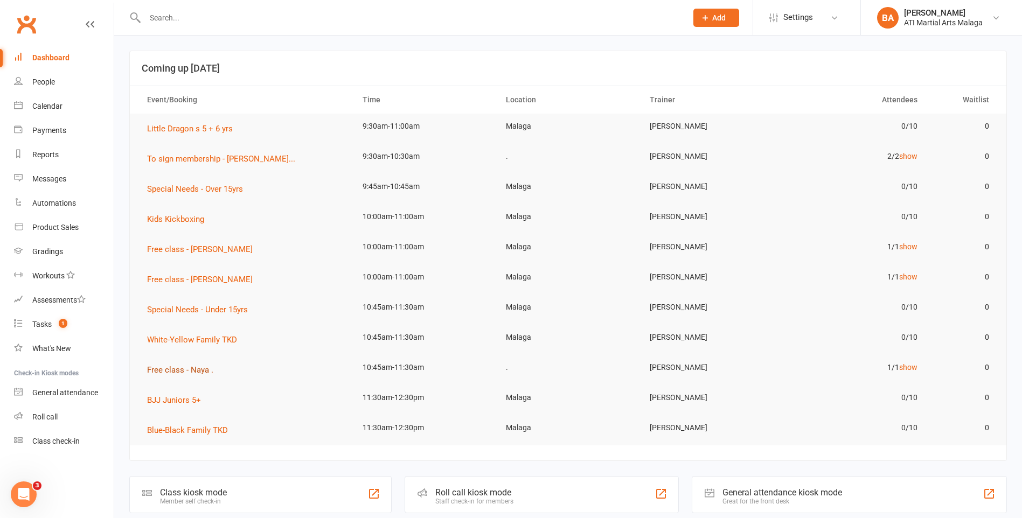
drag, startPoint x: 196, startPoint y: 368, endPoint x: 197, endPoint y: 382, distance: 13.6
click at [197, 370] on td "Free class - Naya ." at bounding box center [244, 370] width 215 height 30
click at [197, 375] on span "Free class - Naya ." at bounding box center [180, 370] width 66 height 10
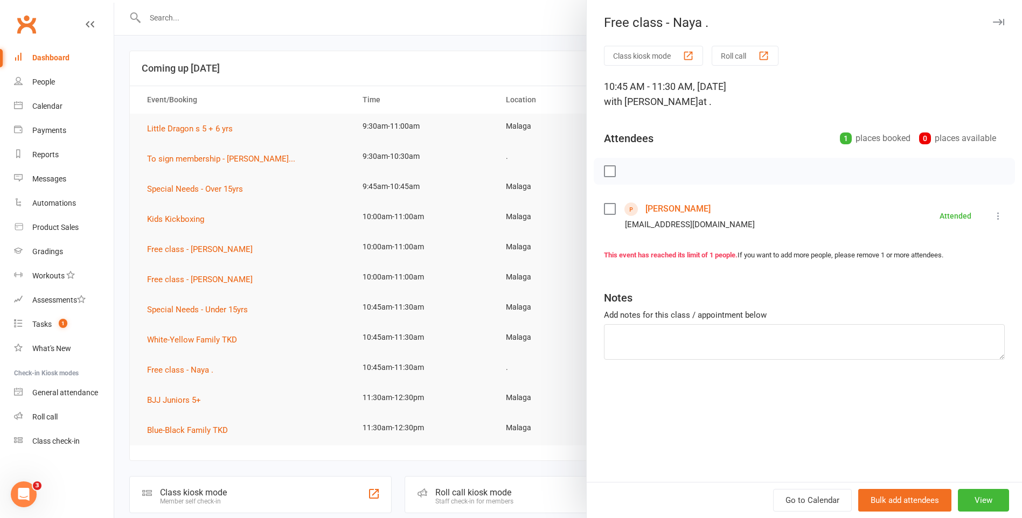
click at [657, 207] on link "Naya Chiziko" at bounding box center [677, 208] width 65 height 17
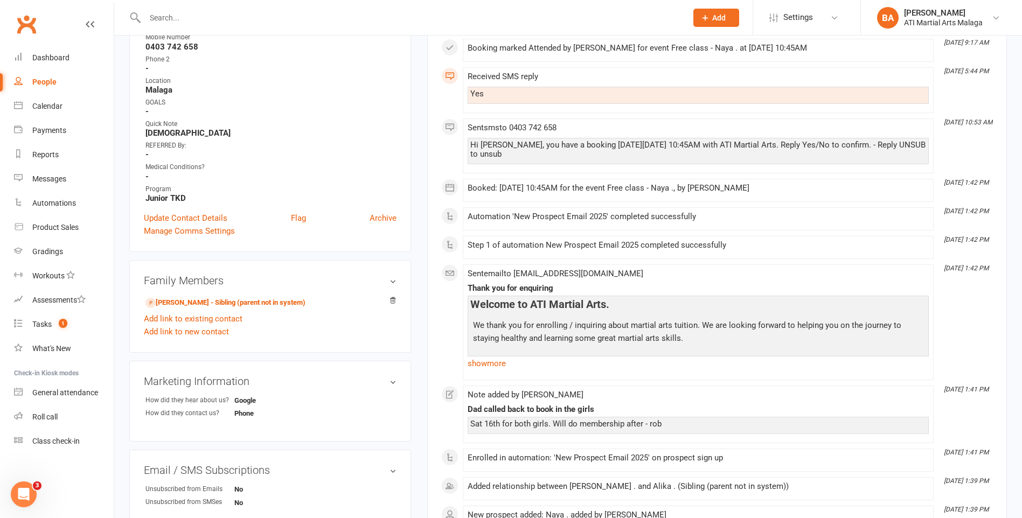
scroll to position [323, 0]
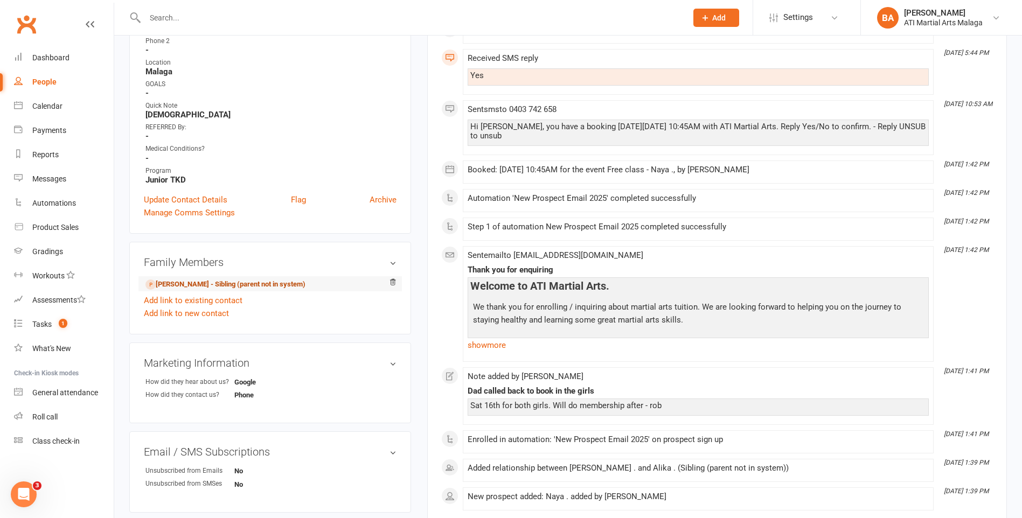
click at [203, 284] on link "Alika Chiziko - Sibling (parent not in system)" at bounding box center [225, 284] width 160 height 11
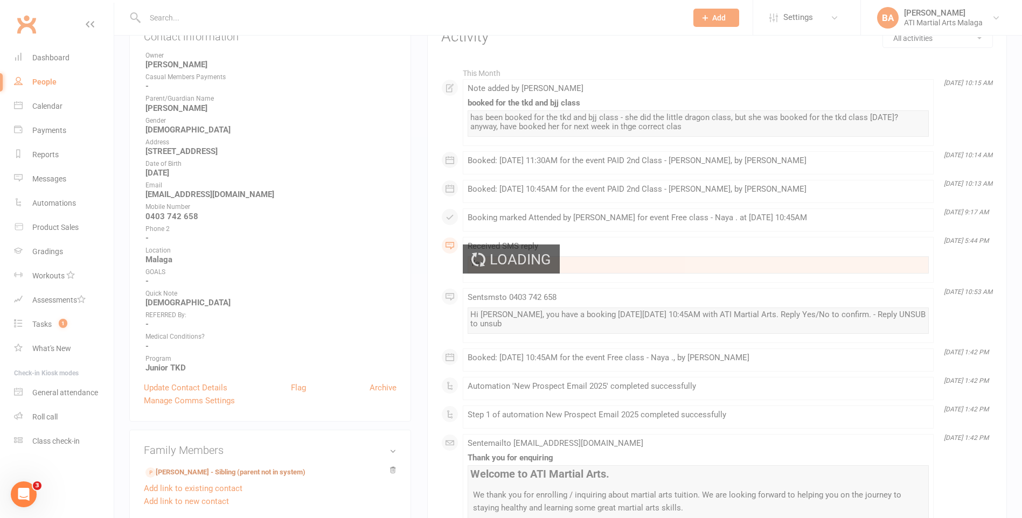
scroll to position [0, 0]
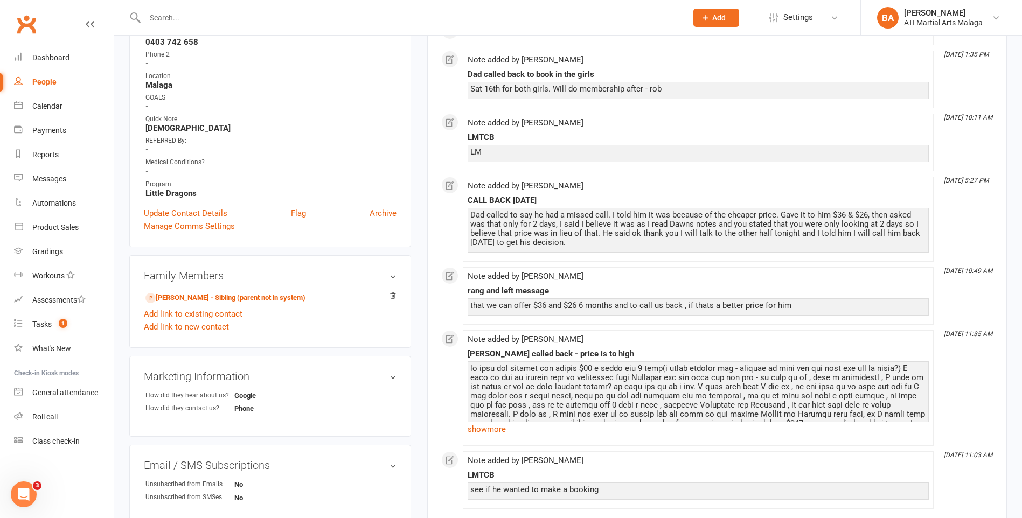
scroll to position [323, 0]
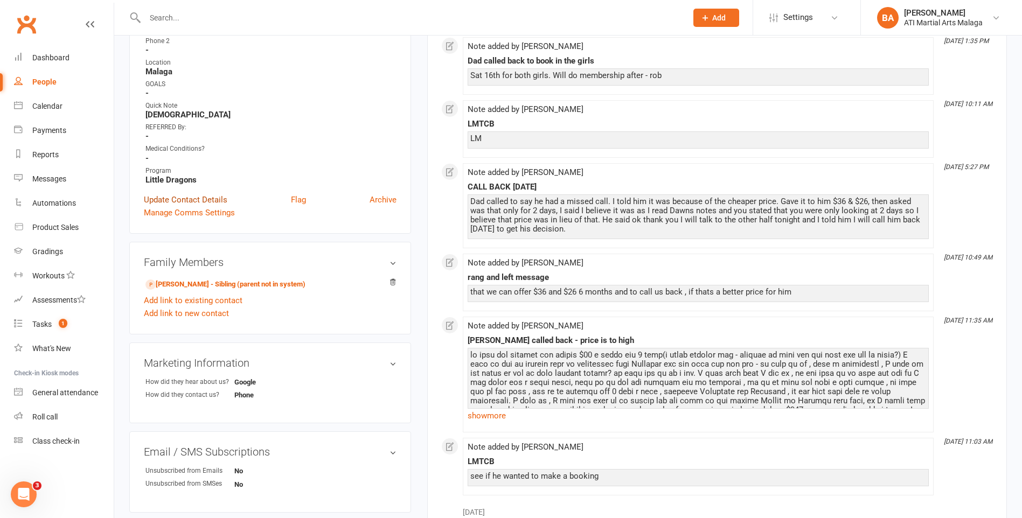
click at [201, 203] on link "Update Contact Details" at bounding box center [185, 199] width 83 height 13
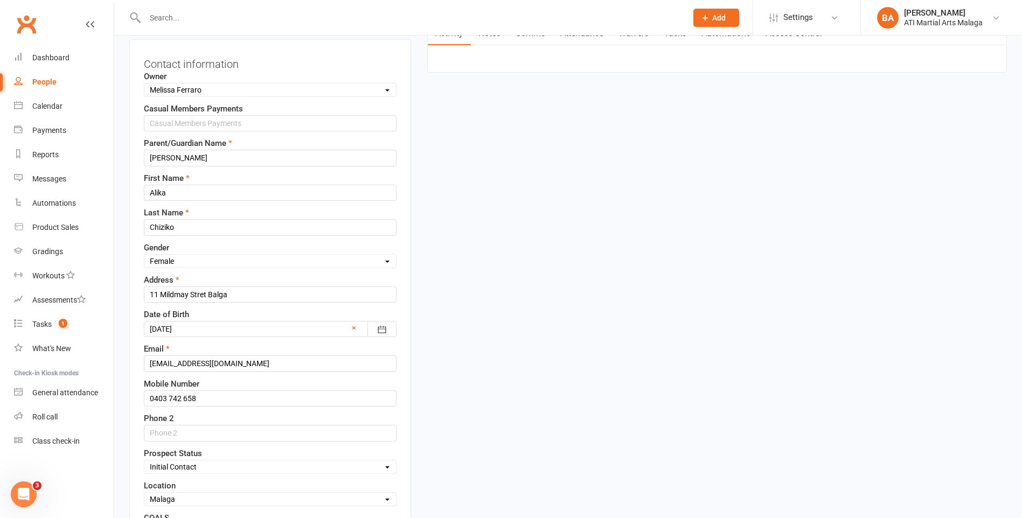
scroll to position [212, 0]
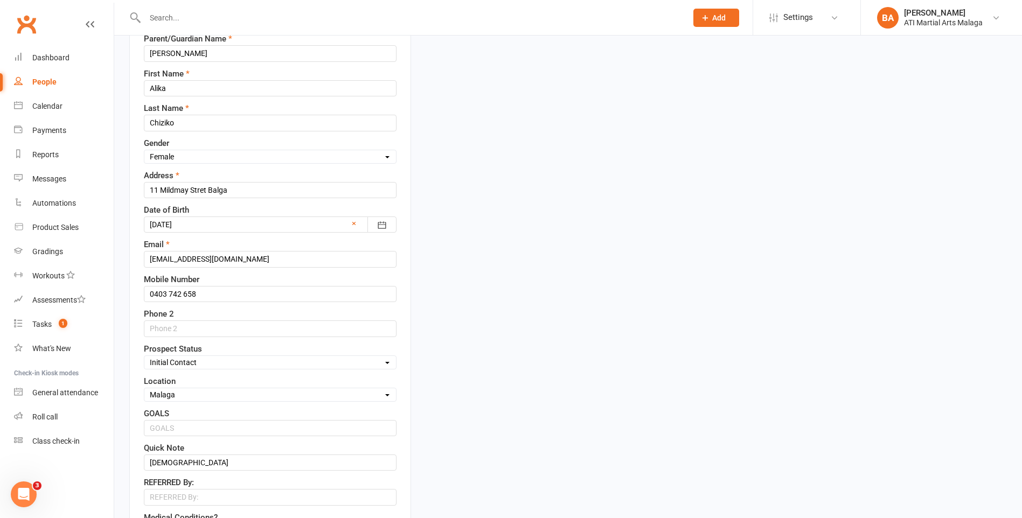
click at [196, 358] on select "Select Initial Contact Follow-up Call Satellite Lead Birthday Lead Not Ready No…" at bounding box center [270, 363] width 252 height 12
select select "Not interested"
click at [144, 357] on select "Select Initial Contact Follow-up Call Satellite Lead Birthday Lead Not Ready No…" at bounding box center [270, 363] width 252 height 12
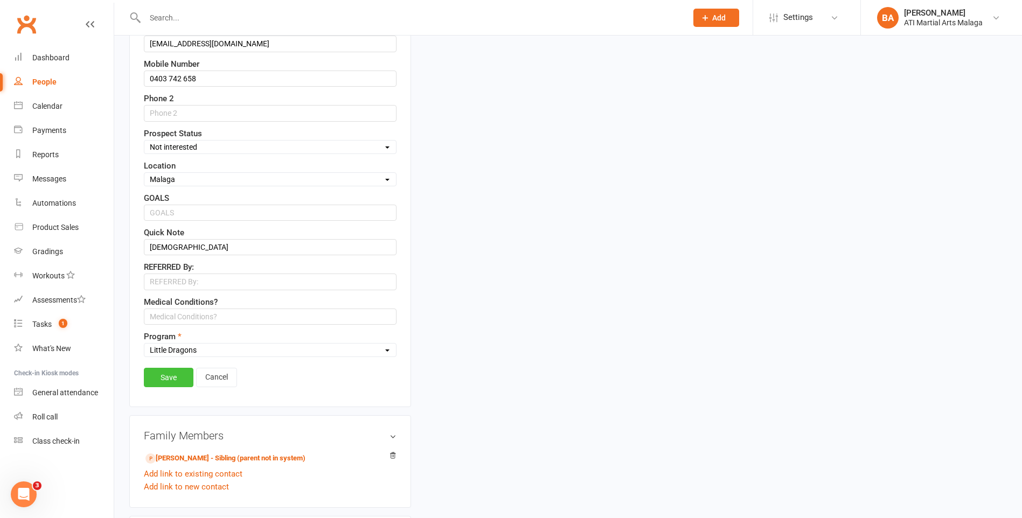
click at [178, 371] on link "Save" at bounding box center [169, 377] width 50 height 19
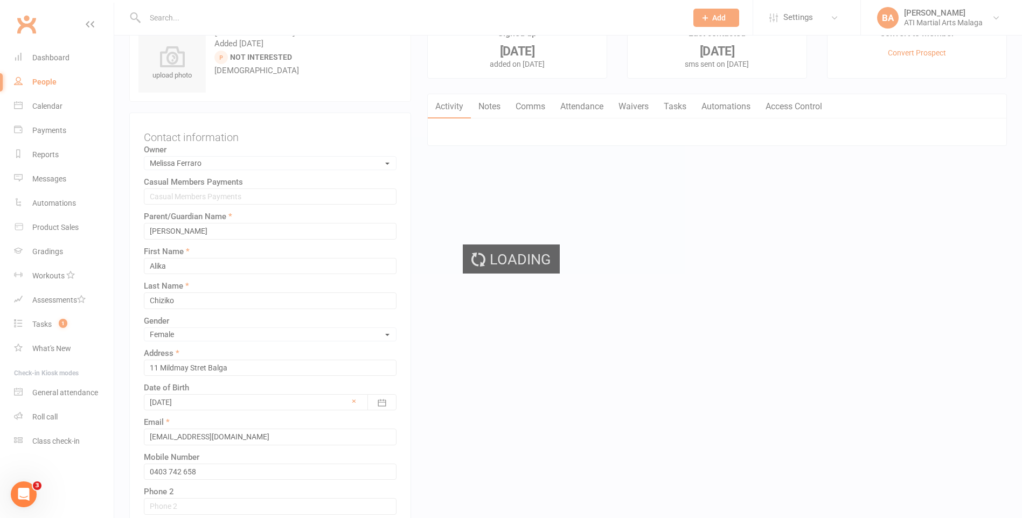
scroll to position [0, 0]
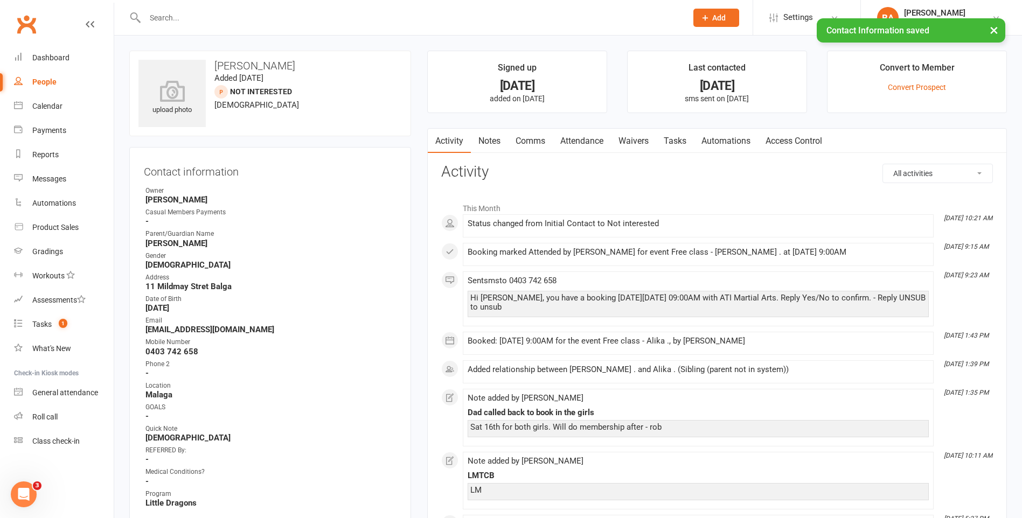
click at [495, 148] on link "Notes" at bounding box center [489, 141] width 37 height 25
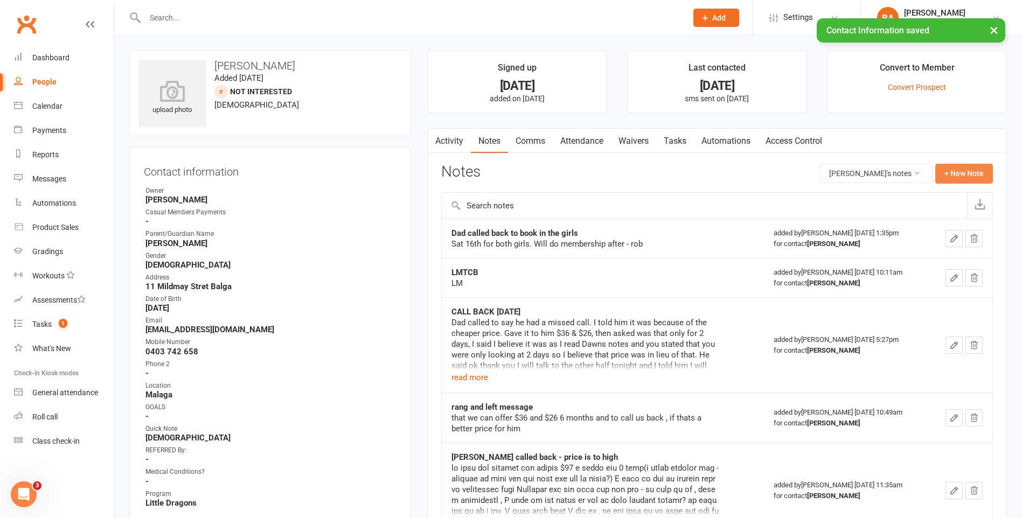
click at [944, 165] on button "+ New Note" at bounding box center [964, 173] width 58 height 19
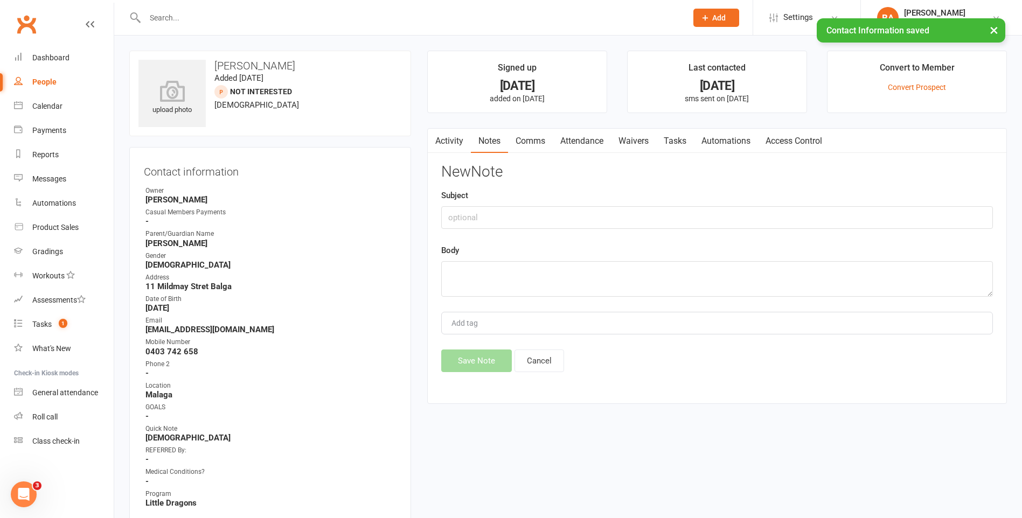
click at [793, 229] on div "New Note Subject Body Add tag Save Note Cancel" at bounding box center [717, 268] width 552 height 208
click at [801, 217] on input "text" at bounding box center [717, 217] width 552 height 23
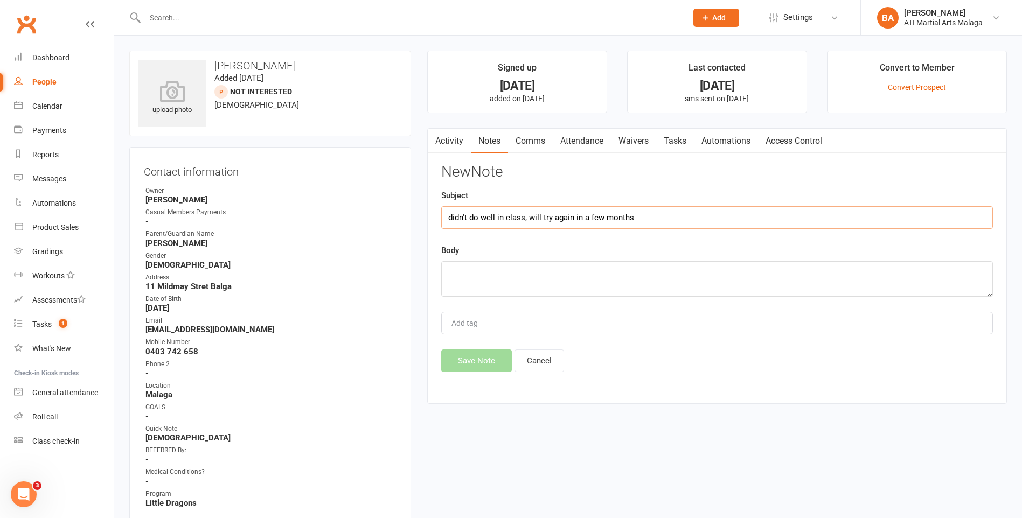
type input "didn't do well in class, will try again in a few months"
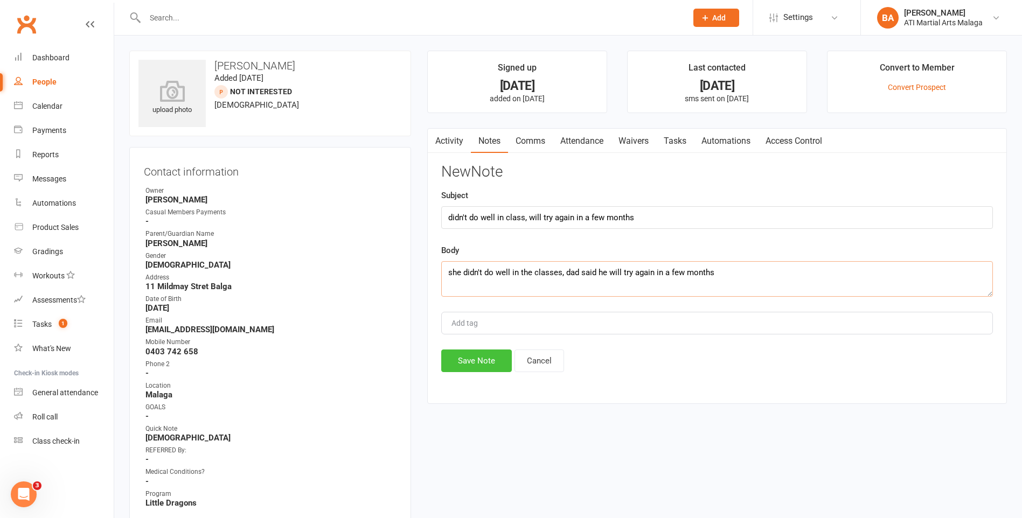
type textarea "she didn't do well in the classes, dad said he will try again in a few months"
click at [485, 367] on button "Save Note" at bounding box center [476, 361] width 71 height 23
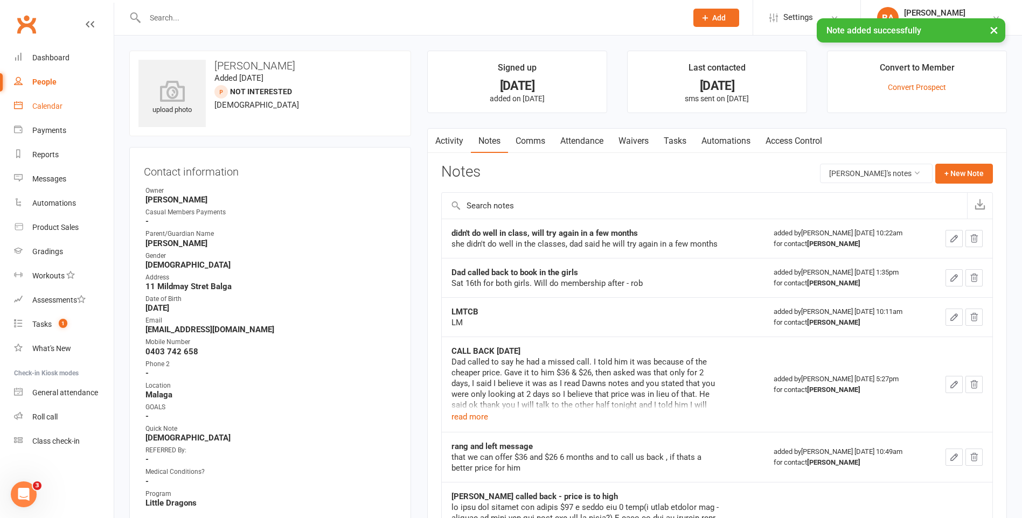
click at [36, 101] on link "Calendar" at bounding box center [64, 106] width 100 height 24
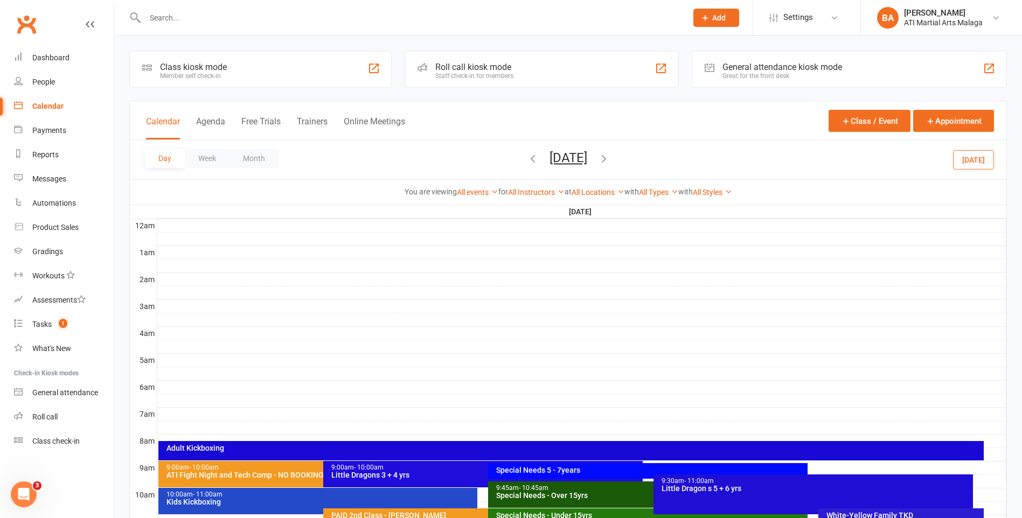
click at [527, 164] on icon "button" at bounding box center [533, 158] width 12 height 12
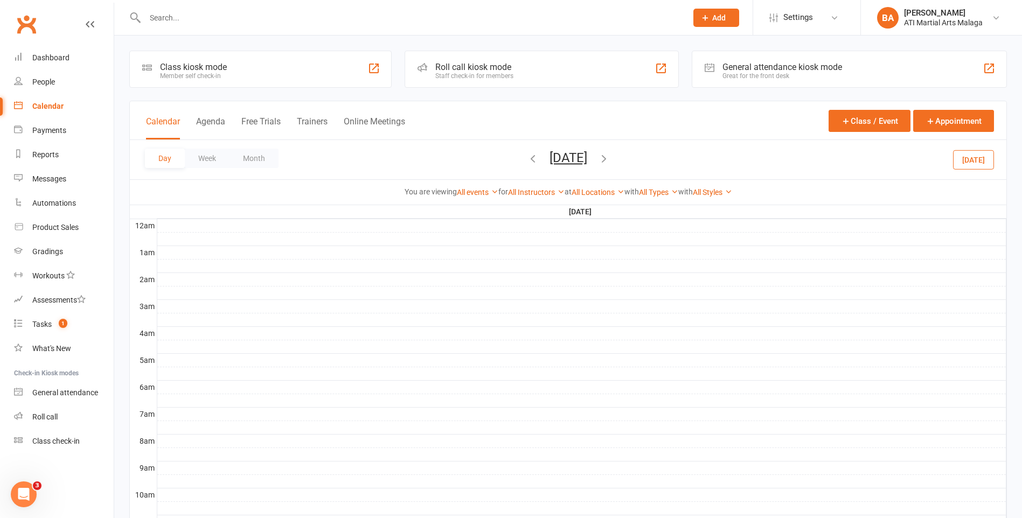
click at [610, 164] on button "button" at bounding box center [604, 159] width 12 height 19
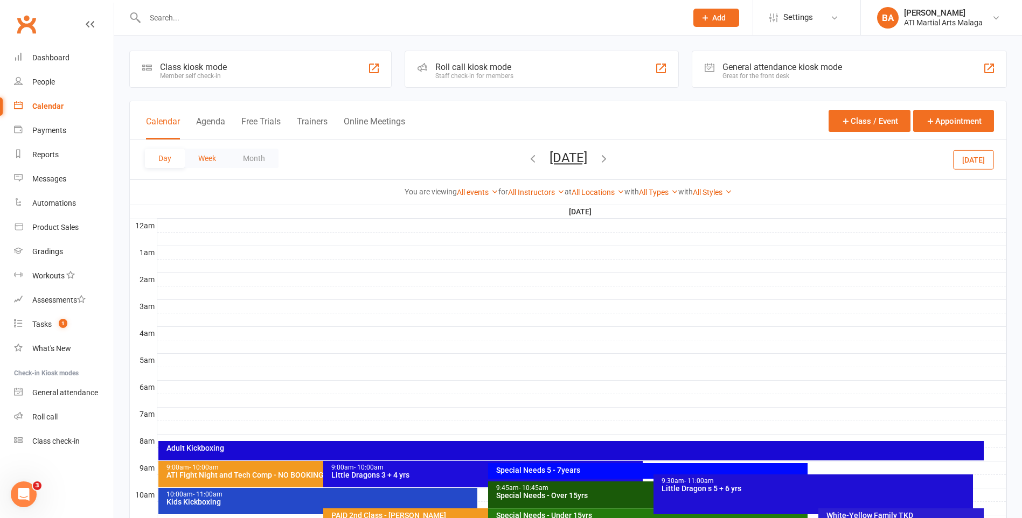
click at [206, 157] on button "Week" at bounding box center [207, 158] width 45 height 19
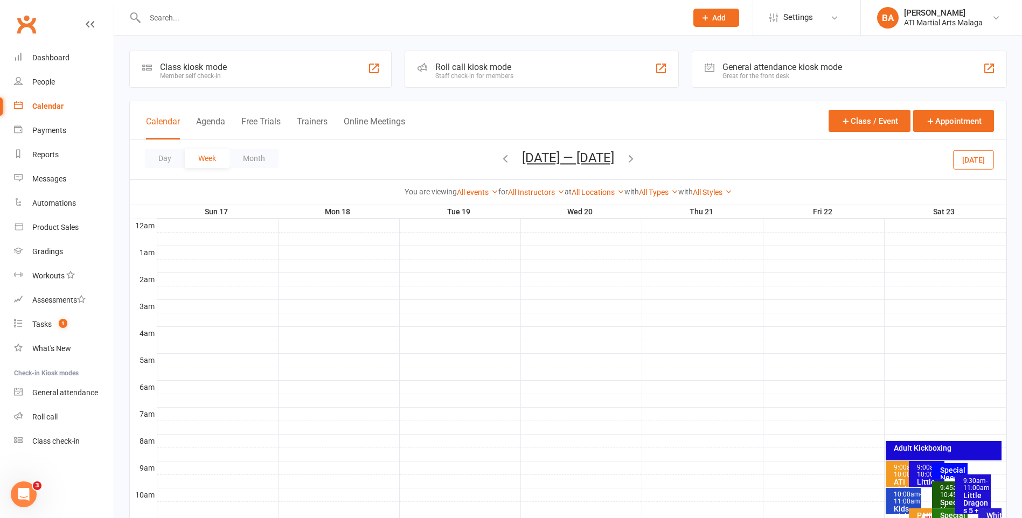
click at [499, 159] on icon "button" at bounding box center [505, 158] width 12 height 12
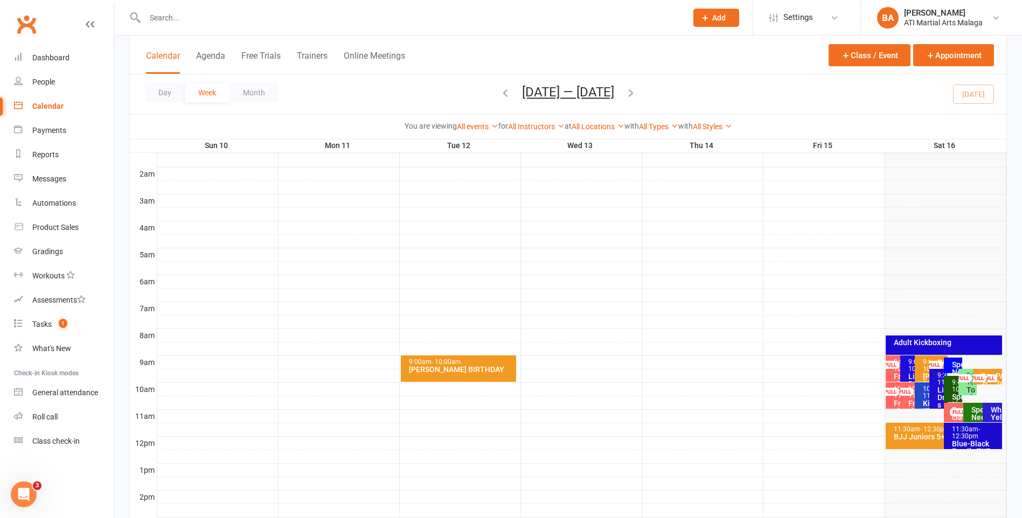
scroll to position [215, 0]
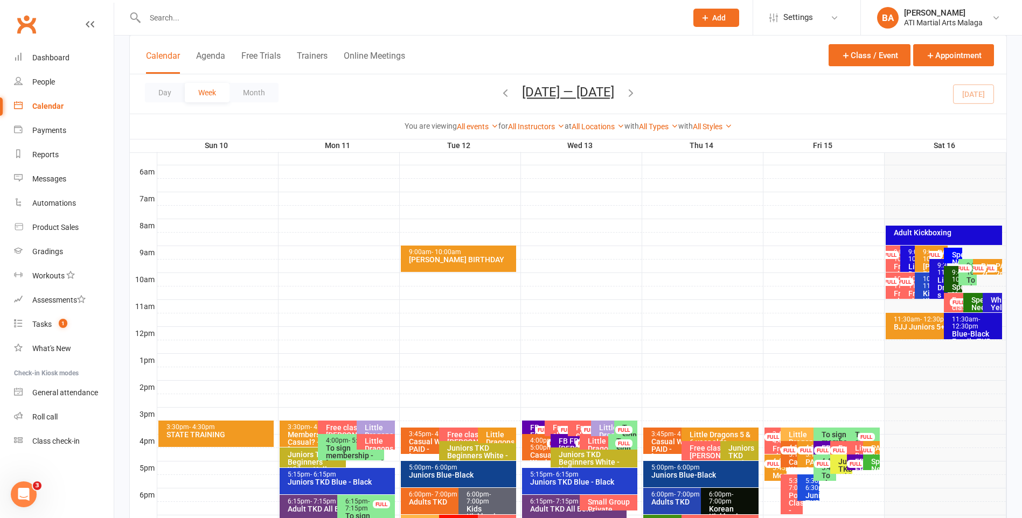
click at [986, 272] on div "PAID 2nd Class - Noah Osorio" at bounding box center [984, 281] width 9 height 38
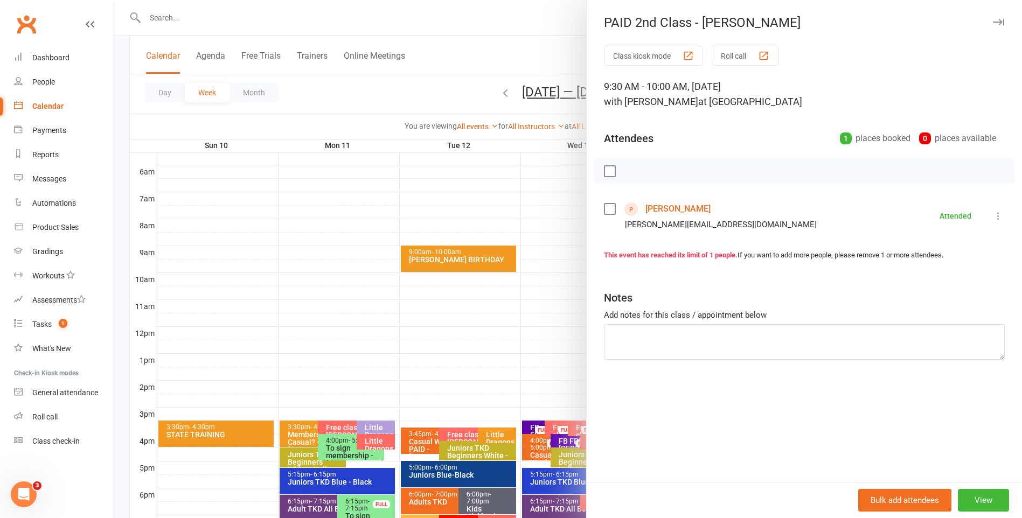
click at [658, 207] on link "Noah Osorio" at bounding box center [677, 208] width 65 height 17
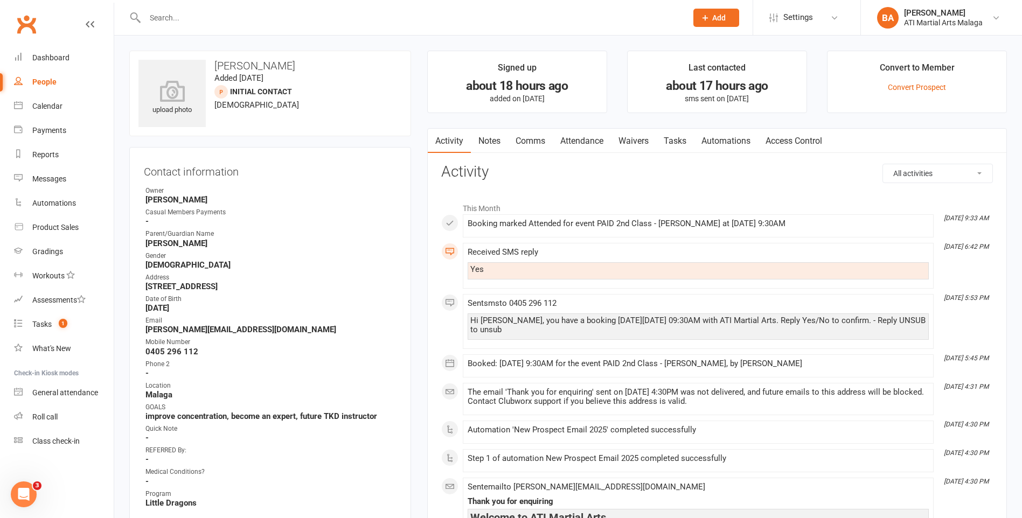
click at [500, 149] on link "Notes" at bounding box center [489, 141] width 37 height 25
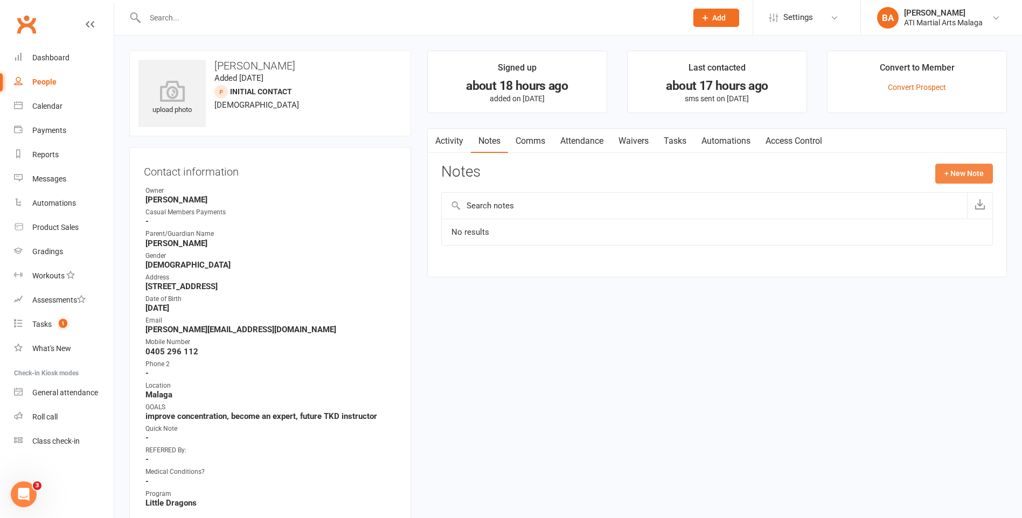
click at [966, 178] on button "+ New Note" at bounding box center [964, 173] width 58 height 19
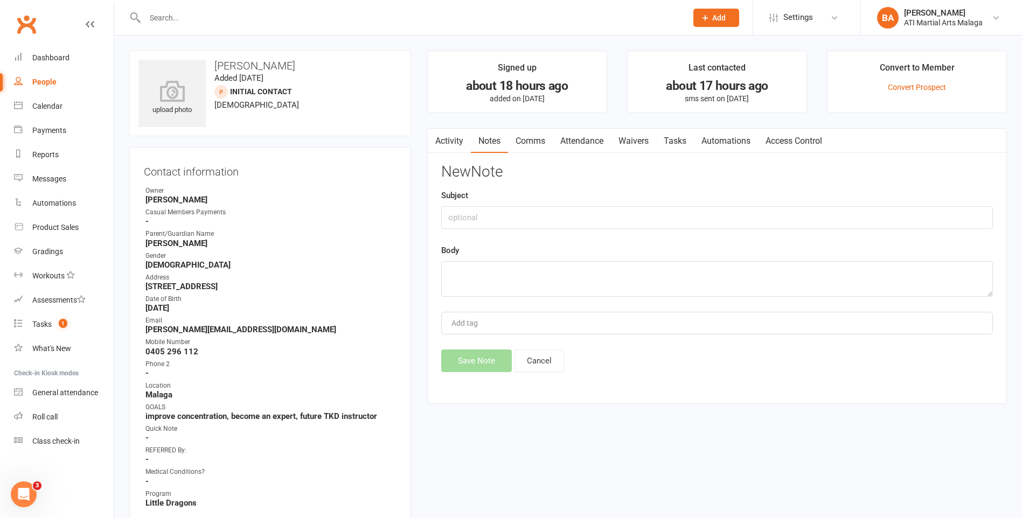
click at [709, 193] on div "Subject" at bounding box center [717, 209] width 552 height 40
drag, startPoint x: 703, startPoint y: 206, endPoint x: 696, endPoint y: 220, distance: 15.4
click at [701, 210] on input "text" at bounding box center [717, 217] width 552 height 23
click at [464, 216] on input "book for 3rd lesson and belt" at bounding box center [717, 217] width 552 height 23
type input "booked for 3rd lesson and belt"
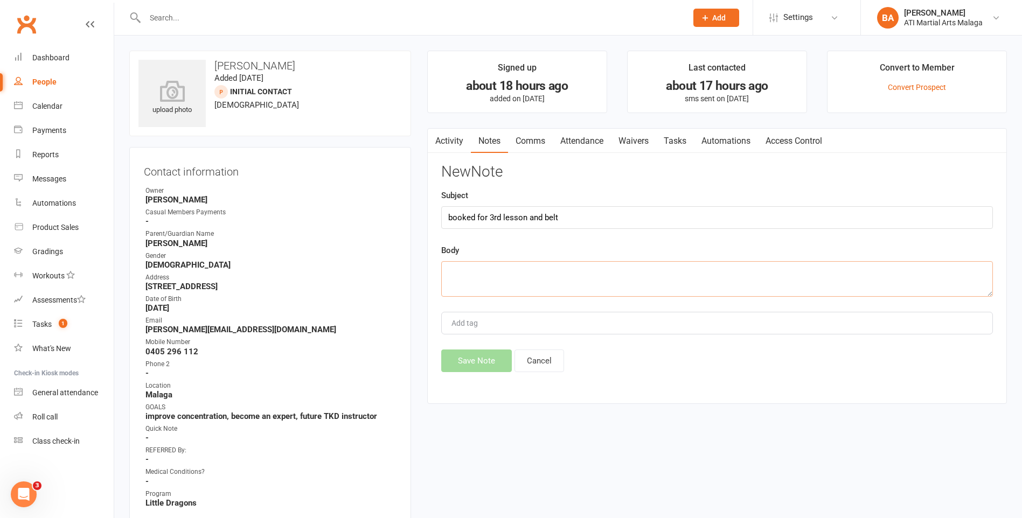
click at [469, 275] on textarea at bounding box center [717, 279] width 552 height 36
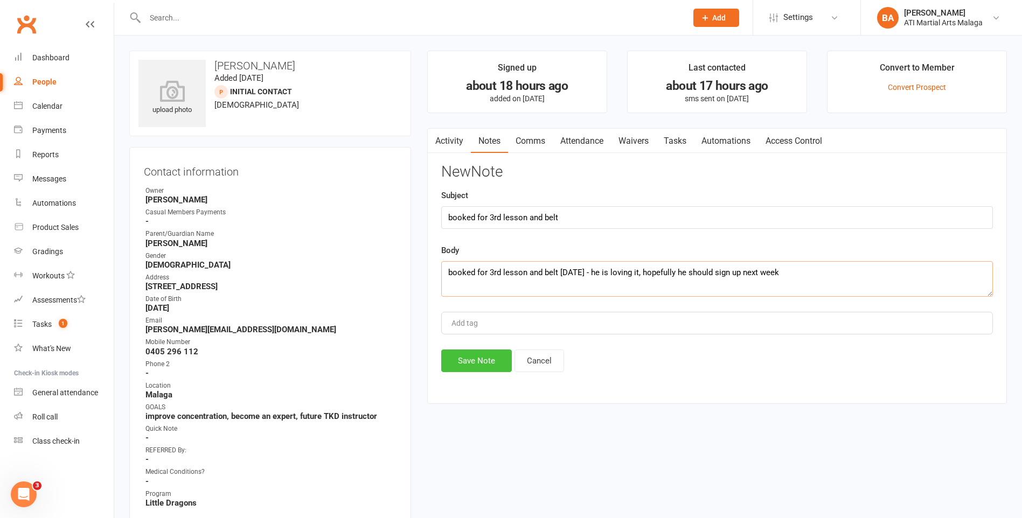
type textarea "booked for 3rd lesson and belt next saturday - he is loving it, hopefully he sh…"
click at [486, 367] on button "Save Note" at bounding box center [476, 361] width 71 height 23
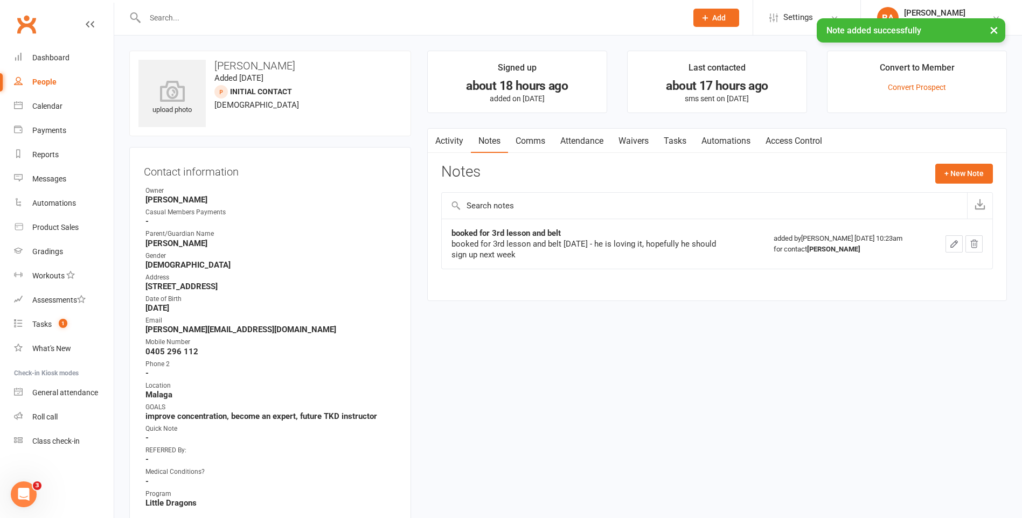
click at [435, 141] on icon "button" at bounding box center [434, 139] width 6 height 10
click at [610, 138] on link "Attendance" at bounding box center [582, 141] width 58 height 25
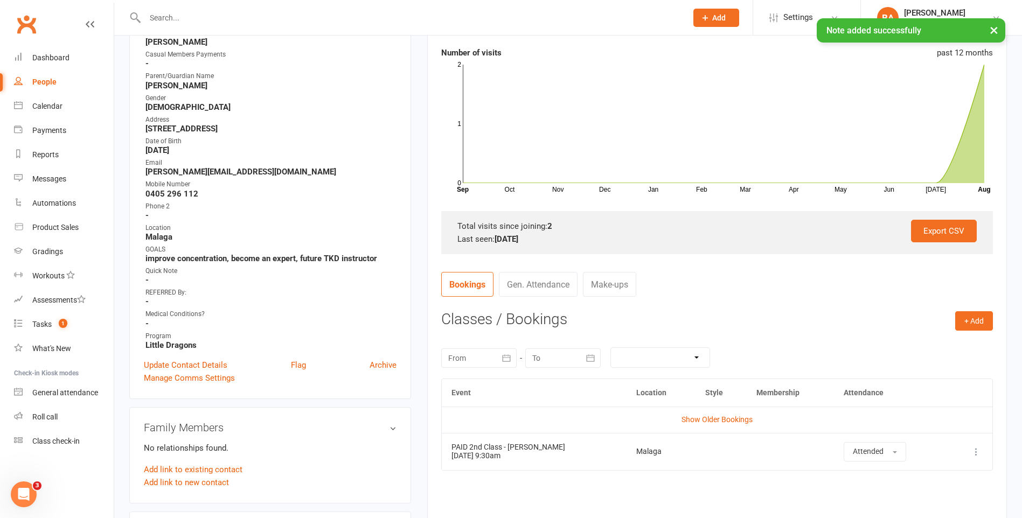
scroll to position [162, 0]
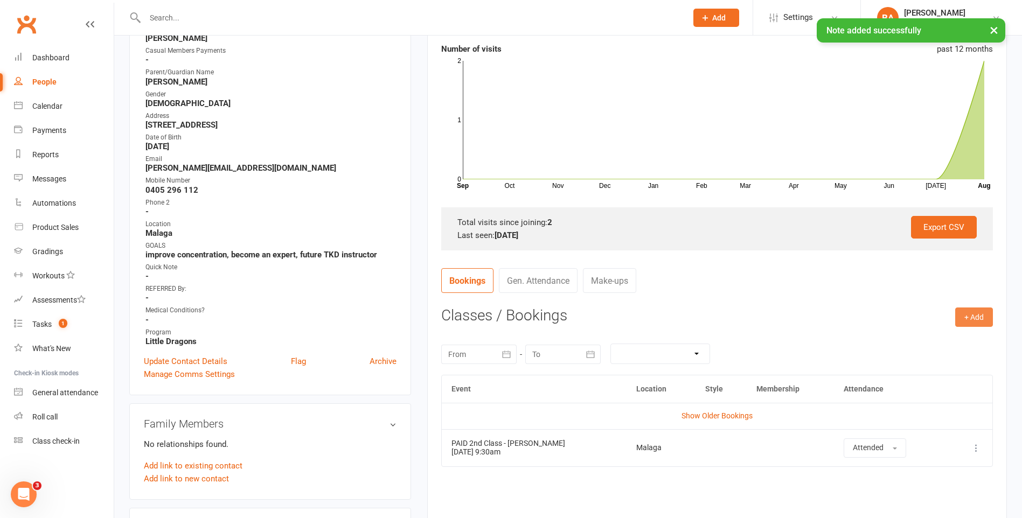
click at [984, 318] on button "+ Add" at bounding box center [974, 317] width 38 height 19
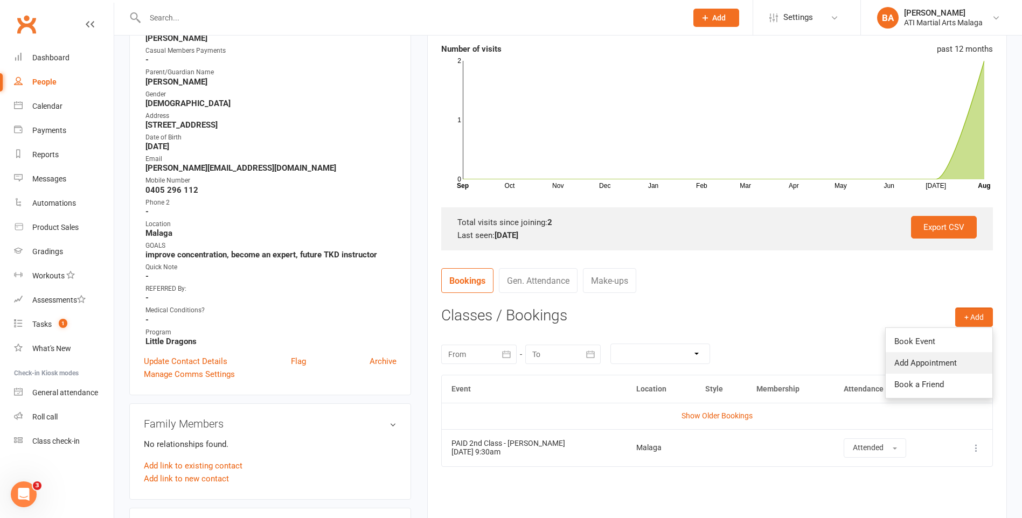
click at [940, 365] on link "Add Appointment" at bounding box center [938, 363] width 107 height 22
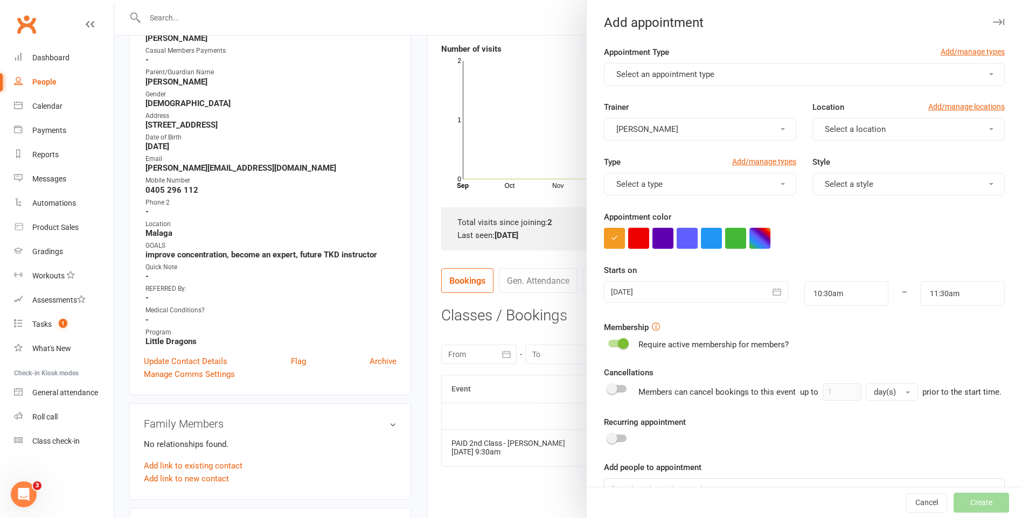
click at [690, 64] on button "Select an appointment type" at bounding box center [804, 74] width 401 height 23
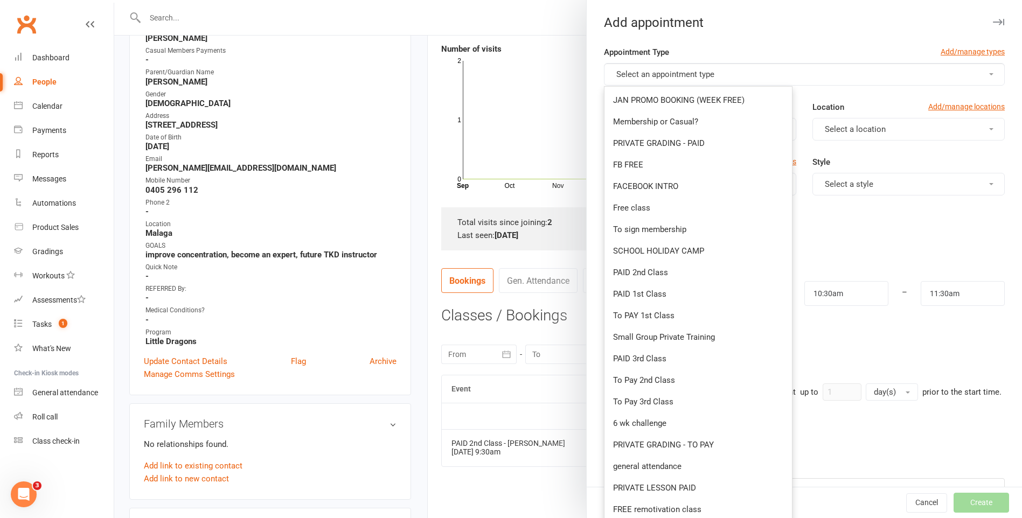
click at [687, 66] on button "Select an appointment type" at bounding box center [804, 74] width 401 height 23
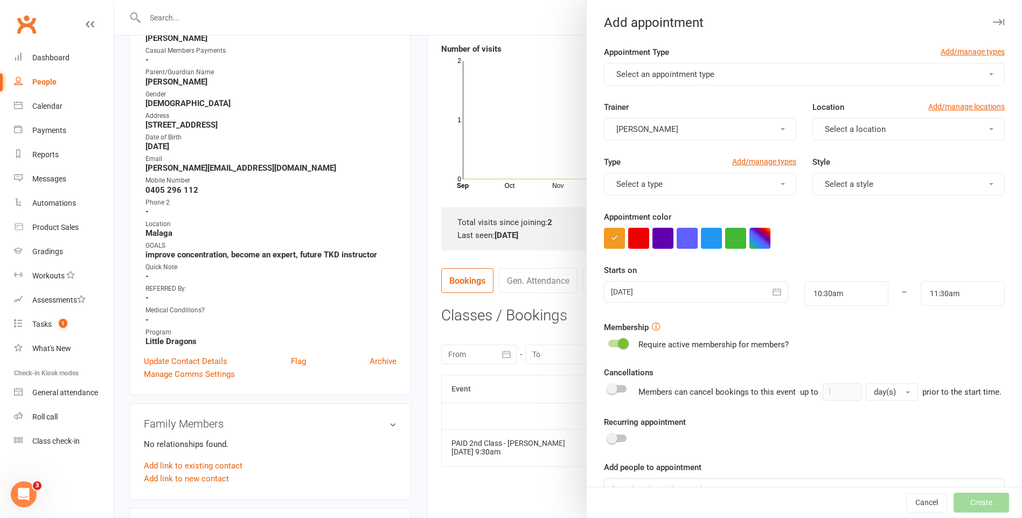
click at [687, 67] on button "Select an appointment type" at bounding box center [804, 74] width 401 height 23
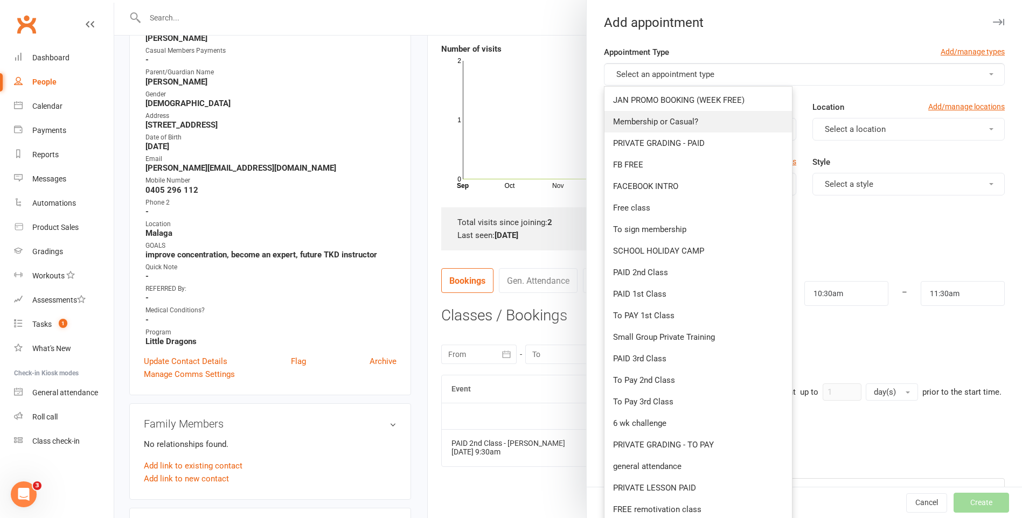
click at [664, 124] on span "Membership or Casual?" at bounding box center [655, 122] width 85 height 10
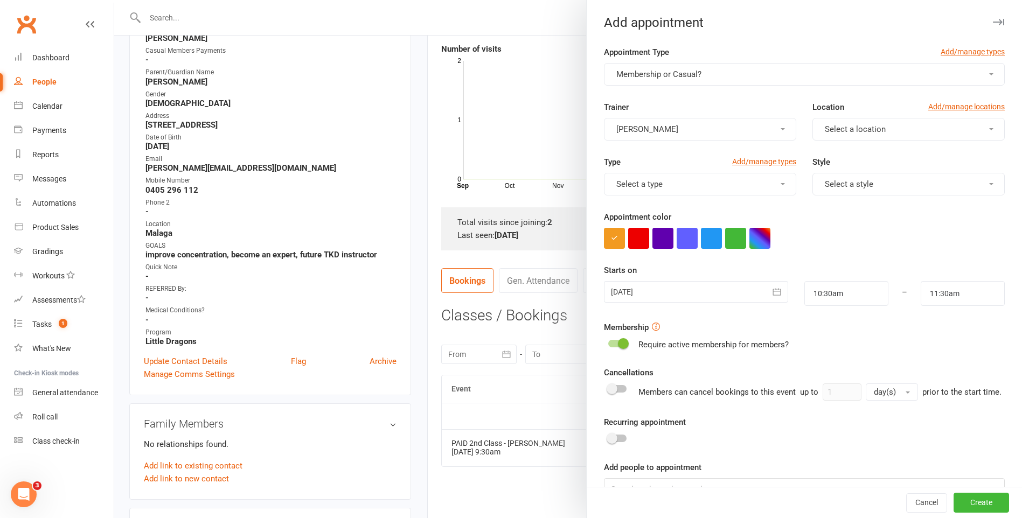
click at [681, 126] on button "[PERSON_NAME]" at bounding box center [700, 129] width 192 height 23
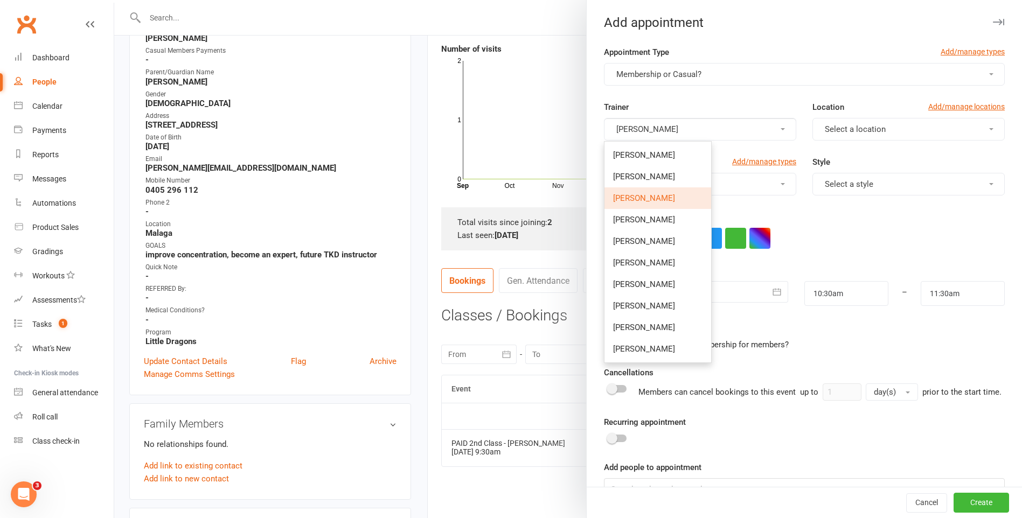
click at [763, 101] on div "Trainer Benjamin Argus Rodney Lockyer Tony Curtis Benjamin Argus Edmond Parvini…" at bounding box center [700, 121] width 208 height 40
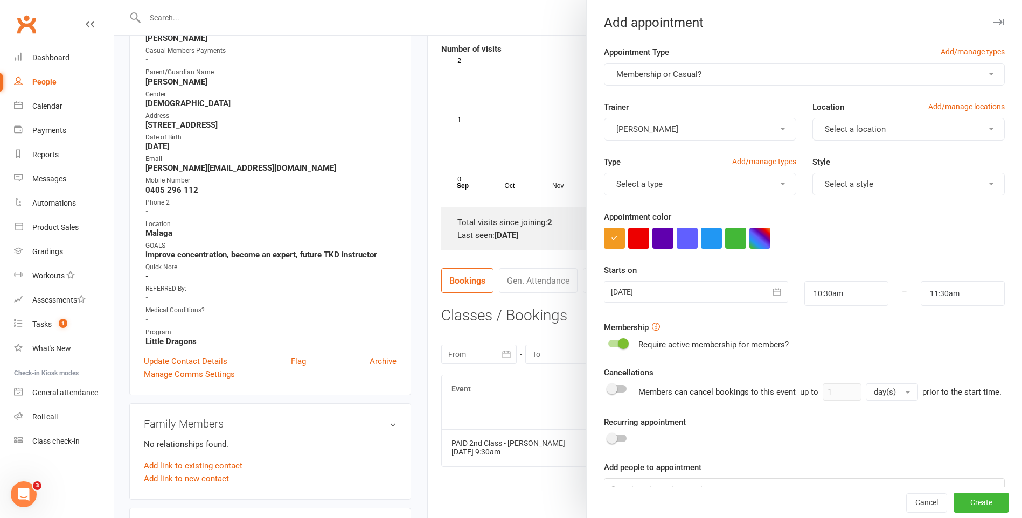
click at [836, 127] on span "Select a location" at bounding box center [855, 129] width 61 height 10
drag, startPoint x: 821, startPoint y: 173, endPoint x: 732, endPoint y: 191, distance: 91.1
click at [821, 174] on span "Malaga" at bounding box center [834, 177] width 26 height 10
click at [651, 198] on div "Type Add/manage types Select a type Style Select a style" at bounding box center [804, 183] width 417 height 55
click at [673, 191] on button "Select a type" at bounding box center [700, 184] width 192 height 23
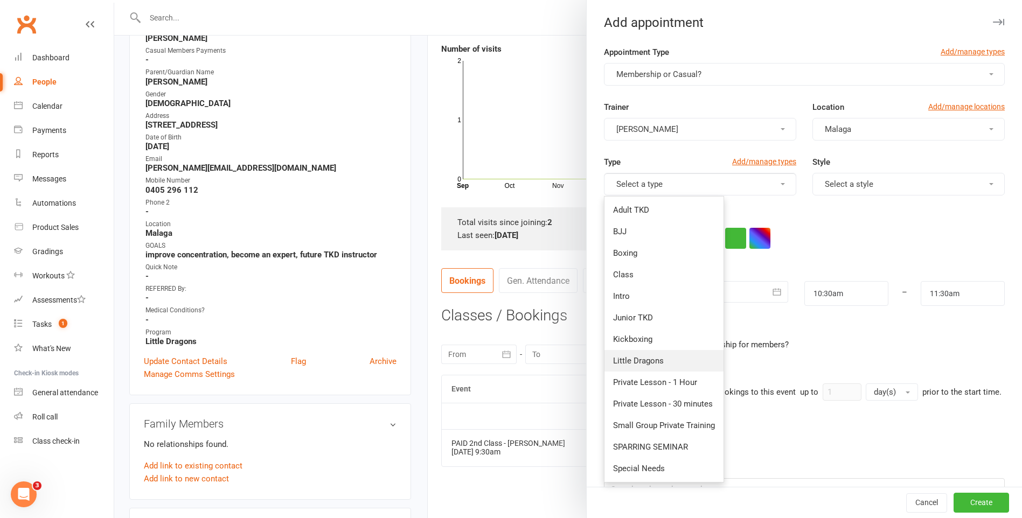
click at [640, 366] on link "Little Dragons" at bounding box center [663, 361] width 119 height 22
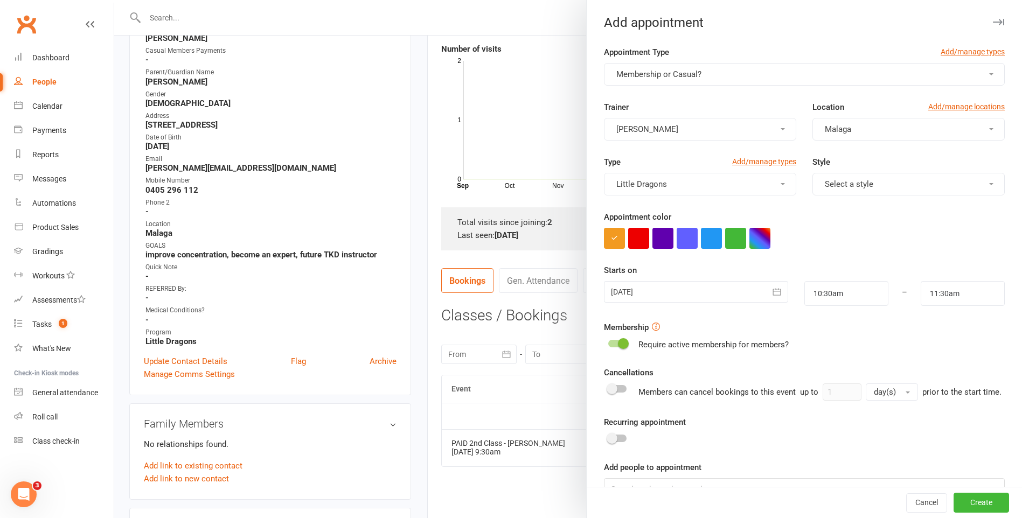
click at [861, 168] on div "Style Select a style" at bounding box center [908, 176] width 208 height 40
click at [856, 178] on button "Select a style" at bounding box center [908, 184] width 192 height 23
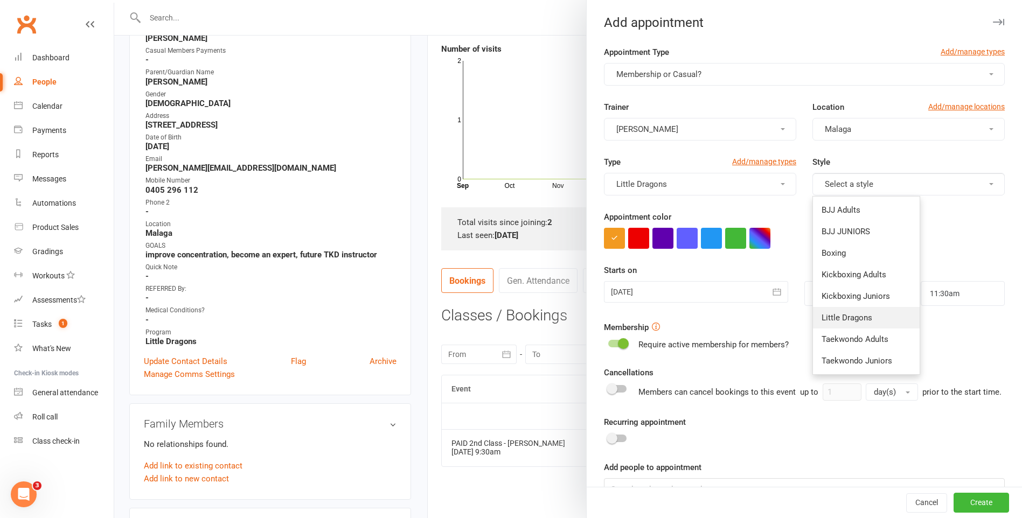
click at [859, 322] on span "Little Dragons" at bounding box center [846, 318] width 51 height 10
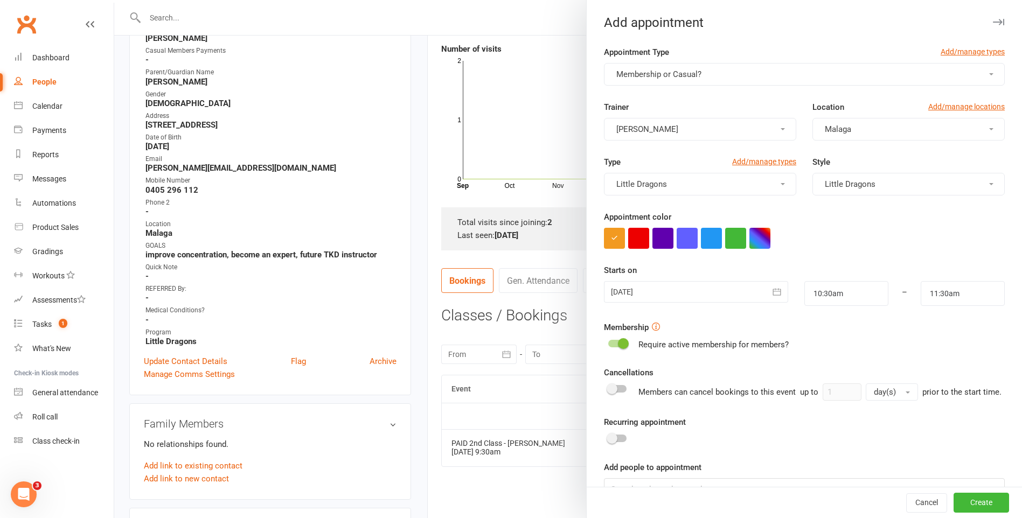
click at [649, 288] on div at bounding box center [696, 292] width 184 height 22
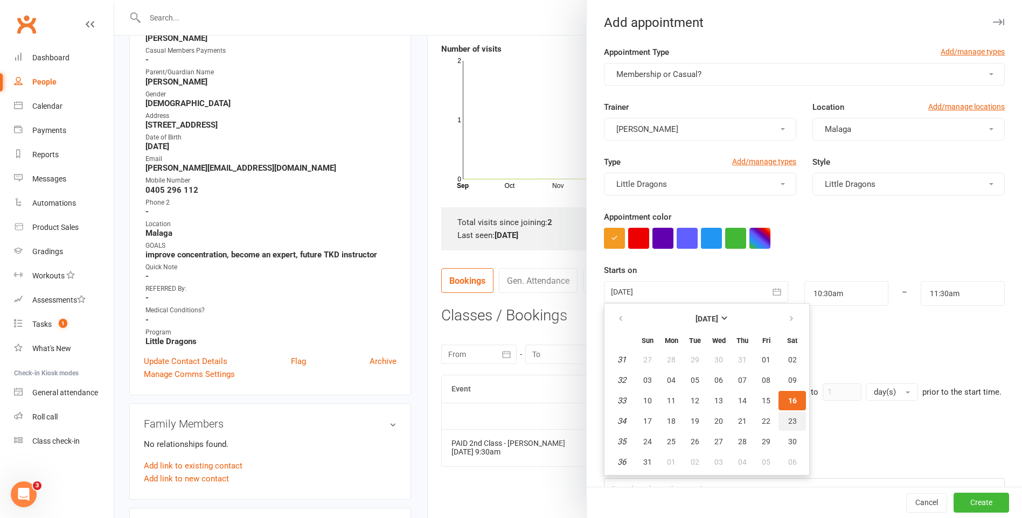
click at [788, 417] on span "23" at bounding box center [792, 421] width 9 height 9
type input "23 Aug 2025"
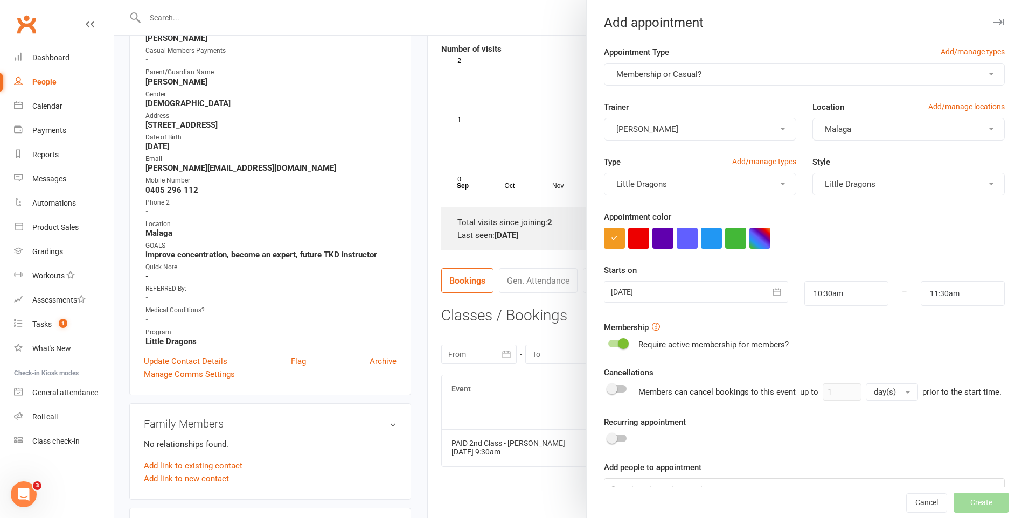
click at [844, 309] on form "Appointment Type Add/manage types Membership or Casual? Trainer Benjamin Argus …" at bounding box center [804, 288] width 401 height 485
click at [843, 305] on input "10:30am" at bounding box center [846, 293] width 84 height 25
click at [823, 305] on input "10:30am" at bounding box center [846, 293] width 84 height 25
type input "9:30am"
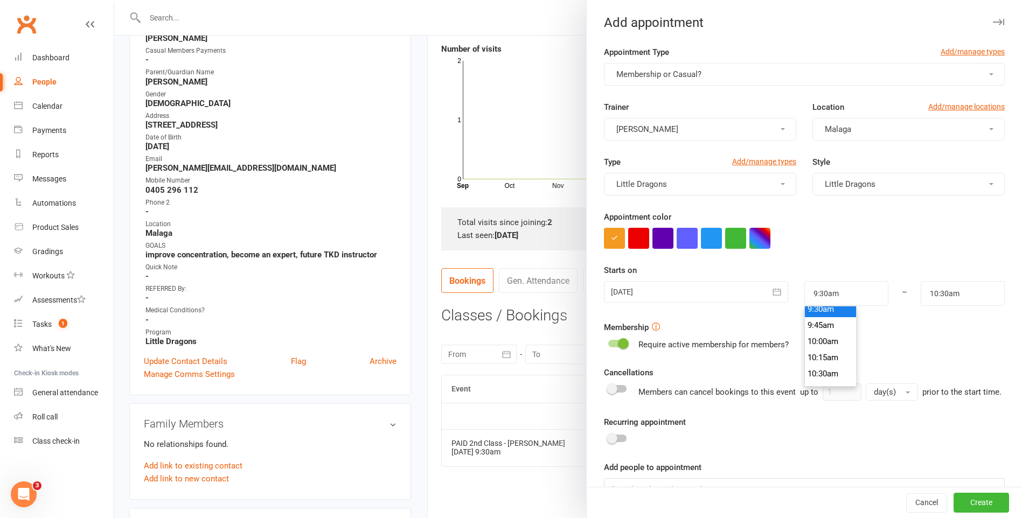
click at [824, 312] on li "9:30am" at bounding box center [831, 309] width 52 height 16
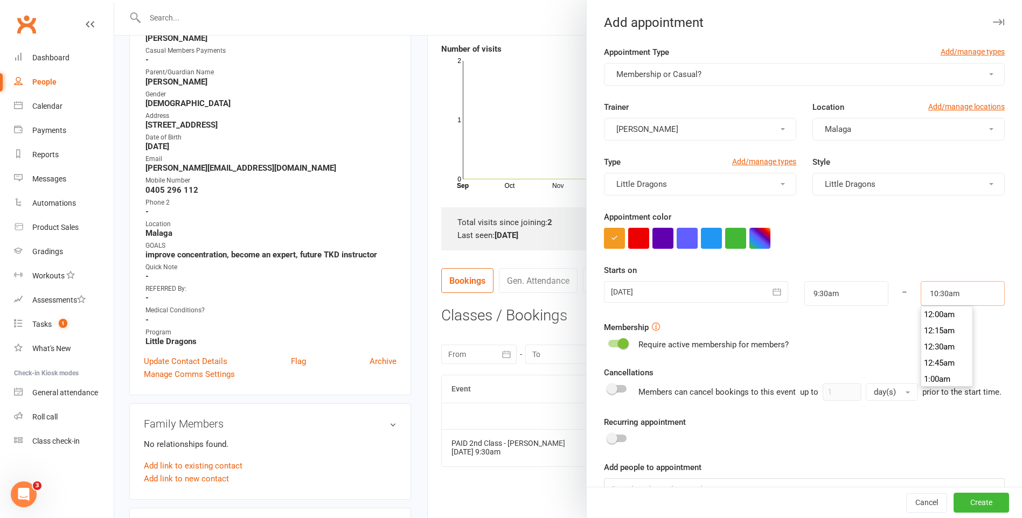
click at [924, 303] on input "10:30am" at bounding box center [963, 293] width 84 height 25
type input "10:00am"
click at [935, 317] on li "10:00am" at bounding box center [947, 320] width 52 height 16
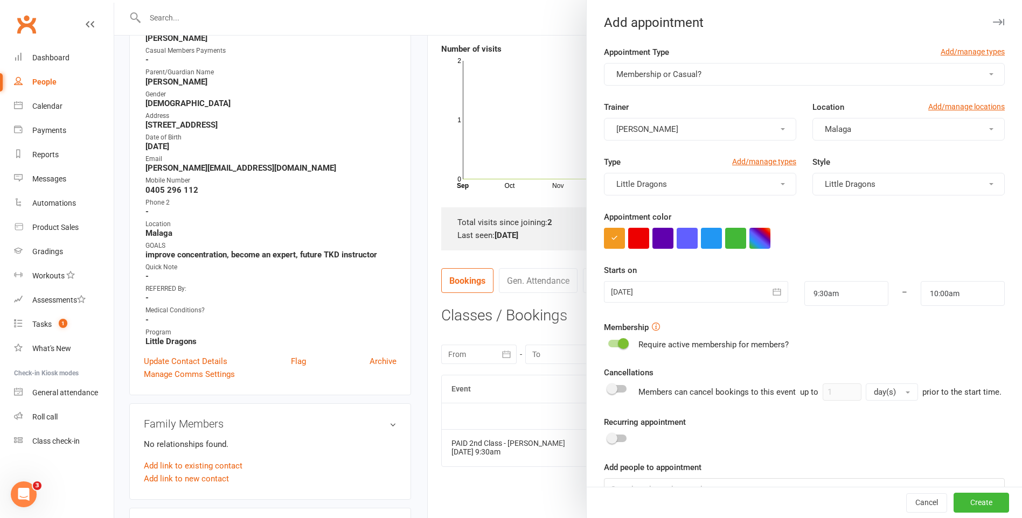
drag, startPoint x: 706, startPoint y: 74, endPoint x: 711, endPoint y: 74, distance: 5.4
click at [706, 74] on button "Membership or Casual?" at bounding box center [804, 74] width 401 height 23
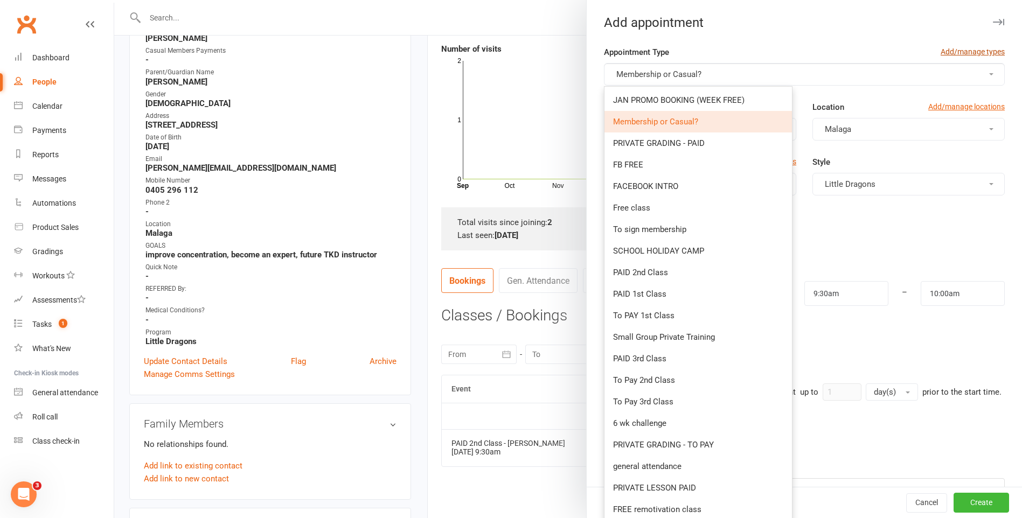
click at [965, 51] on link "Add/manage types" at bounding box center [972, 52] width 64 height 12
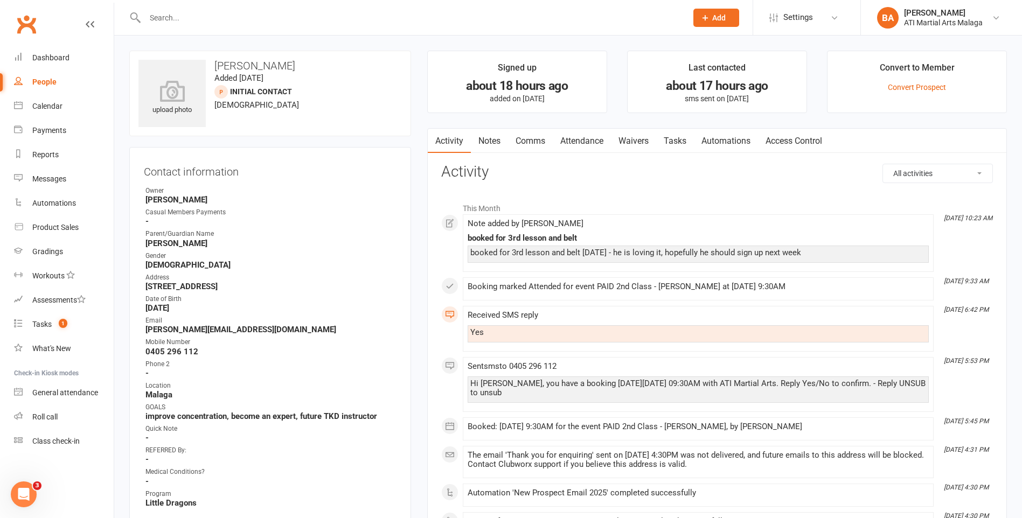
drag, startPoint x: 585, startPoint y: 152, endPoint x: 1029, endPoint y: 312, distance: 472.5
click at [585, 151] on link "Attendance" at bounding box center [582, 141] width 58 height 25
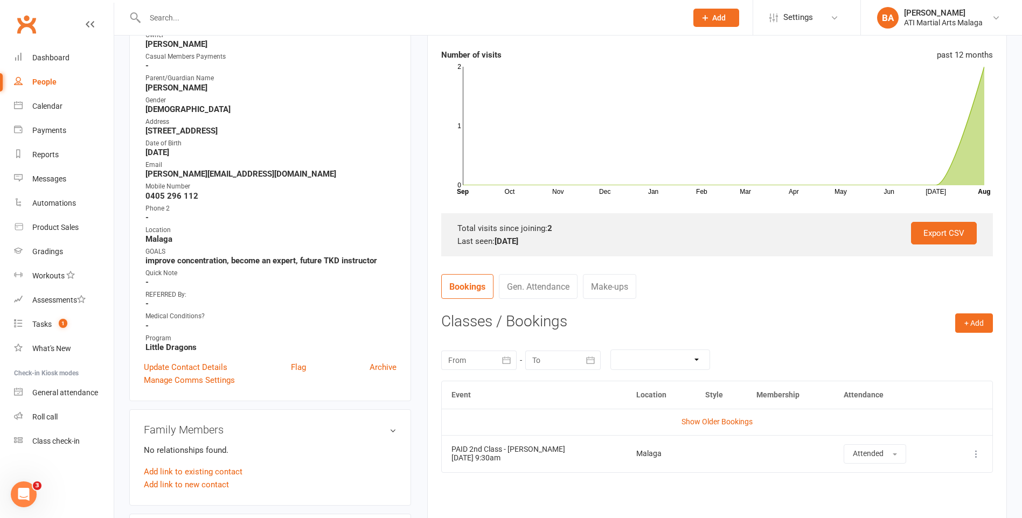
scroll to position [215, 0]
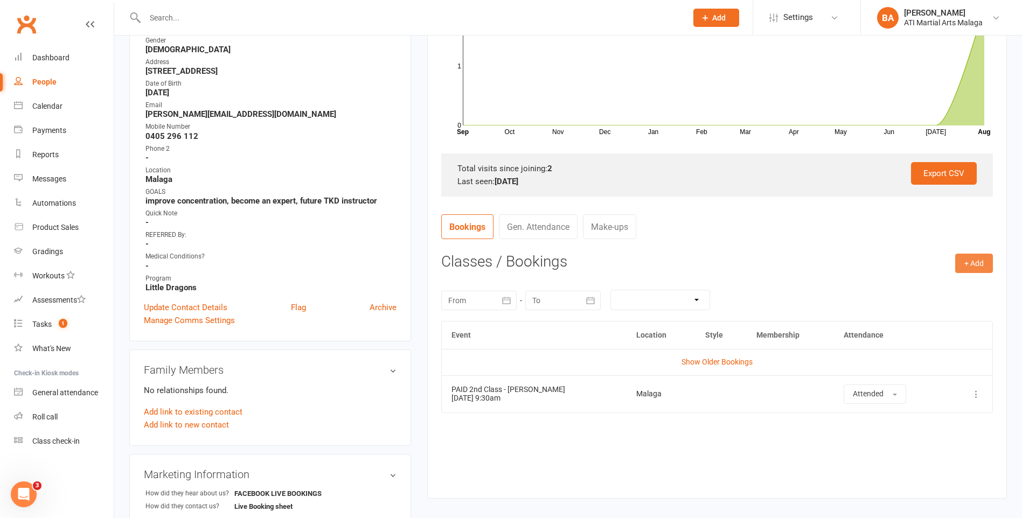
click at [956, 271] on button "+ Add" at bounding box center [974, 263] width 38 height 19
click at [923, 304] on link "Add Appointment" at bounding box center [938, 309] width 107 height 22
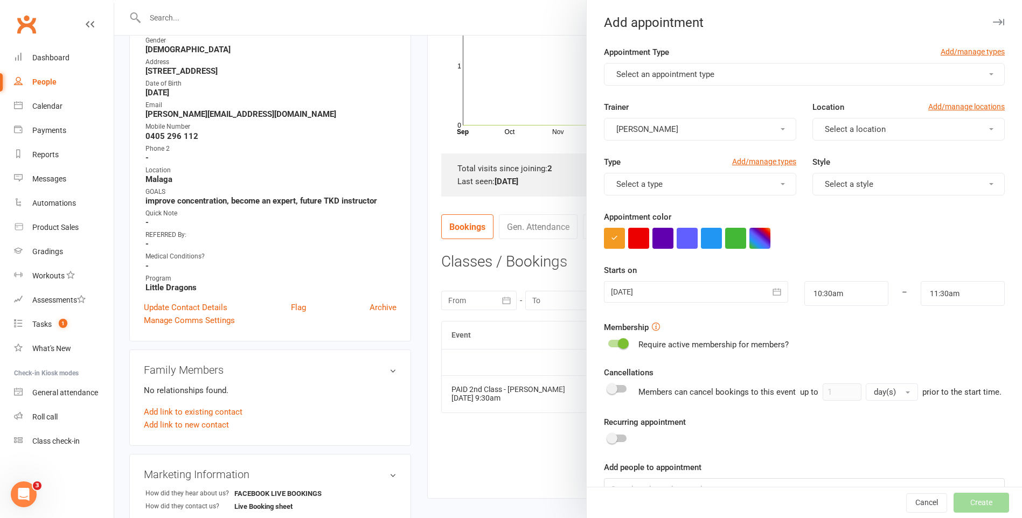
drag, startPoint x: 740, startPoint y: 89, endPoint x: 743, endPoint y: 76, distance: 13.3
click at [741, 80] on form "Appointment Type Add/manage types Select an appointment type Trainer Benjamin A…" at bounding box center [804, 288] width 401 height 485
drag, startPoint x: 743, startPoint y: 76, endPoint x: 744, endPoint y: 66, distance: 10.3
click at [744, 65] on button "Select an appointment type" at bounding box center [804, 74] width 401 height 23
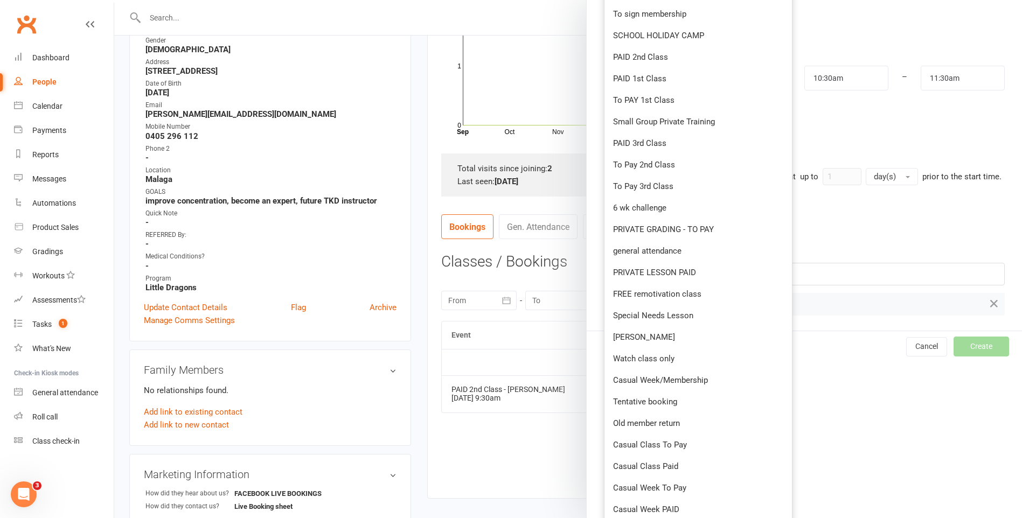
click at [845, 265] on div "Add people to appointment Noah Osorio" at bounding box center [804, 281] width 401 height 70
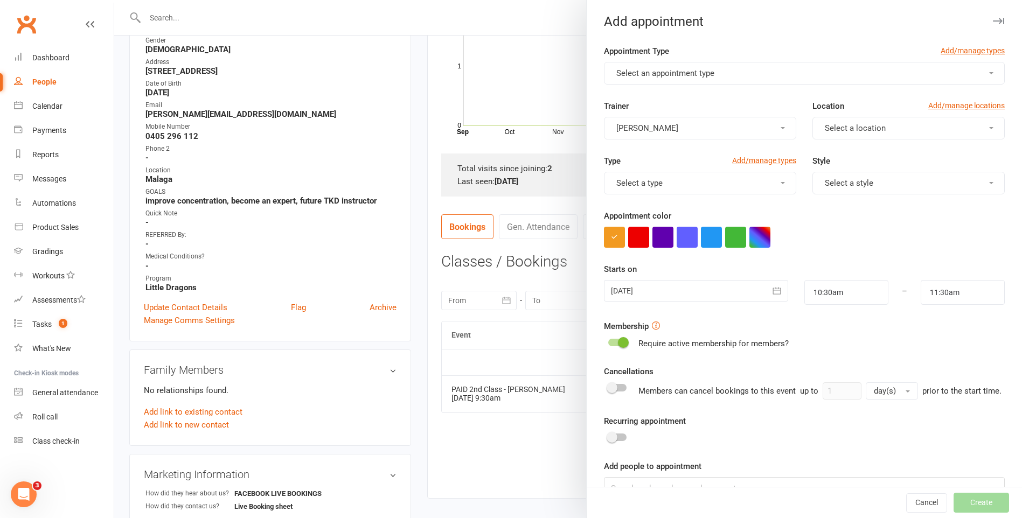
scroll to position [0, 0]
click at [770, 74] on button "Select an appointment type" at bounding box center [804, 74] width 401 height 23
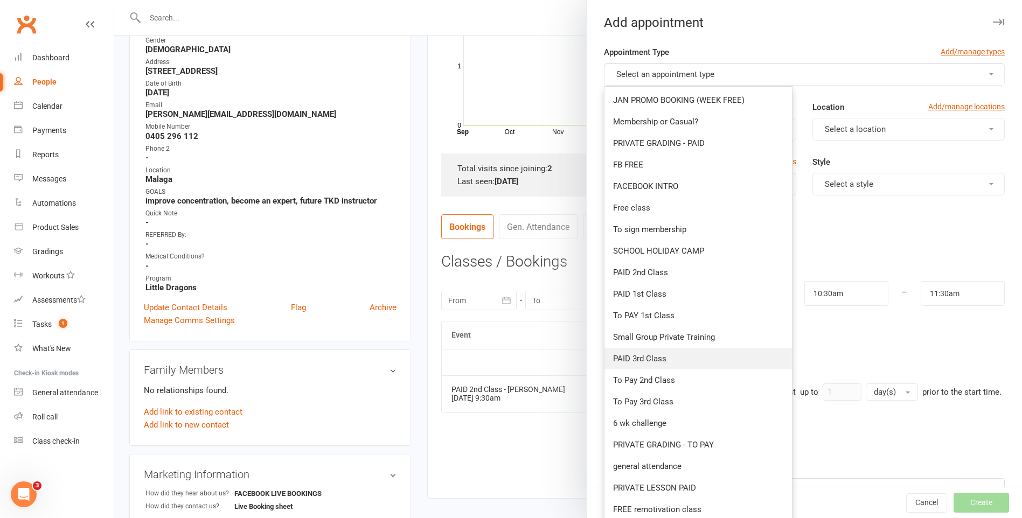
click at [665, 361] on link "PAID 3rd Class" at bounding box center [697, 359] width 187 height 22
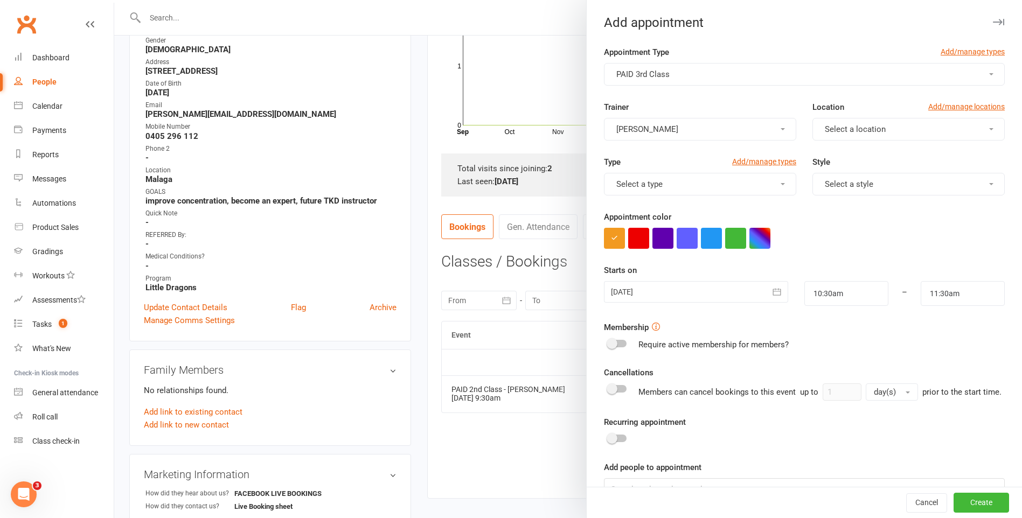
drag, startPoint x: 715, startPoint y: 142, endPoint x: 729, endPoint y: 131, distance: 17.6
click at [717, 140] on div "Trainer Benjamin Argus Location Add/manage locations Select a location" at bounding box center [804, 128] width 417 height 55
click at [729, 130] on button "[PERSON_NAME]" at bounding box center [700, 129] width 192 height 23
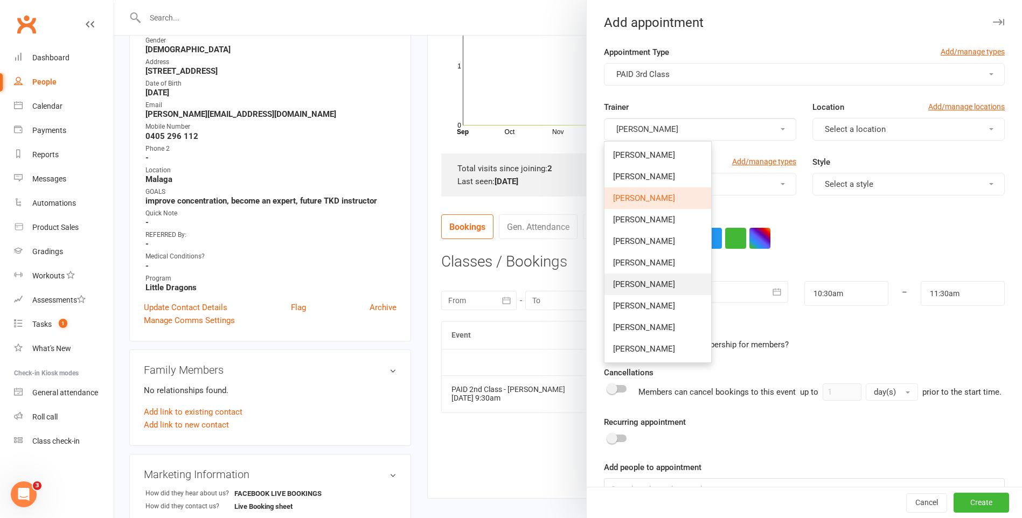
click at [653, 282] on span "[PERSON_NAME]" at bounding box center [644, 285] width 62 height 10
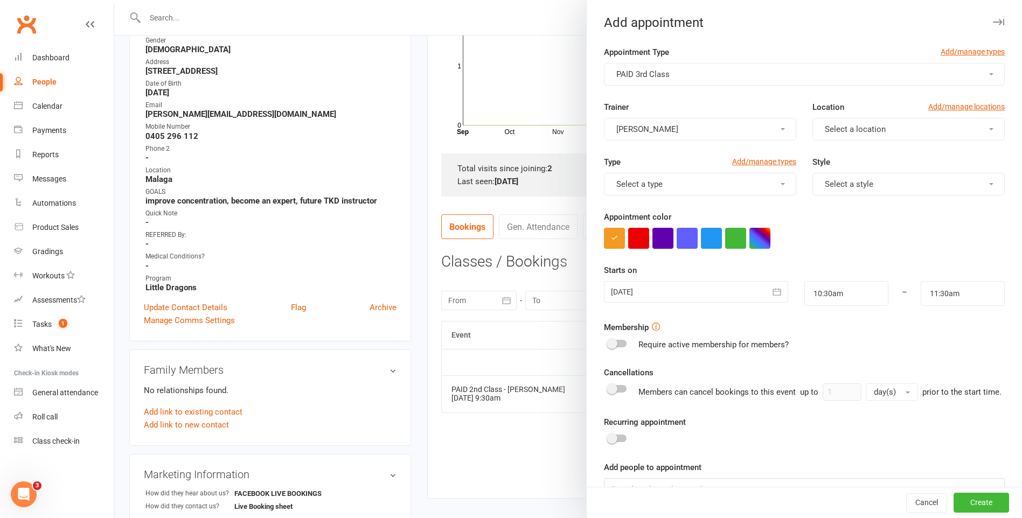
click at [836, 131] on span "Select a location" at bounding box center [855, 129] width 61 height 10
click at [837, 176] on span "Malaga" at bounding box center [834, 177] width 26 height 10
click at [713, 186] on button "Select a type" at bounding box center [700, 184] width 192 height 23
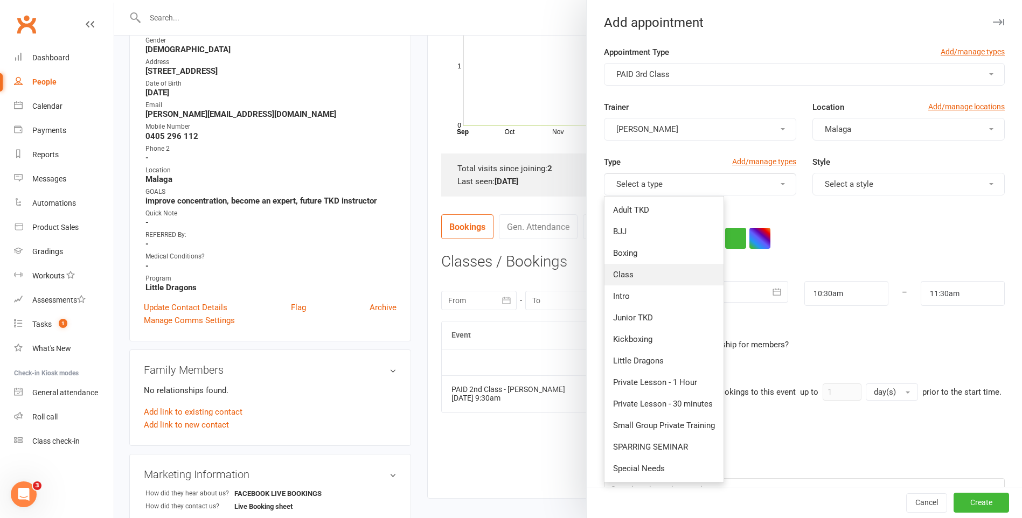
click at [664, 277] on link "Class" at bounding box center [663, 275] width 119 height 22
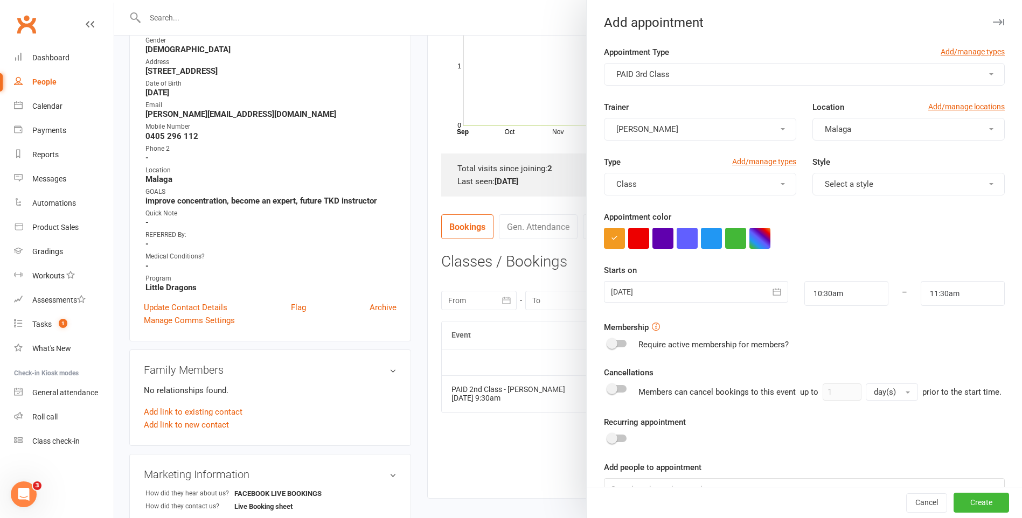
click at [839, 201] on div "Type Add/manage types Class Style Select a style" at bounding box center [804, 183] width 417 height 55
click at [846, 196] on div "Type Add/manage types Class Style Select a style" at bounding box center [804, 183] width 417 height 55
click at [856, 189] on span "Select a style" at bounding box center [849, 184] width 48 height 10
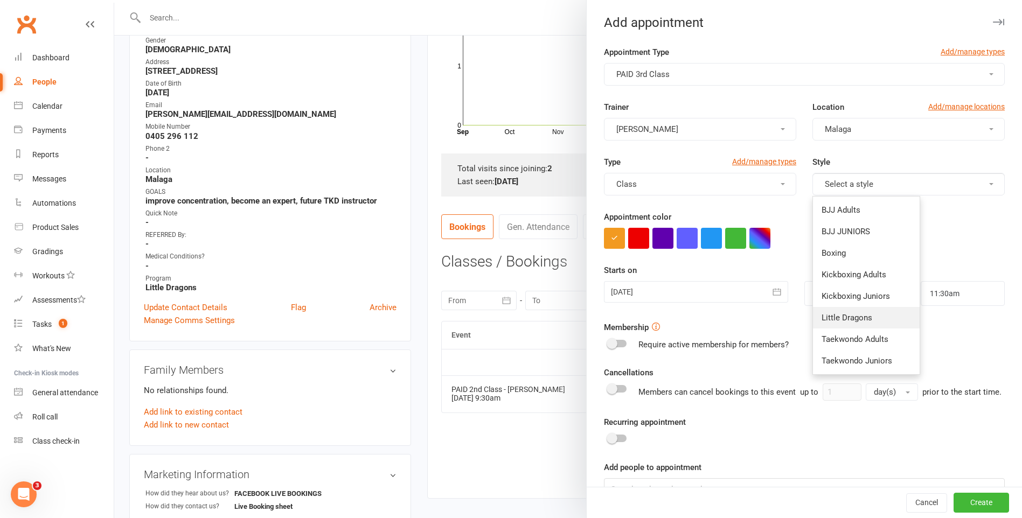
click at [868, 317] on link "Little Dragons" at bounding box center [866, 318] width 107 height 22
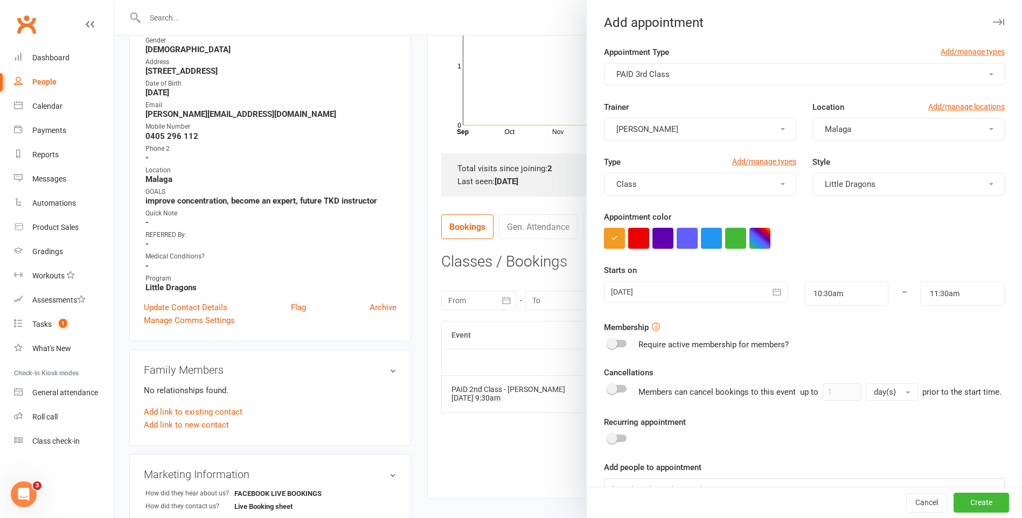
click at [725, 290] on div at bounding box center [696, 292] width 184 height 22
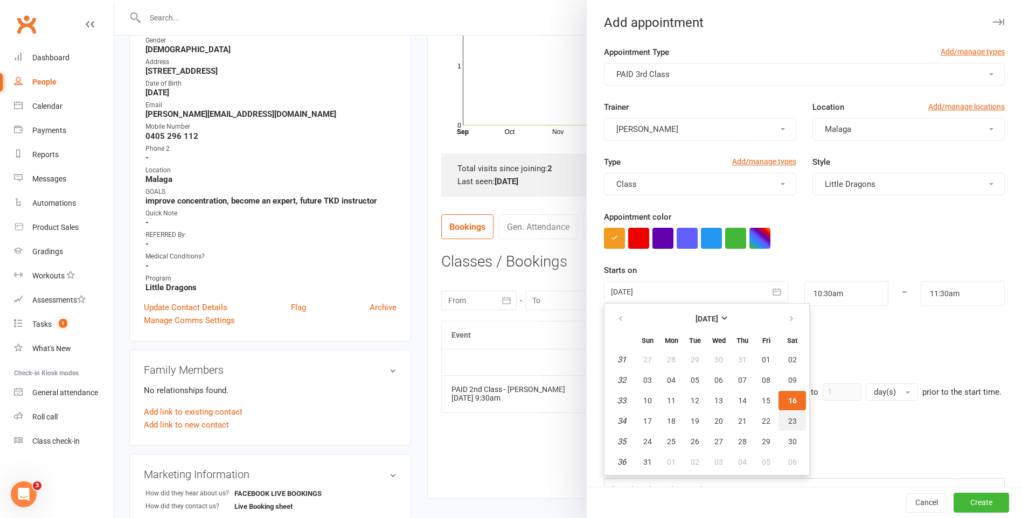
click at [782, 416] on button "23" at bounding box center [791, 421] width 27 height 19
type input "23 Aug 2025"
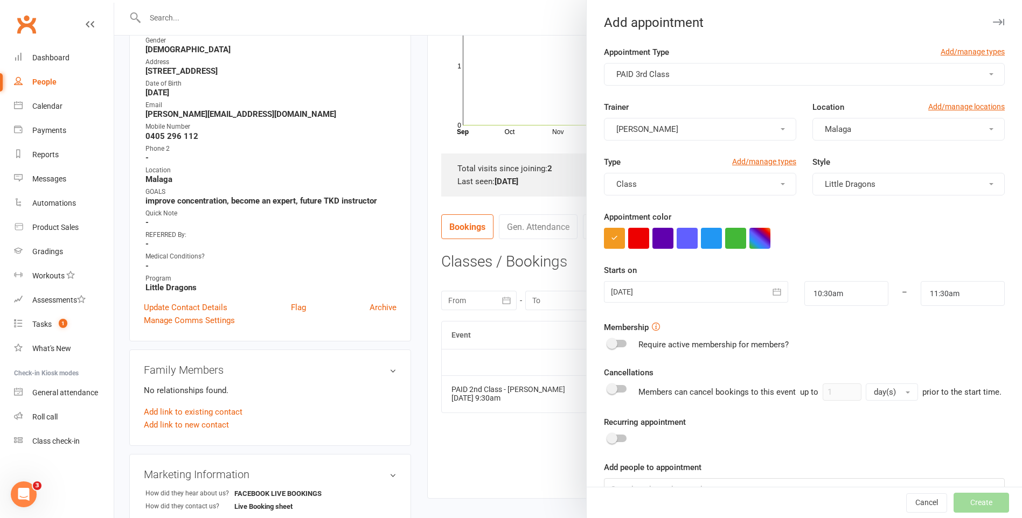
click at [852, 306] on form "Appointment Type Add/manage types PAID 3rd Class Trainer Brandon Littler Locati…" at bounding box center [804, 288] width 401 height 485
click at [855, 300] on input "10:30am" at bounding box center [846, 293] width 84 height 25
type input "9:45am"
type input "10:45am"
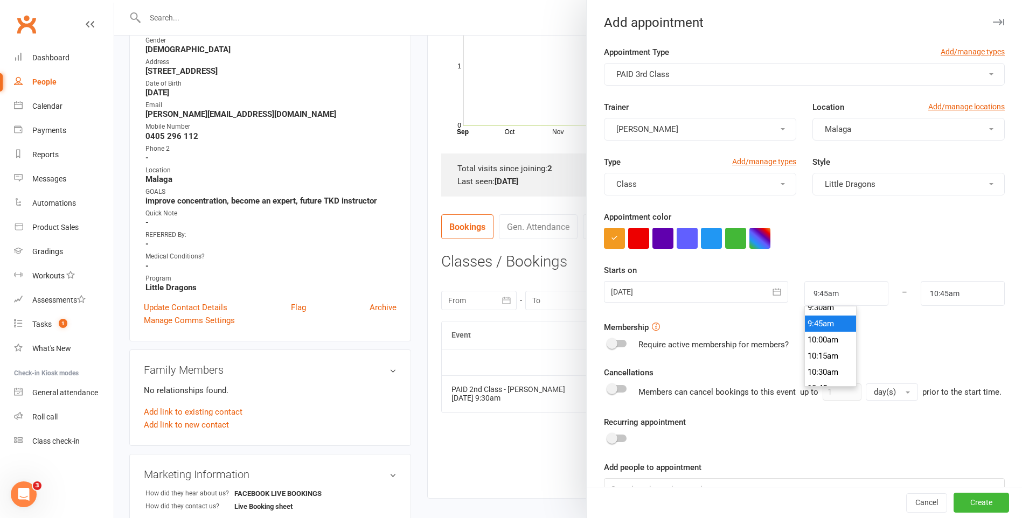
click at [838, 312] on ul "12:00am 12:15am 12:30am 12:45am 1:00am 1:15am 1:30am 1:45am 2:00am 2:15am 2:30a…" at bounding box center [831, 460] width 52 height 1551
click at [857, 296] on input "9:45am" at bounding box center [846, 293] width 84 height 25
type input "9:30am"
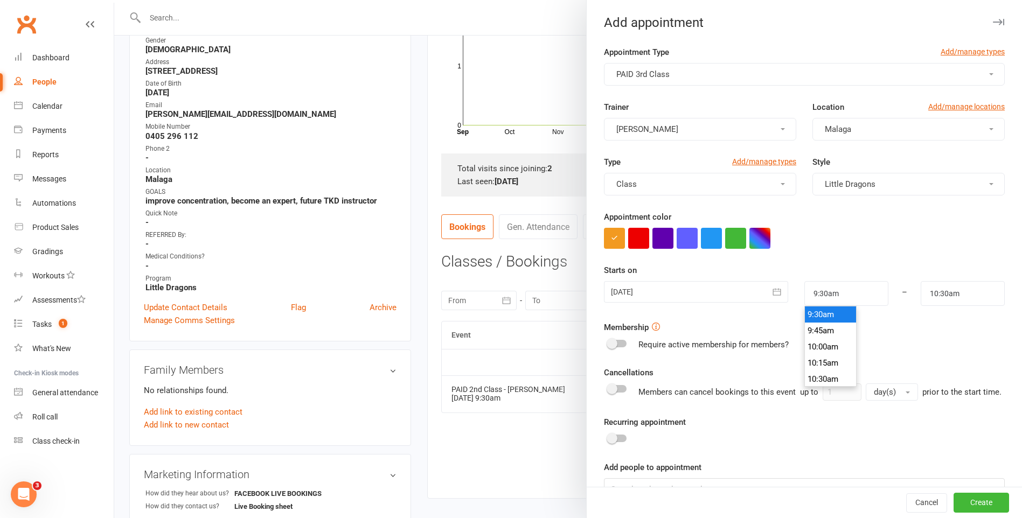
click at [821, 312] on li "9:30am" at bounding box center [831, 314] width 52 height 16
click at [921, 291] on input "10:30am" at bounding box center [963, 293] width 84 height 25
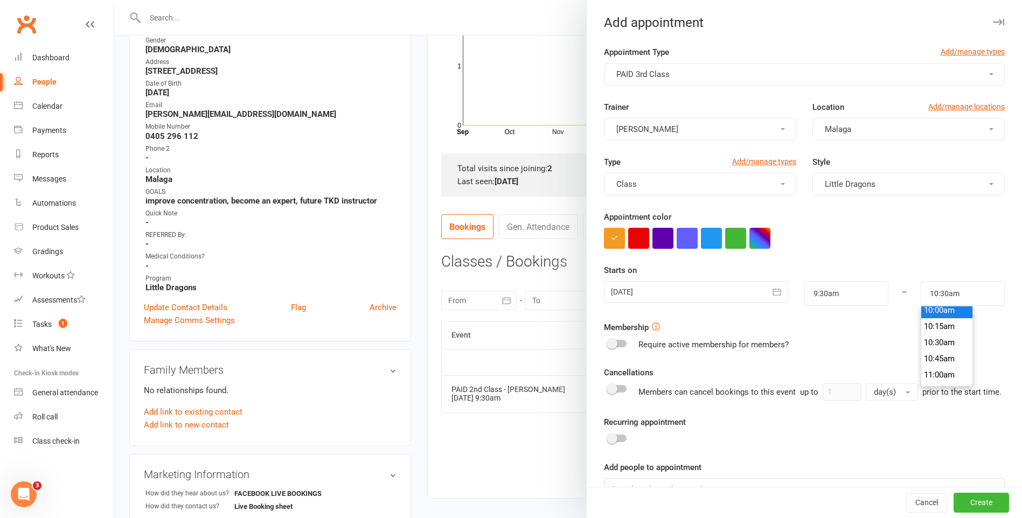
scroll to position [641, 0]
type input "10:00am"
click at [937, 326] on li "10:00am" at bounding box center [947, 320] width 52 height 16
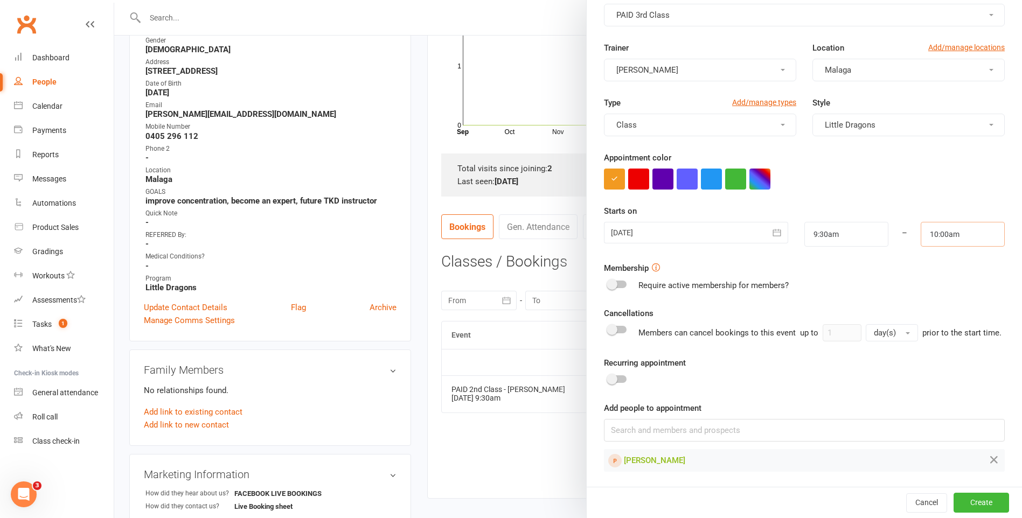
scroll to position [72, 0]
click at [968, 502] on button "Create" at bounding box center [980, 502] width 55 height 19
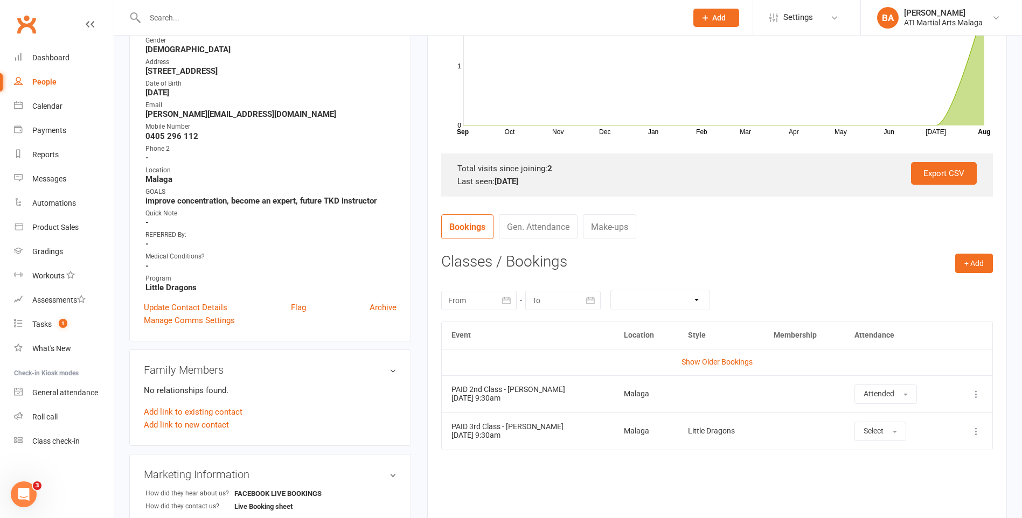
scroll to position [0, 0]
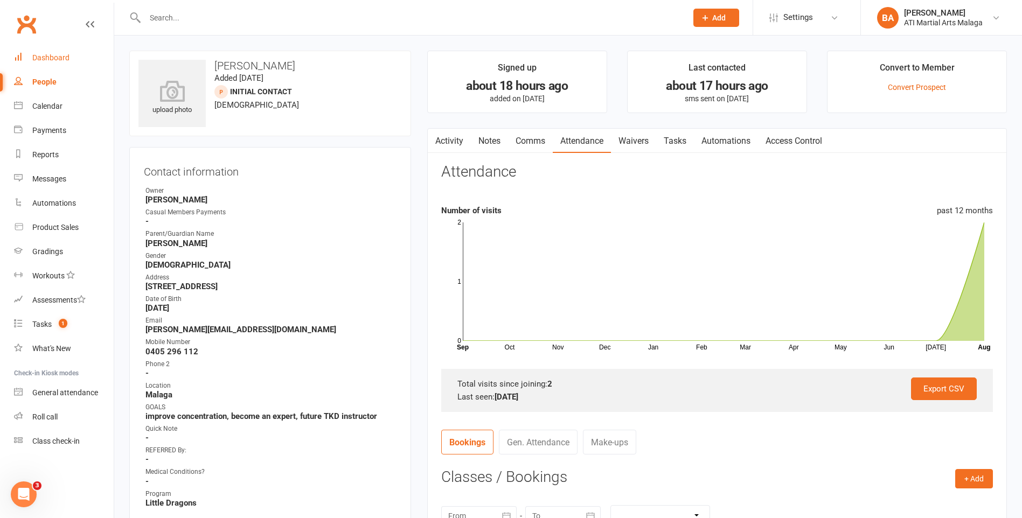
click at [69, 61] on link "Dashboard" at bounding box center [64, 58] width 100 height 24
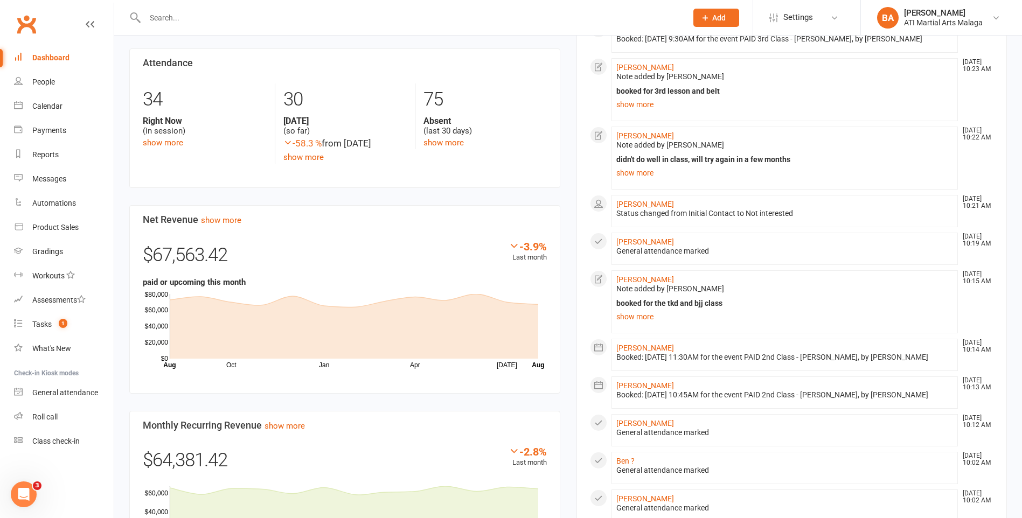
scroll to position [485, 0]
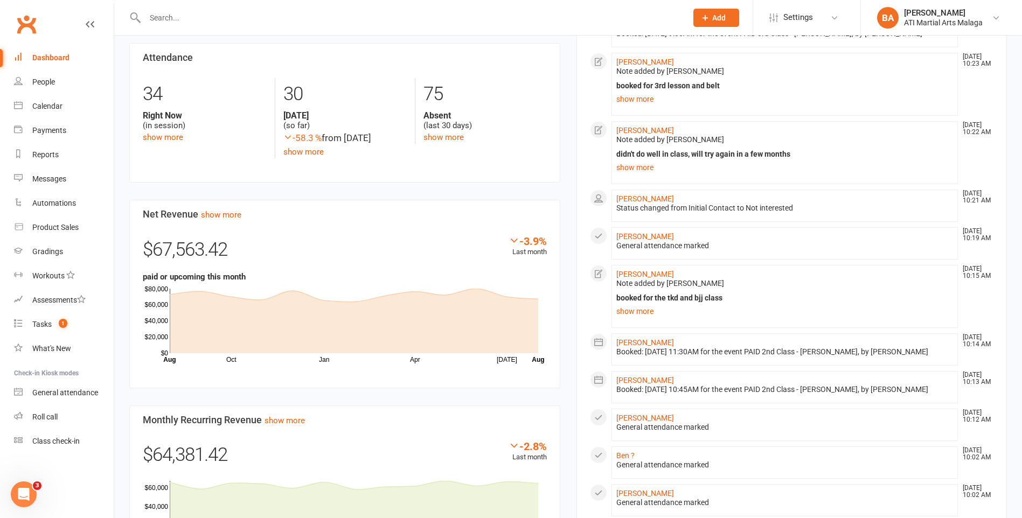
click at [638, 316] on div "booked for the tkd and bjj class has been booked for the tkd and bjj class - sh…" at bounding box center [784, 306] width 337 height 25
click at [637, 319] on link "show more" at bounding box center [784, 311] width 337 height 15
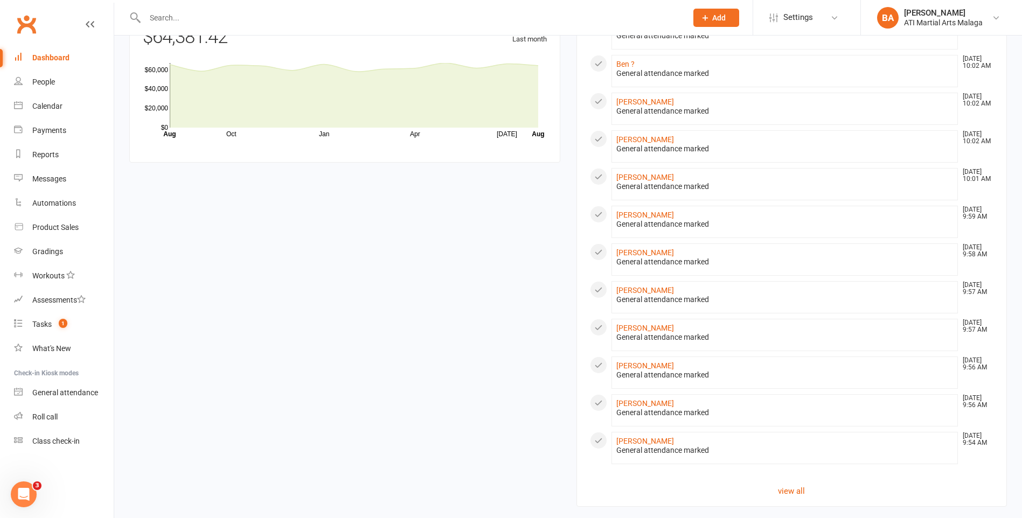
scroll to position [916, 0]
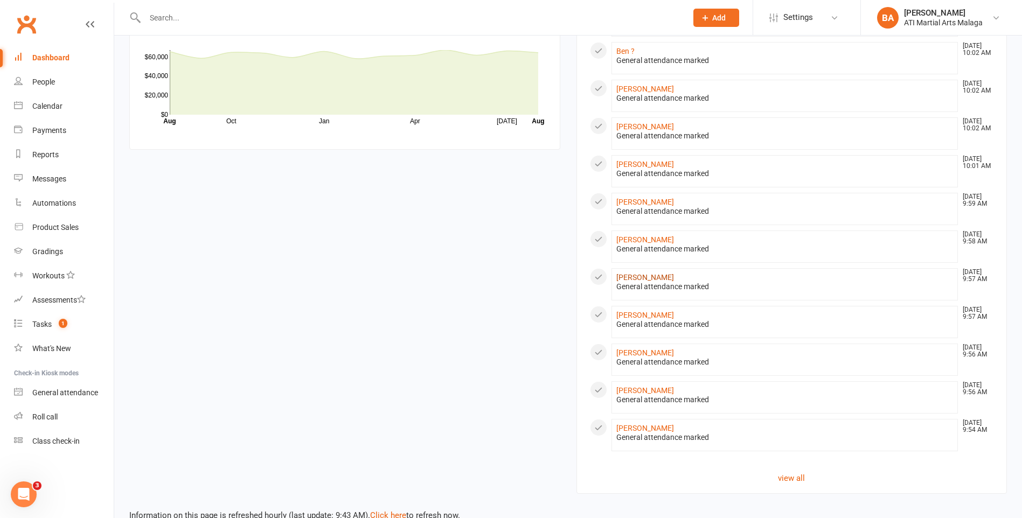
click at [627, 282] on link "Liliana Panov" at bounding box center [645, 277] width 58 height 9
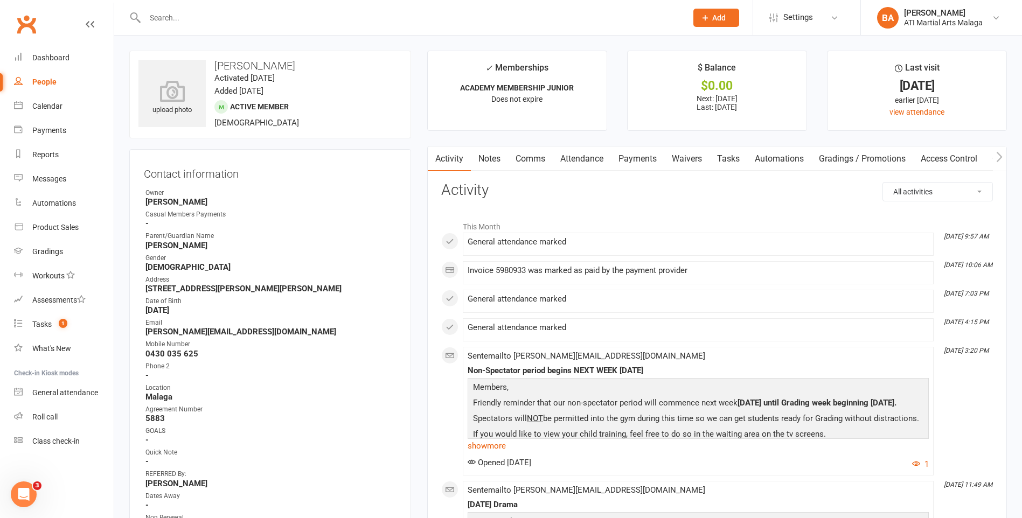
scroll to position [215, 0]
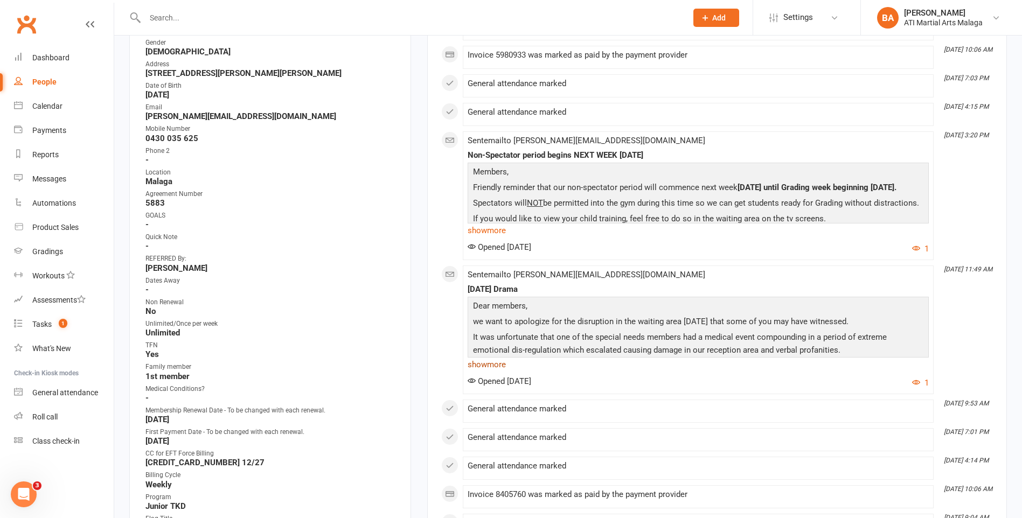
click at [489, 358] on link "show more" at bounding box center [698, 364] width 461 height 15
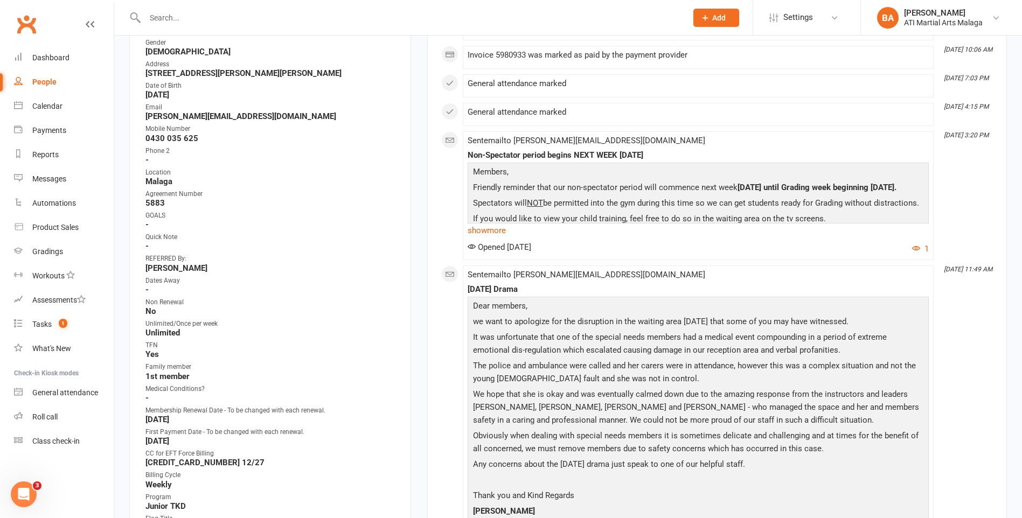
scroll to position [0, 0]
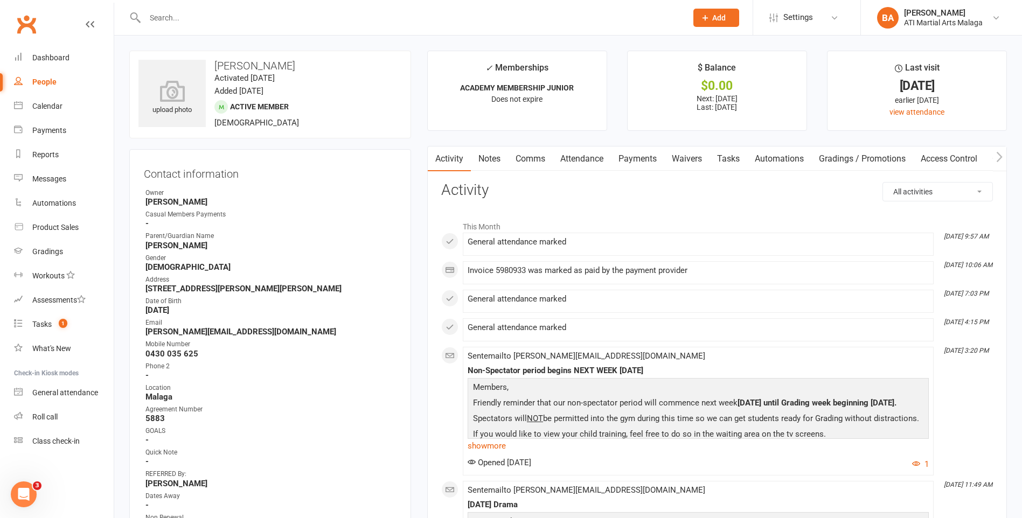
click at [471, 164] on link "Activity" at bounding box center [449, 159] width 43 height 25
click at [484, 164] on link "Notes" at bounding box center [489, 159] width 37 height 25
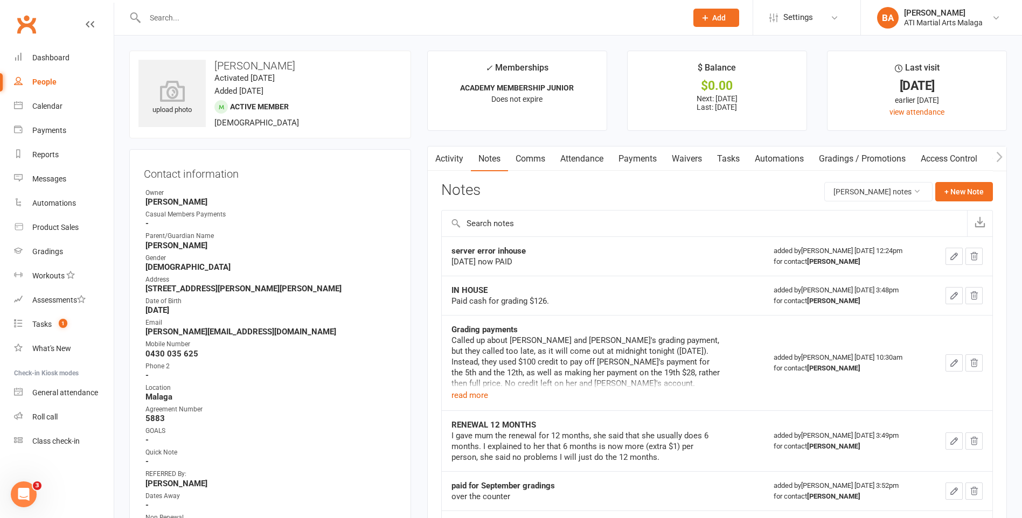
click at [476, 387] on div "Called up about Liliana and Monica's grading payment, but they called too late,…" at bounding box center [585, 362] width 269 height 54
click at [475, 403] on td "Grading payments Called up about Liliana and Monica's grading payment, but they…" at bounding box center [603, 362] width 322 height 95
click at [474, 400] on button "read more" at bounding box center [469, 395] width 37 height 13
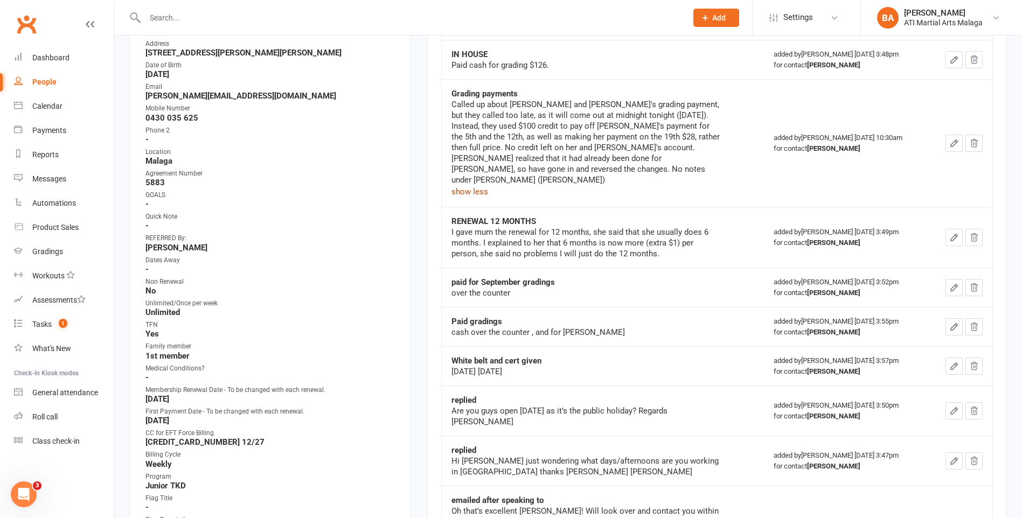
scroll to position [323, 0]
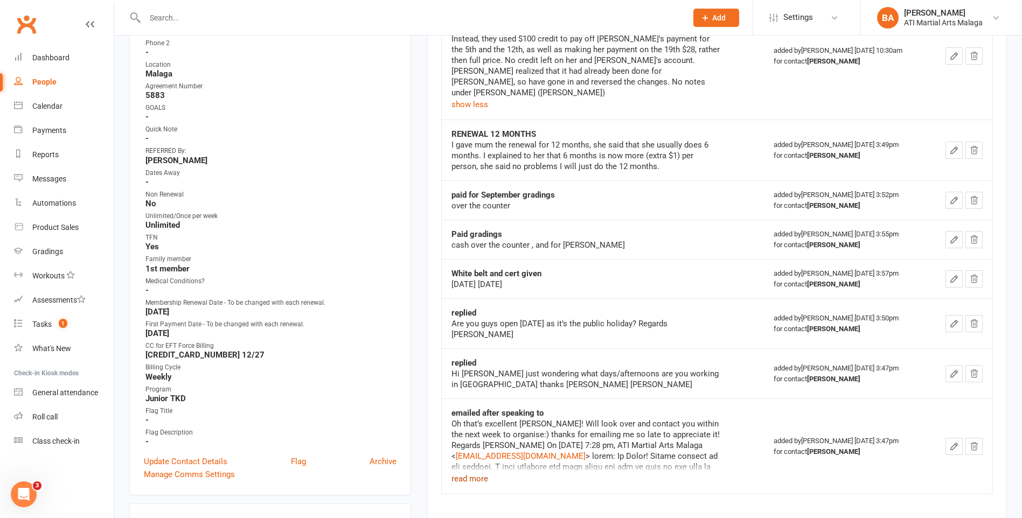
click at [459, 472] on button "read more" at bounding box center [469, 478] width 37 height 13
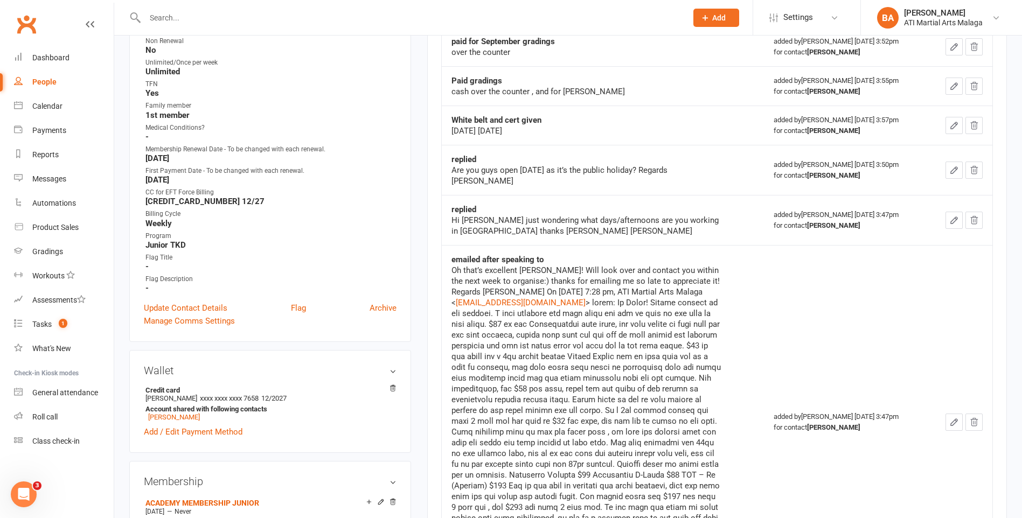
scroll to position [539, 0]
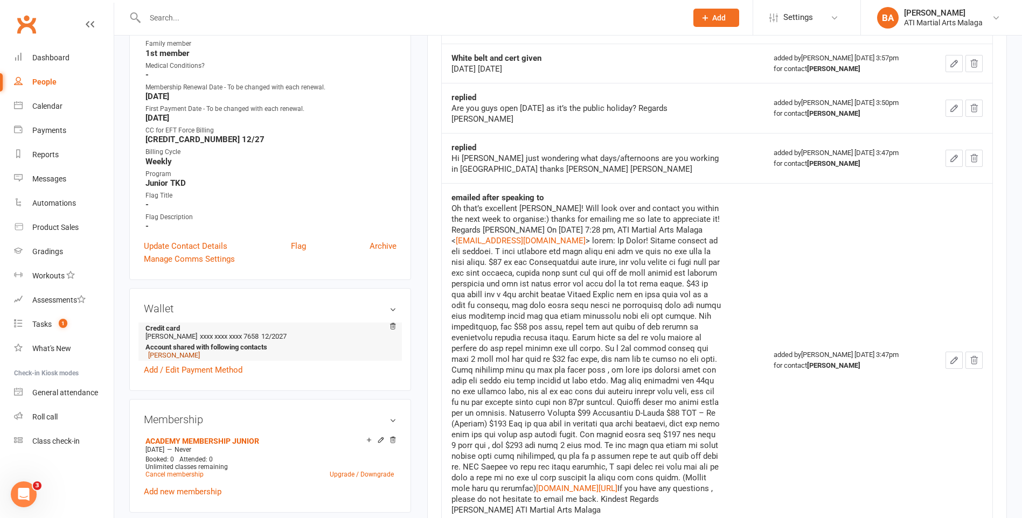
click at [161, 354] on link "Monika Panov" at bounding box center [174, 355] width 52 height 8
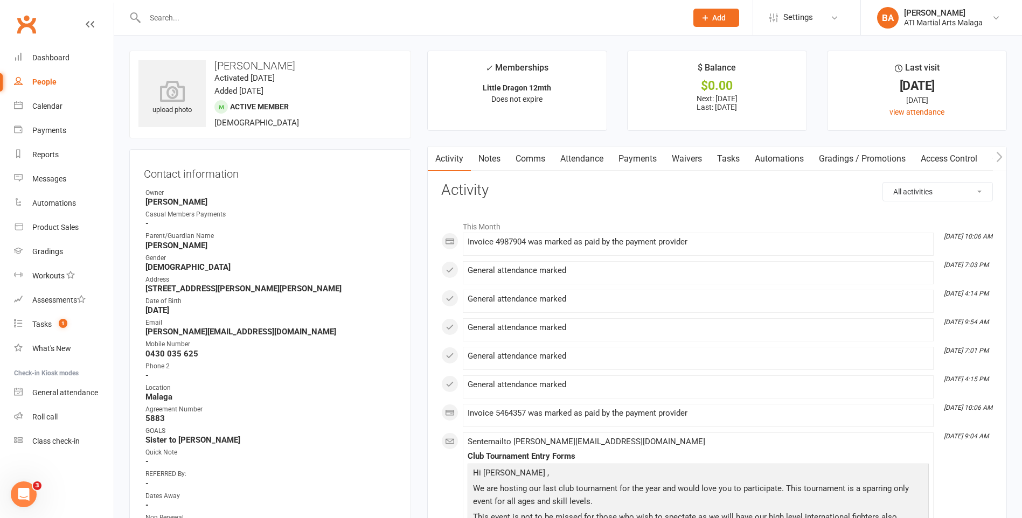
click at [500, 170] on link "Notes" at bounding box center [489, 159] width 37 height 25
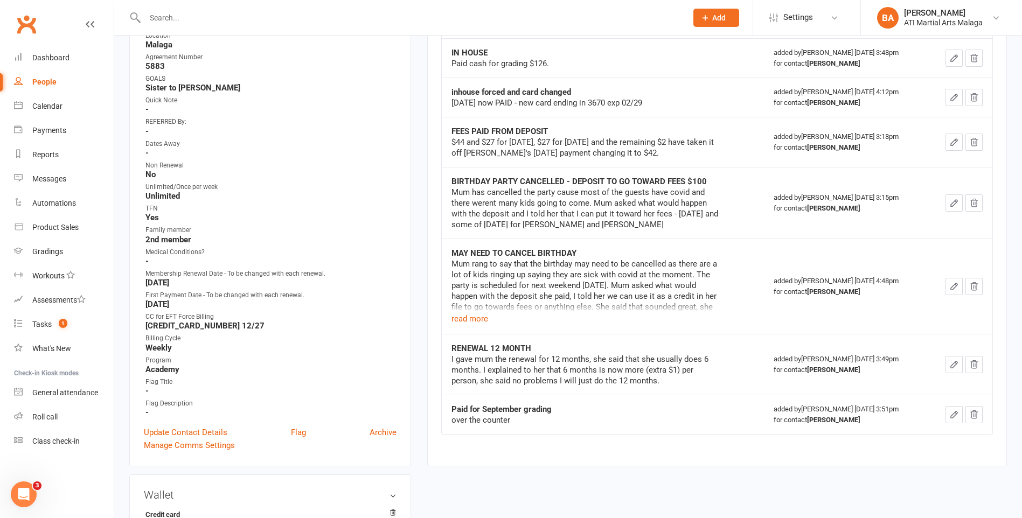
scroll to position [431, 0]
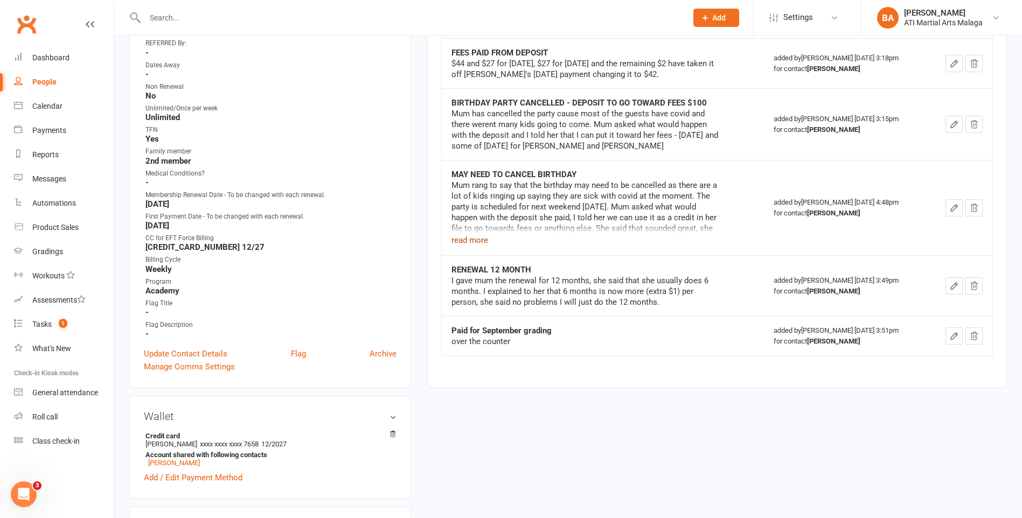
click at [464, 236] on button "read more" at bounding box center [469, 240] width 37 height 13
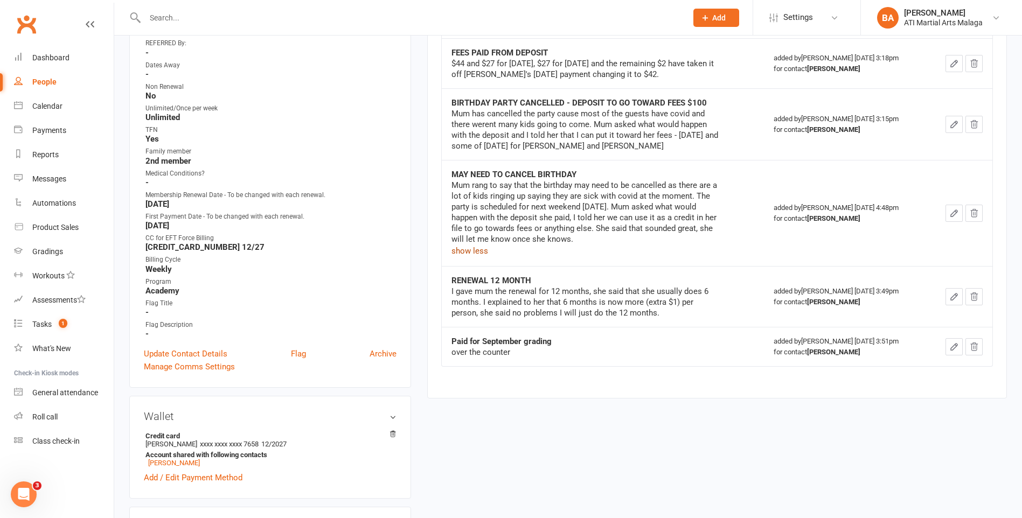
click at [464, 233] on div "Mum rang to say that the birthday may need to be cancelled as there are a lot o…" at bounding box center [585, 219] width 269 height 78
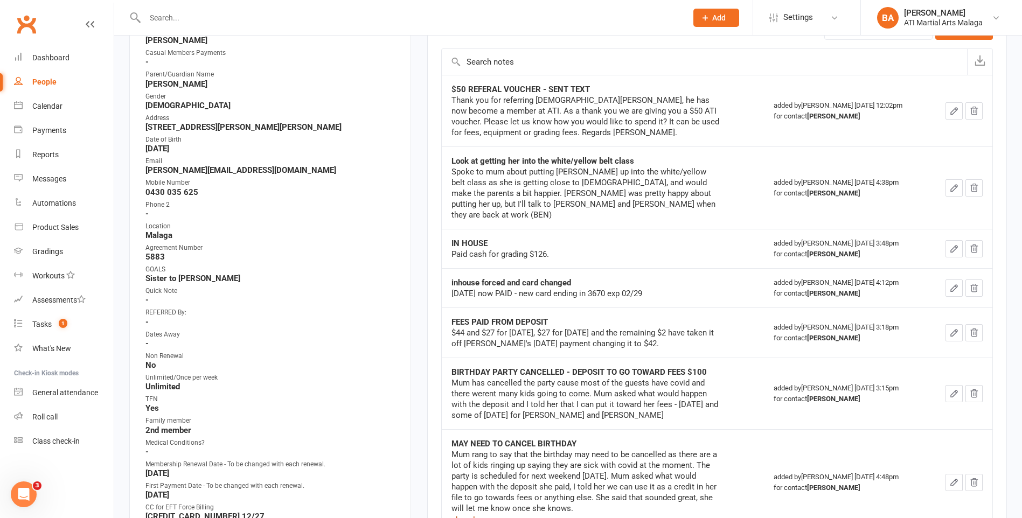
scroll to position [0, 0]
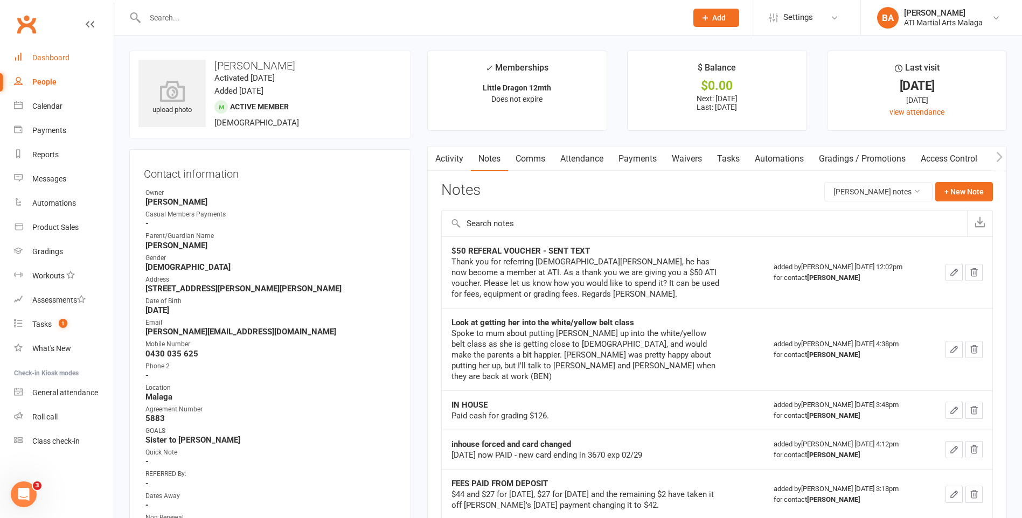
click at [68, 58] on div "Dashboard" at bounding box center [50, 57] width 37 height 9
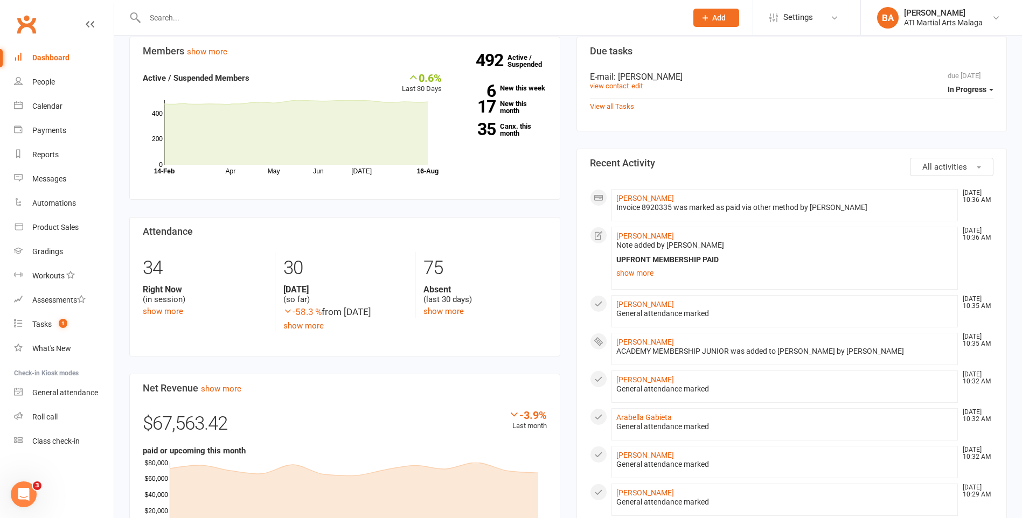
scroll to position [323, 0]
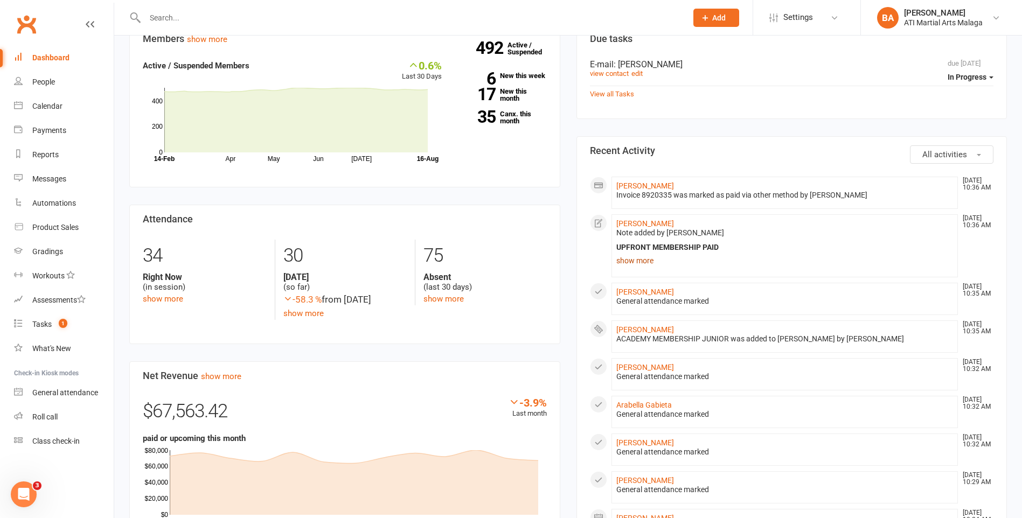
click at [630, 263] on link "show more" at bounding box center [784, 260] width 337 height 15
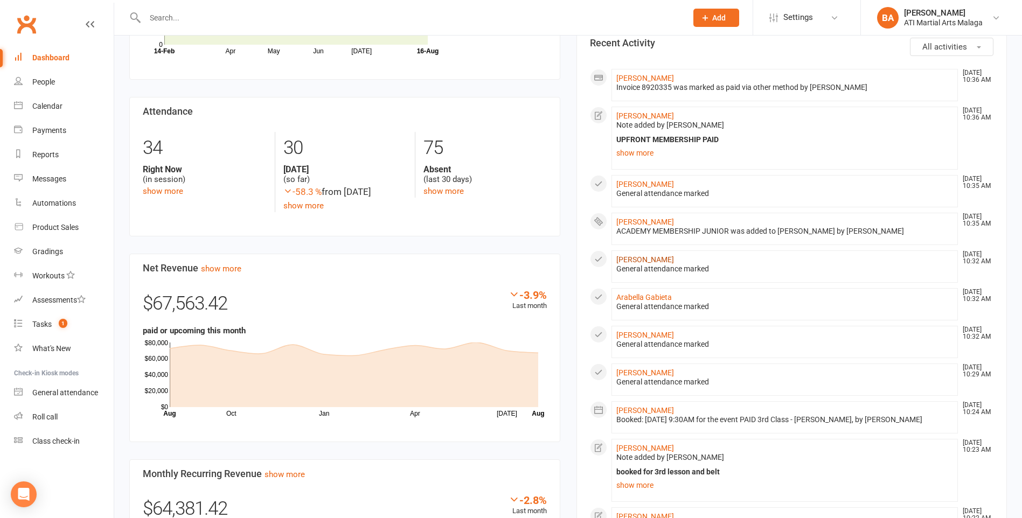
click at [624, 256] on link "[PERSON_NAME]" at bounding box center [645, 259] width 58 height 9
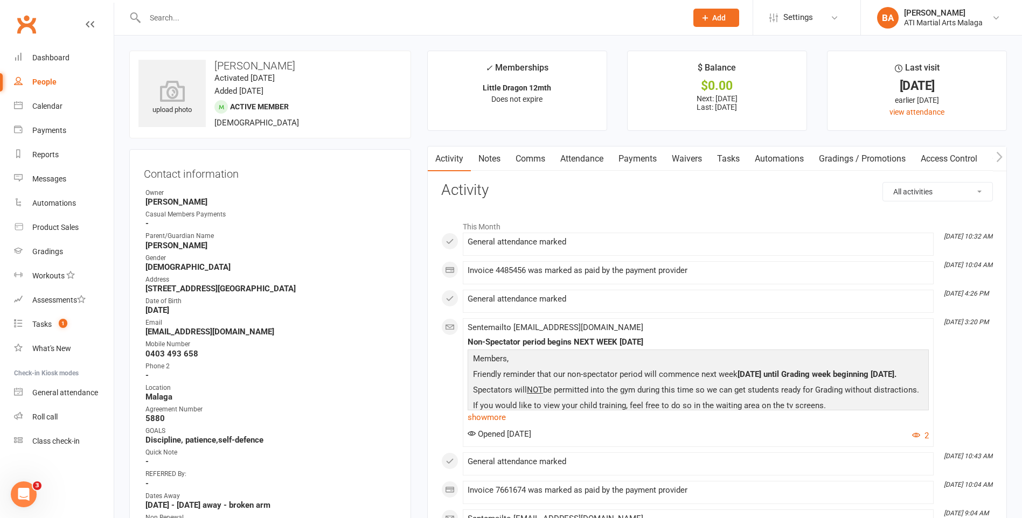
click at [475, 159] on link "Notes" at bounding box center [489, 159] width 37 height 25
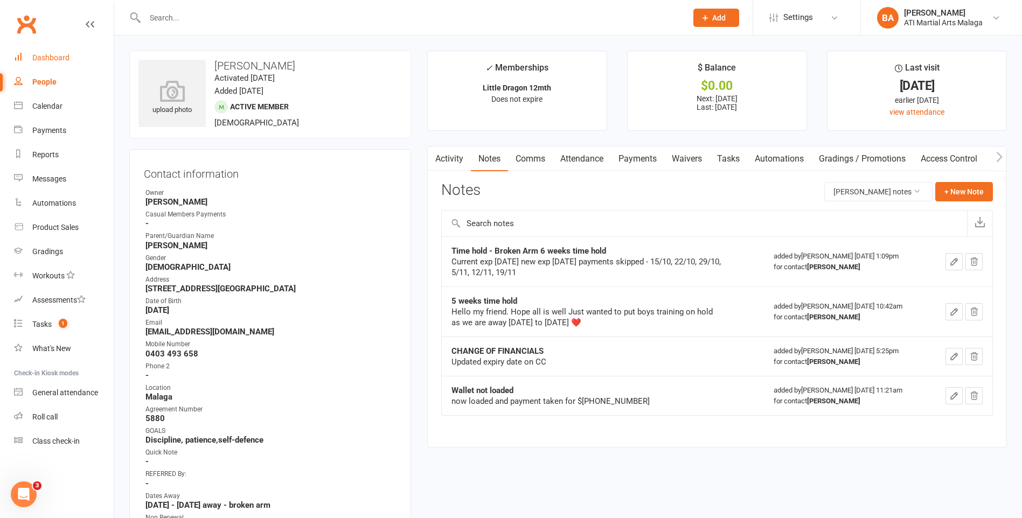
click at [39, 64] on link "Dashboard" at bounding box center [64, 58] width 100 height 24
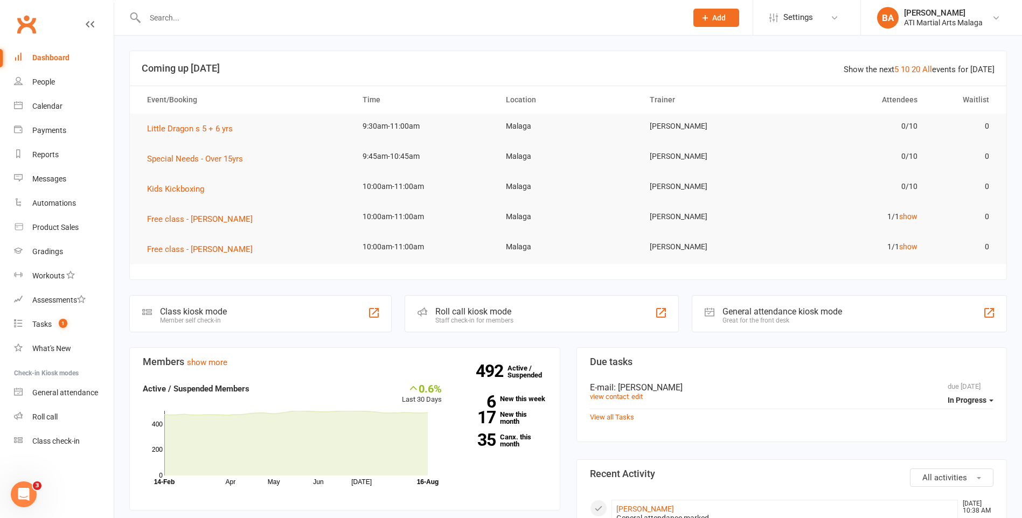
click at [355, 12] on input "text" at bounding box center [411, 17] width 538 height 15
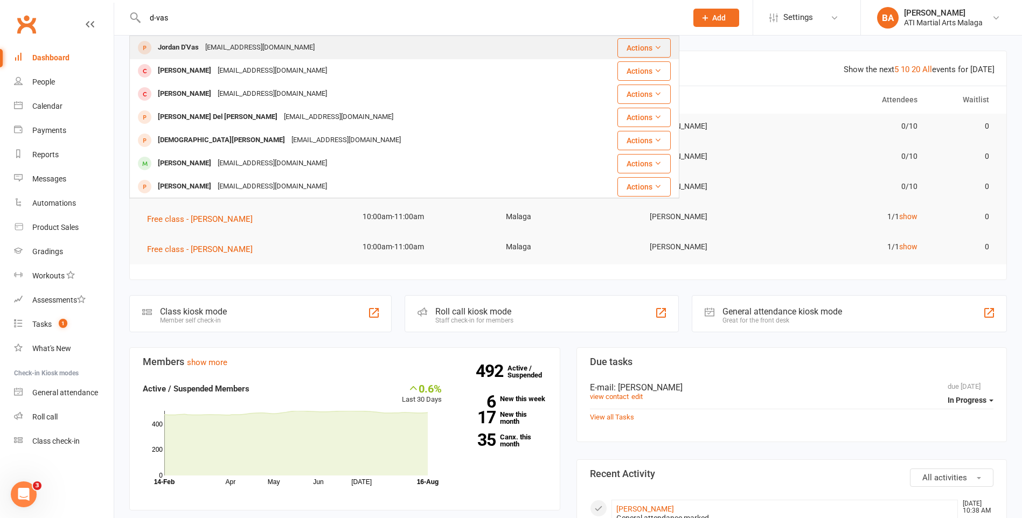
type input "d-vas"
click at [339, 56] on div "Jordan D'Vas [EMAIL_ADDRESS][DOMAIN_NAME]" at bounding box center [354, 48] width 448 height 22
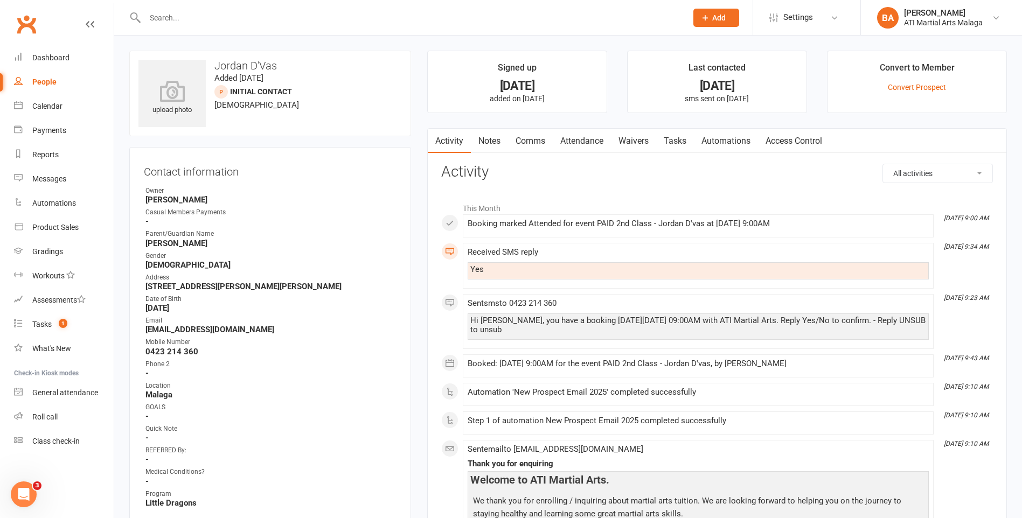
click at [485, 137] on link "Notes" at bounding box center [489, 141] width 37 height 25
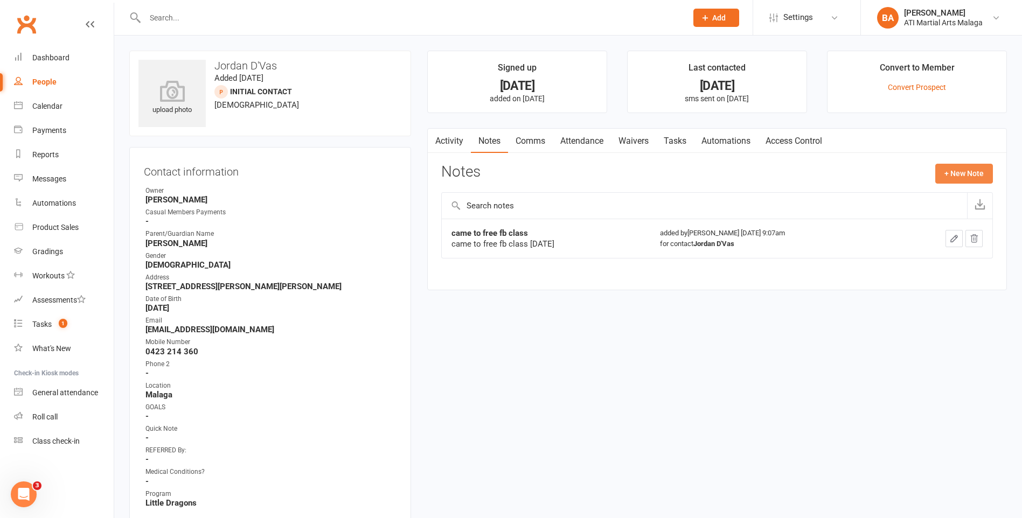
click at [946, 177] on button "+ New Note" at bounding box center [964, 173] width 58 height 19
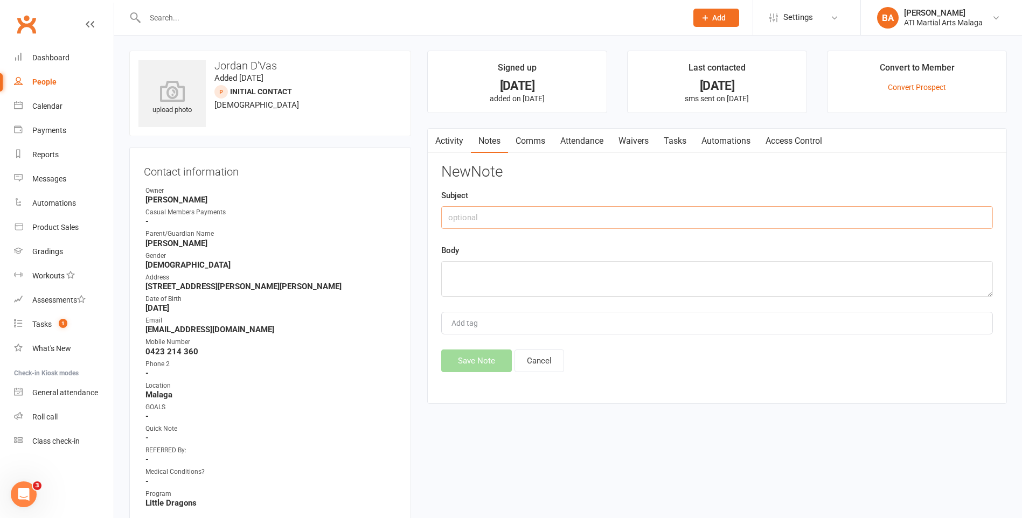
click at [818, 213] on input "text" at bounding box center [717, 217] width 552 height 23
click at [599, 219] on input "not sure what happened with the class" at bounding box center [717, 217] width 552 height 23
type input "not sure what happened with the class"
click at [562, 261] on textarea at bounding box center [717, 279] width 552 height 36
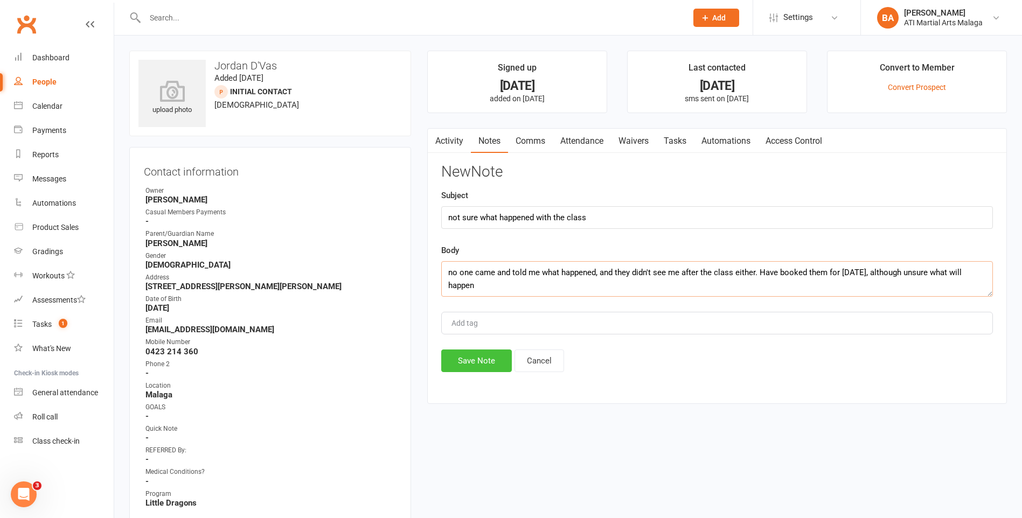
type textarea "no one came and told me what happened, and they didn't see me after the class e…"
click at [475, 364] on button "Save Note" at bounding box center [476, 361] width 71 height 23
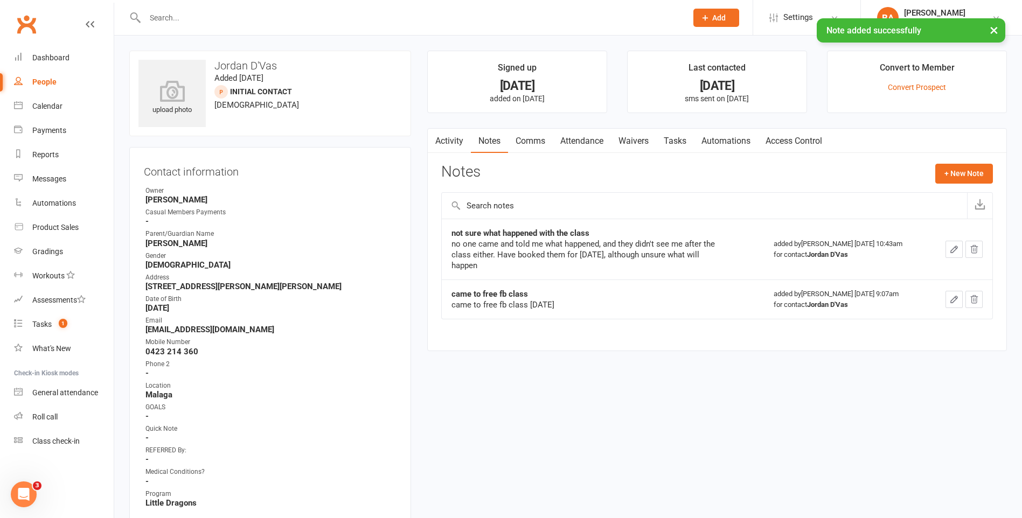
click at [602, 148] on link "Attendance" at bounding box center [582, 141] width 58 height 25
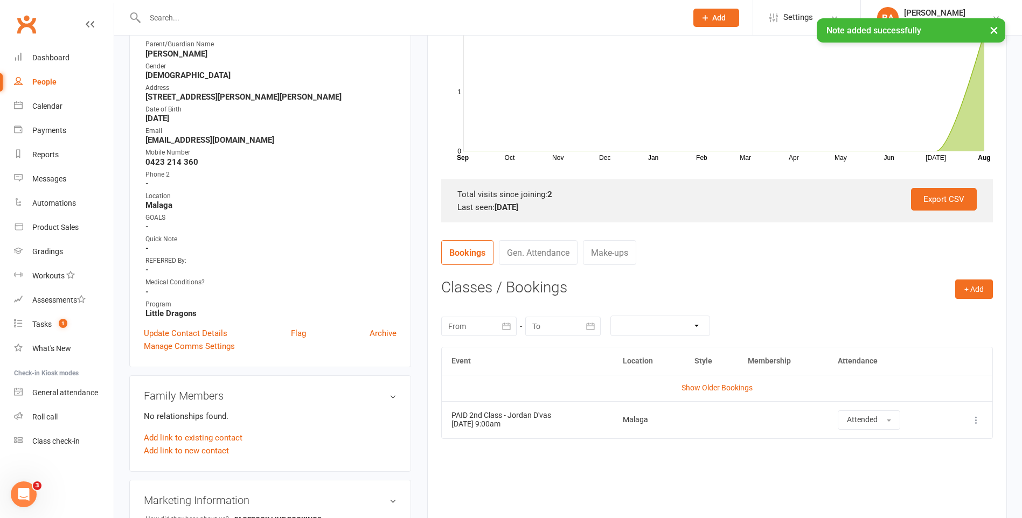
scroll to position [215, 0]
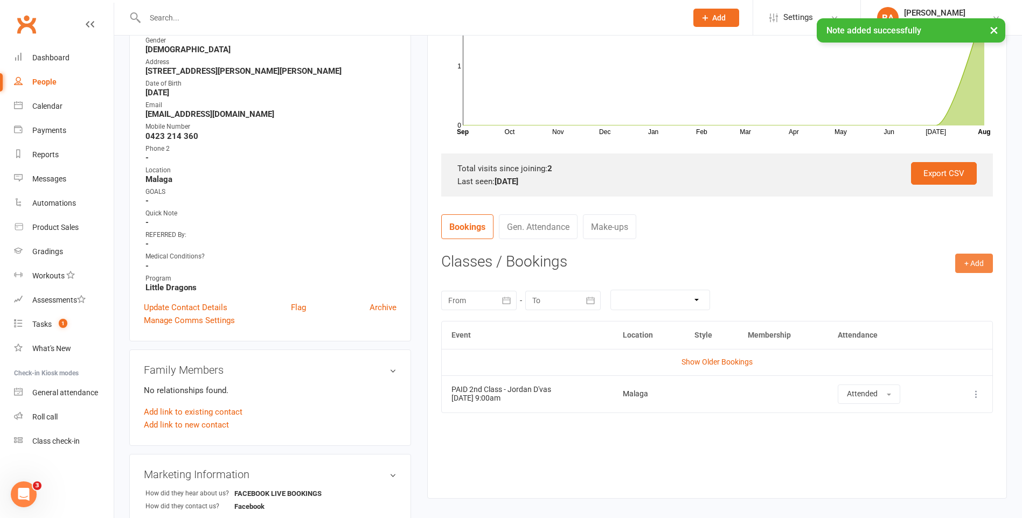
click at [969, 263] on button "+ Add" at bounding box center [974, 263] width 38 height 19
click at [945, 310] on link "Add Appointment" at bounding box center [938, 309] width 107 height 22
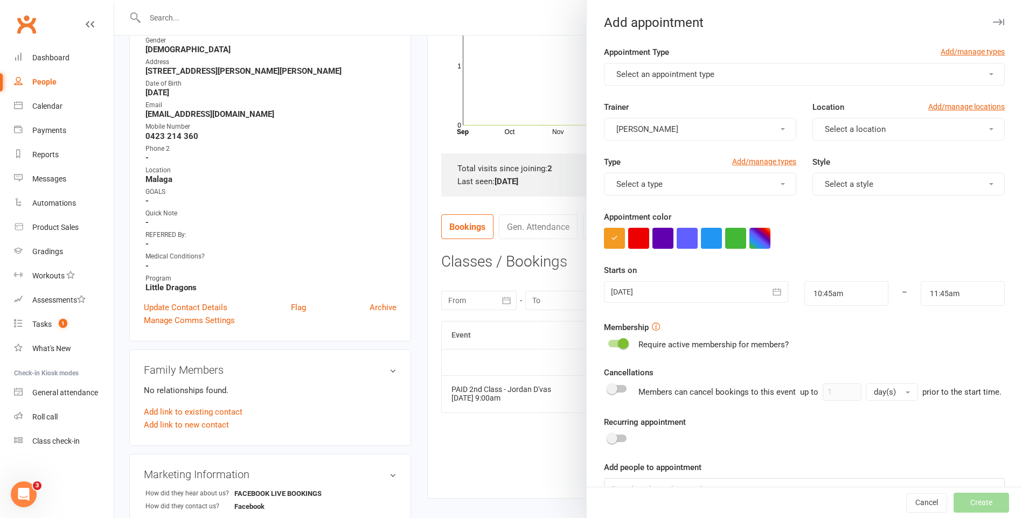
click at [696, 68] on button "Select an appointment type" at bounding box center [804, 74] width 401 height 23
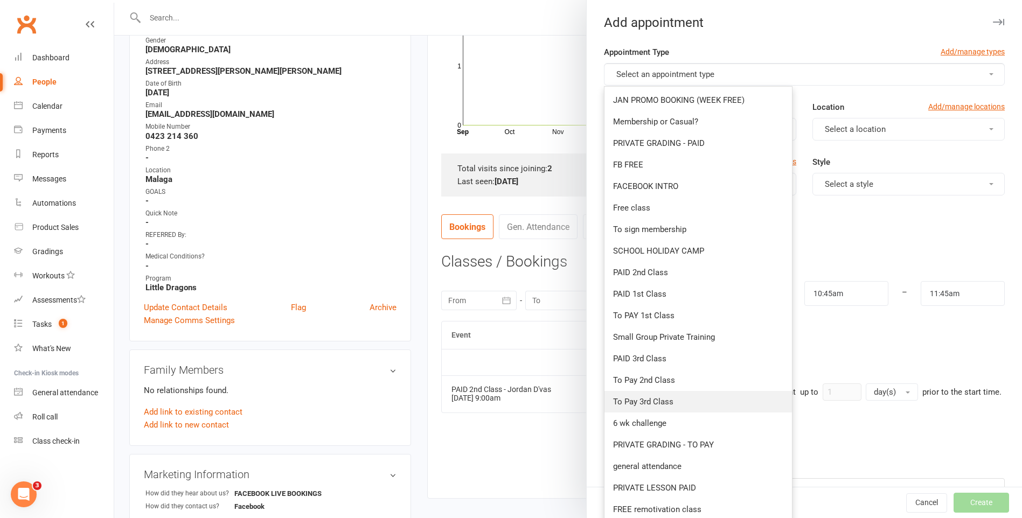
click at [667, 401] on span "To Pay 3rd Class" at bounding box center [643, 402] width 60 height 10
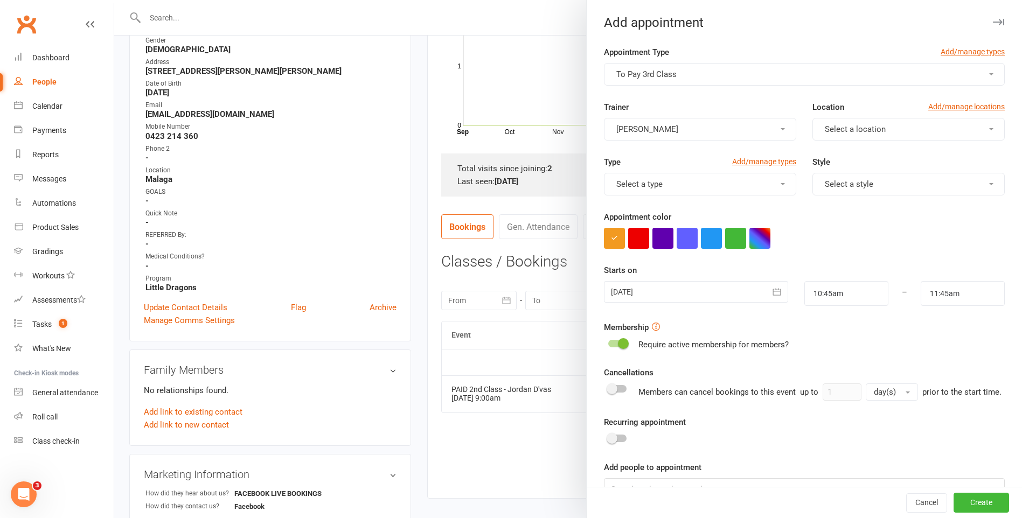
click at [836, 118] on div "Location Add/manage locations Select a location" at bounding box center [908, 121] width 208 height 40
drag, startPoint x: 836, startPoint y: 119, endPoint x: 833, endPoint y: 132, distance: 13.5
click at [832, 130] on span "Select a location" at bounding box center [855, 129] width 61 height 10
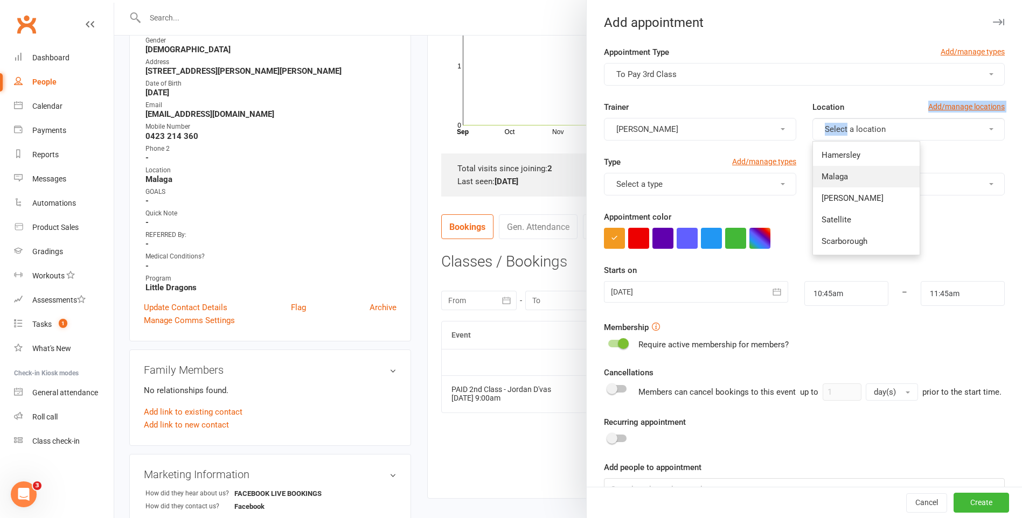
click at [834, 178] on span "Malaga" at bounding box center [834, 177] width 26 height 10
click at [748, 194] on button "Select a type" at bounding box center [700, 184] width 192 height 23
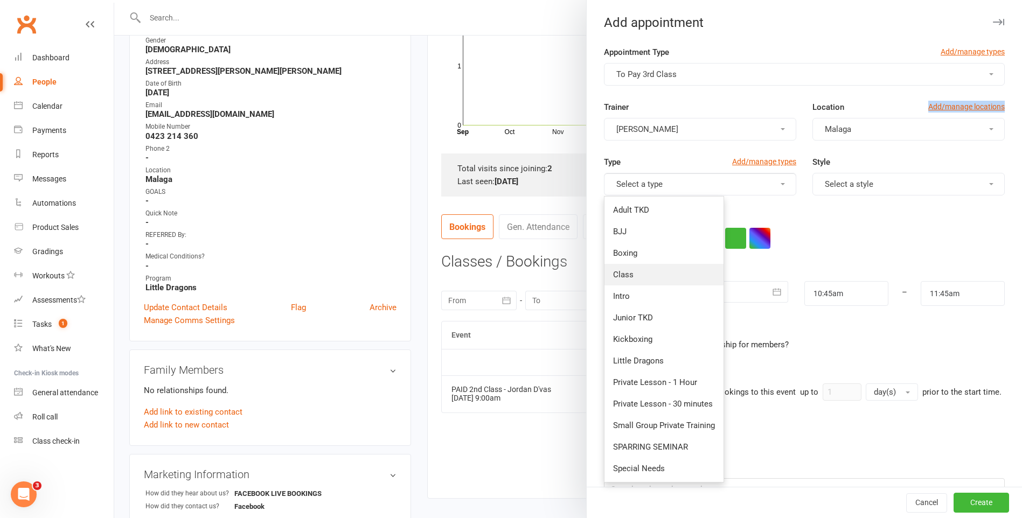
click at [670, 282] on link "Class" at bounding box center [663, 275] width 119 height 22
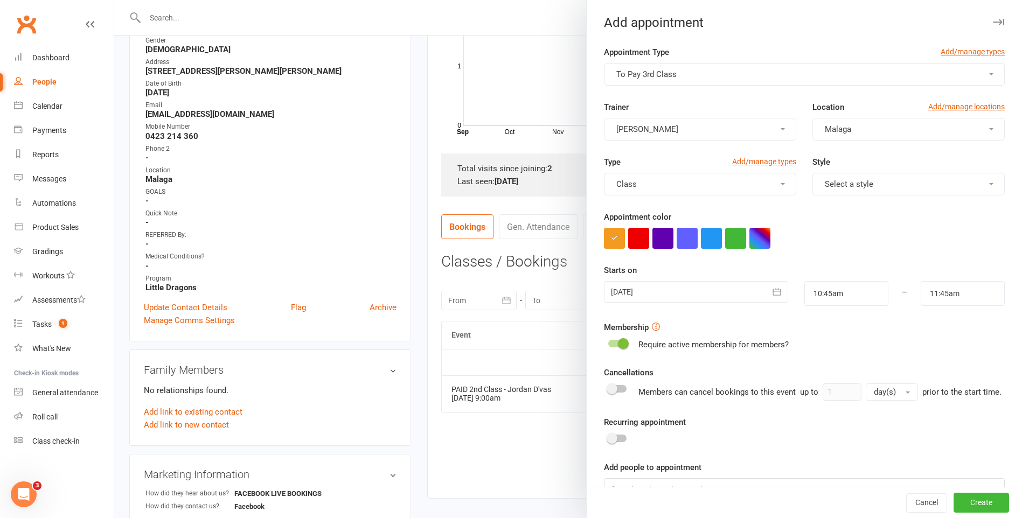
drag, startPoint x: 862, startPoint y: 171, endPoint x: 854, endPoint y: 182, distance: 13.0
click at [862, 172] on div "Style Select a style" at bounding box center [908, 176] width 208 height 40
click at [854, 185] on span "Select a style" at bounding box center [849, 184] width 48 height 10
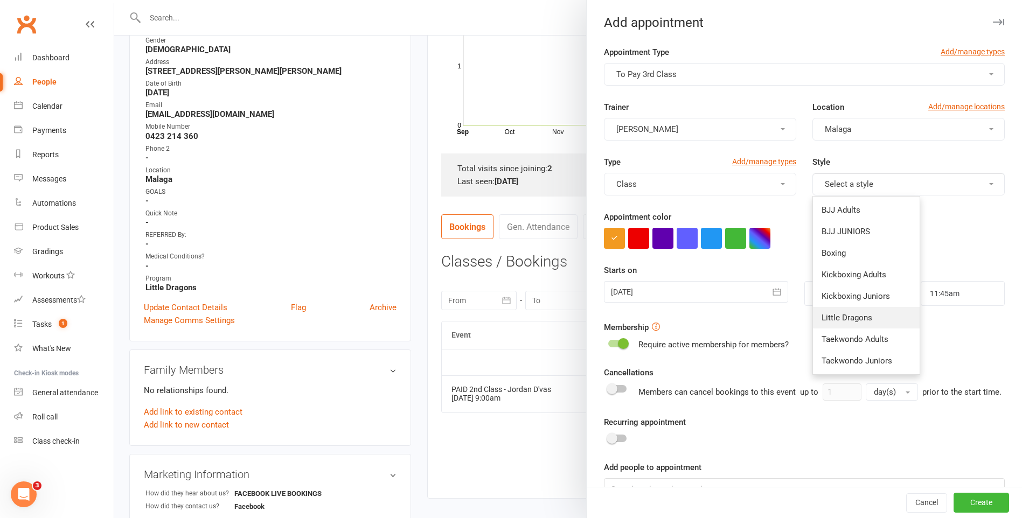
click at [882, 318] on link "Little Dragons" at bounding box center [866, 318] width 107 height 22
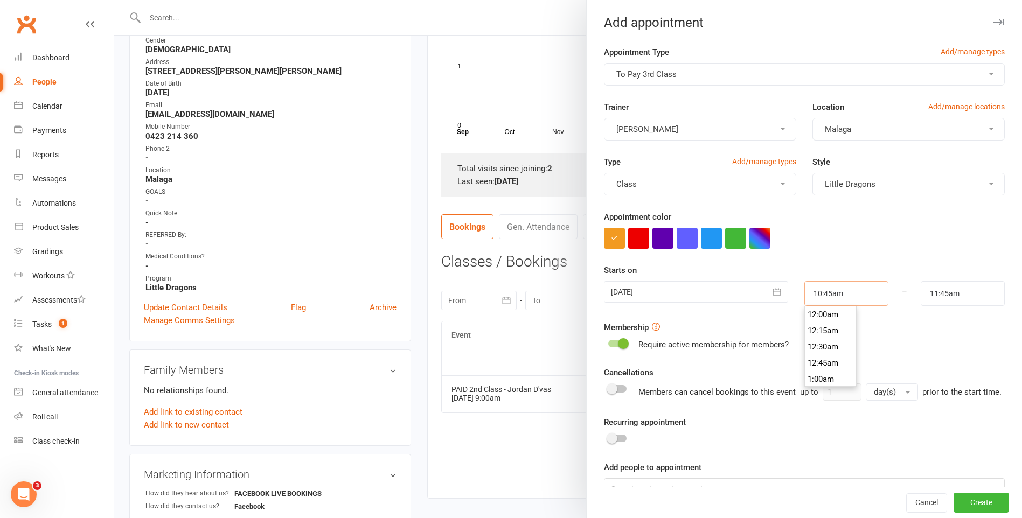
click at [857, 302] on input "10:45am" at bounding box center [846, 293] width 84 height 25
click at [717, 289] on div at bounding box center [696, 292] width 184 height 22
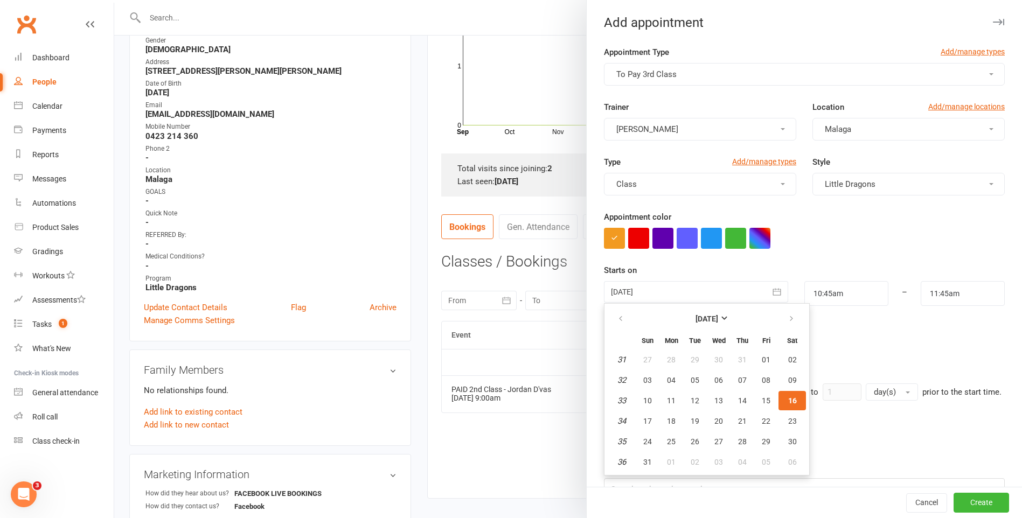
click at [716, 289] on div at bounding box center [696, 292] width 184 height 22
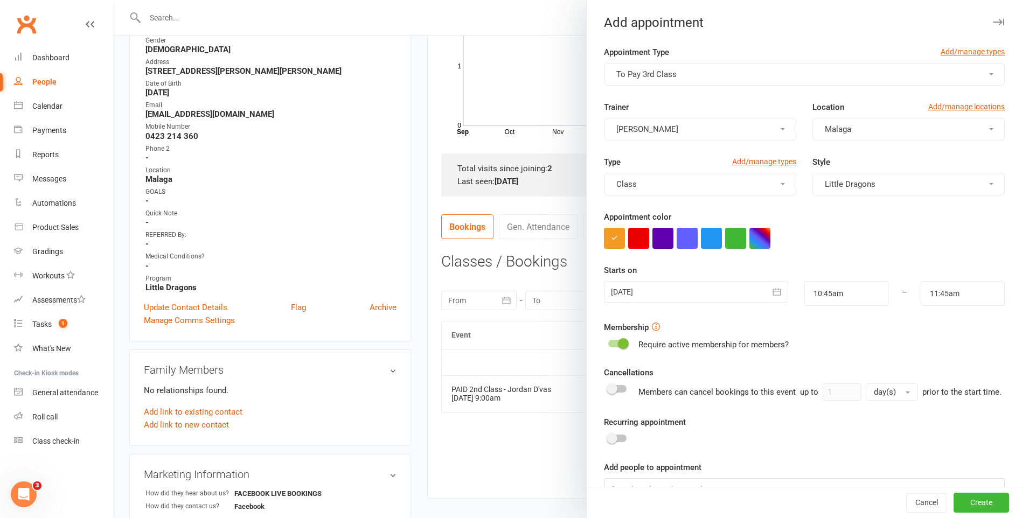
drag, startPoint x: 716, startPoint y: 290, endPoint x: 715, endPoint y: 299, distance: 9.7
click at [715, 291] on div at bounding box center [696, 292] width 184 height 22
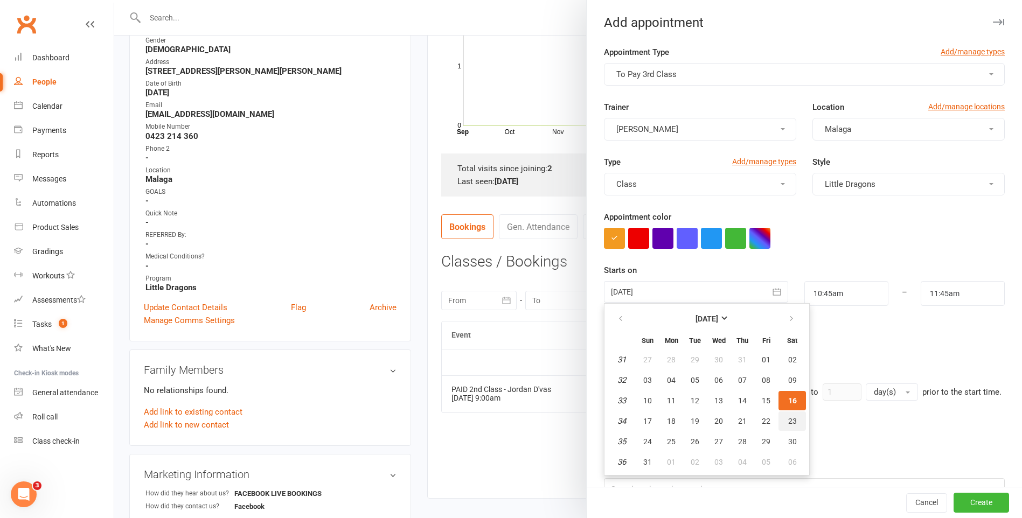
click at [789, 417] on span "23" at bounding box center [792, 421] width 9 height 9
type input "[DATE]"
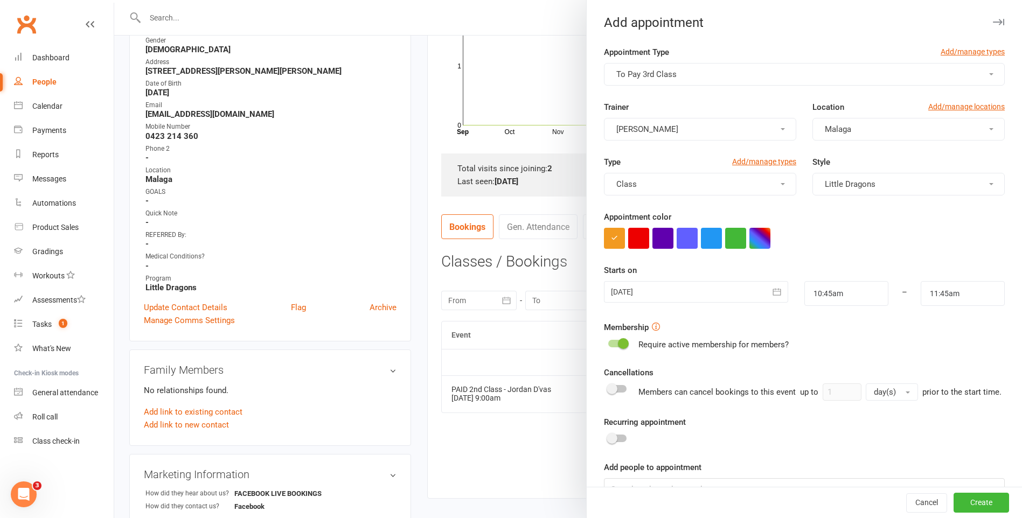
click at [854, 281] on div "Starts on [DATE] [DATE] Sun Mon Tue Wed Thu Fri Sat 31 27 28 29 30 31 01 02 32 …" at bounding box center [804, 285] width 401 height 42
click at [854, 282] on input "10:45am" at bounding box center [846, 293] width 84 height 25
type input "10:30am"
type input "11:30am"
click at [838, 310] on div "12:00am 12:15am 12:30am 12:45am 1:00am 1:15am 1:30am 1:45am 2:00am 2:15am 2:30a…" at bounding box center [830, 346] width 53 height 81
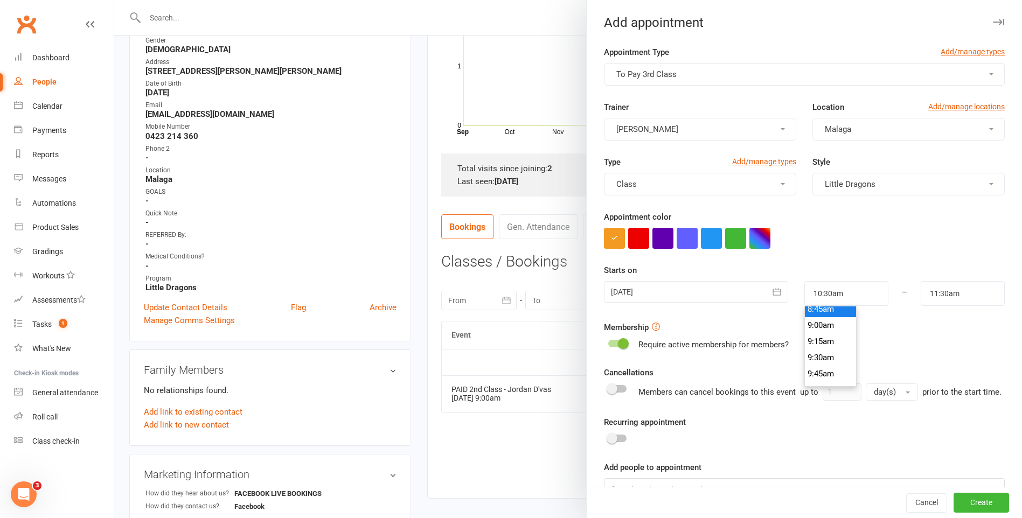
type input "8:45am"
type input "9:45am"
click at [822, 314] on li "8:45am" at bounding box center [831, 309] width 52 height 16
click at [853, 295] on input "8:45am" at bounding box center [846, 293] width 84 height 25
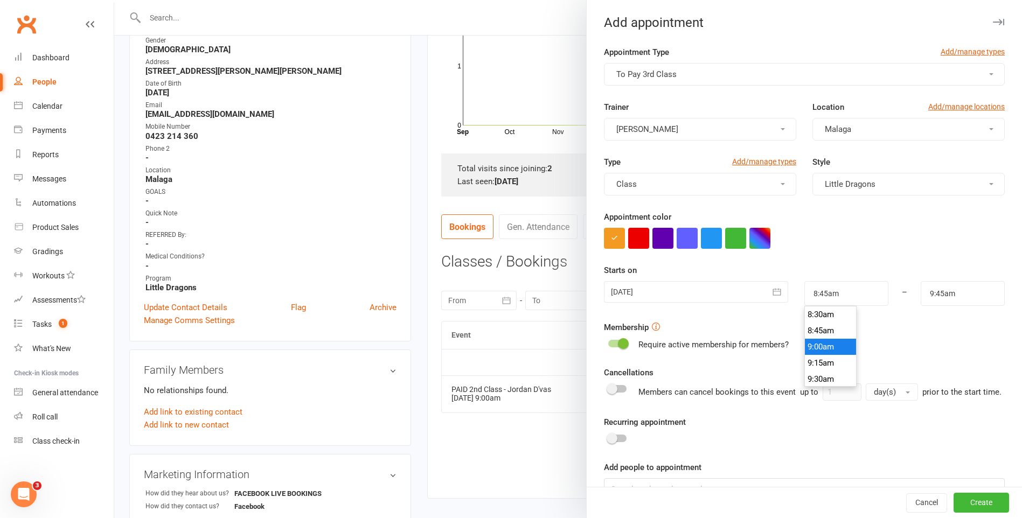
type input "9:00am"
click at [820, 347] on li "9:00am" at bounding box center [831, 347] width 52 height 16
click at [949, 297] on input "10:00am" at bounding box center [963, 293] width 84 height 25
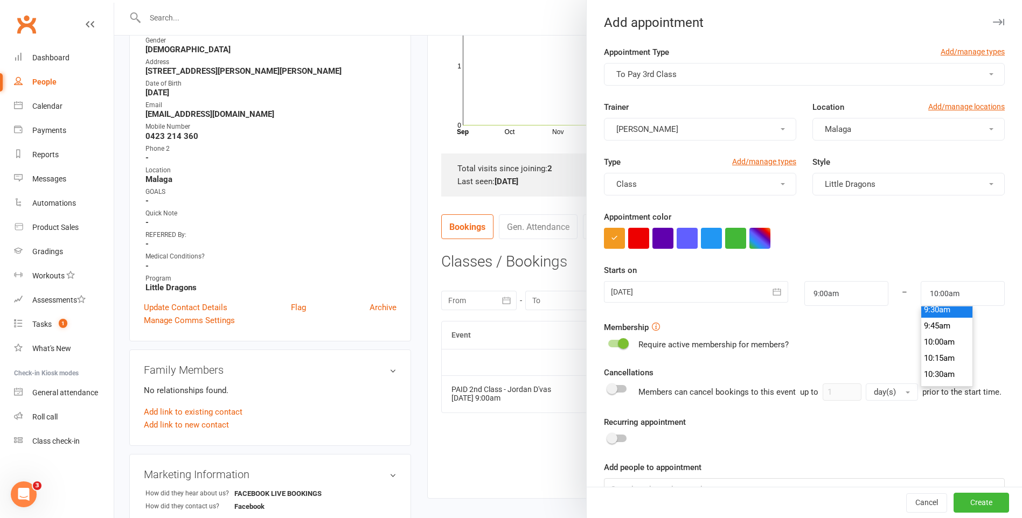
scroll to position [609, 0]
type input "9:30am"
click at [930, 318] on li "9:30am" at bounding box center [947, 320] width 52 height 16
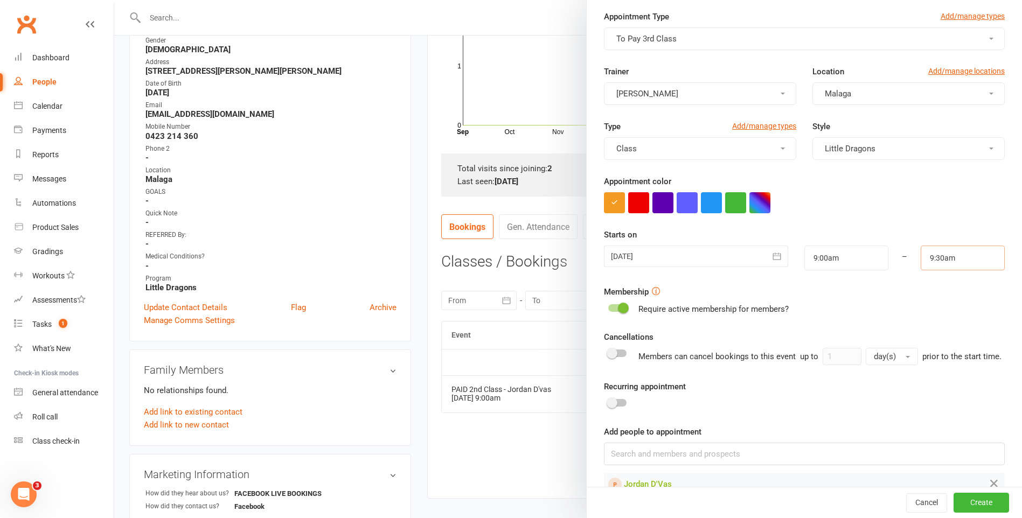
scroll to position [72, 0]
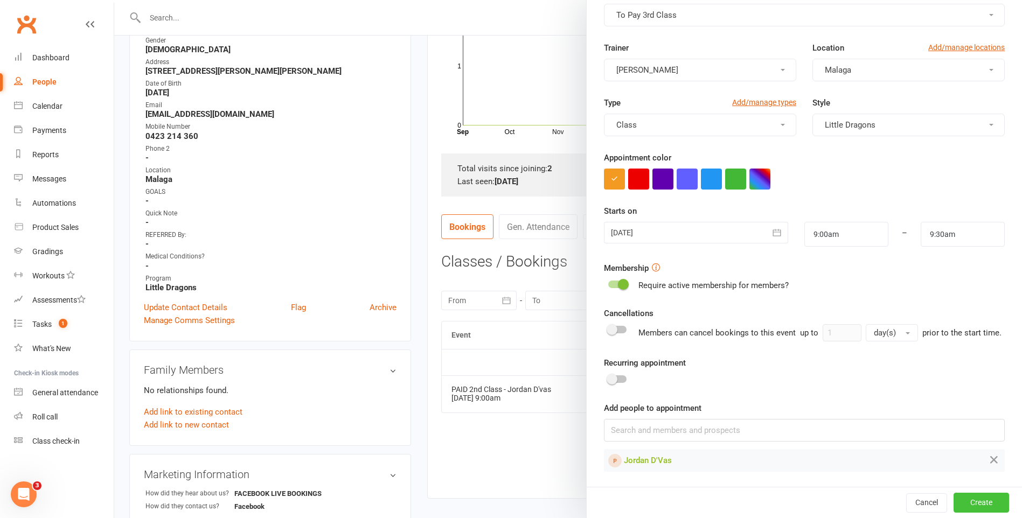
click at [975, 505] on button "Create" at bounding box center [980, 502] width 55 height 19
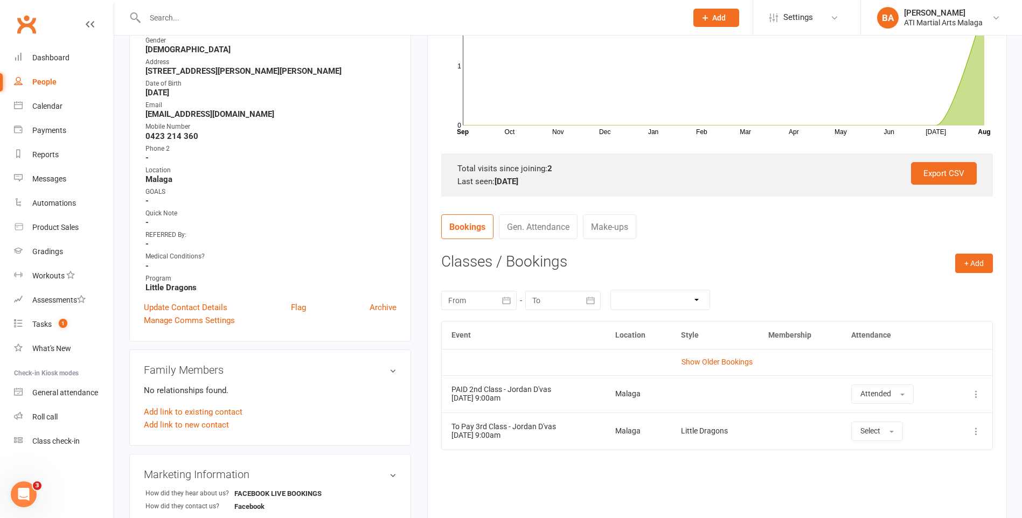
scroll to position [0, 0]
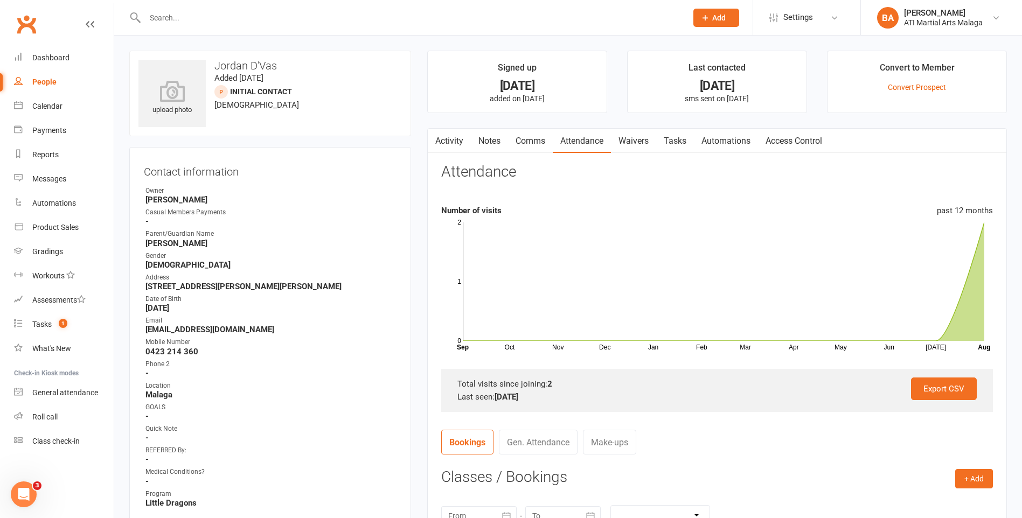
click at [177, 17] on input "text" at bounding box center [411, 17] width 538 height 15
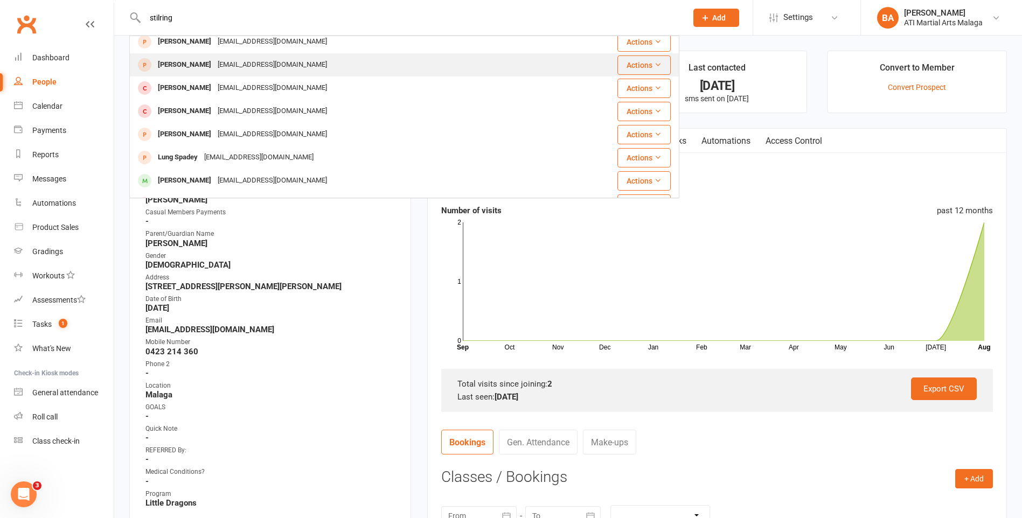
scroll to position [162, 0]
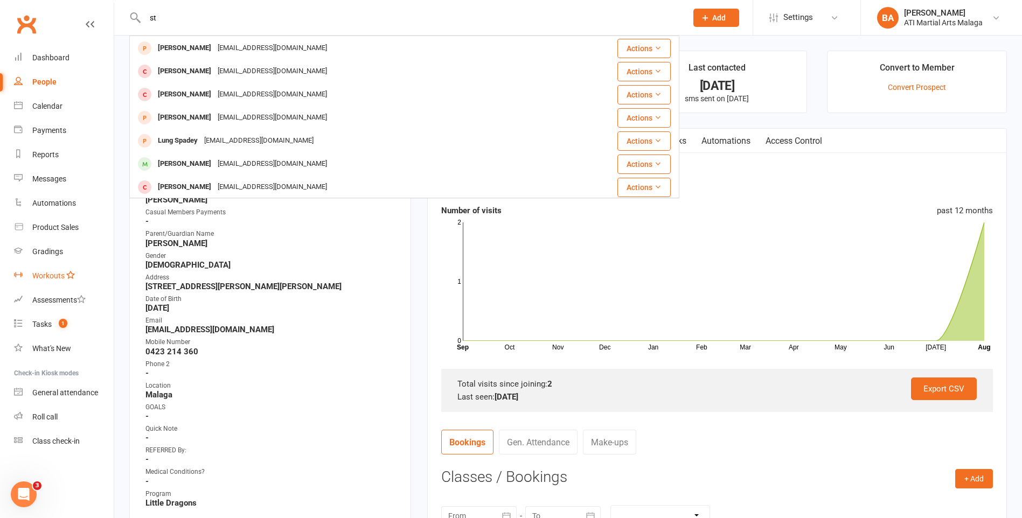
type input "s"
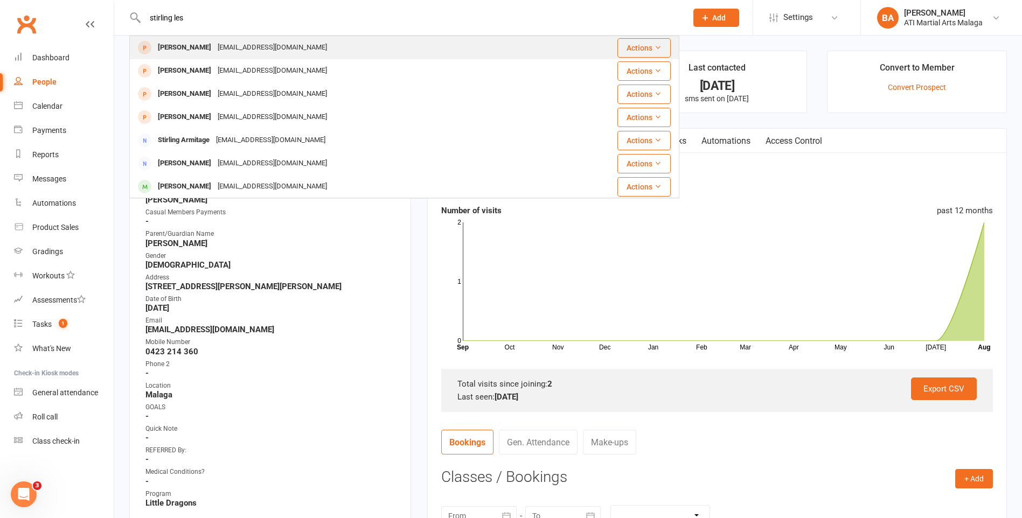
type input "stirling les"
click at [273, 55] on div "[EMAIL_ADDRESS][DOMAIN_NAME]" at bounding box center [272, 48] width 116 height 16
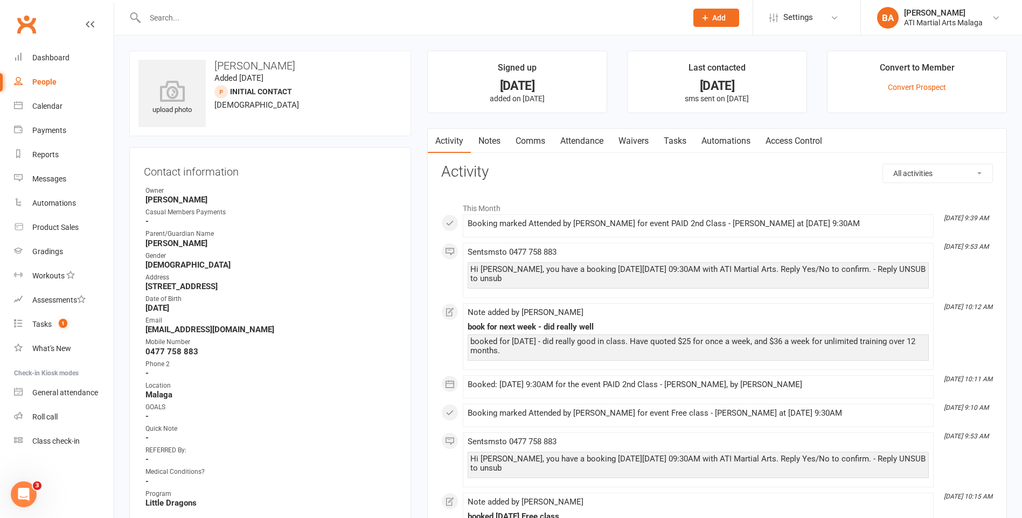
click at [479, 131] on link "Notes" at bounding box center [489, 141] width 37 height 25
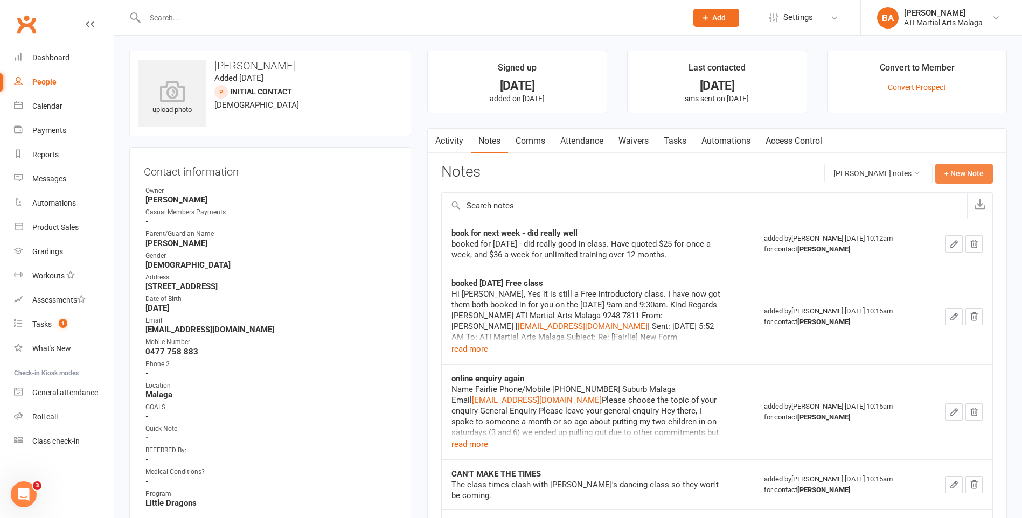
click at [950, 166] on button "+ New Note" at bounding box center [964, 173] width 58 height 19
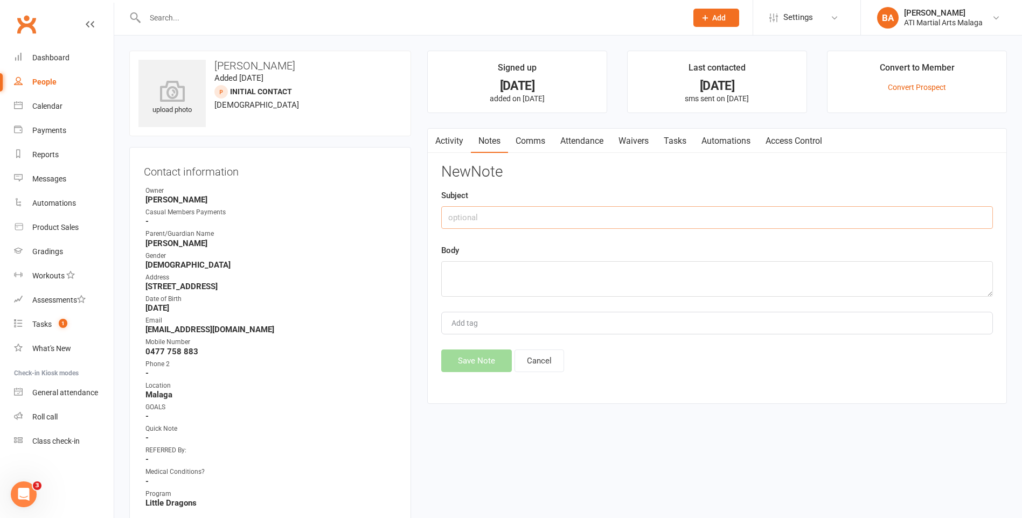
click at [692, 219] on input "text" at bounding box center [717, 217] width 552 height 23
type input "got no idea what happened with him"
type textarea "N"
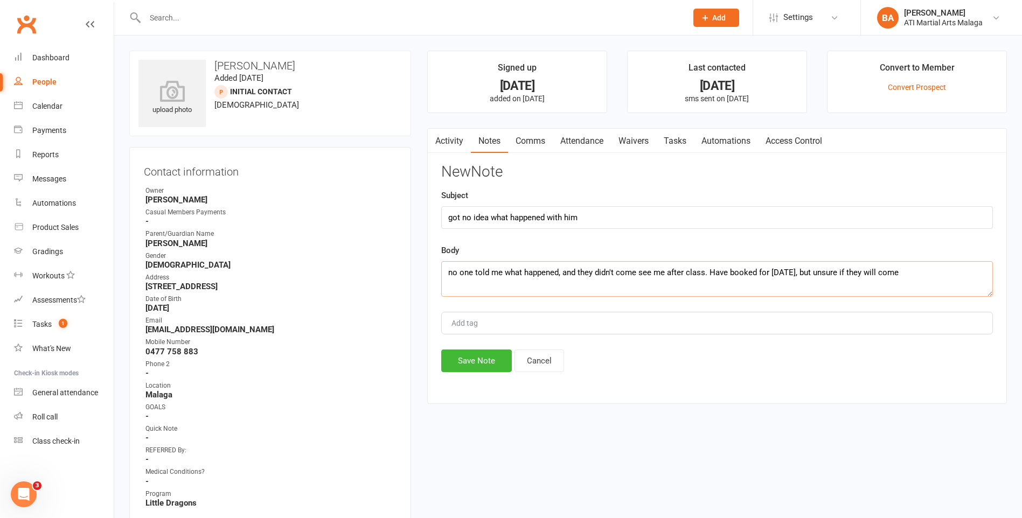
click at [946, 269] on textarea "no one told me what happened, and they didn't come see me after class. Have boo…" at bounding box center [717, 279] width 552 height 36
type textarea "no one told me what happened, and they didn't come see me after class. Have boo…"
click at [457, 365] on button "Save Note" at bounding box center [476, 361] width 71 height 23
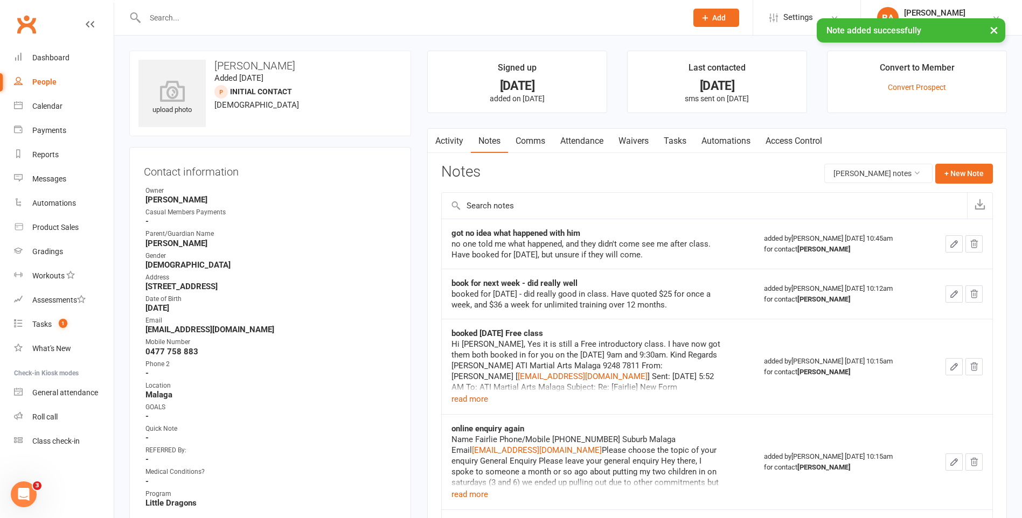
click at [612, 142] on div "Activity Notes Comms Attendance Waivers Tasks Automations Access Control" at bounding box center [629, 141] width 402 height 25
click at [597, 148] on link "Attendance" at bounding box center [582, 141] width 58 height 25
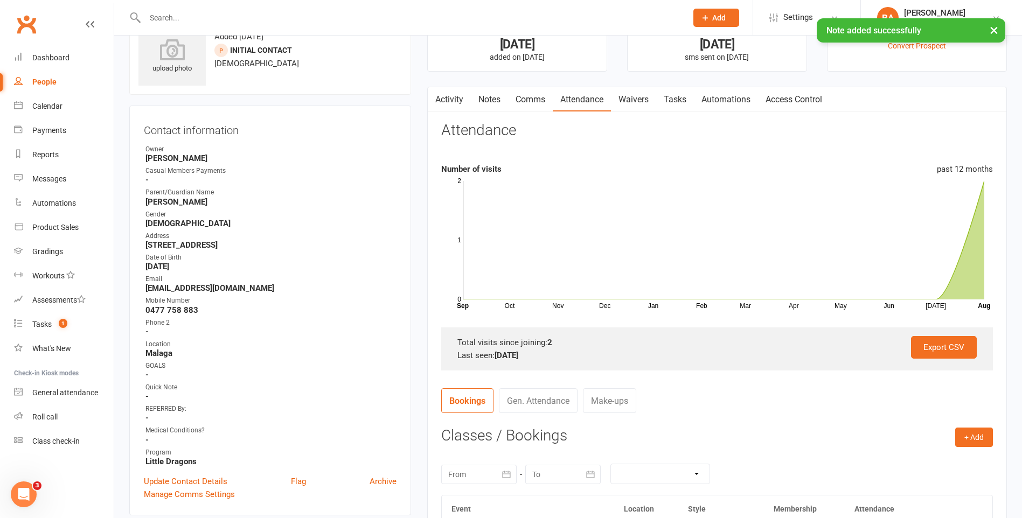
scroll to position [215, 0]
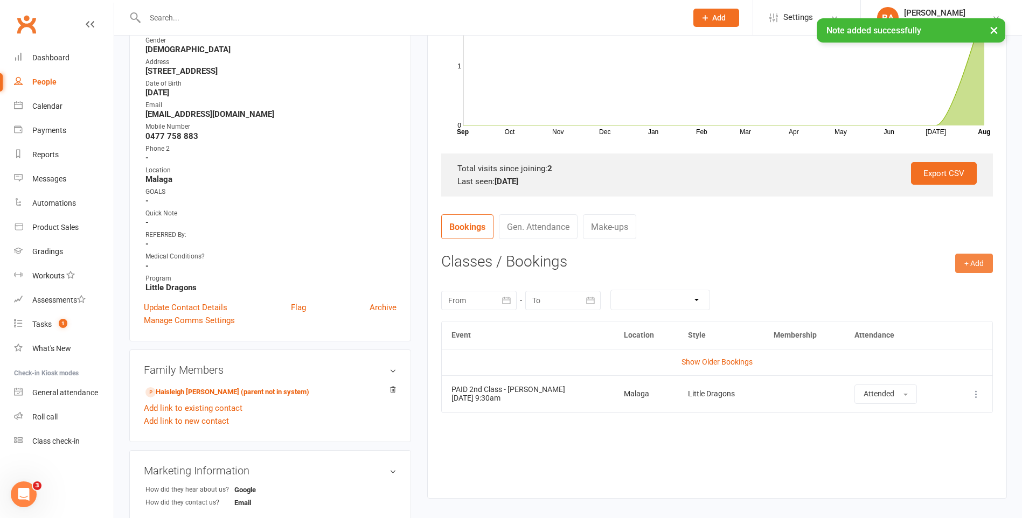
click at [958, 259] on button "+ Add" at bounding box center [974, 263] width 38 height 19
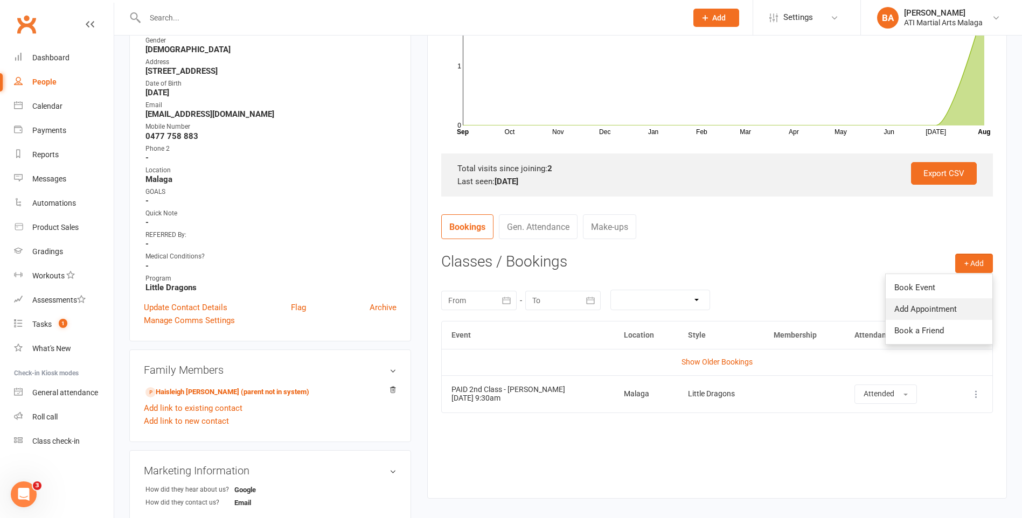
click at [950, 309] on link "Add Appointment" at bounding box center [938, 309] width 107 height 22
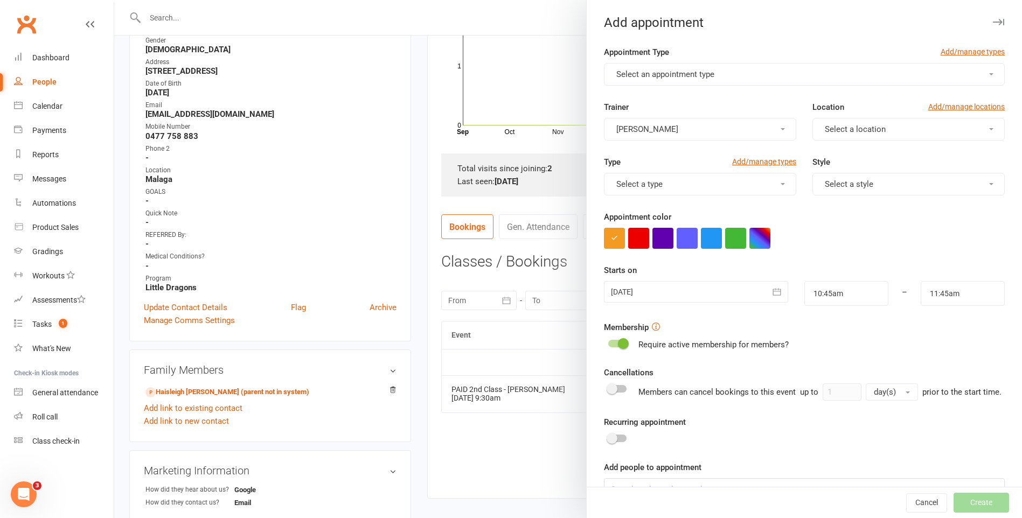
click at [677, 72] on span "Select an appointment type" at bounding box center [665, 74] width 98 height 10
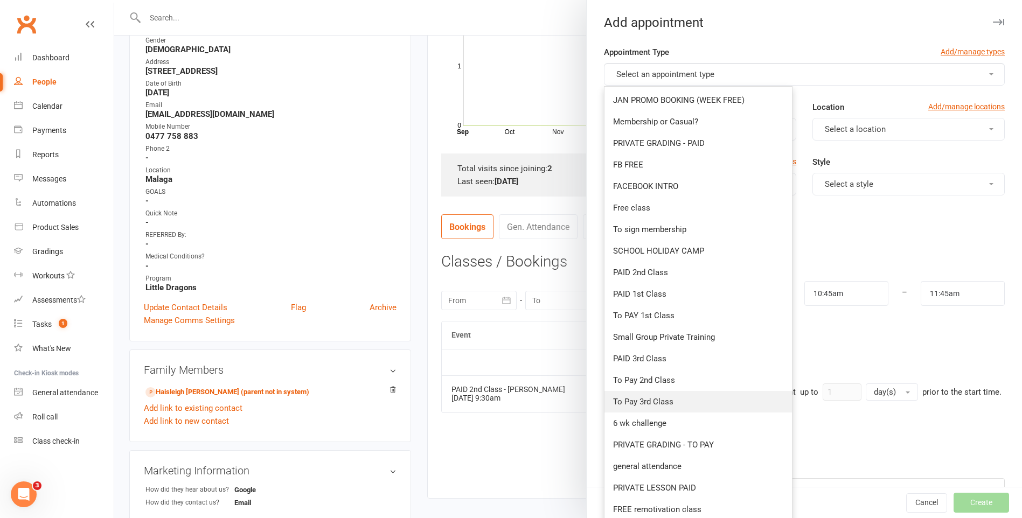
click at [665, 402] on span "To Pay 3rd Class" at bounding box center [643, 402] width 60 height 10
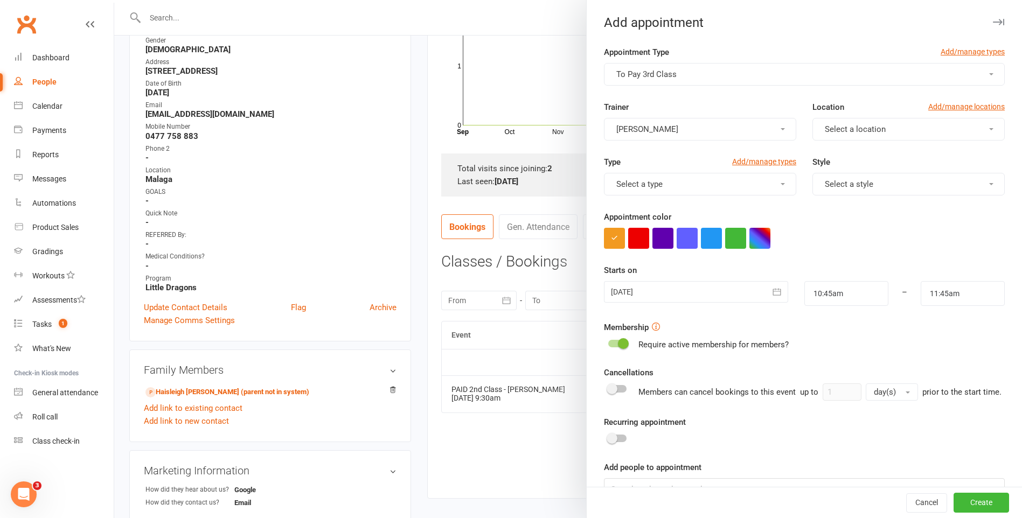
click at [847, 133] on span "Select a location" at bounding box center [855, 129] width 61 height 10
click at [854, 180] on link "Malaga" at bounding box center [866, 177] width 107 height 22
click at [731, 179] on button "Select a type" at bounding box center [700, 184] width 192 height 23
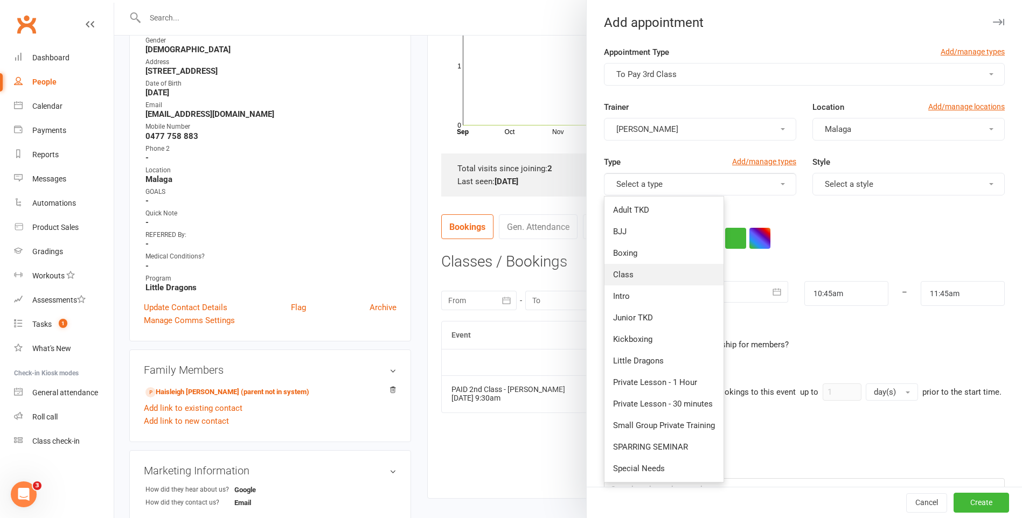
click at [672, 284] on link "Class" at bounding box center [663, 275] width 119 height 22
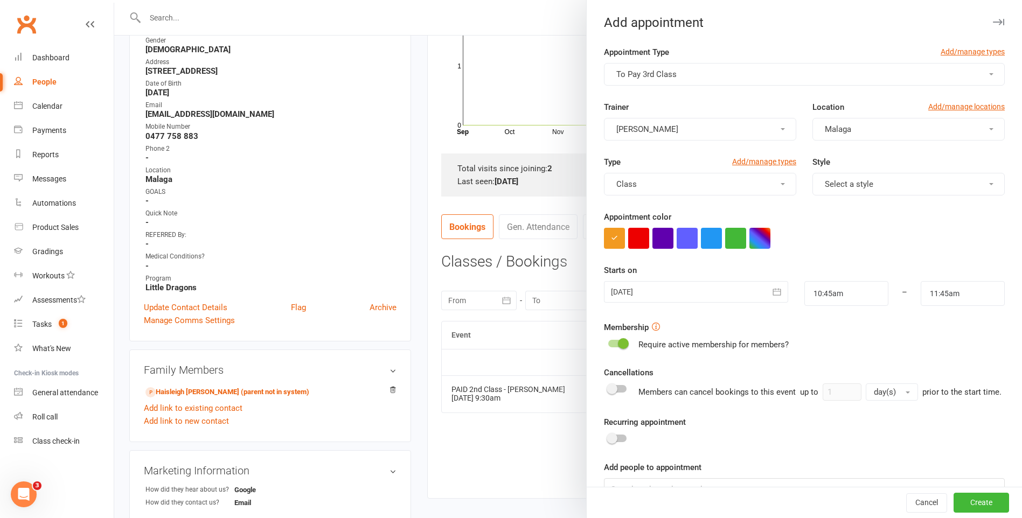
click at [839, 170] on div "Style Select a style" at bounding box center [908, 176] width 208 height 40
click at [835, 187] on span "Select a style" at bounding box center [849, 184] width 48 height 10
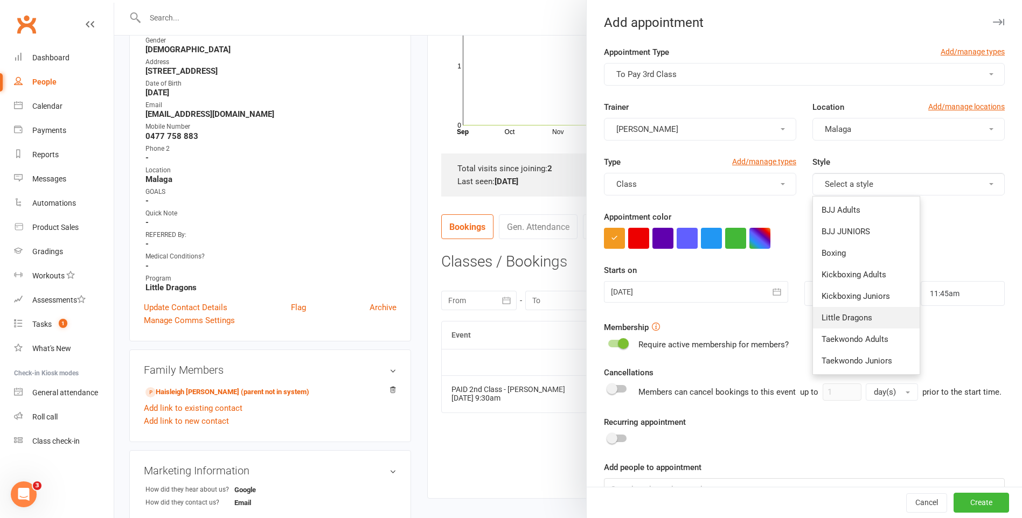
click at [848, 320] on span "Little Dragons" at bounding box center [846, 318] width 51 height 10
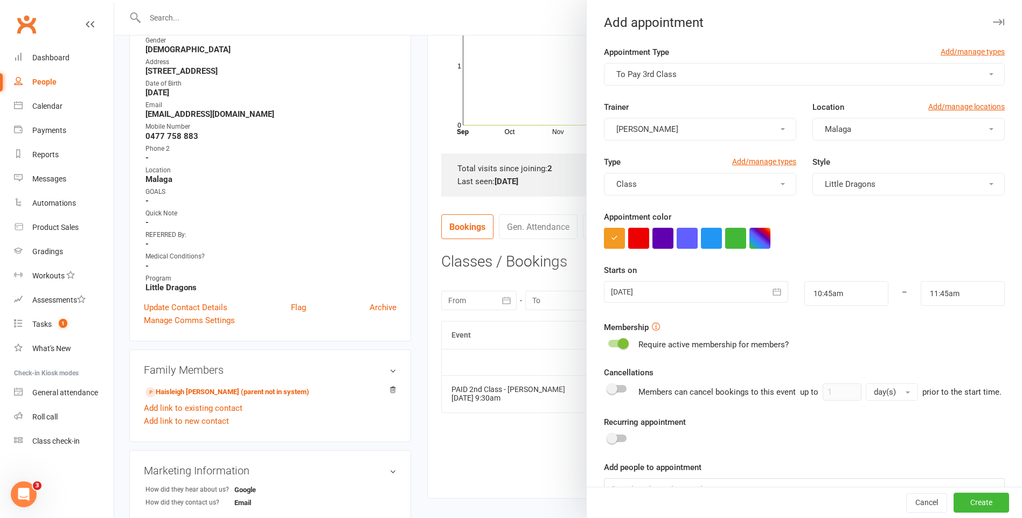
click at [716, 283] on div at bounding box center [696, 292] width 184 height 22
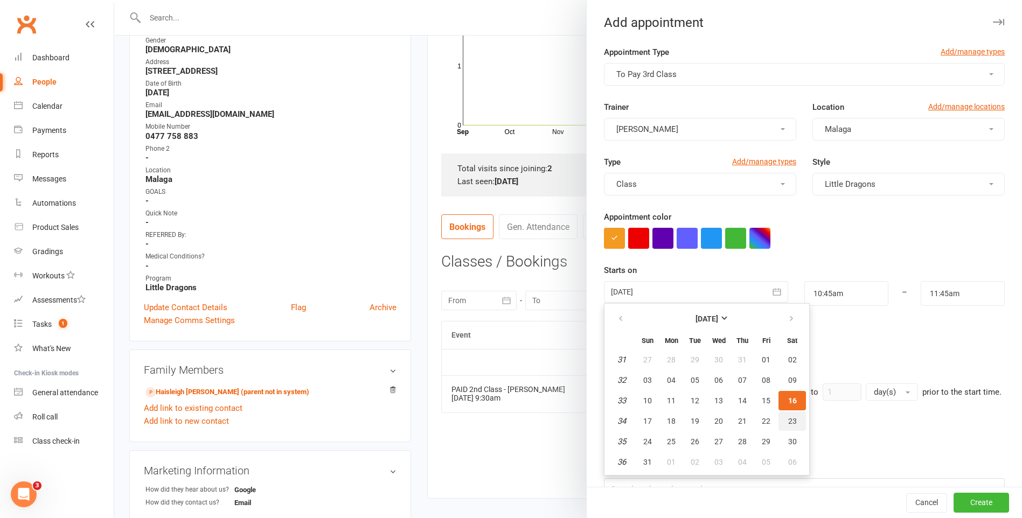
click at [788, 422] on span "23" at bounding box center [792, 421] width 9 height 9
type input "23 Aug 2025"
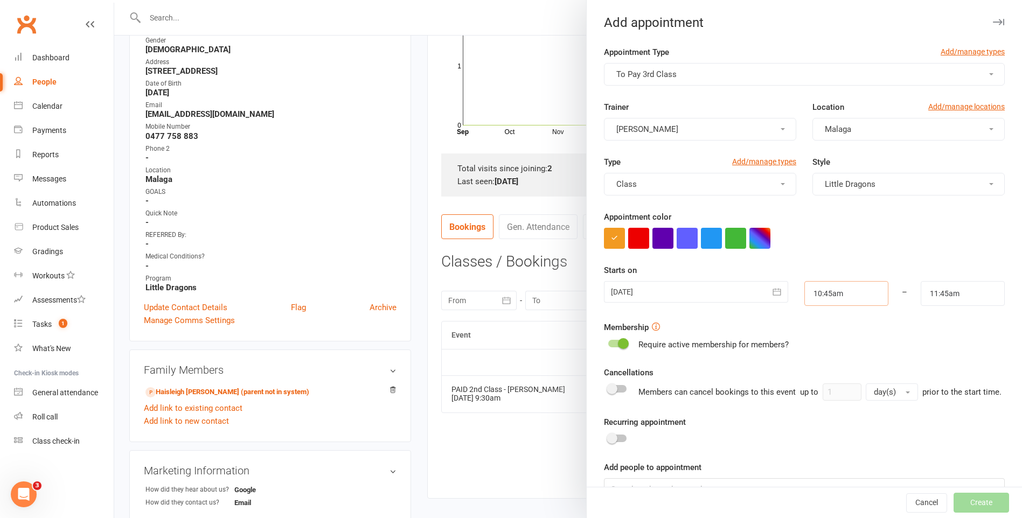
drag, startPoint x: 835, startPoint y: 293, endPoint x: 843, endPoint y: 302, distance: 12.6
click at [835, 292] on input "10:45am" at bounding box center [846, 293] width 84 height 25
type input "9:30am"
click at [822, 315] on li "9:30am" at bounding box center [831, 314] width 52 height 16
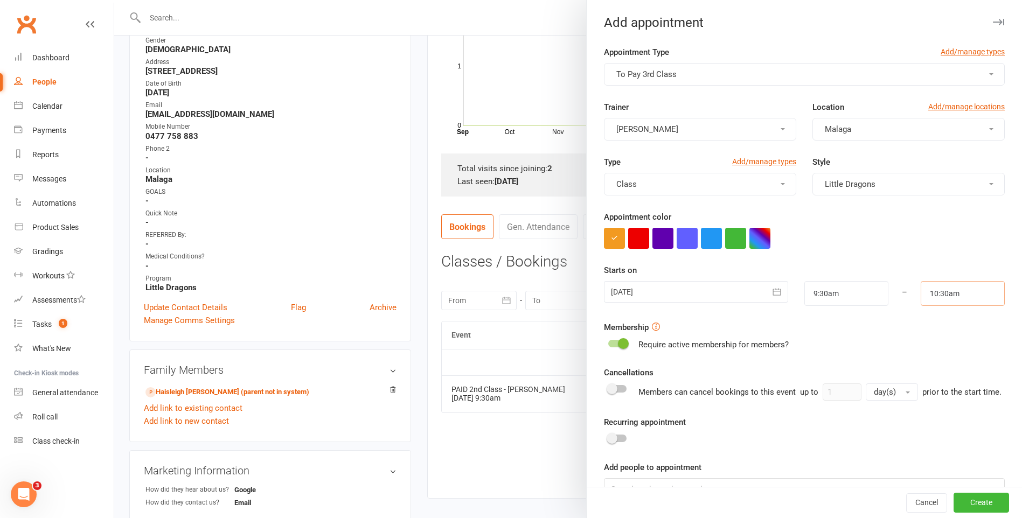
click at [924, 293] on input "10:30am" at bounding box center [963, 293] width 84 height 25
type input "10:00am"
click at [939, 319] on li "10:00am" at bounding box center [947, 320] width 52 height 16
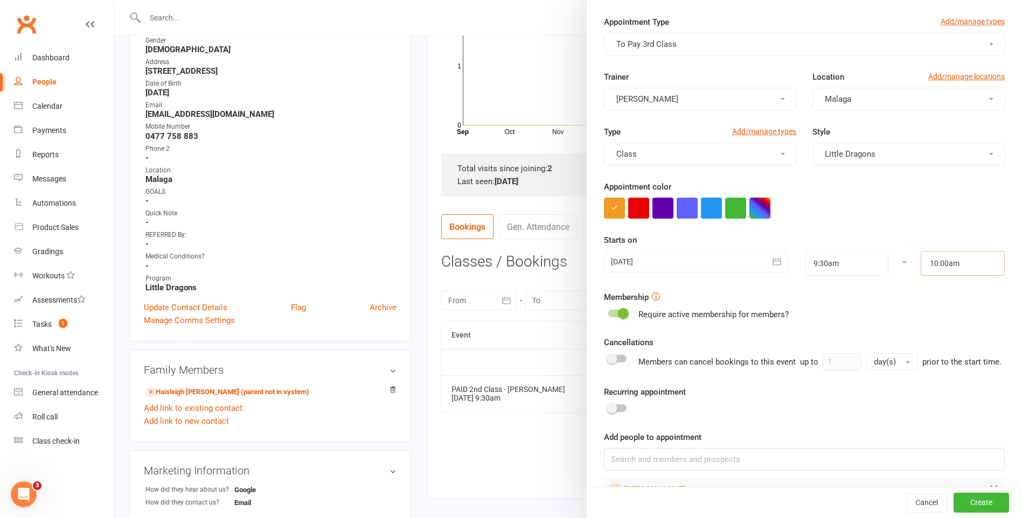
scroll to position [72, 0]
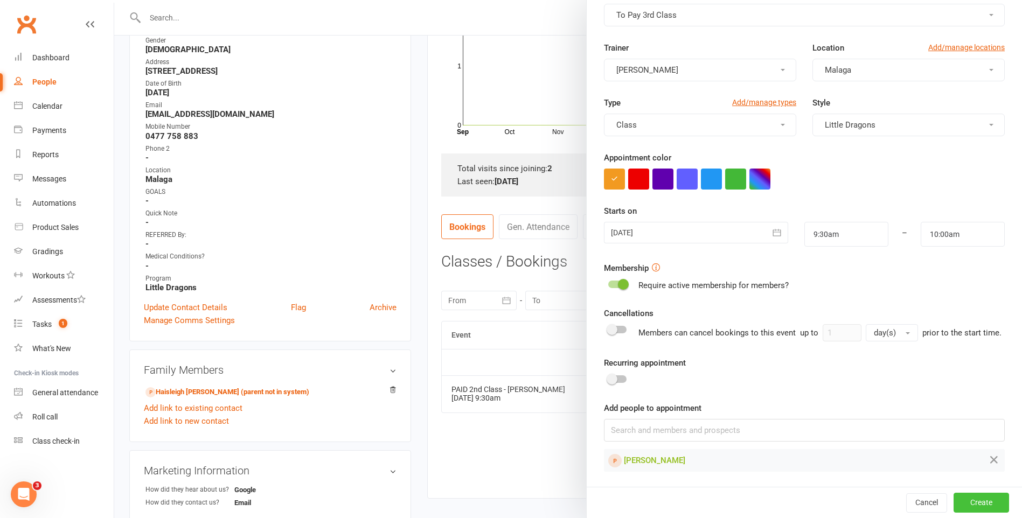
click at [964, 504] on button "Create" at bounding box center [980, 502] width 55 height 19
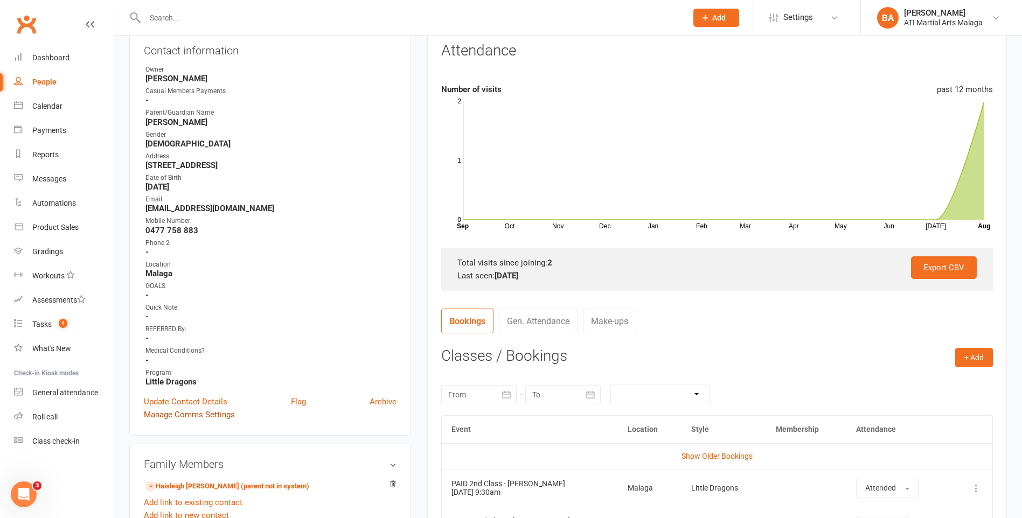
scroll to position [0, 0]
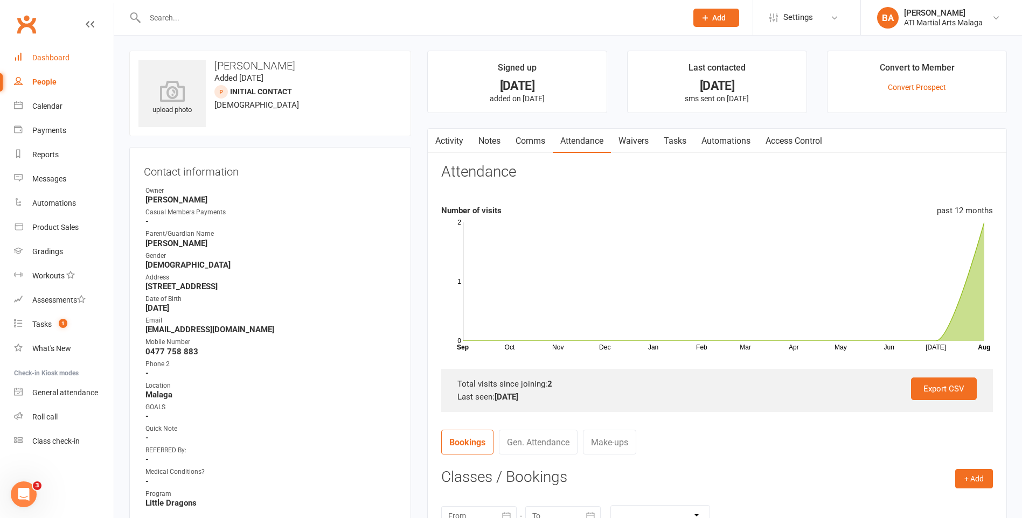
click at [26, 60] on link "Dashboard" at bounding box center [64, 58] width 100 height 24
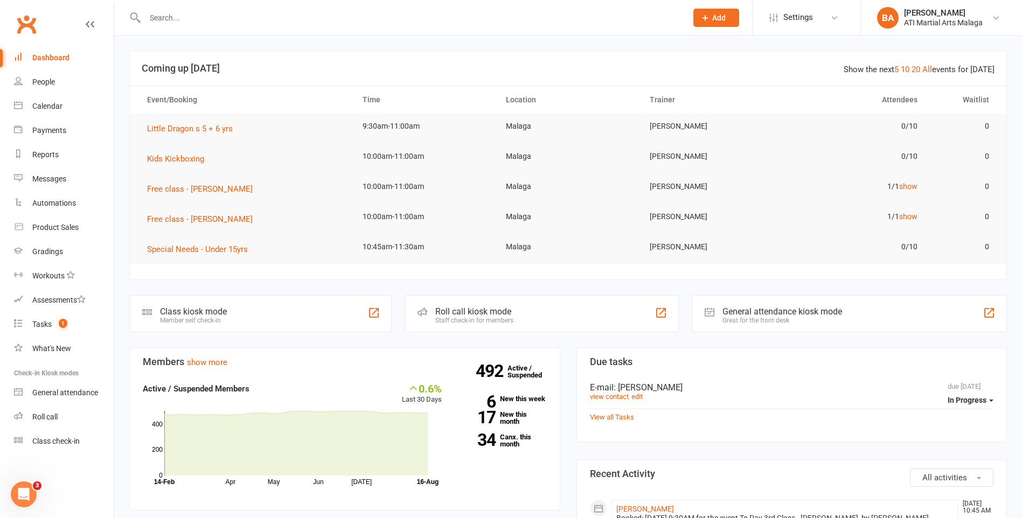
click at [267, 16] on input "text" at bounding box center [411, 17] width 538 height 15
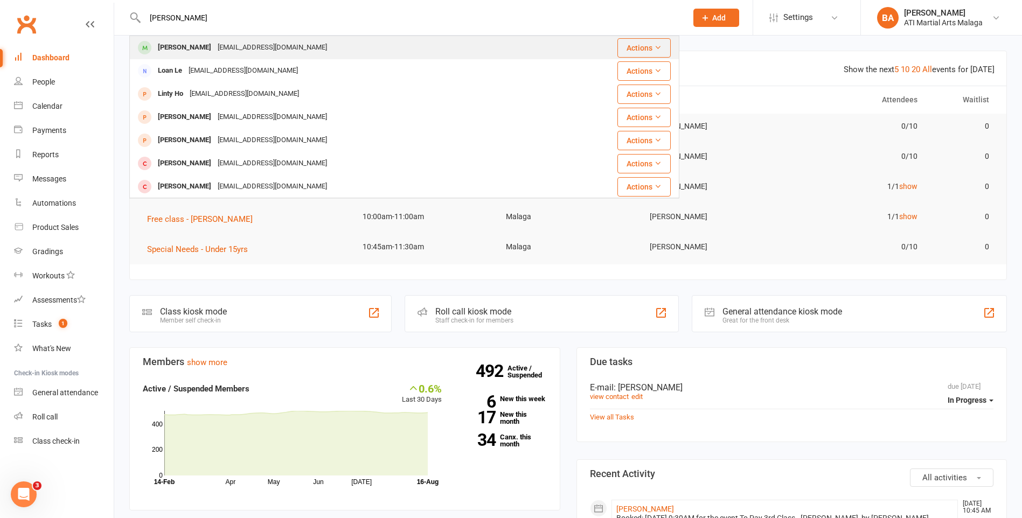
type input "lexie ho"
click at [264, 50] on div "horriganhouse@outlook.com" at bounding box center [272, 48] width 116 height 16
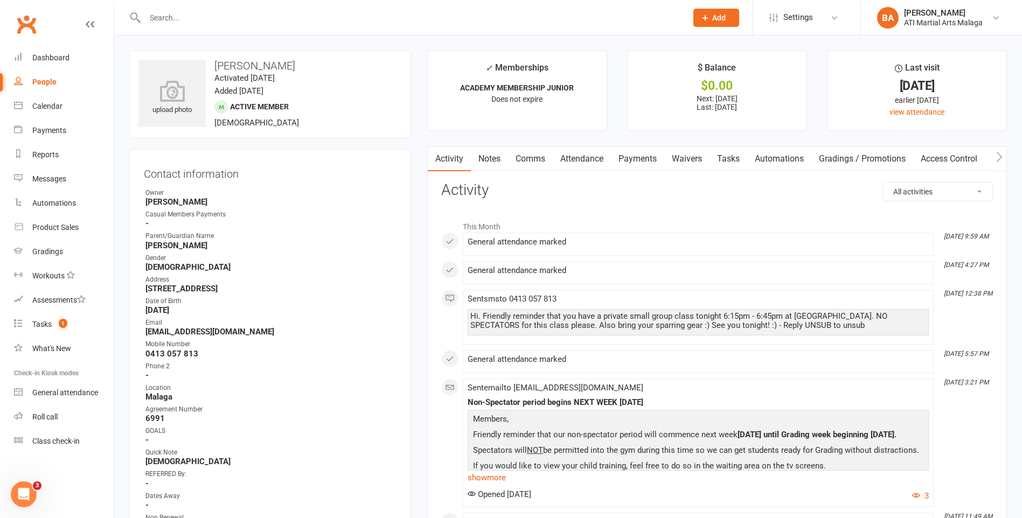
click at [219, 15] on input "text" at bounding box center [411, 17] width 538 height 15
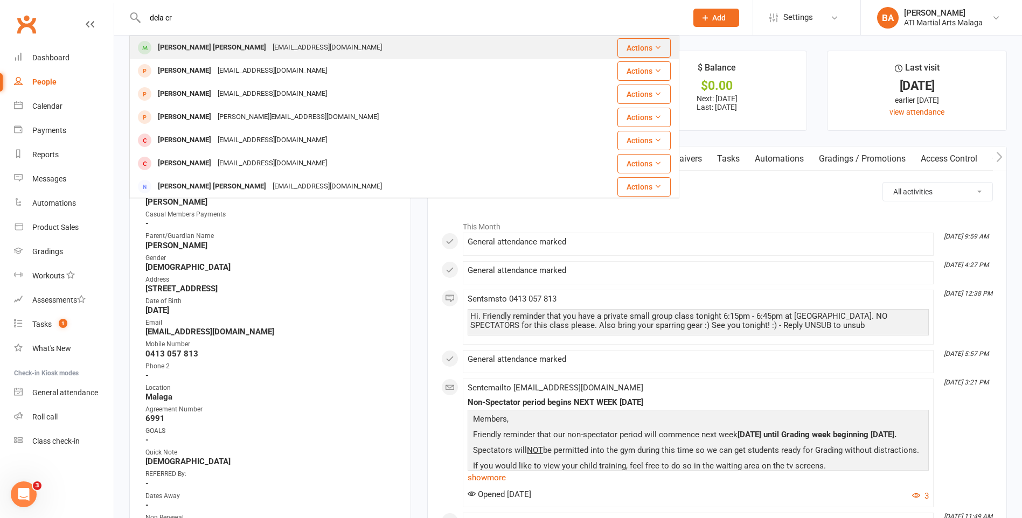
type input "dela cr"
click at [269, 52] on div "malouferrer22@yahoo.com" at bounding box center [327, 48] width 116 height 16
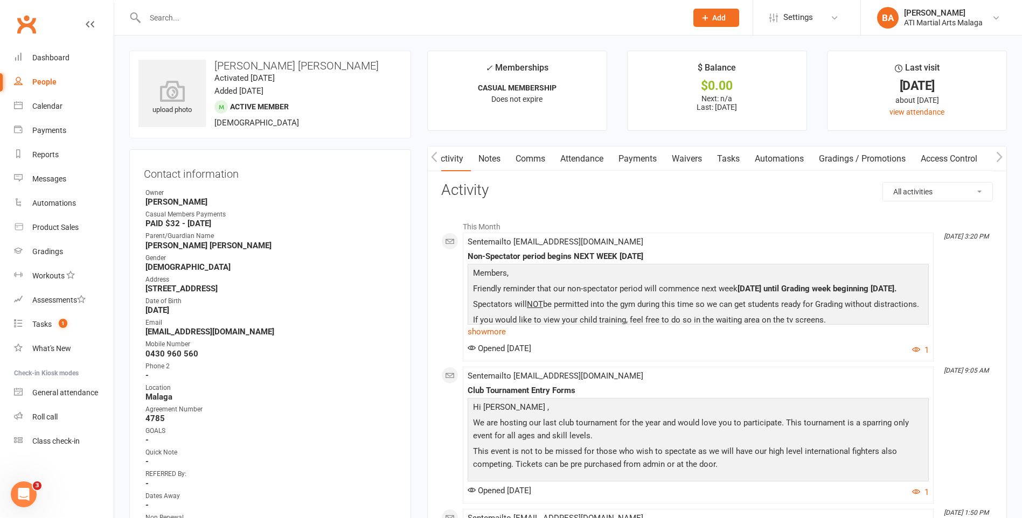
click at [500, 159] on link "Notes" at bounding box center [489, 159] width 37 height 25
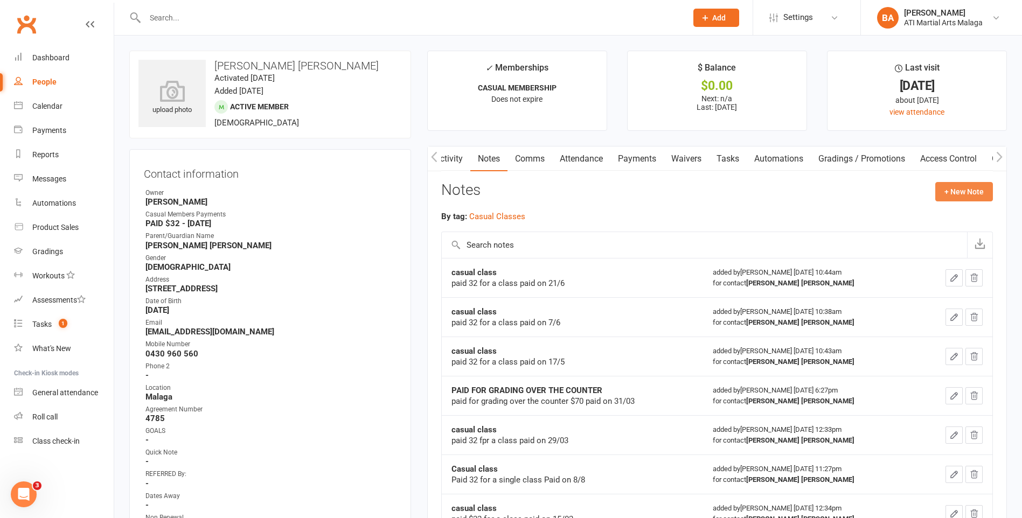
click at [967, 187] on button "+ New Note" at bounding box center [964, 191] width 58 height 19
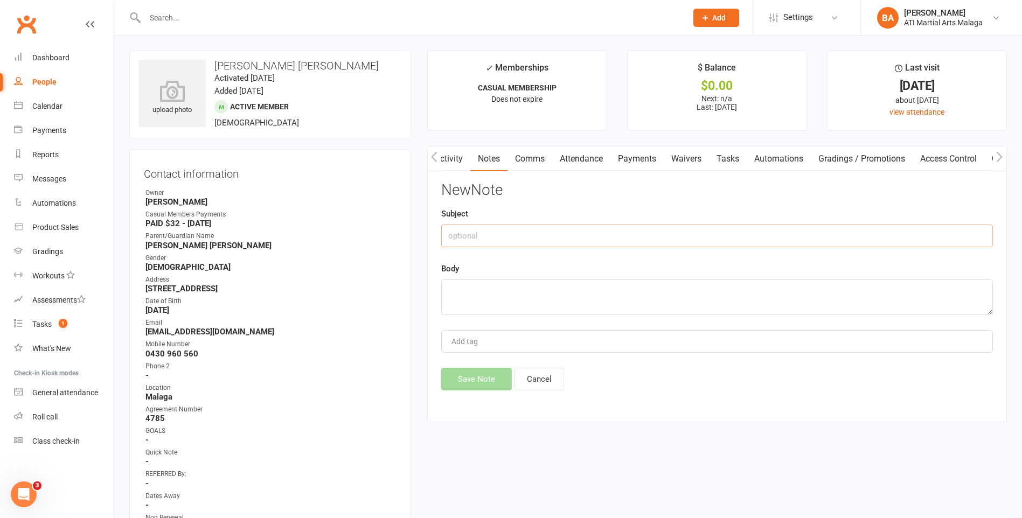
click at [705, 242] on input "text" at bounding box center [717, 236] width 552 height 23
type input "casual class"
type textarea "paid 32 for a class paid on 16/8"
click at [478, 375] on button "Save Note" at bounding box center [476, 379] width 71 height 23
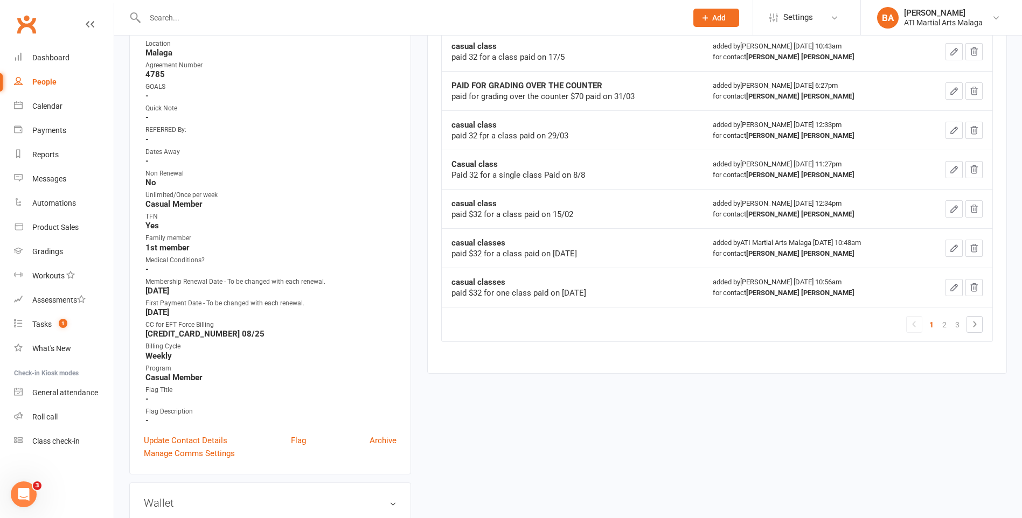
scroll to position [431, 0]
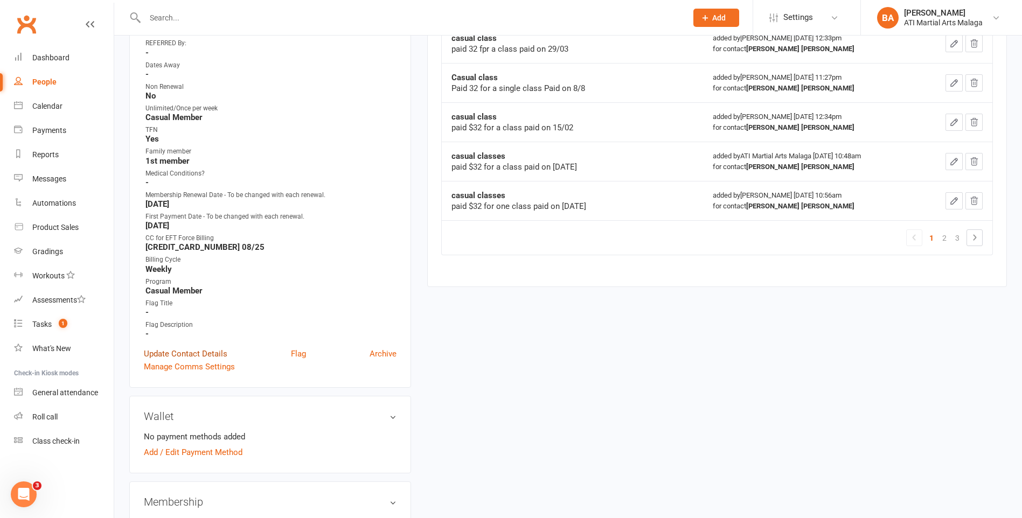
click at [190, 354] on link "Update Contact Details" at bounding box center [185, 353] width 83 height 13
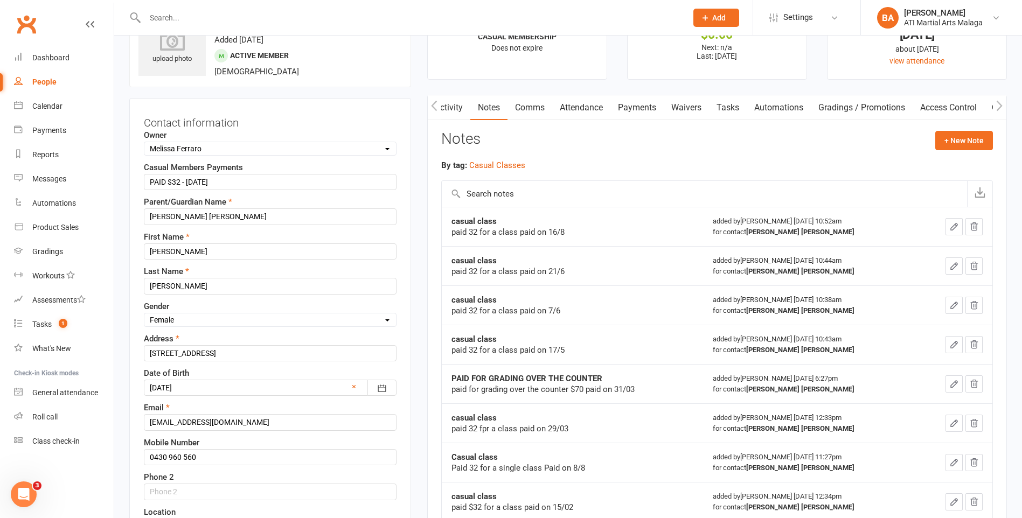
scroll to position [51, 0]
click at [194, 184] on input "PAID $32 - 12.07.25" at bounding box center [270, 183] width 253 height 16
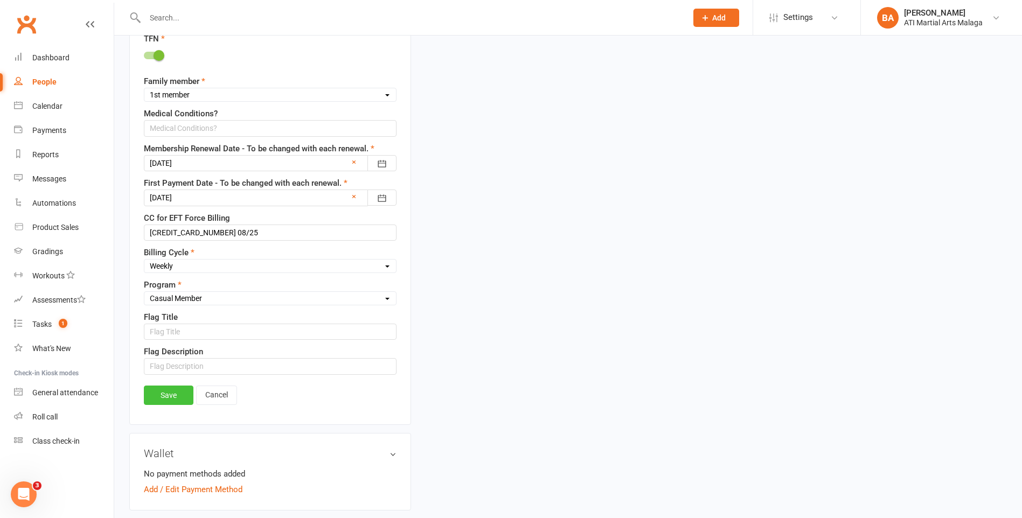
type input "PAID $32 - 16.08.25"
click at [168, 402] on link "Save" at bounding box center [169, 395] width 50 height 19
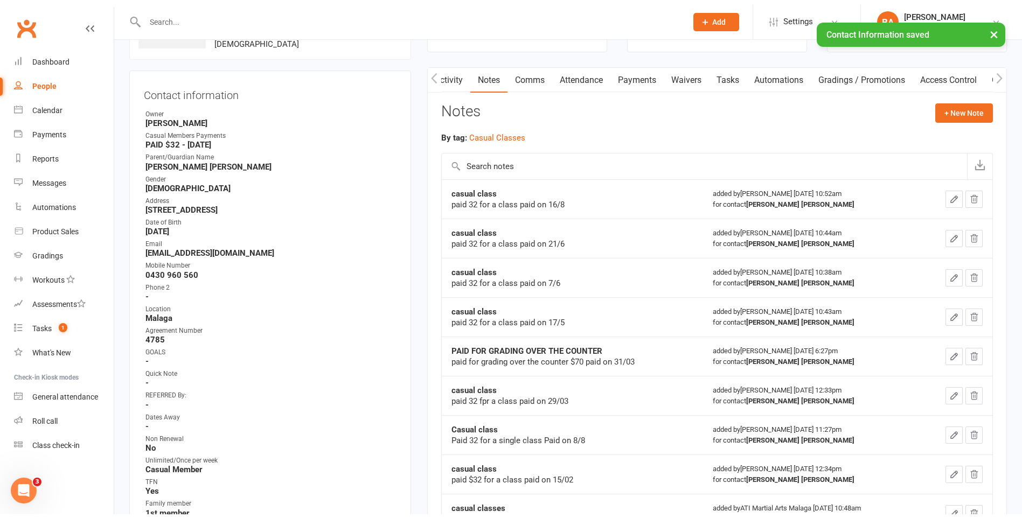
scroll to position [0, 0]
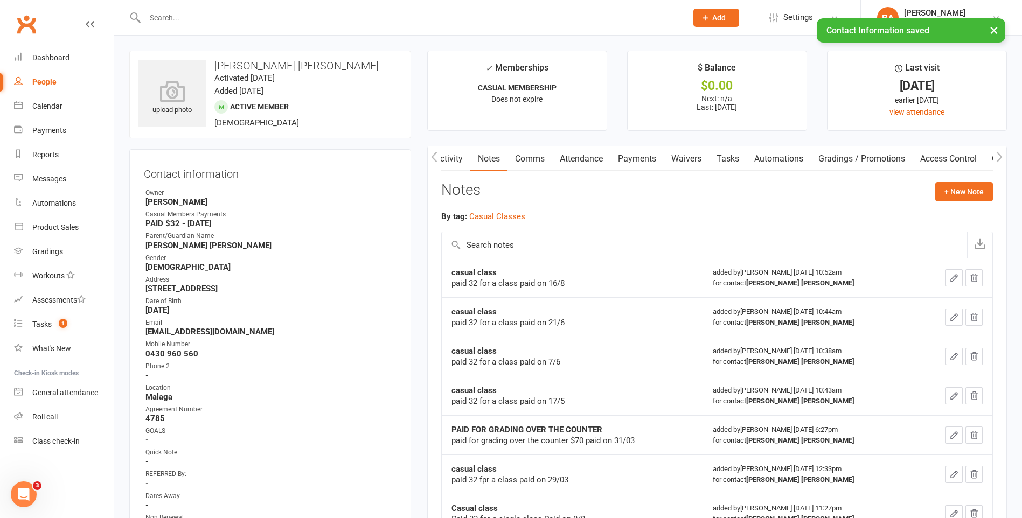
click at [290, 18] on div "× Contact Information saved" at bounding box center [504, 18] width 1008 height 0
click at [270, 18] on div "× Contact Information saved" at bounding box center [504, 18] width 1008 height 0
click at [153, 18] on div "× Contact Information saved" at bounding box center [504, 18] width 1008 height 0
click at [164, 14] on input "text" at bounding box center [411, 17] width 538 height 15
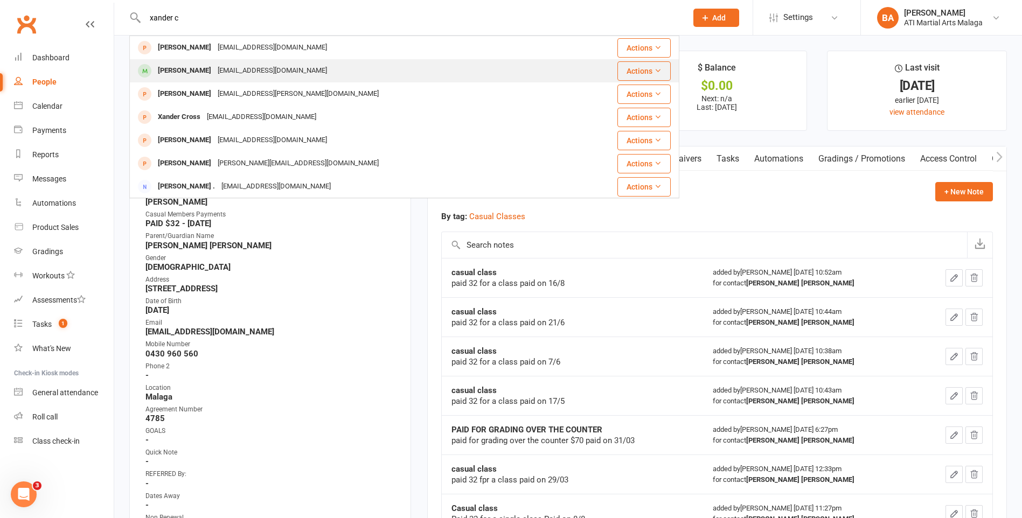
type input "xander c"
click at [233, 72] on div "demietan@me.com" at bounding box center [272, 71] width 116 height 16
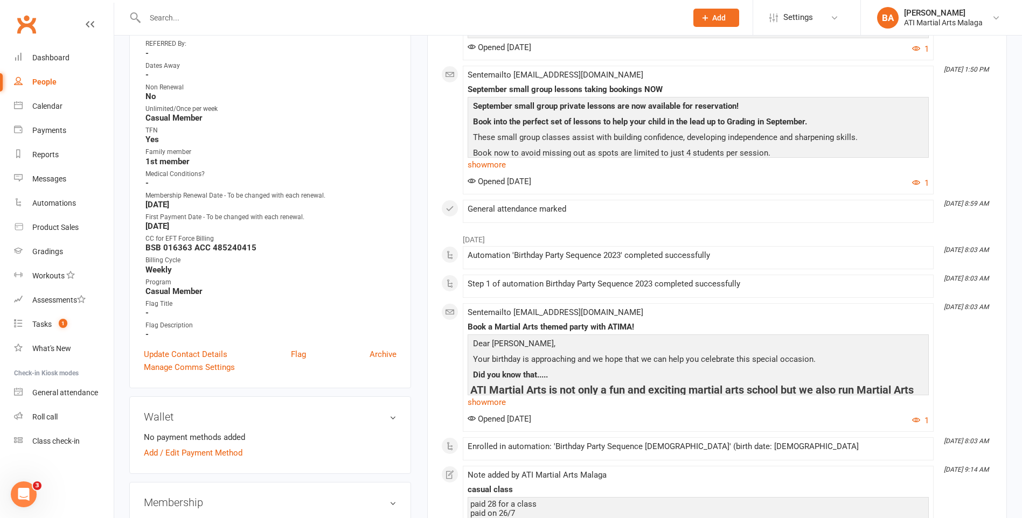
scroll to position [431, 0]
click at [204, 358] on link "Update Contact Details" at bounding box center [185, 353] width 83 height 13
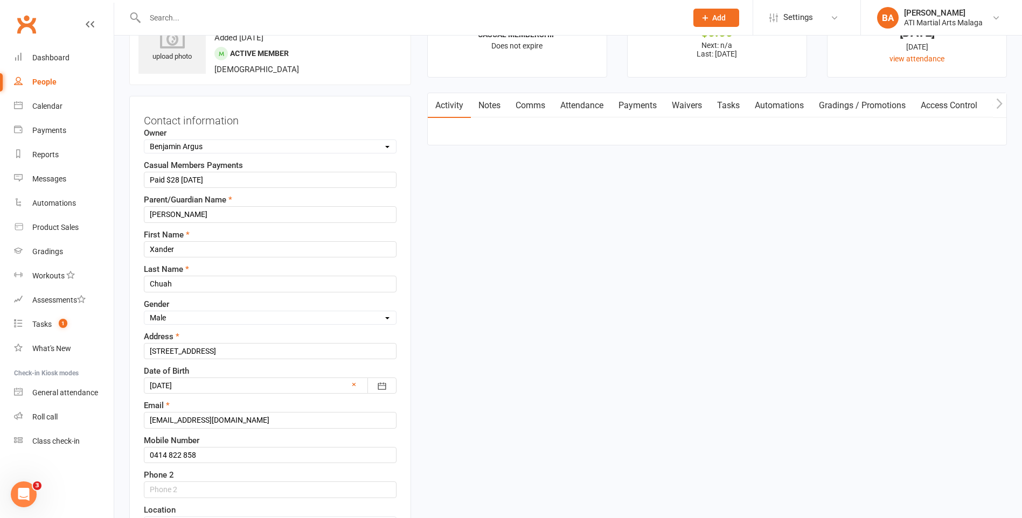
scroll to position [51, 0]
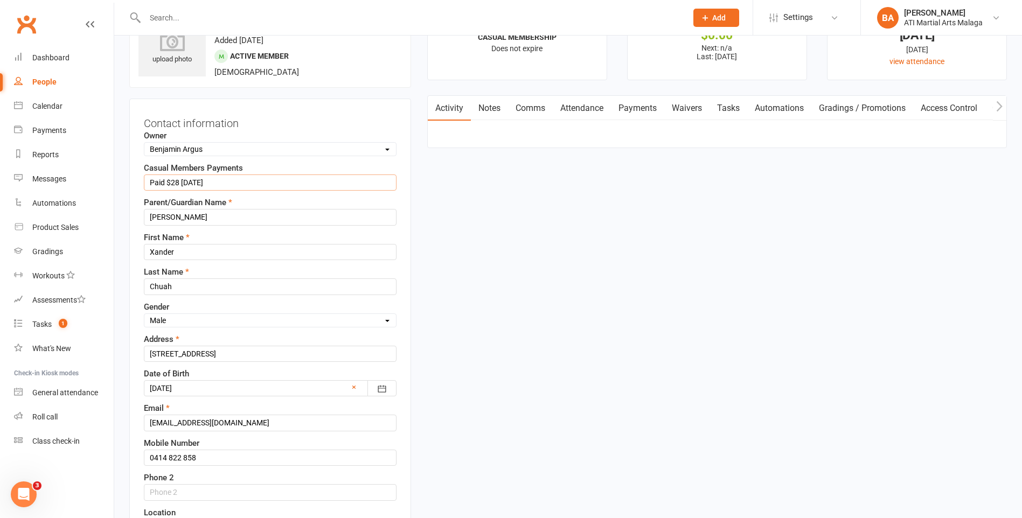
click at [185, 184] on input "Paid $28 2.08.25" at bounding box center [270, 183] width 253 height 16
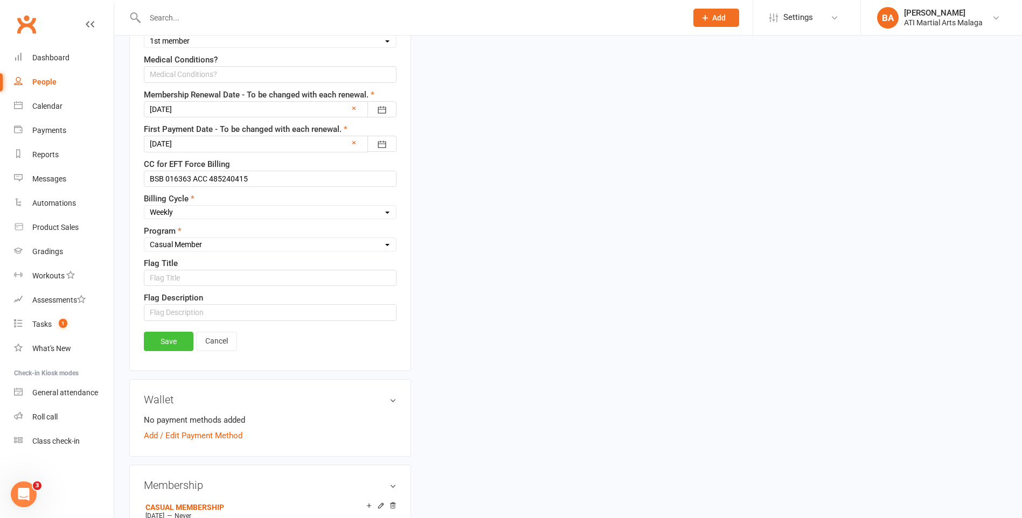
type input "Paid $28 16.08.25"
click at [157, 344] on link "Save" at bounding box center [169, 341] width 50 height 19
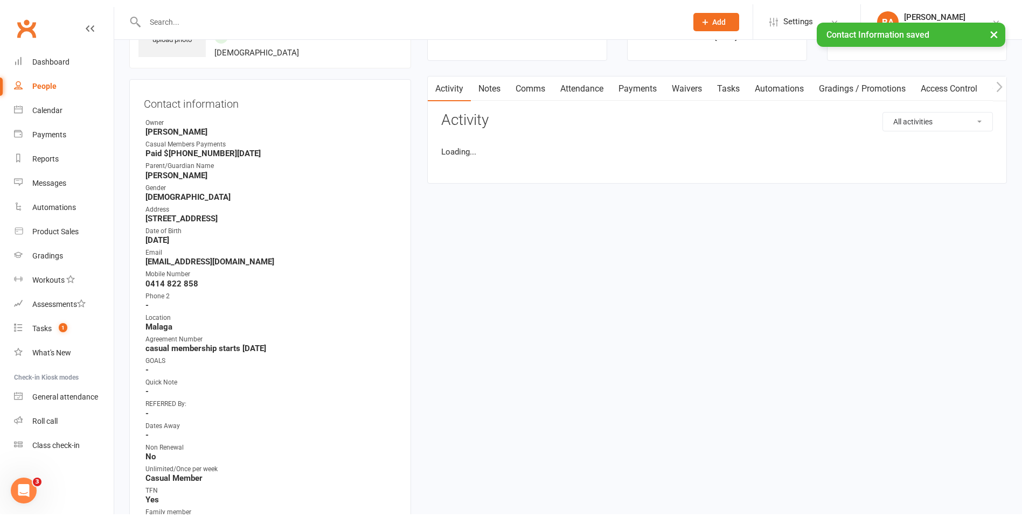
scroll to position [0, 0]
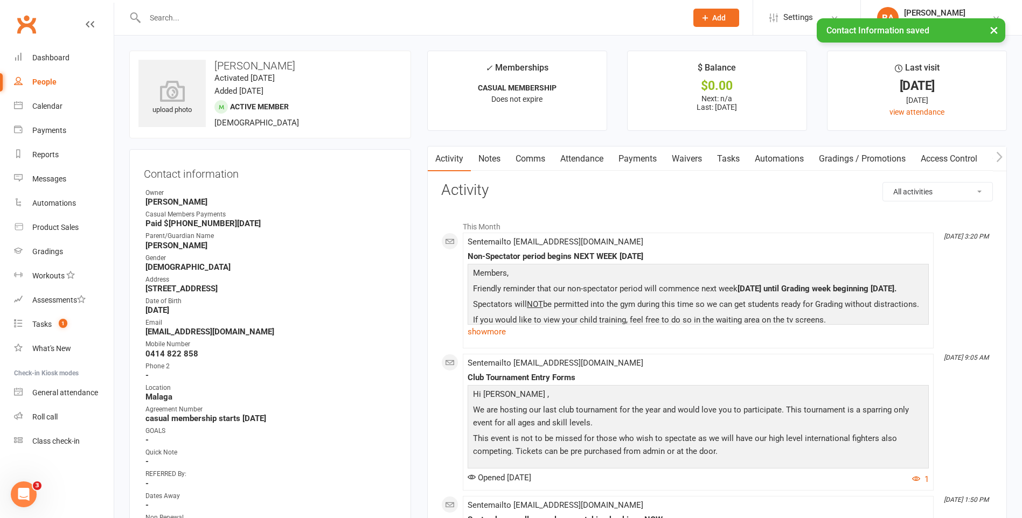
click at [490, 152] on link "Notes" at bounding box center [489, 159] width 37 height 25
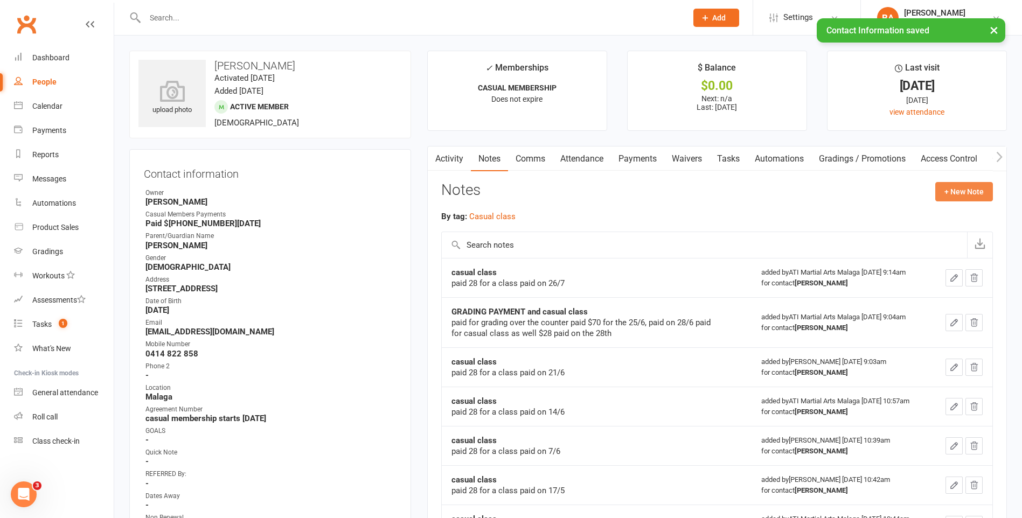
click at [956, 184] on button "+ New Note" at bounding box center [964, 191] width 58 height 19
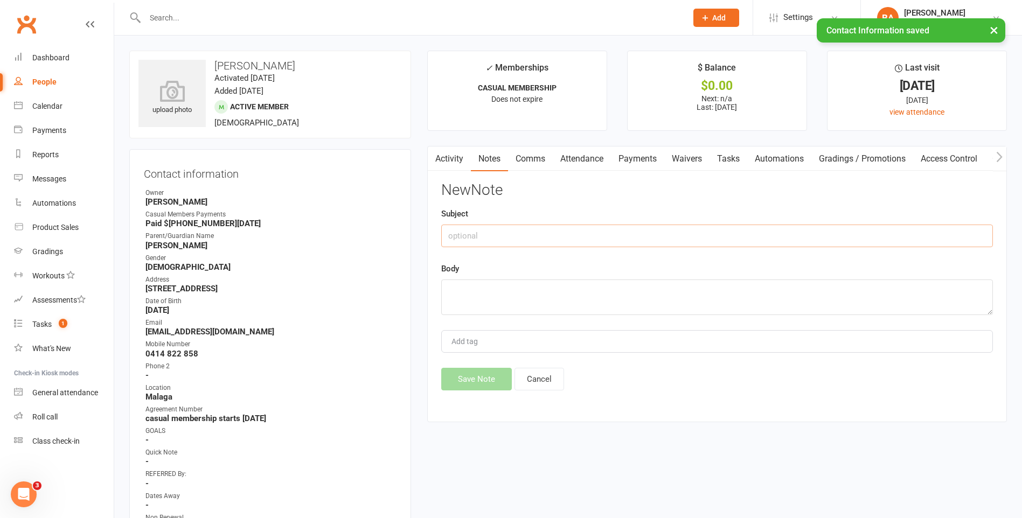
drag, startPoint x: 745, startPoint y: 233, endPoint x: 724, endPoint y: 233, distance: 20.5
click at [744, 233] on input "text" at bounding box center [717, 236] width 552 height 23
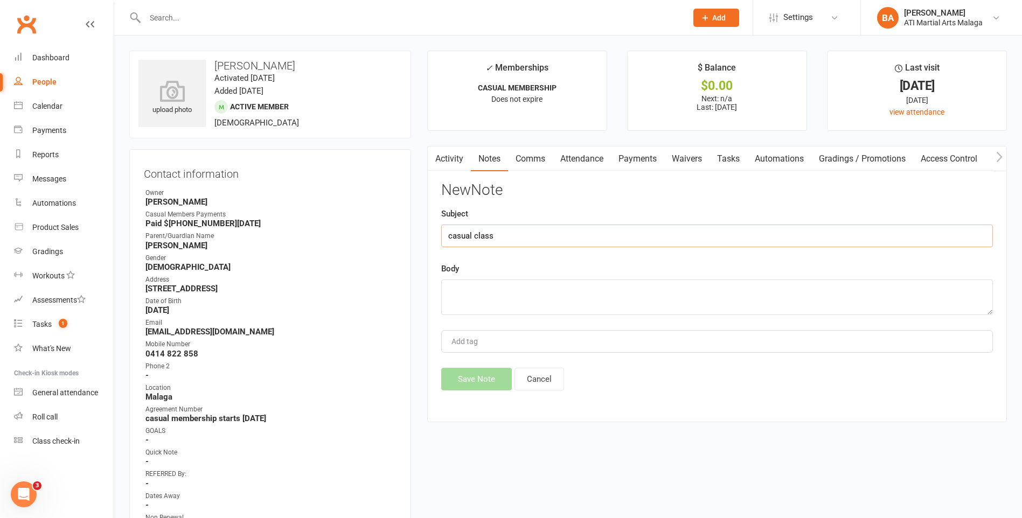
type input "casual class"
click at [612, 284] on textarea "paid 28 for a class" at bounding box center [717, 298] width 552 height 36
type textarea "paid 28 for a class paid on 16/8"
click at [454, 383] on button "Save Note" at bounding box center [476, 379] width 71 height 23
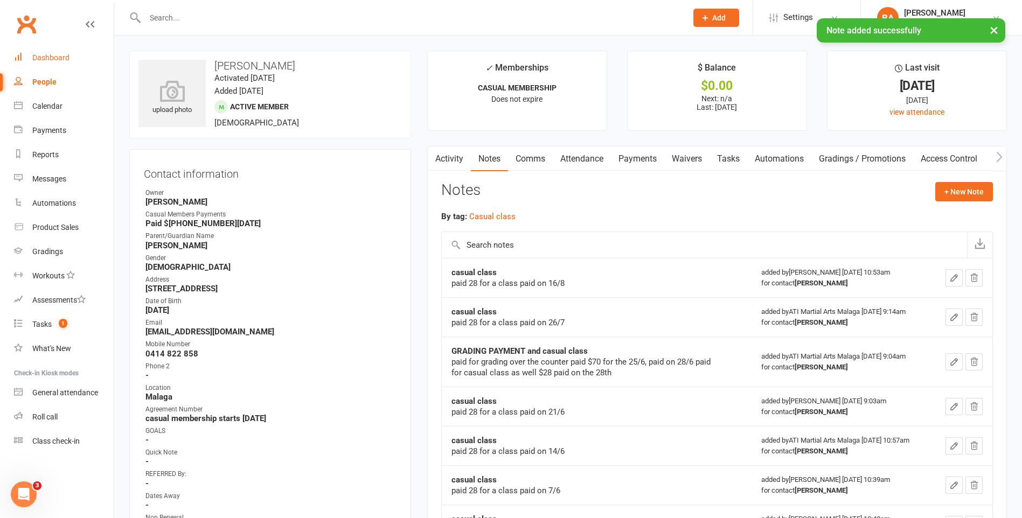
click at [49, 65] on link "Dashboard" at bounding box center [64, 58] width 100 height 24
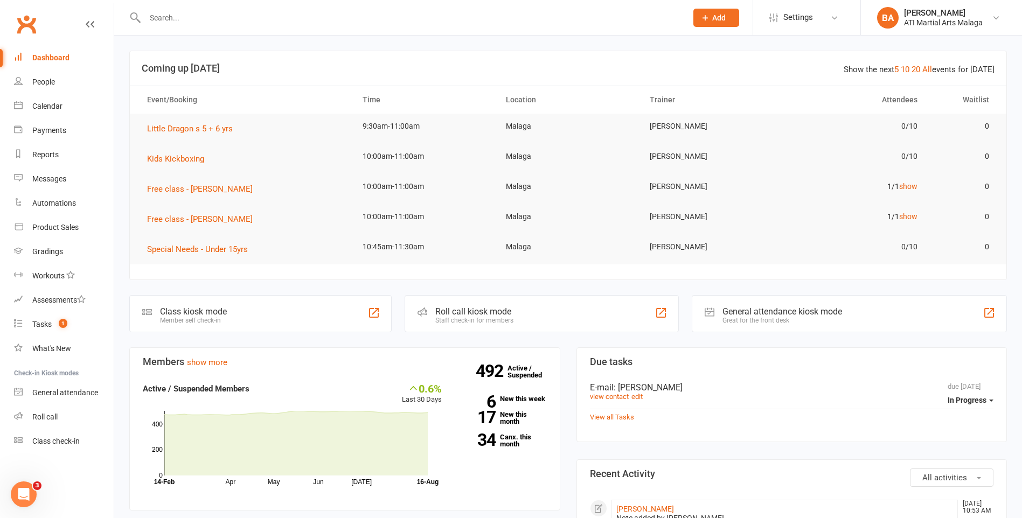
click at [422, 21] on input "text" at bounding box center [411, 17] width 538 height 15
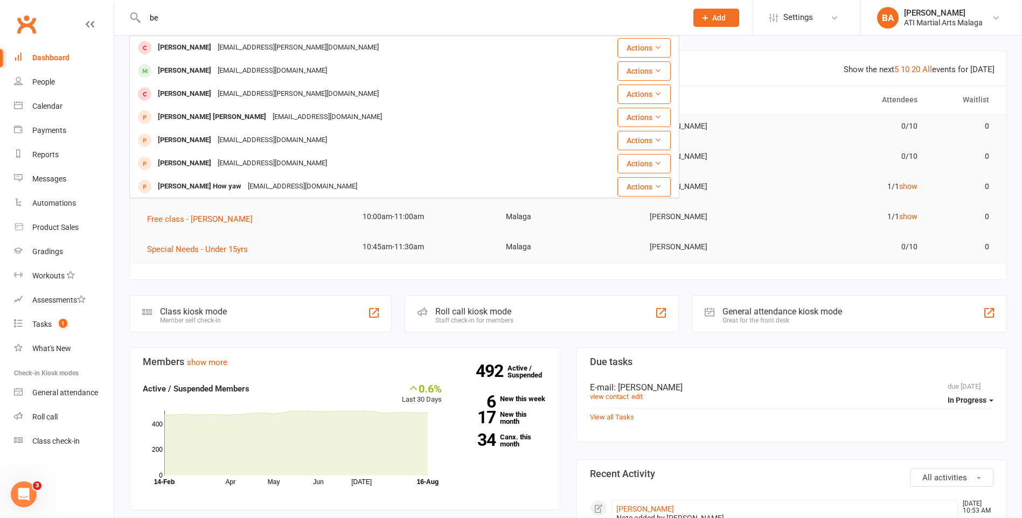
type input "b"
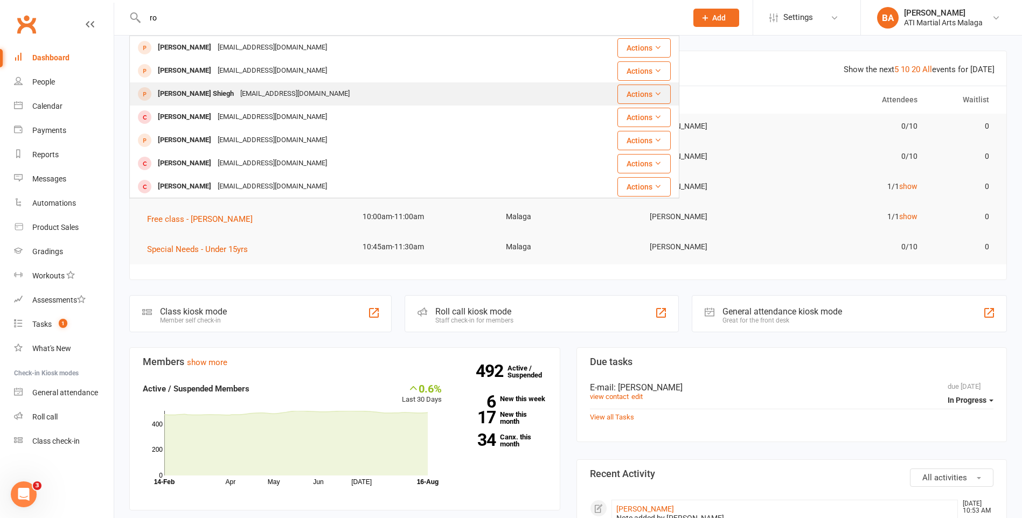
type input "r"
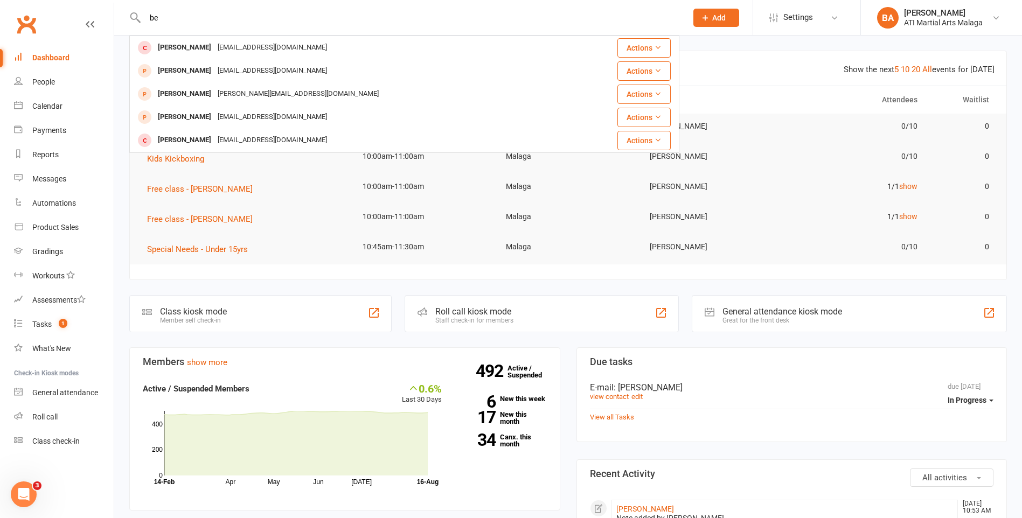
type input "b"
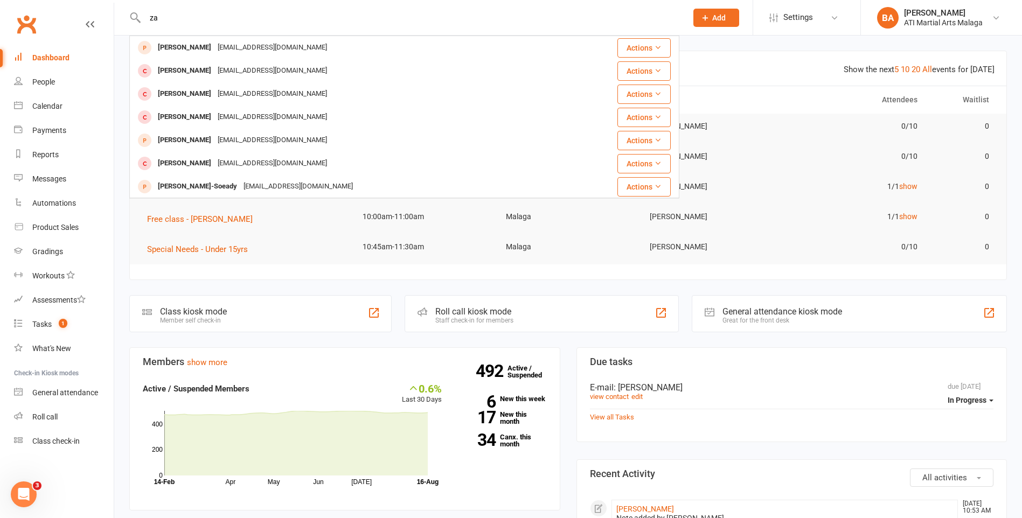
type input "z"
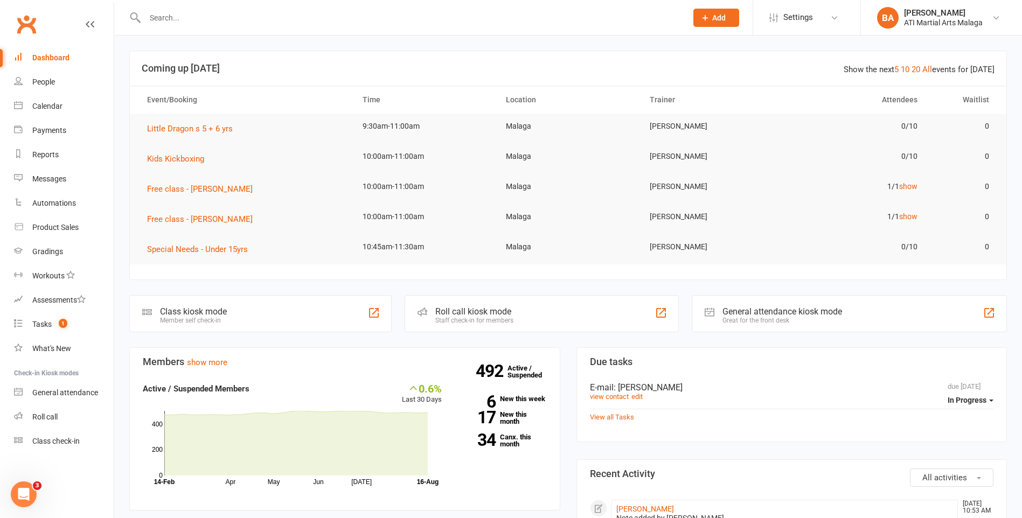
drag, startPoint x: 358, startPoint y: 5, endPoint x: 341, endPoint y: 18, distance: 21.5
click at [358, 4] on div at bounding box center [404, 17] width 550 height 35
click at [339, 20] on input "text" at bounding box center [411, 17] width 538 height 15
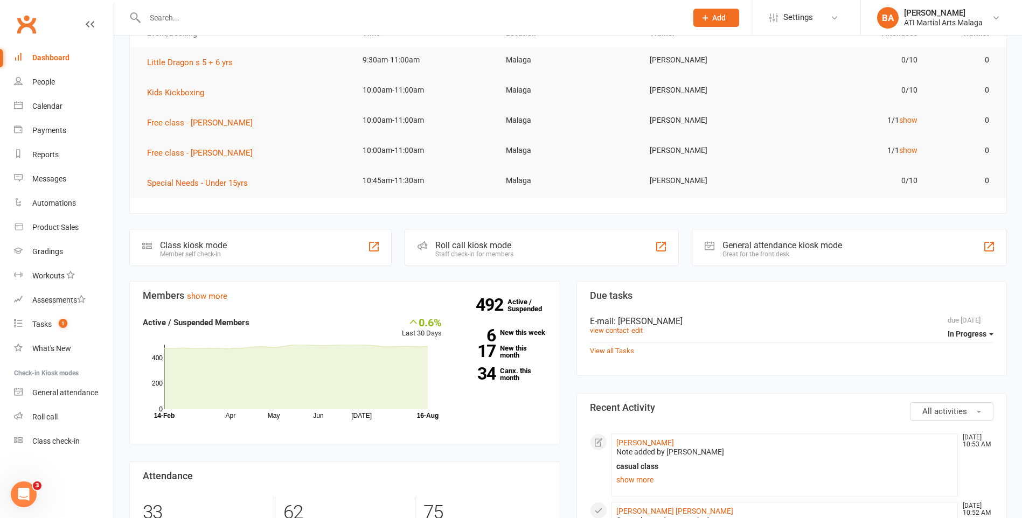
scroll to position [54, 0]
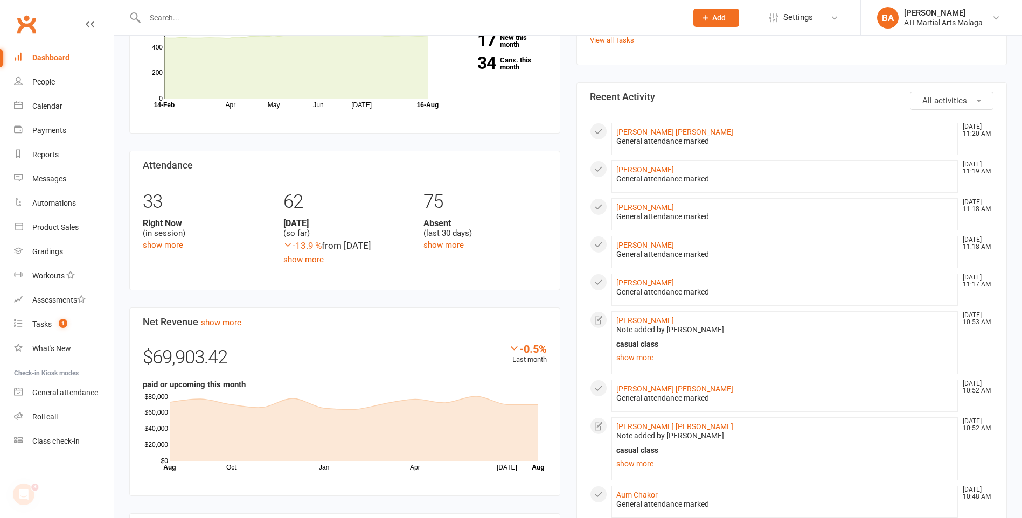
click at [652, 163] on li "[PERSON_NAME] [DATE] 11:19 AM General attendance marked" at bounding box center [784, 177] width 347 height 32
click at [644, 169] on link "[PERSON_NAME]" at bounding box center [645, 169] width 58 height 9
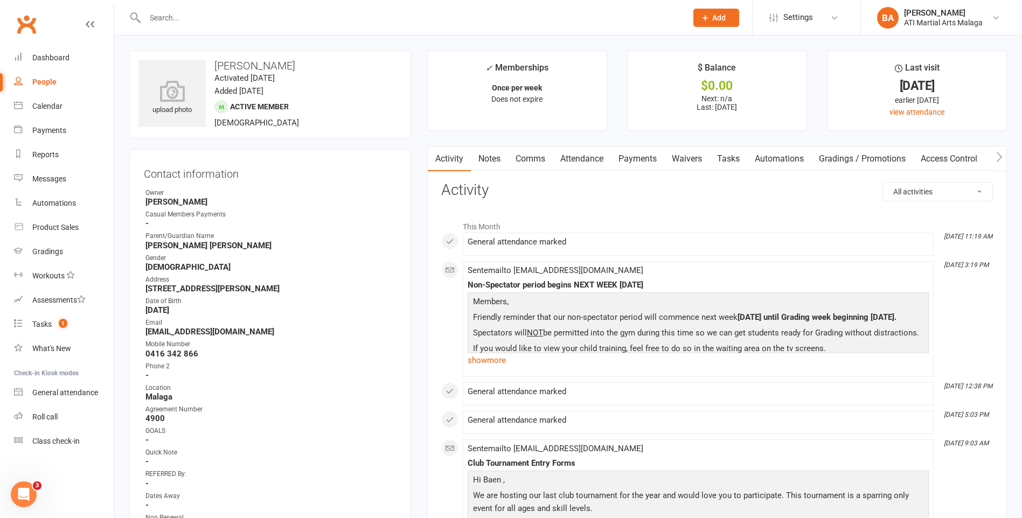
click at [657, 161] on link "Payments" at bounding box center [637, 159] width 53 height 25
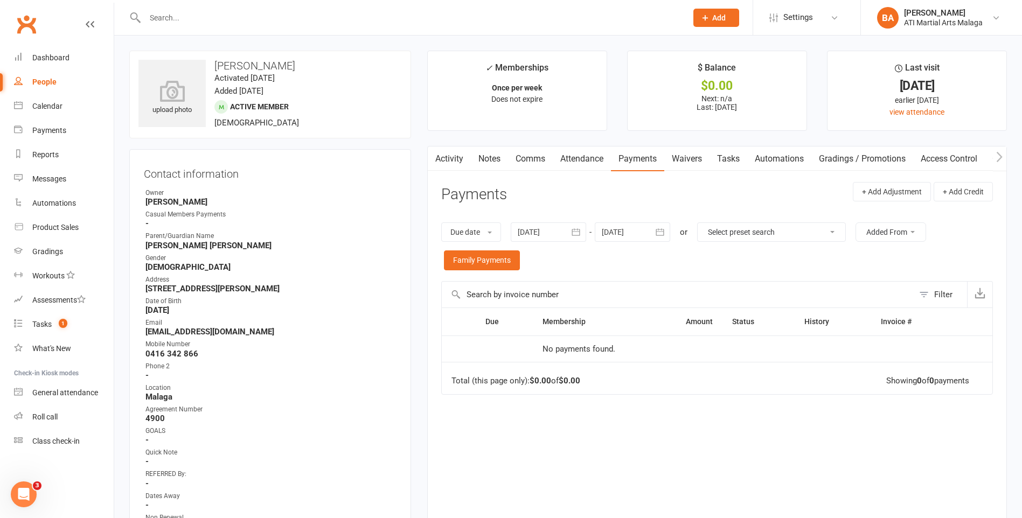
click at [612, 234] on div at bounding box center [632, 231] width 75 height 19
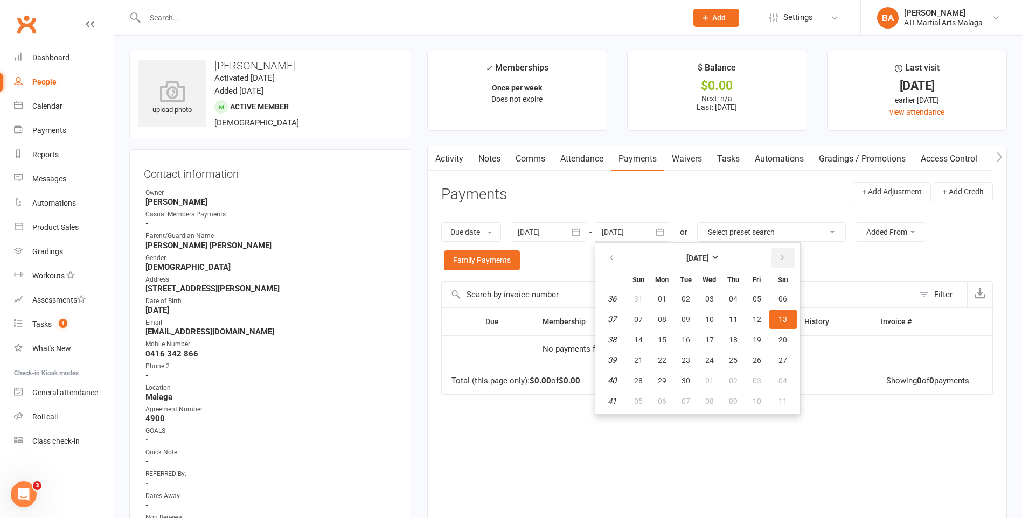
click at [782, 266] on button "button" at bounding box center [782, 257] width 23 height 19
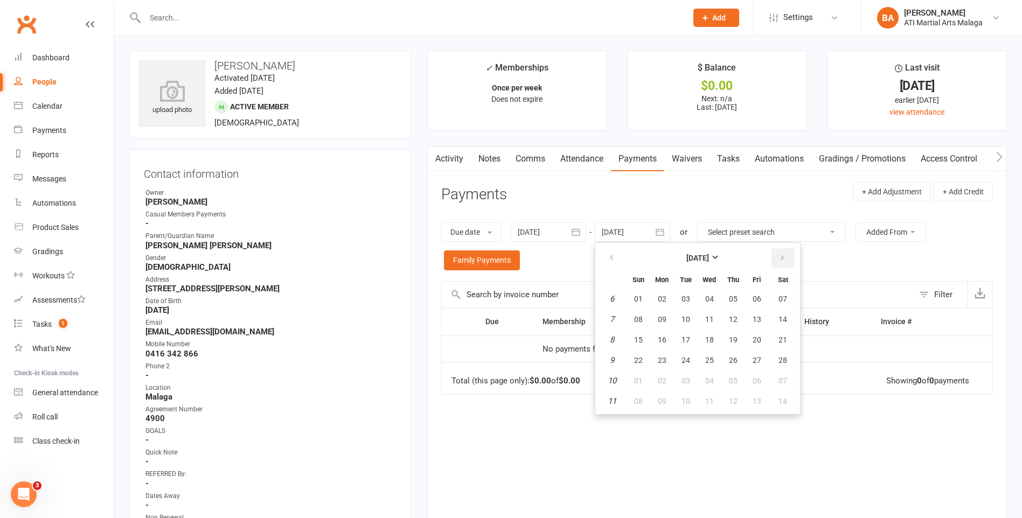
click at [782, 266] on button "button" at bounding box center [782, 257] width 23 height 19
click at [768, 342] on button "20" at bounding box center [756, 339] width 23 height 19
type input "[DATE]"
click at [493, 155] on link "Notes" at bounding box center [489, 159] width 37 height 25
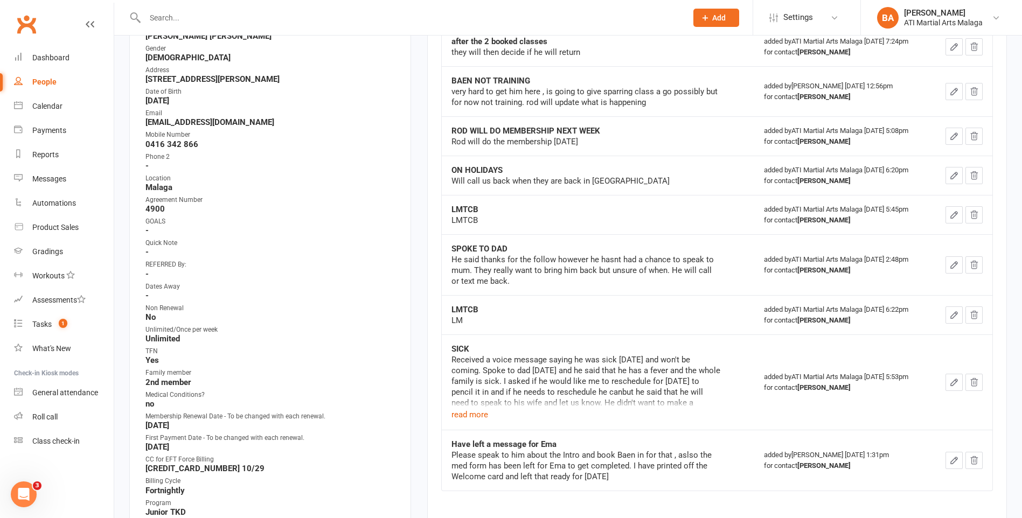
scroll to position [215, 0]
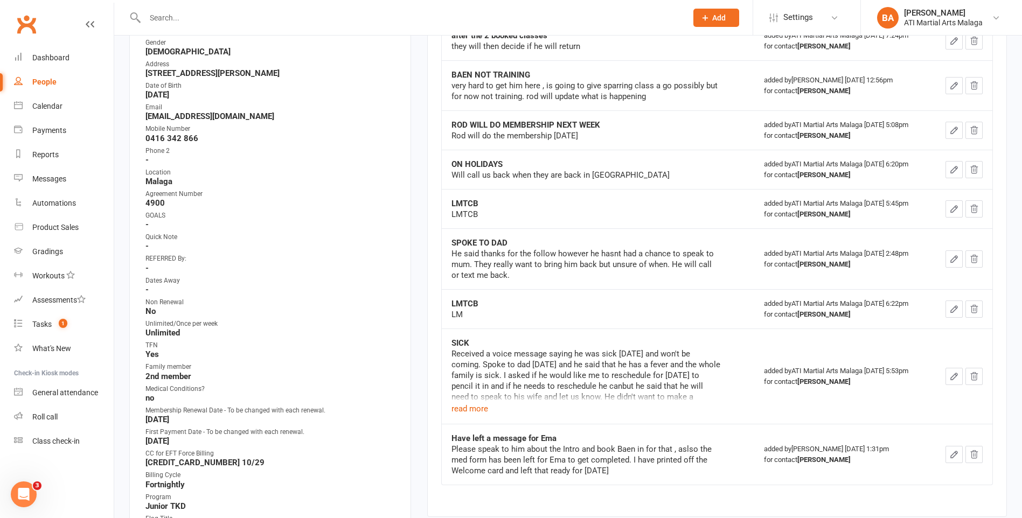
click at [466, 402] on div "Received a voice message saying he was sick [DATE] and won't be coming. Spoke t…" at bounding box center [585, 375] width 269 height 54
click at [461, 408] on button "read more" at bounding box center [469, 408] width 37 height 13
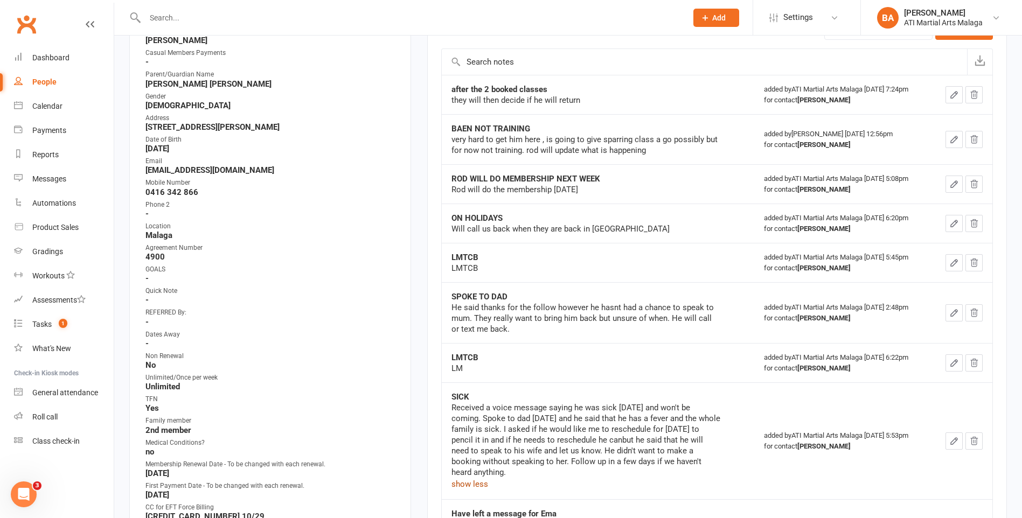
scroll to position [0, 0]
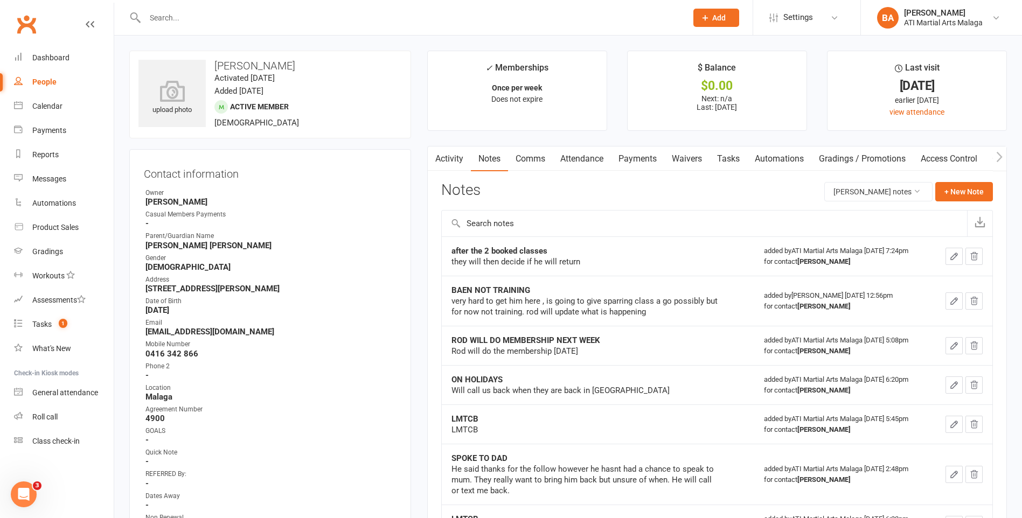
click at [64, 73] on link "People" at bounding box center [64, 82] width 100 height 24
select select "100"
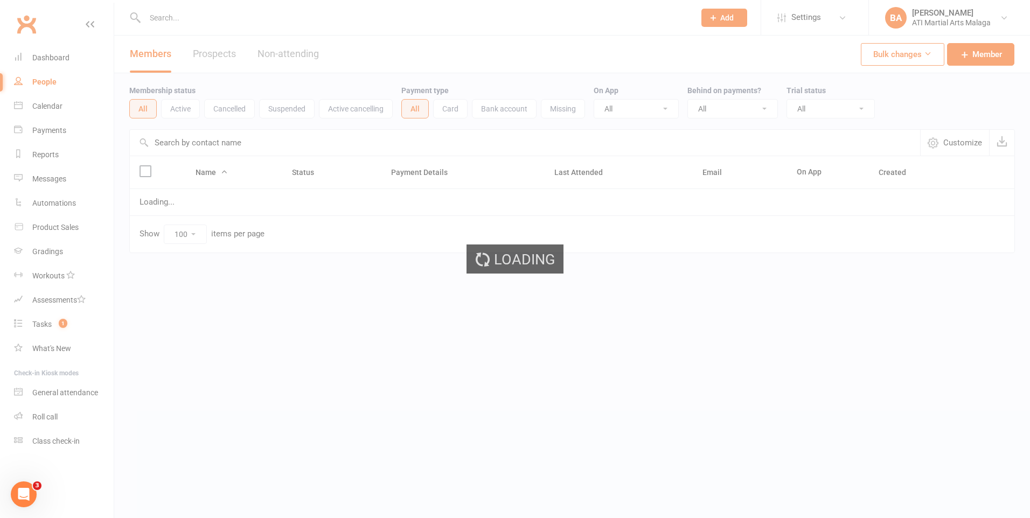
click at [67, 52] on div "Loading" at bounding box center [515, 259] width 1030 height 518
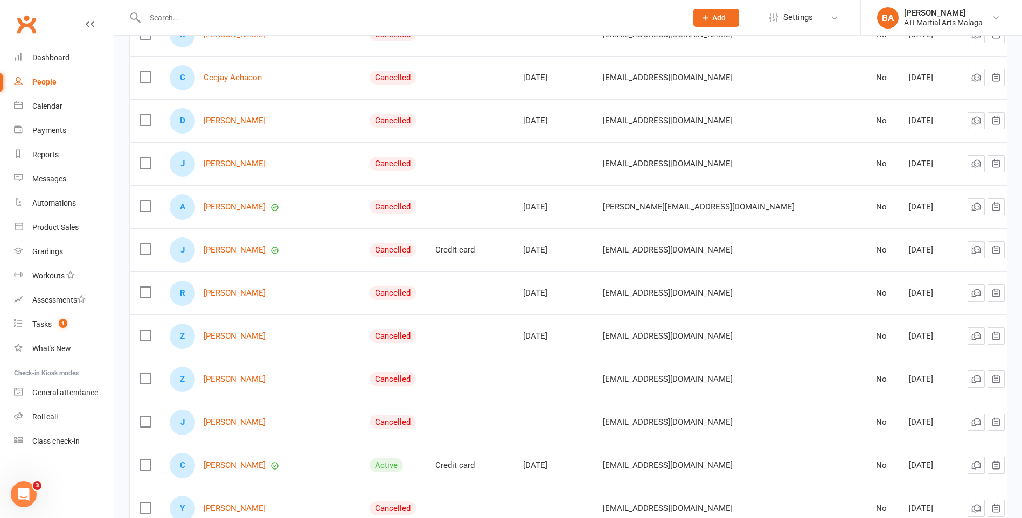
scroll to position [1831, 0]
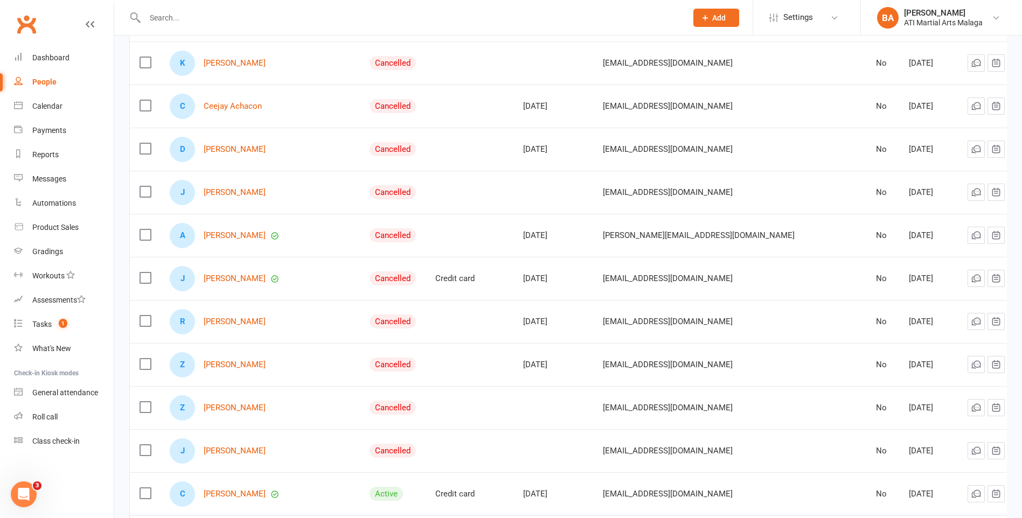
click at [220, 270] on div "J [PERSON_NAME]" at bounding box center [260, 278] width 180 height 25
click at [234, 231] on link "[PERSON_NAME]" at bounding box center [235, 235] width 62 height 9
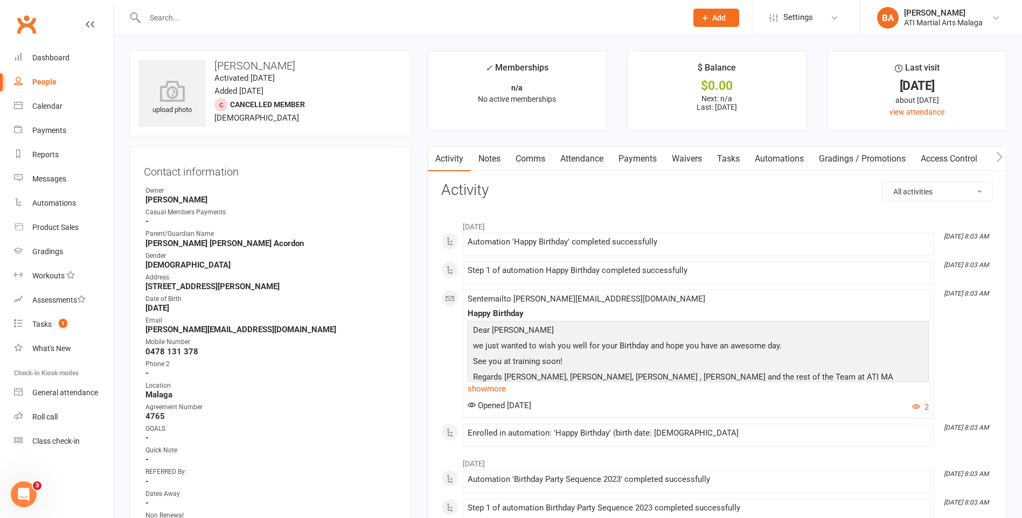
click at [497, 164] on link "Notes" at bounding box center [489, 159] width 37 height 25
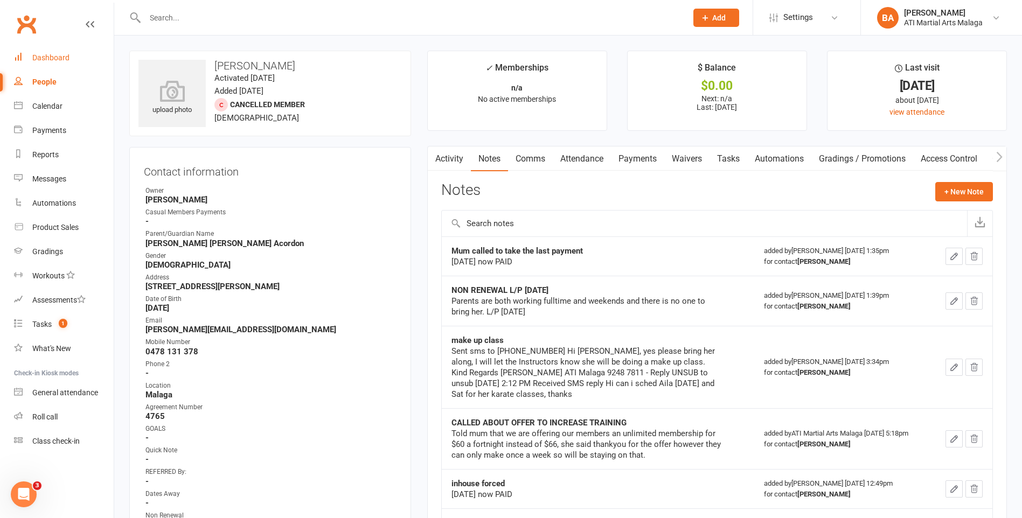
click at [30, 59] on link "Dashboard" at bounding box center [64, 58] width 100 height 24
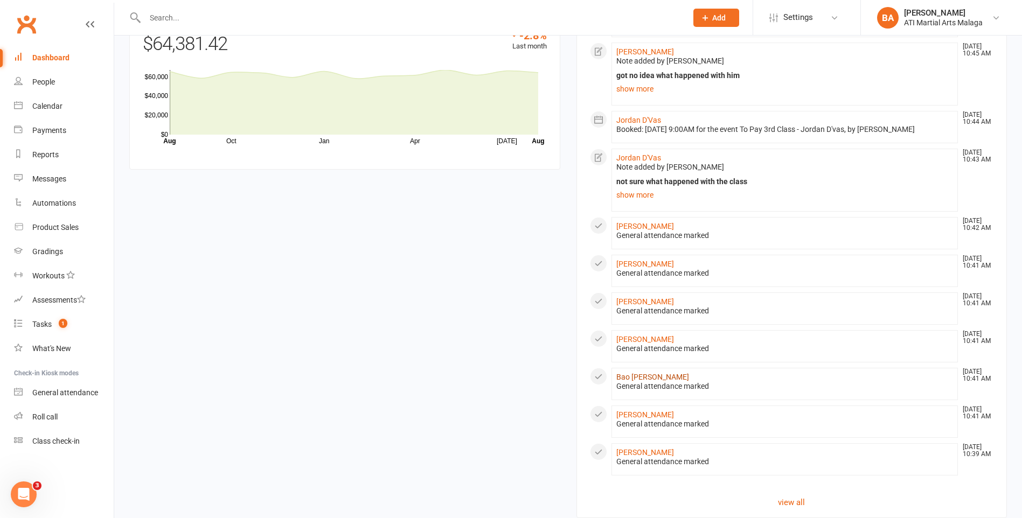
scroll to position [939, 0]
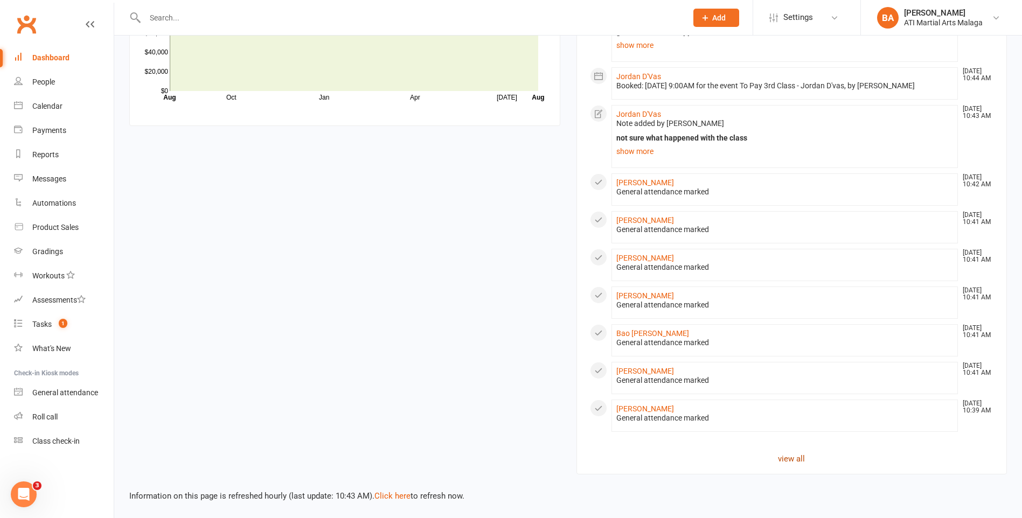
click at [778, 452] on link "view all" at bounding box center [792, 458] width 404 height 13
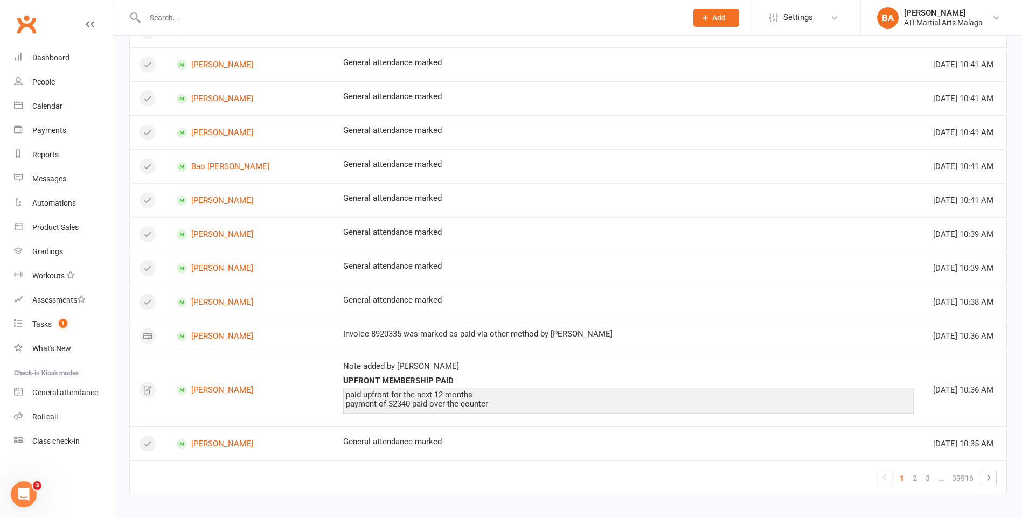
scroll to position [708, 0]
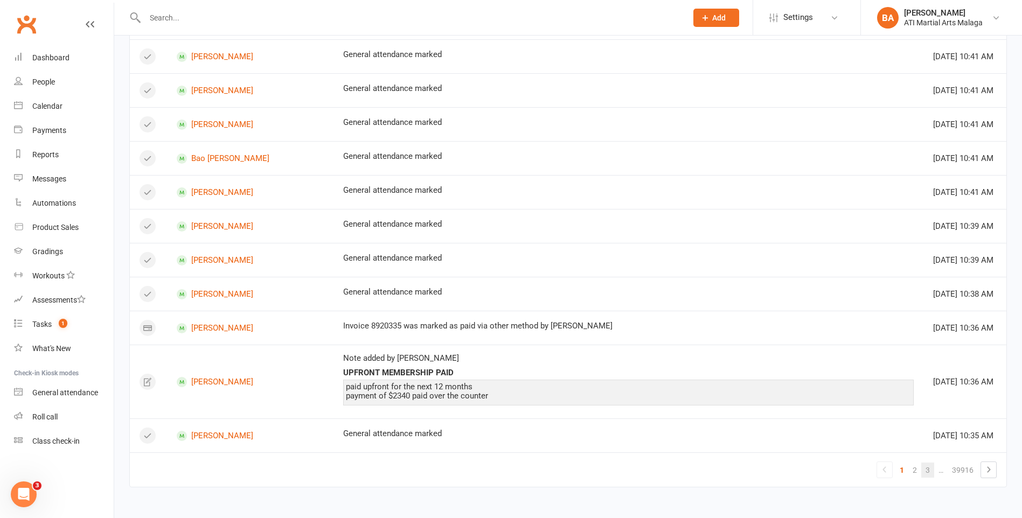
click at [924, 466] on link "3" at bounding box center [927, 470] width 13 height 15
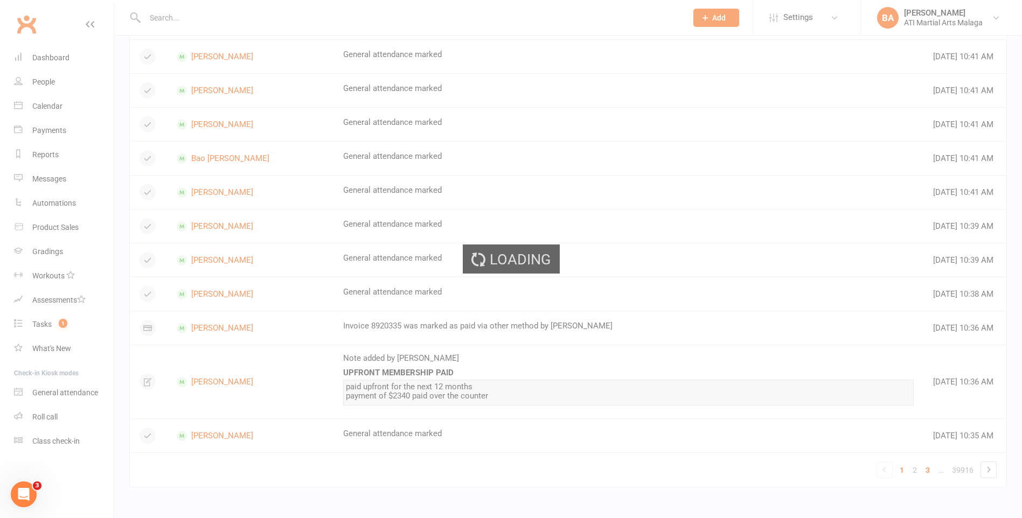
scroll to position [527, 0]
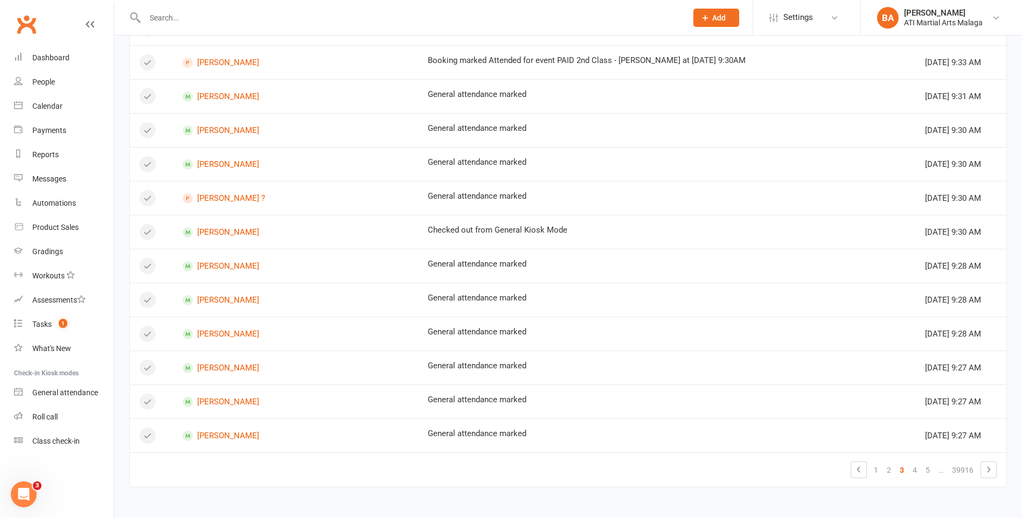
click at [936, 472] on link "…" at bounding box center [940, 470] width 13 height 15
click at [936, 471] on link "…" at bounding box center [940, 470] width 13 height 15
drag, startPoint x: 935, startPoint y: 471, endPoint x: 924, endPoint y: 470, distance: 10.8
click at [924, 470] on link "5" at bounding box center [927, 470] width 13 height 15
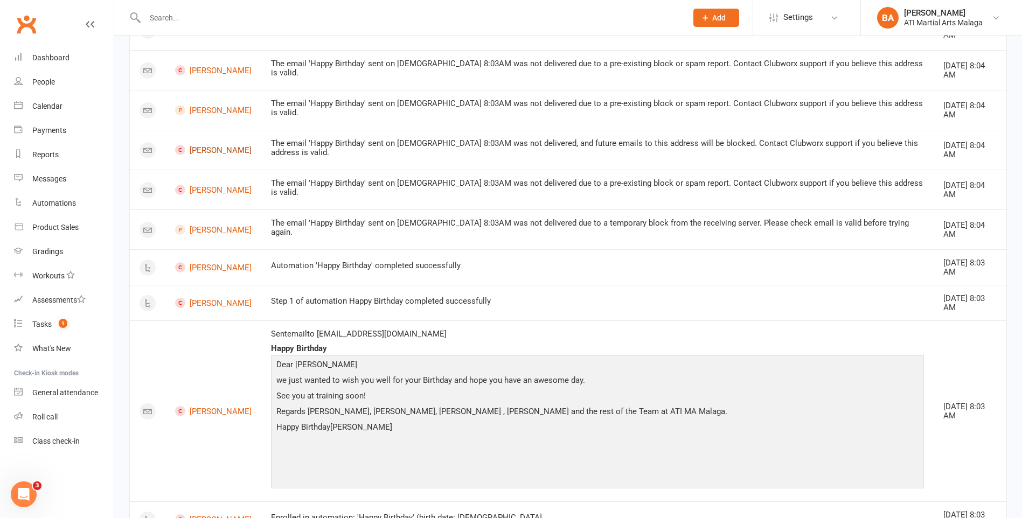
scroll to position [1022, 0]
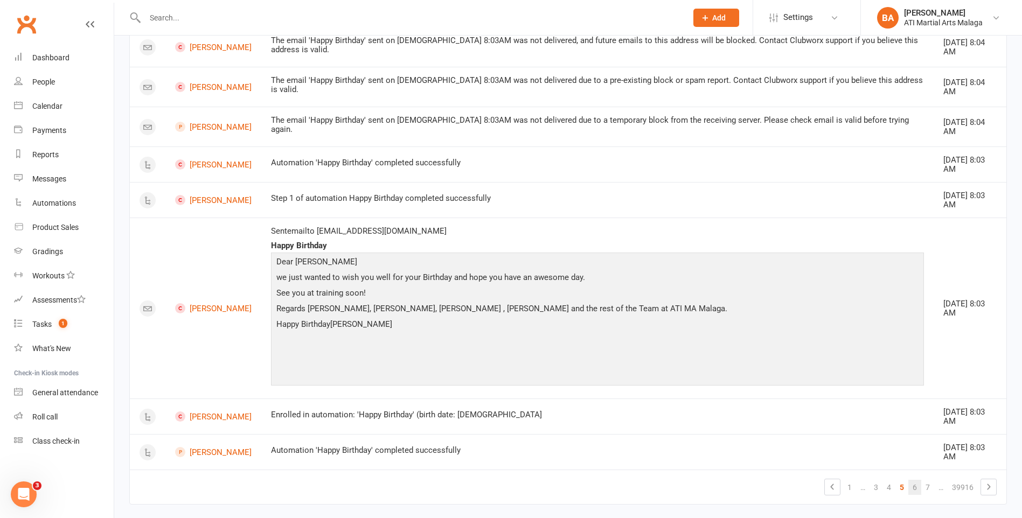
click at [912, 480] on link "6" at bounding box center [914, 487] width 13 height 15
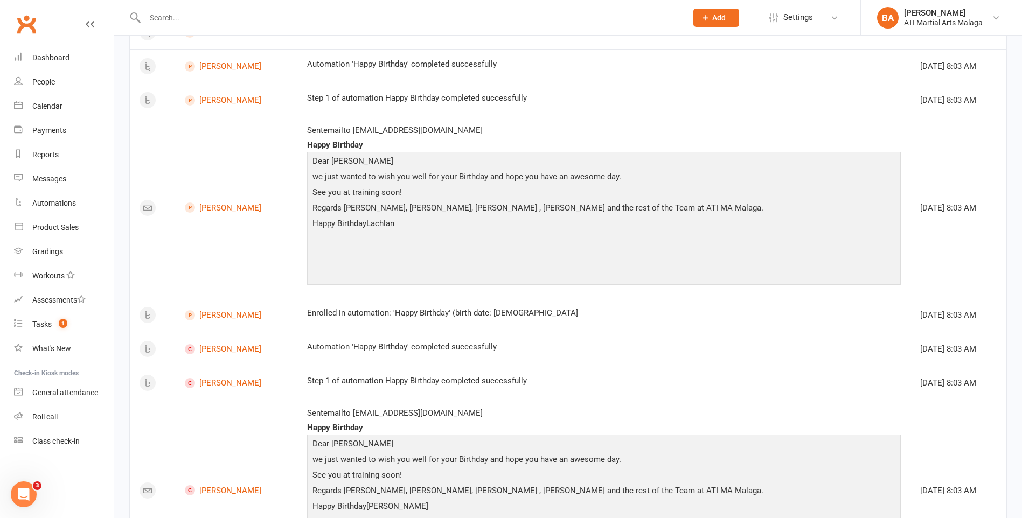
scroll to position [0, 0]
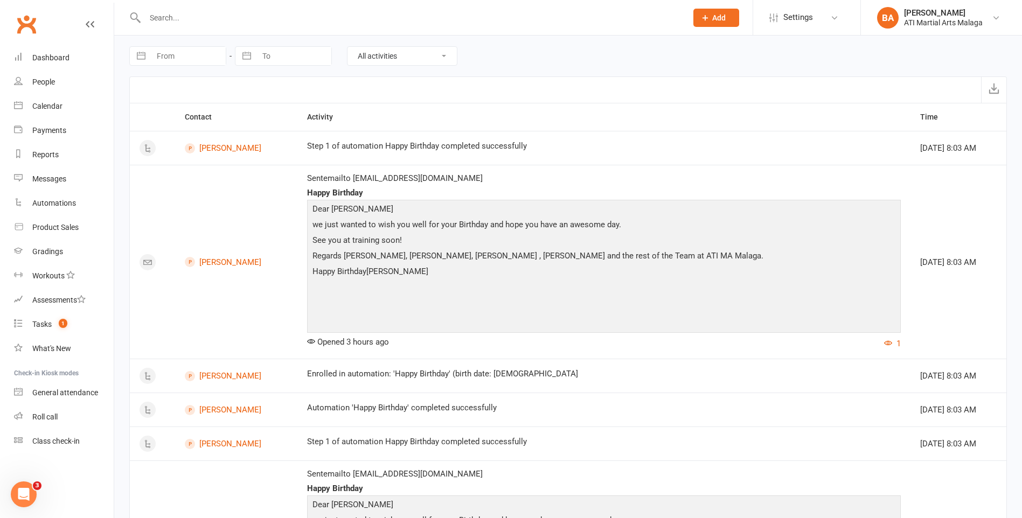
click at [222, 256] on td "[PERSON_NAME]" at bounding box center [236, 262] width 122 height 194
click at [218, 263] on link "[PERSON_NAME]" at bounding box center [236, 262] width 103 height 10
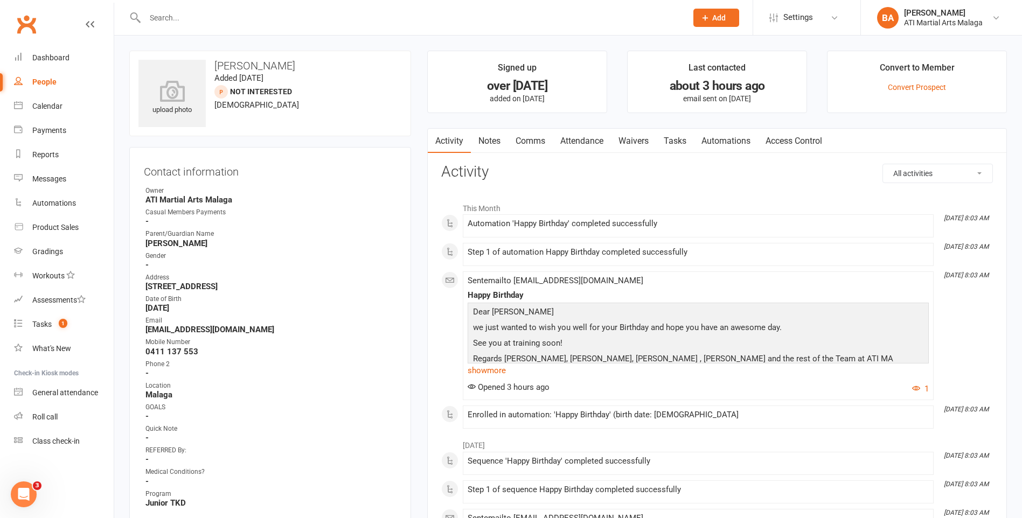
click at [484, 142] on link "Notes" at bounding box center [489, 141] width 37 height 25
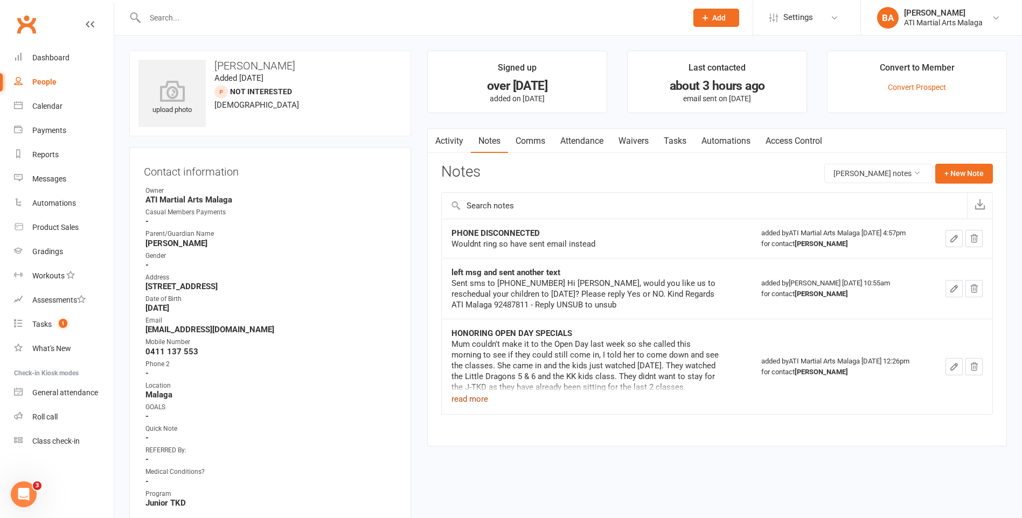
click at [456, 400] on button "read more" at bounding box center [469, 399] width 37 height 13
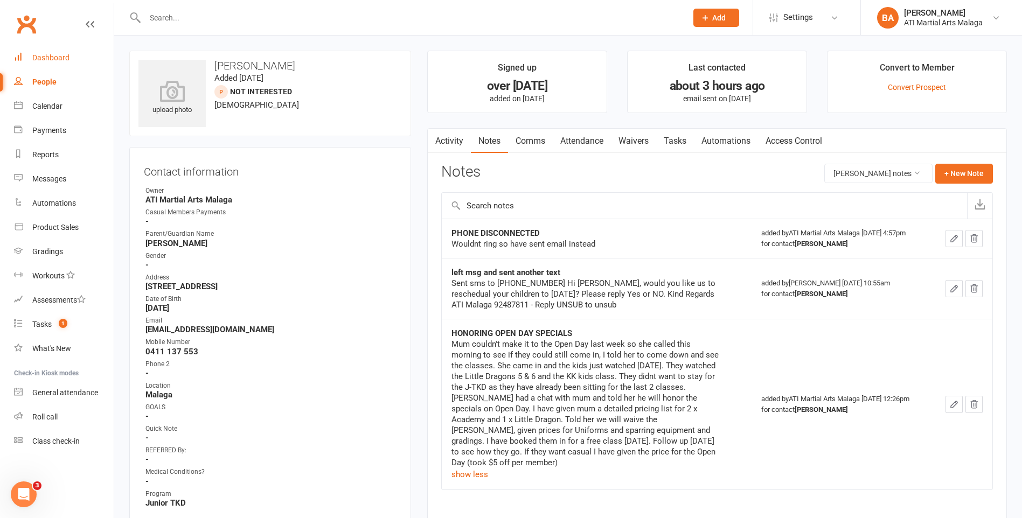
click at [46, 57] on div "Dashboard" at bounding box center [50, 57] width 37 height 9
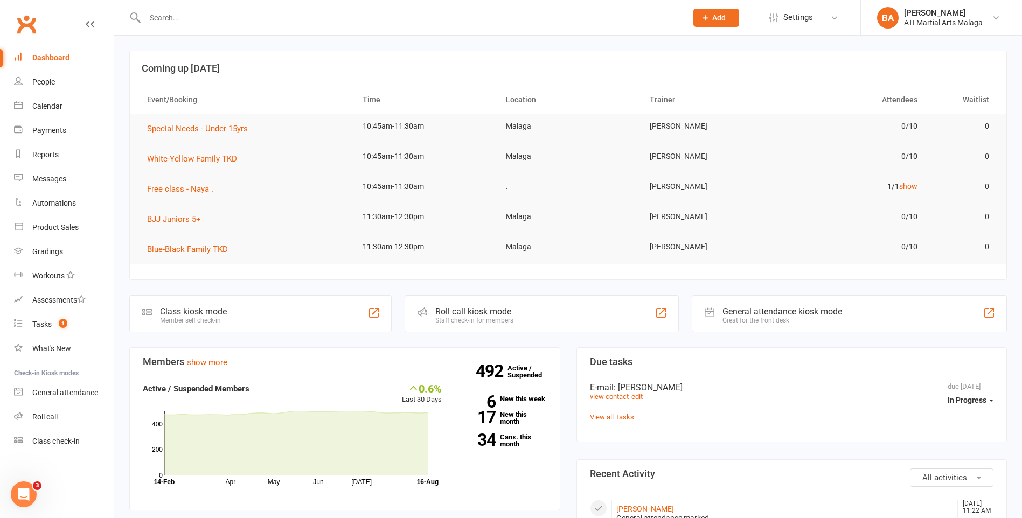
click at [379, 11] on input "text" at bounding box center [411, 17] width 538 height 15
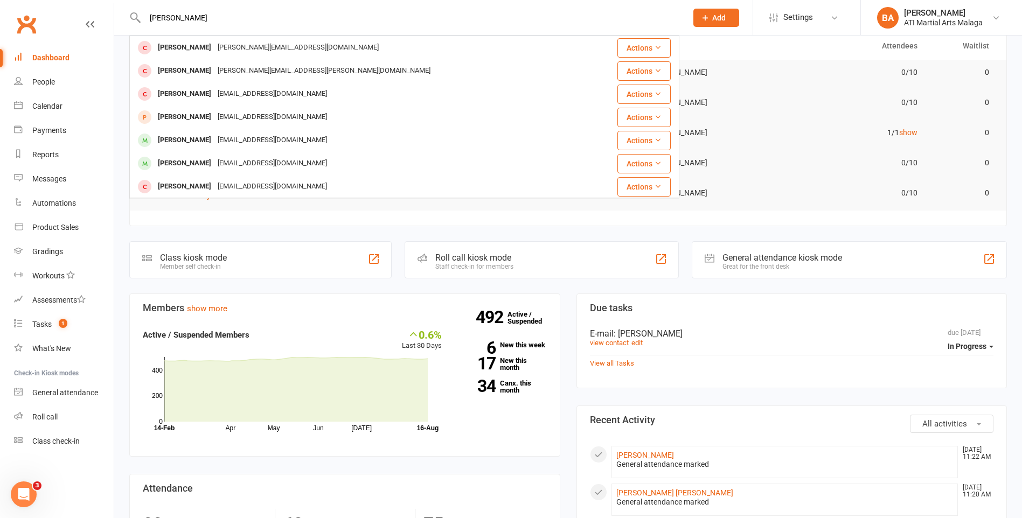
type input "[PERSON_NAME]"
click at [780, 67] on td "[PERSON_NAME]" at bounding box center [711, 72] width 143 height 25
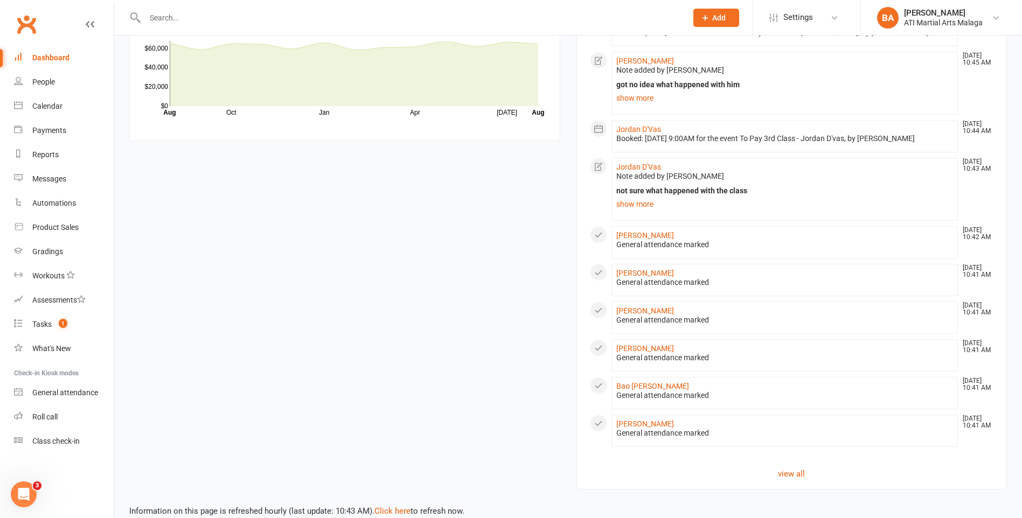
scroll to position [939, 0]
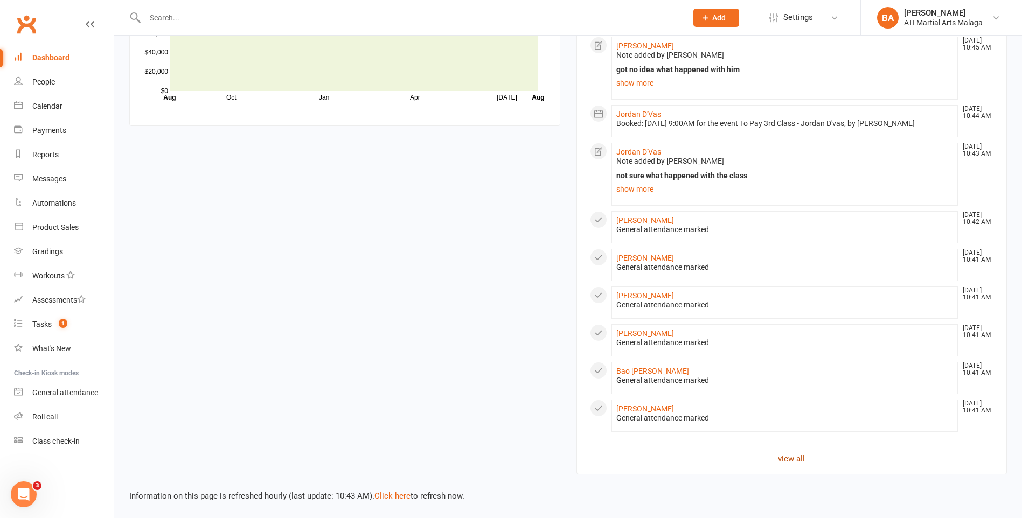
click at [789, 456] on link "view all" at bounding box center [792, 458] width 404 height 13
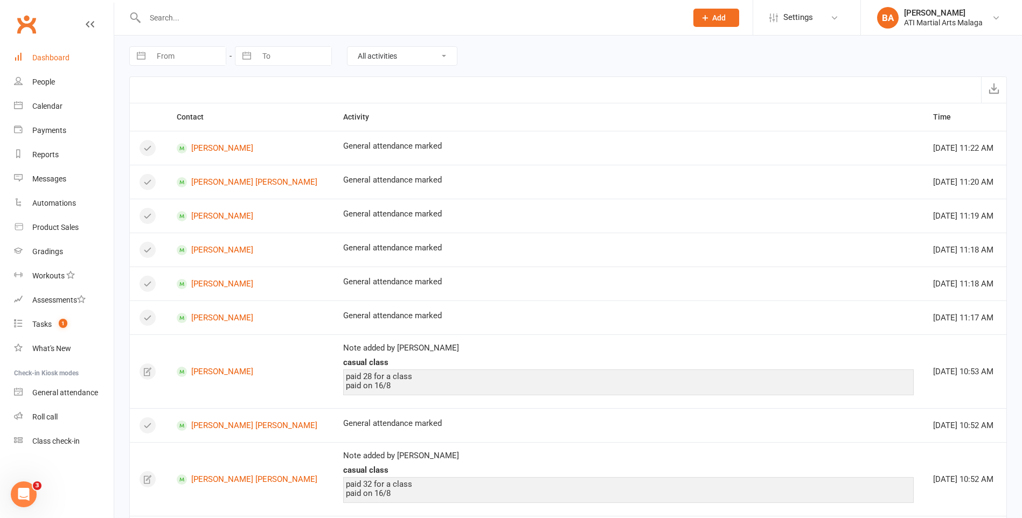
click at [49, 52] on link "Dashboard" at bounding box center [64, 58] width 100 height 24
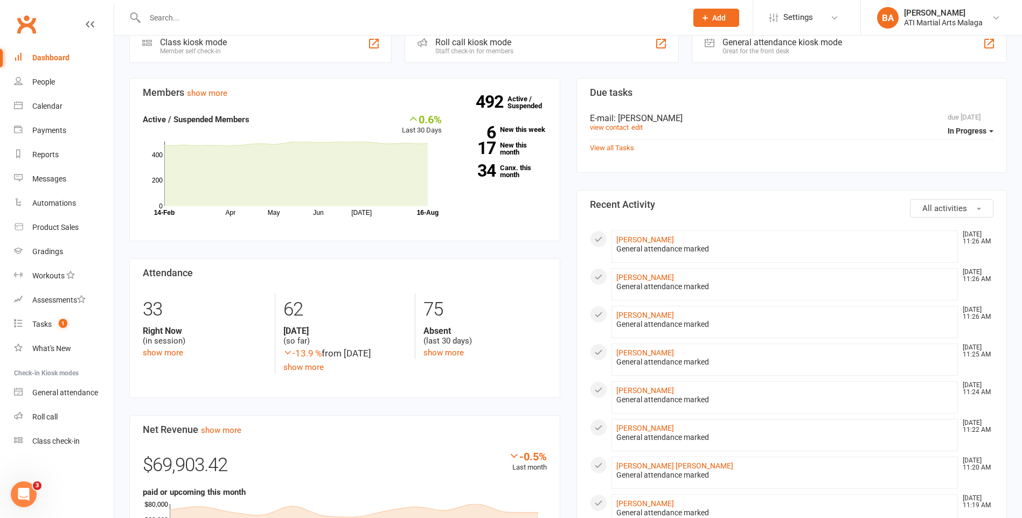
click at [198, 23] on input "text" at bounding box center [411, 17] width 538 height 15
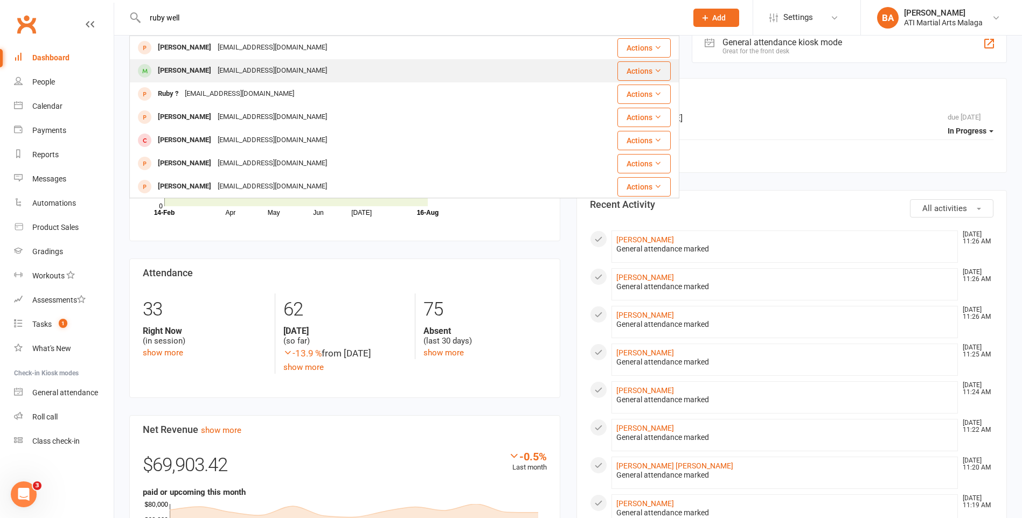
type input "ruby well"
click at [180, 73] on div "[PERSON_NAME]" at bounding box center [185, 71] width 60 height 16
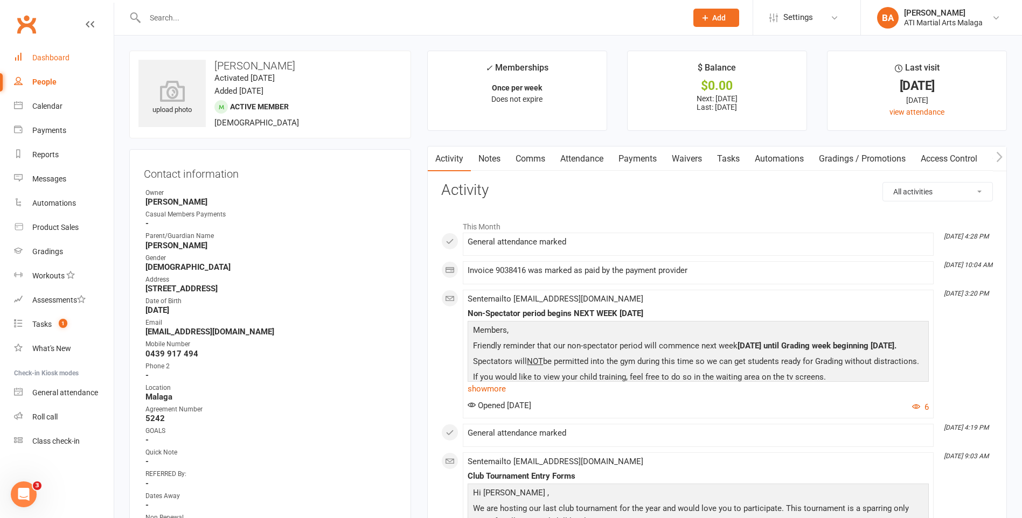
click at [51, 57] on div "Dashboard" at bounding box center [50, 57] width 37 height 9
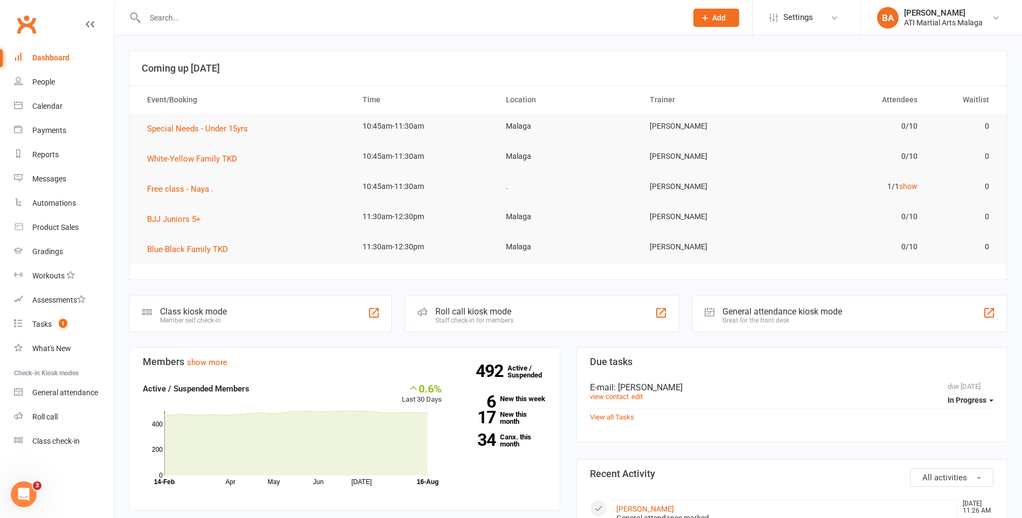
click at [306, 19] on input "text" at bounding box center [411, 17] width 538 height 15
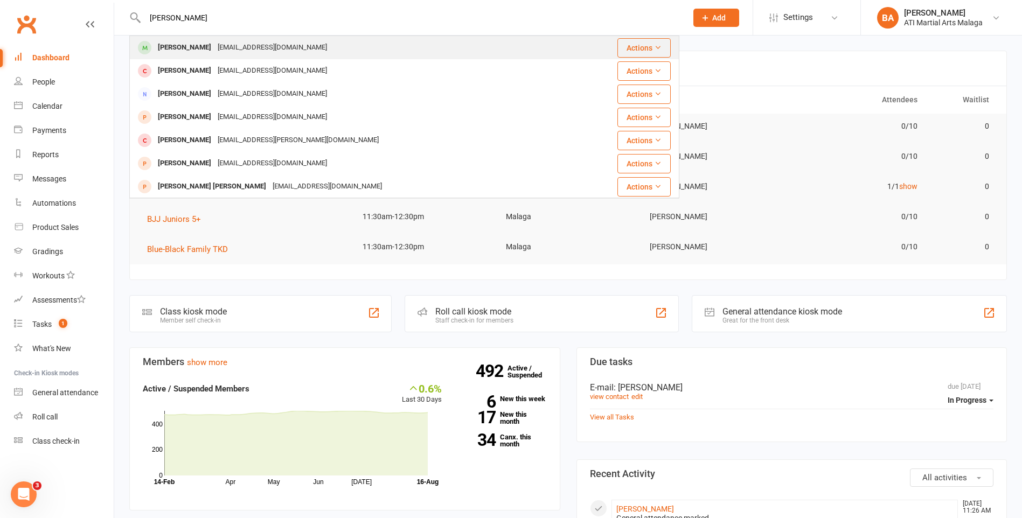
type input "[PERSON_NAME]"
click at [242, 45] on div "[EMAIL_ADDRESS][DOMAIN_NAME]" at bounding box center [272, 48] width 116 height 16
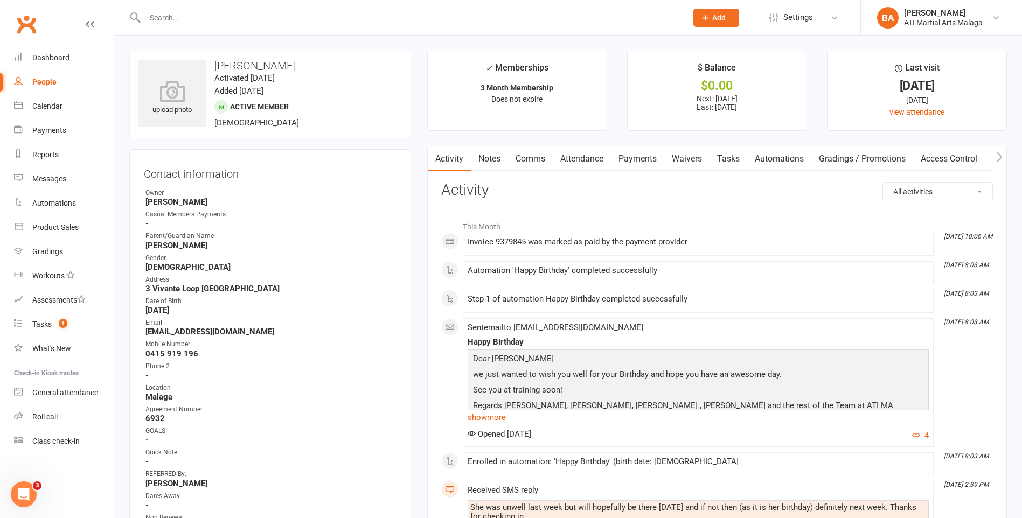
click at [333, 8] on div at bounding box center [404, 17] width 550 height 35
click at [332, 8] on div at bounding box center [404, 17] width 550 height 35
click at [330, 11] on input "text" at bounding box center [411, 17] width 538 height 15
click at [319, 19] on input "text" at bounding box center [411, 17] width 538 height 15
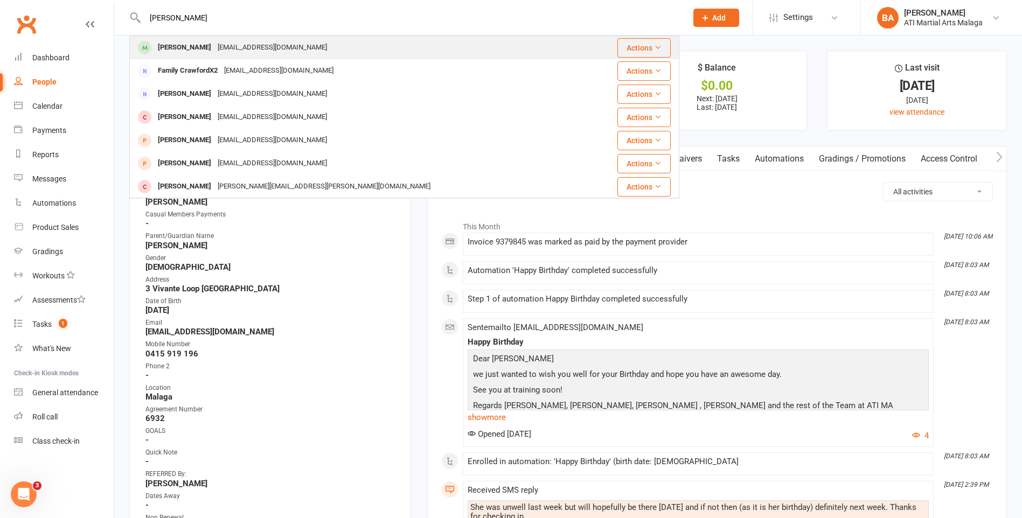
type input "[PERSON_NAME]"
click at [251, 43] on div "[EMAIL_ADDRESS][DOMAIN_NAME]" at bounding box center [272, 48] width 116 height 16
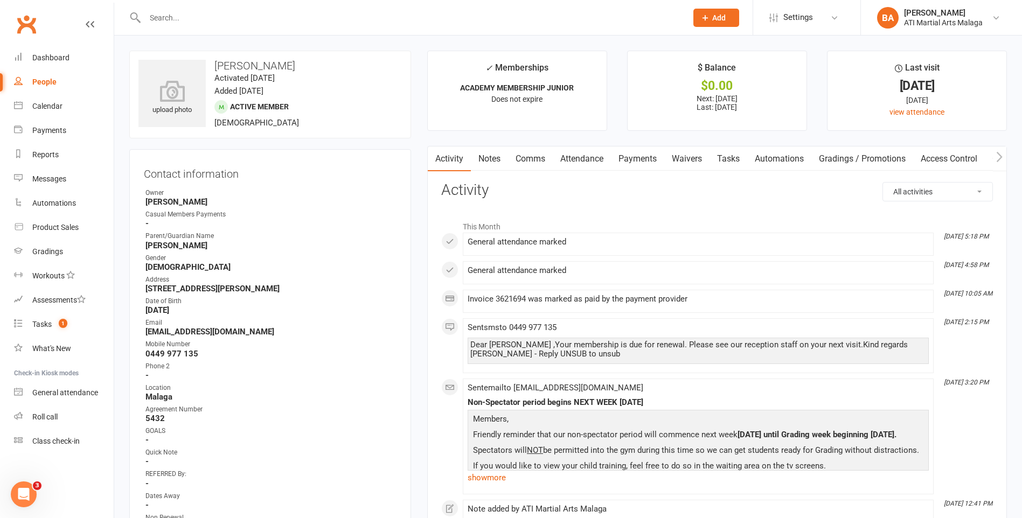
click at [226, 20] on input "text" at bounding box center [411, 17] width 538 height 15
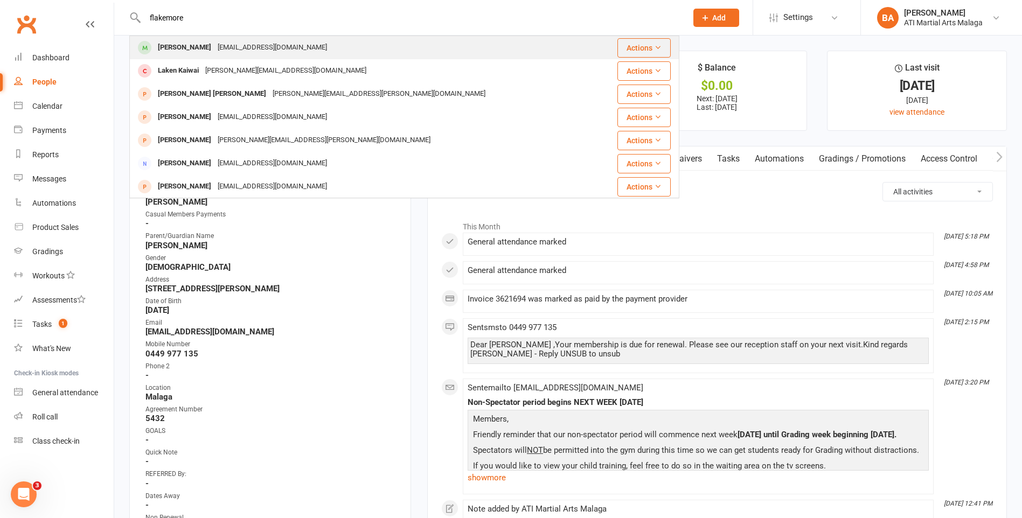
type input "flakemore"
click at [198, 39] on div "[PERSON_NAME] [EMAIL_ADDRESS][DOMAIN_NAME]" at bounding box center [364, 48] width 468 height 22
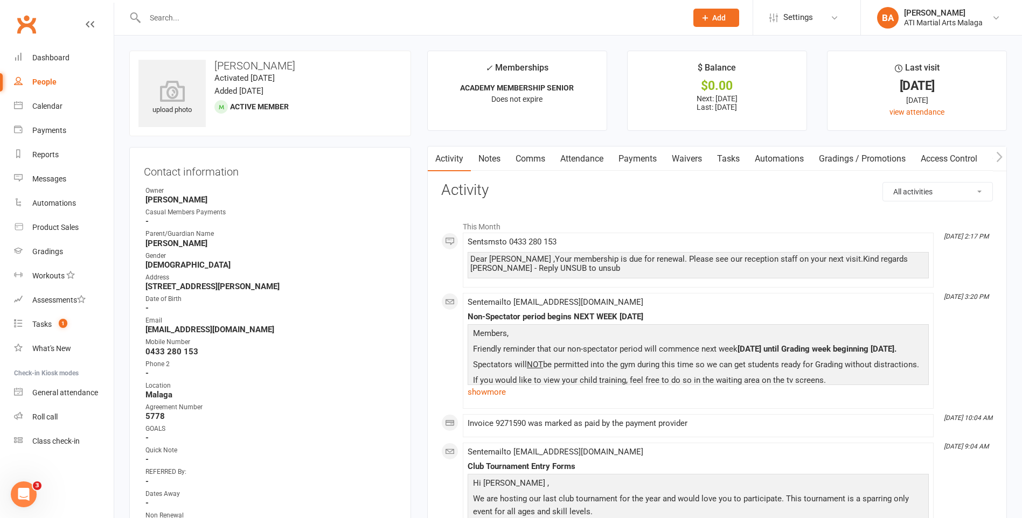
click at [491, 158] on link "Notes" at bounding box center [489, 159] width 37 height 25
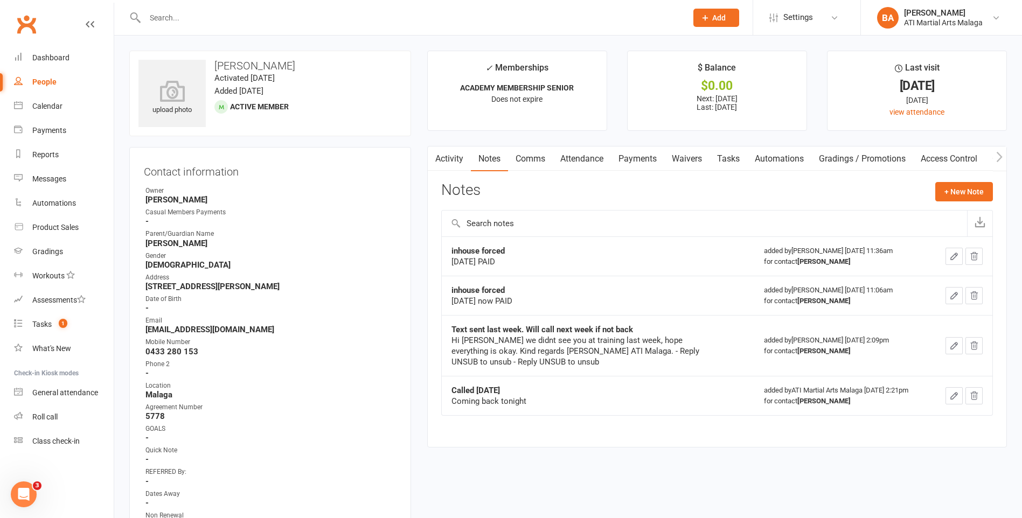
click at [441, 154] on link "Activity" at bounding box center [449, 159] width 43 height 25
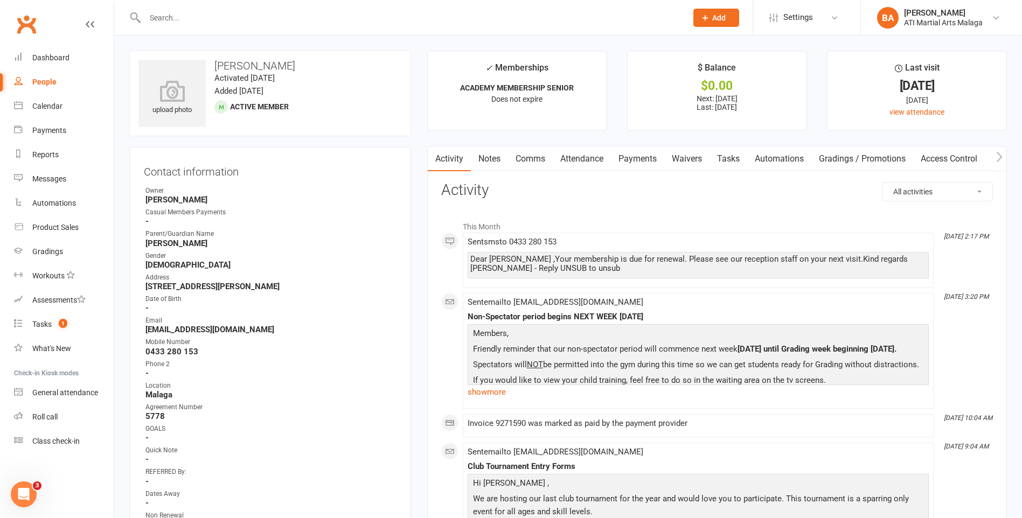
click at [210, 25] on input "text" at bounding box center [411, 17] width 538 height 15
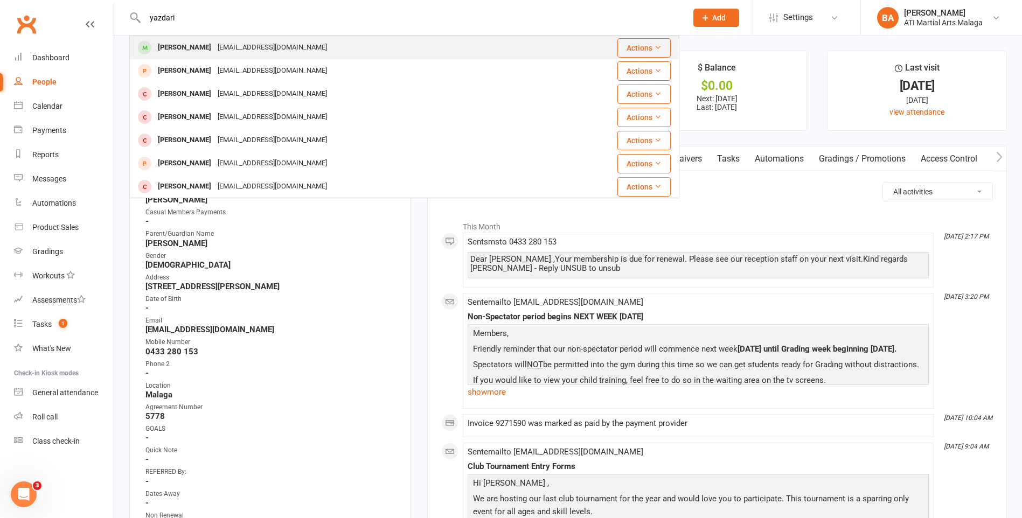
type input "yazdari"
click at [218, 47] on div "[EMAIL_ADDRESS][DOMAIN_NAME]" at bounding box center [272, 48] width 116 height 16
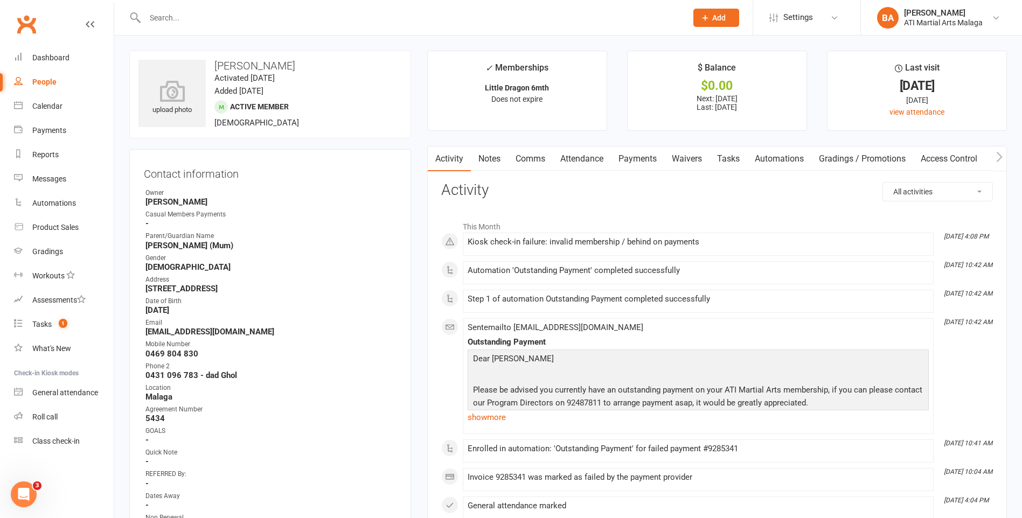
click at [657, 164] on link "Payments" at bounding box center [637, 159] width 53 height 25
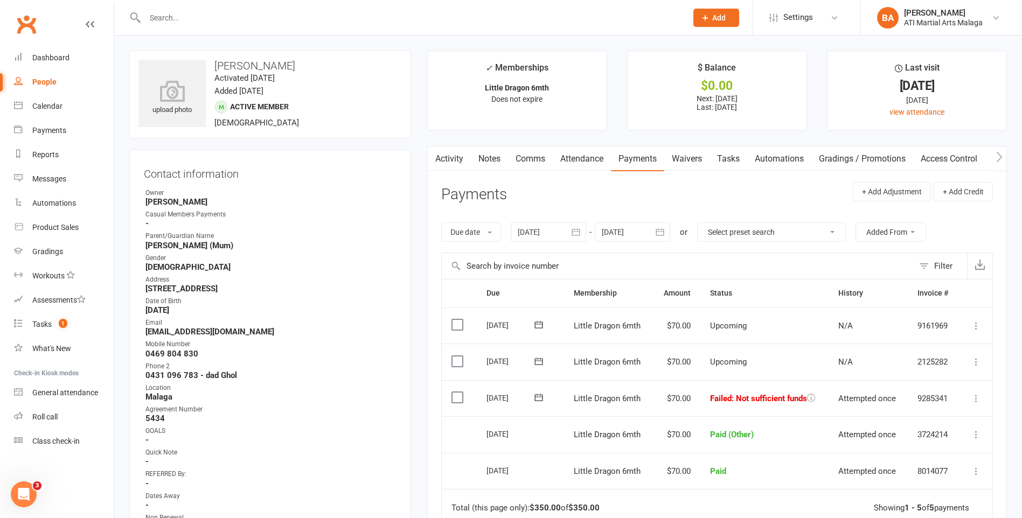
click at [456, 175] on div "Activity Notes Comms Attendance Payments Waivers Tasks Automations Gradings / P…" at bounding box center [717, 411] width 580 height 531
click at [462, 166] on link "Activity" at bounding box center [449, 159] width 43 height 25
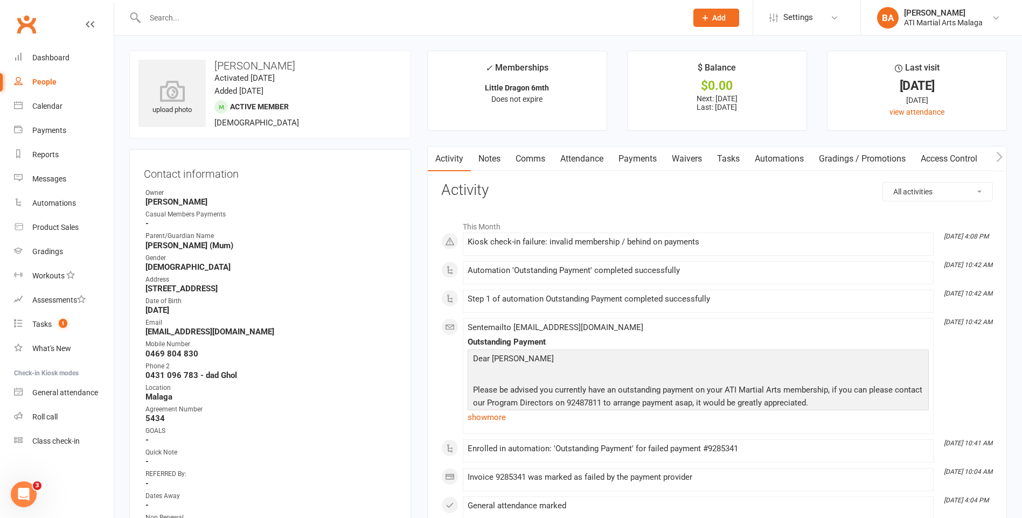
click at [227, 27] on div at bounding box center [404, 17] width 550 height 35
click at [248, 8] on div at bounding box center [404, 17] width 550 height 35
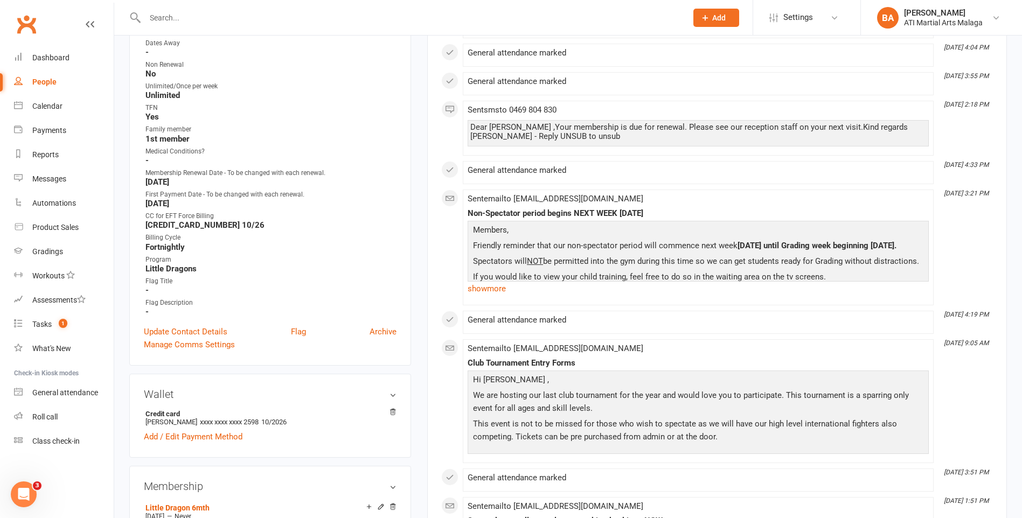
scroll to position [130, 0]
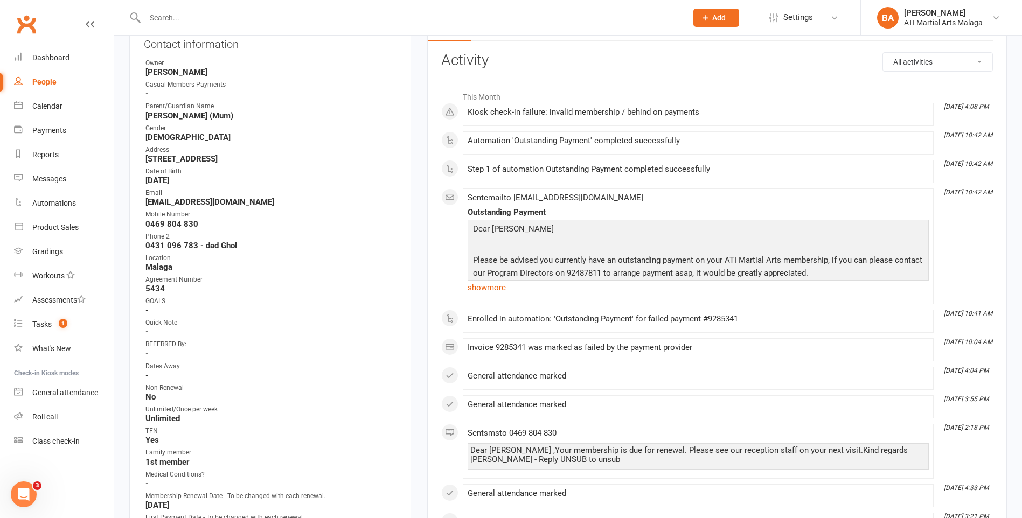
click at [56, 43] on div "Clubworx" at bounding box center [57, 31] width 114 height 40
click at [313, 15] on input "text" at bounding box center [411, 17] width 538 height 15
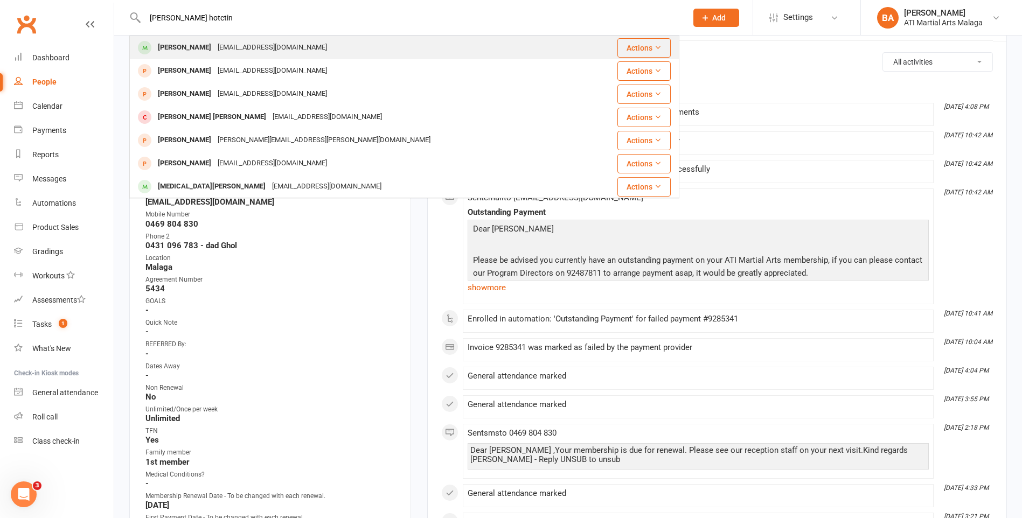
type input "[PERSON_NAME] hotctin"
click at [355, 43] on div "[PERSON_NAME] [EMAIL_ADDRESS][DOMAIN_NAME]" at bounding box center [363, 48] width 467 height 22
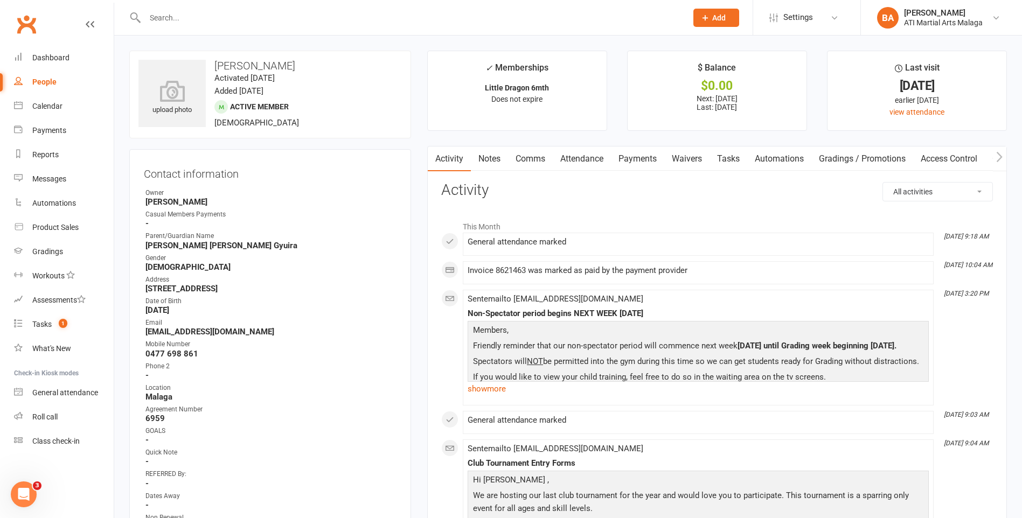
click at [251, 20] on input "text" at bounding box center [411, 17] width 538 height 15
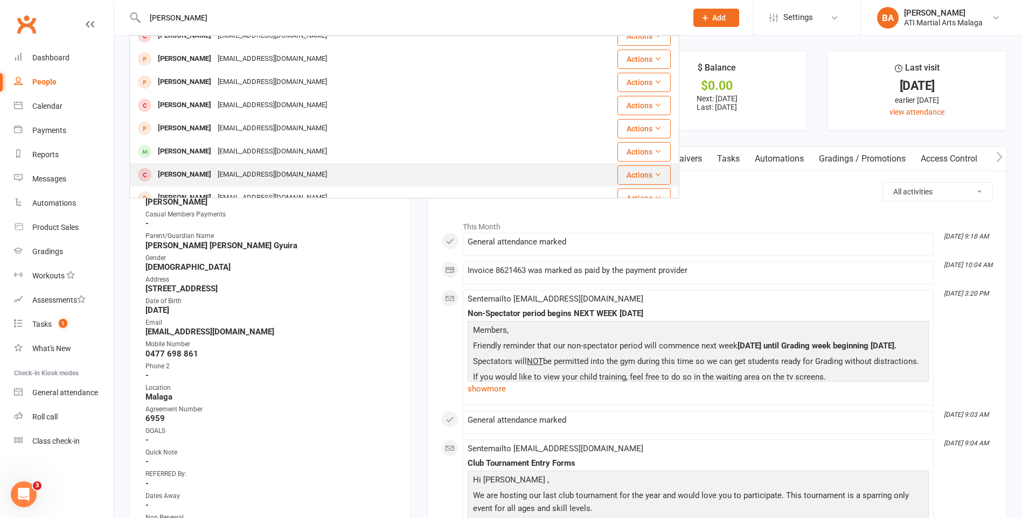
scroll to position [54, 0]
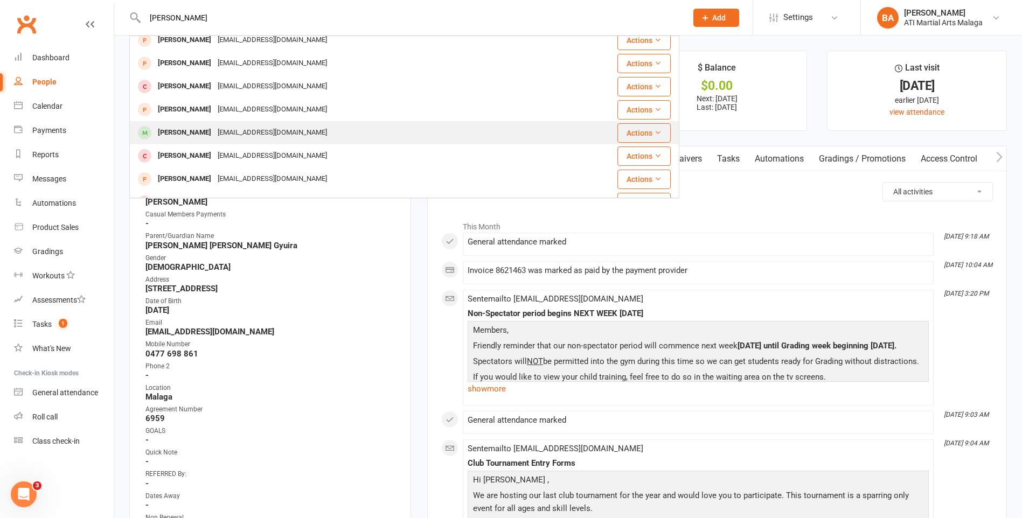
type input "[PERSON_NAME]"
click at [247, 139] on div "[EMAIL_ADDRESS][DOMAIN_NAME]" at bounding box center [272, 133] width 116 height 16
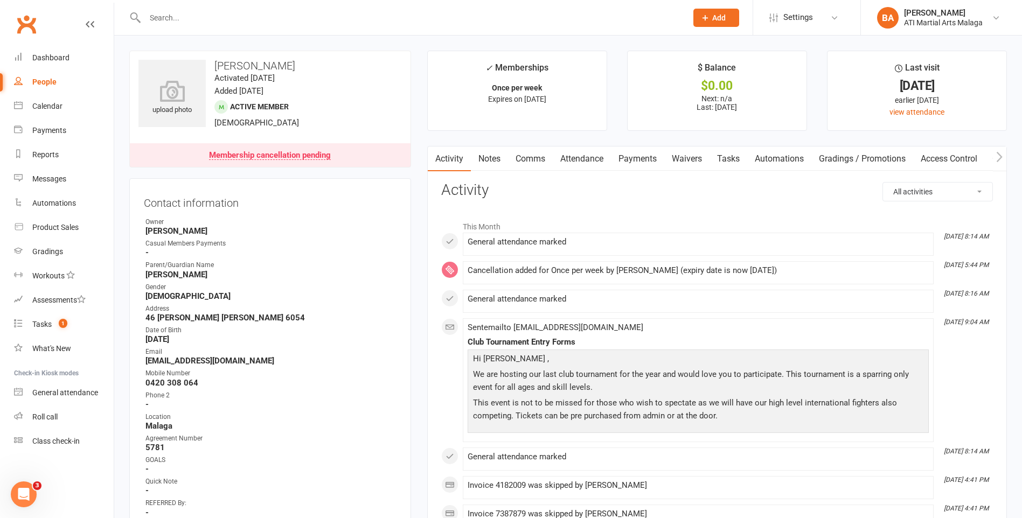
click at [215, 16] on input "text" at bounding box center [411, 17] width 538 height 15
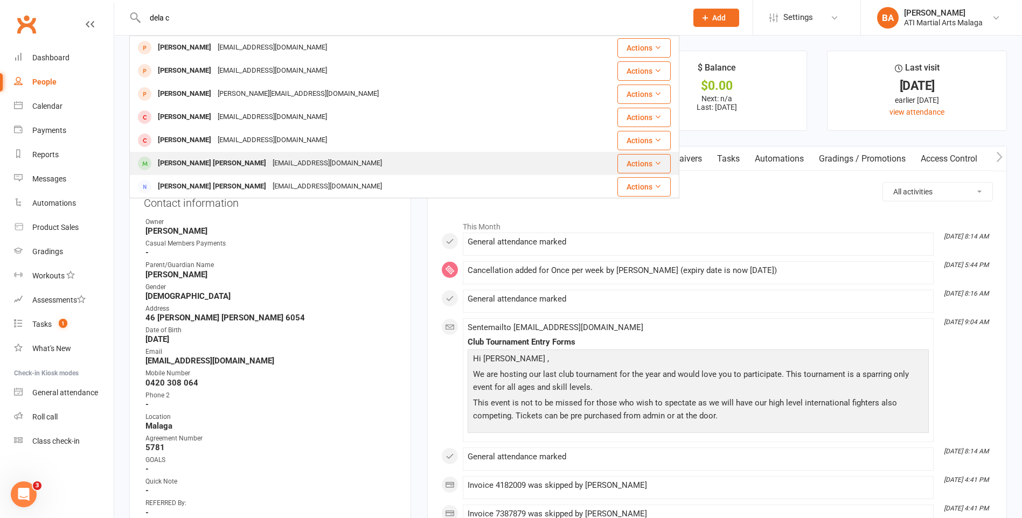
type input "dela c"
click at [188, 168] on div "[PERSON_NAME] [PERSON_NAME]" at bounding box center [212, 164] width 115 height 16
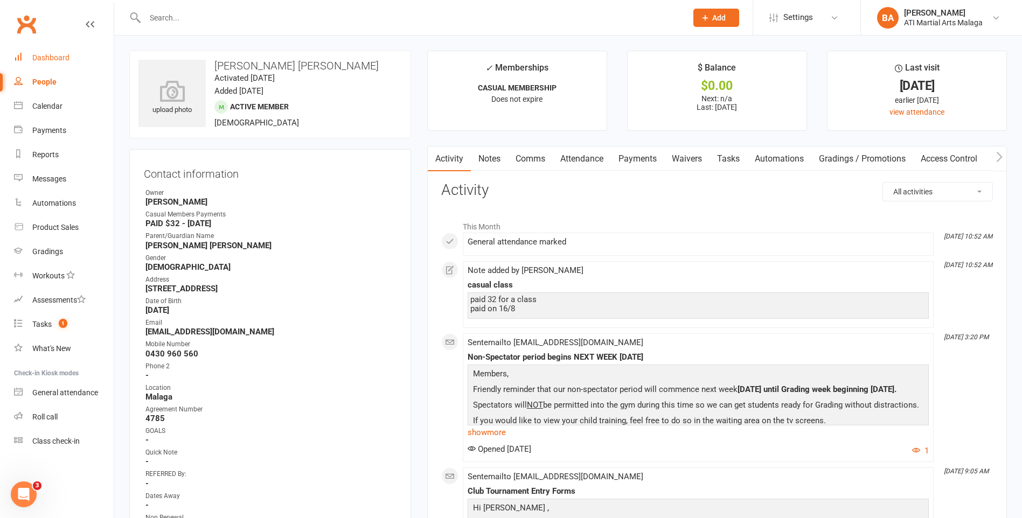
click at [39, 61] on div "Dashboard" at bounding box center [50, 57] width 37 height 9
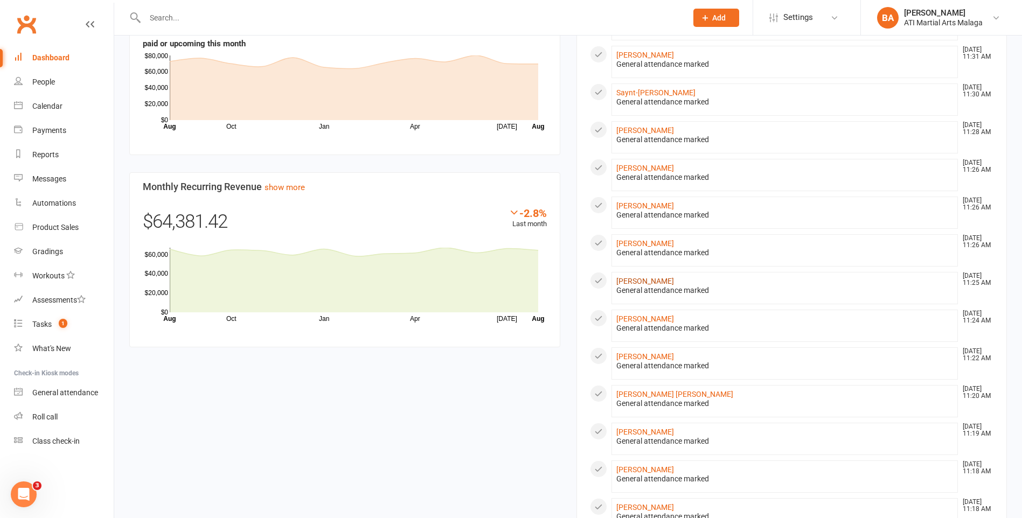
scroll to position [646, 0]
